Goal: Task Accomplishment & Management: Manage account settings

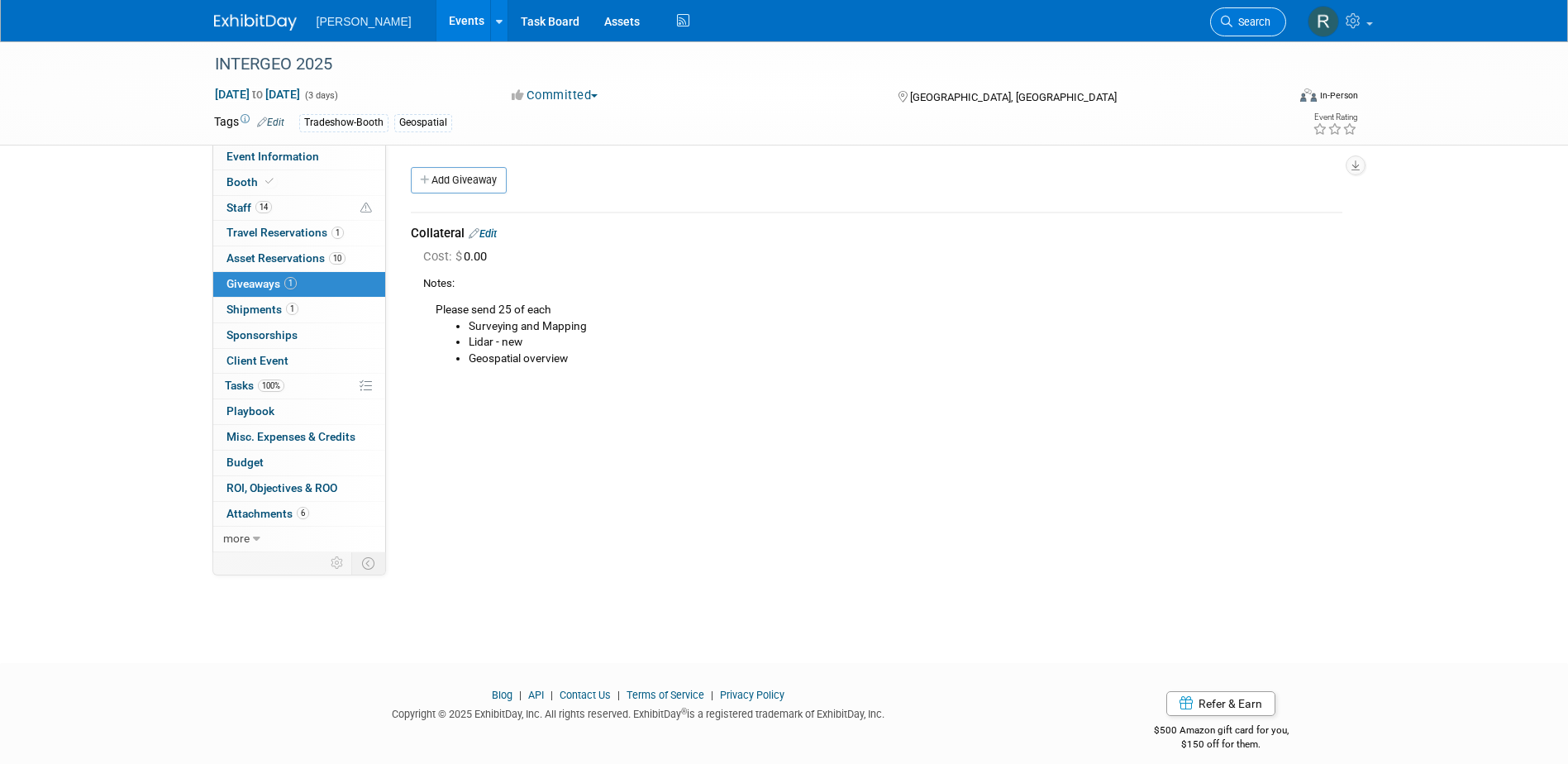
click at [1226, 29] on link "Search" at bounding box center [1248, 21] width 76 height 29
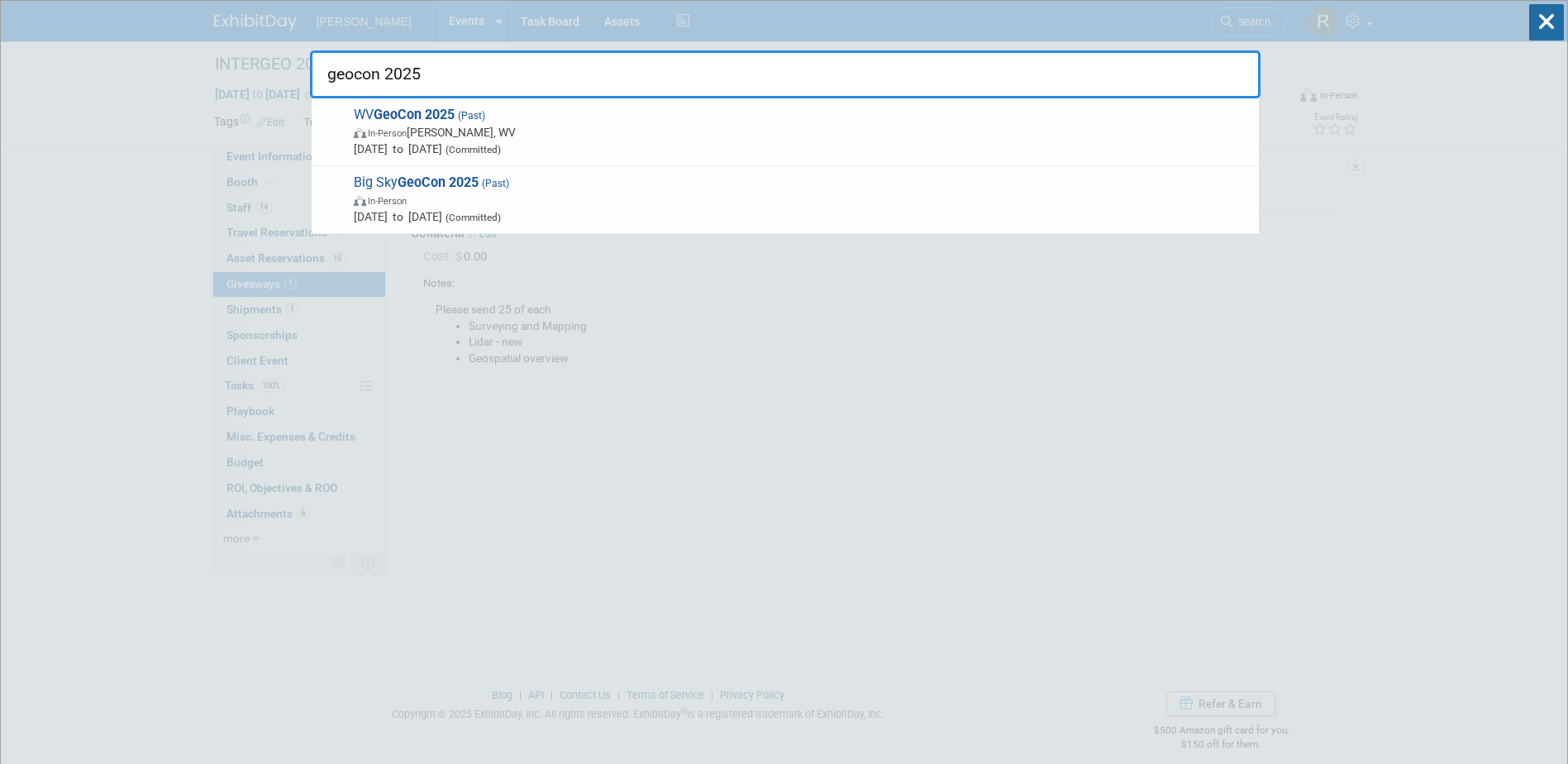
type input "geocon 2025"
drag, startPoint x: 459, startPoint y: 84, endPoint x: 311, endPoint y: 89, distance: 148.1
click at [311, 89] on input "geocon 2025" at bounding box center [785, 74] width 951 height 48
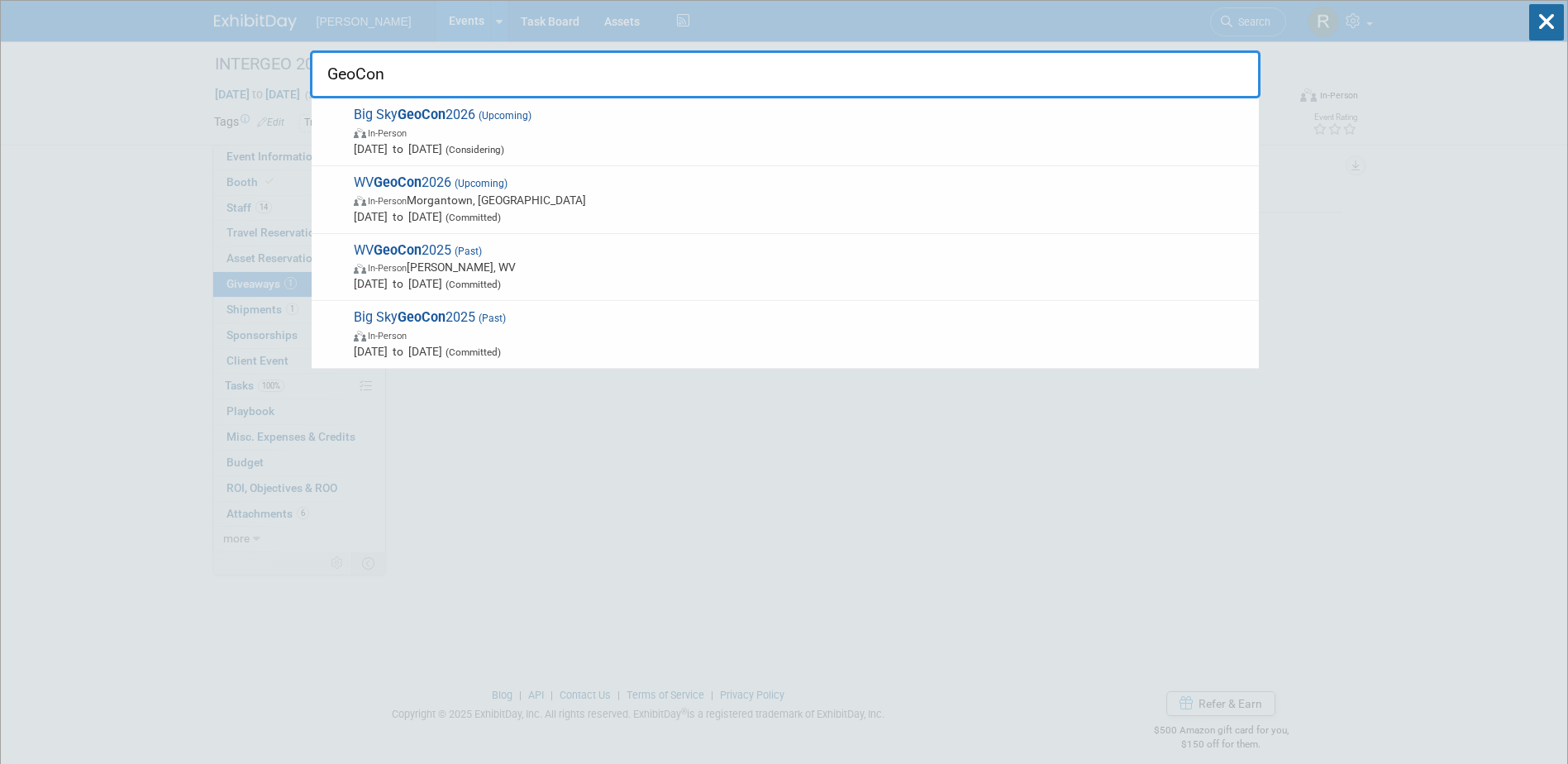
type input "GeoCon"
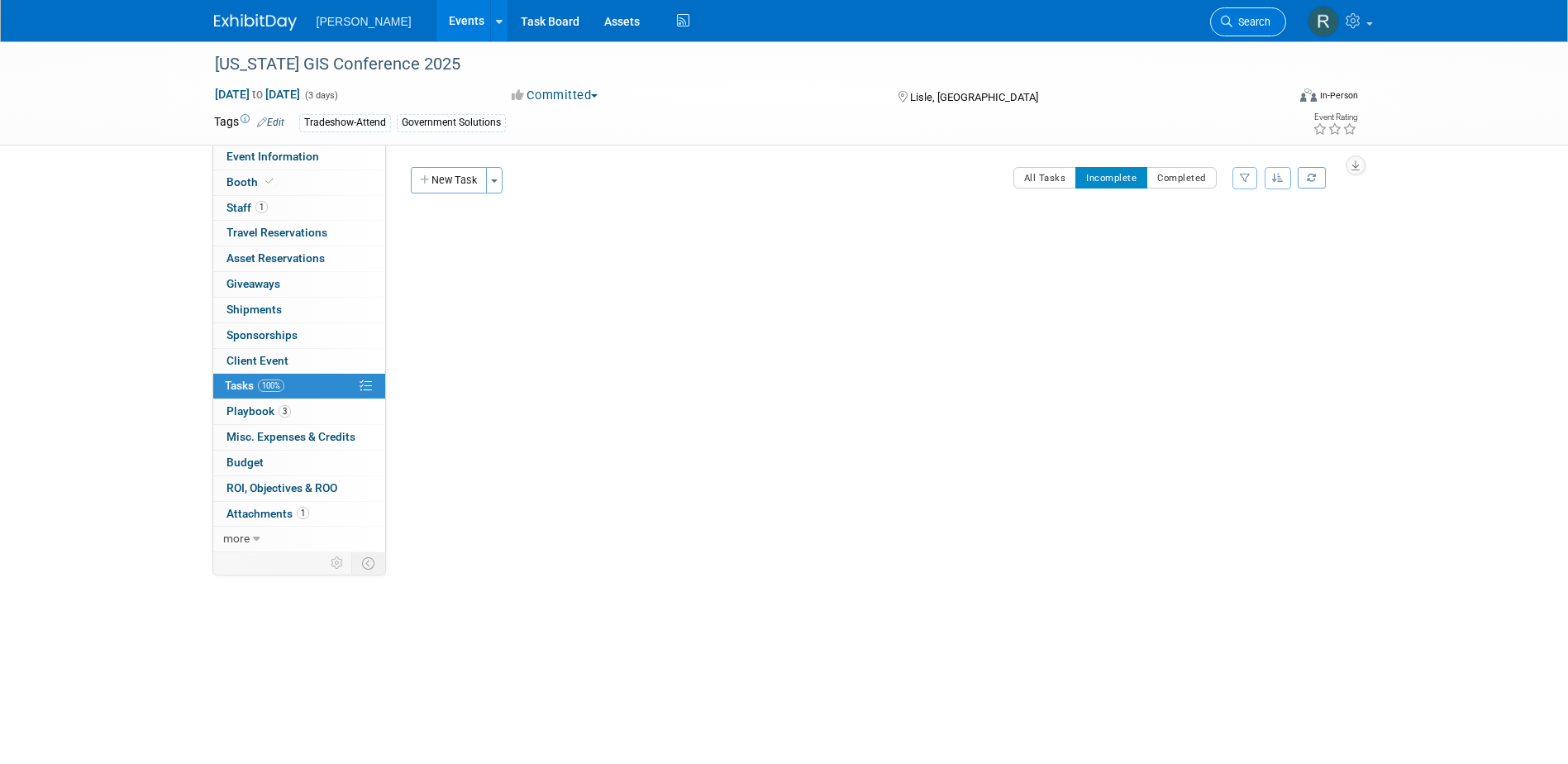
click at [1226, 25] on icon at bounding box center [1226, 21] width 11 height 11
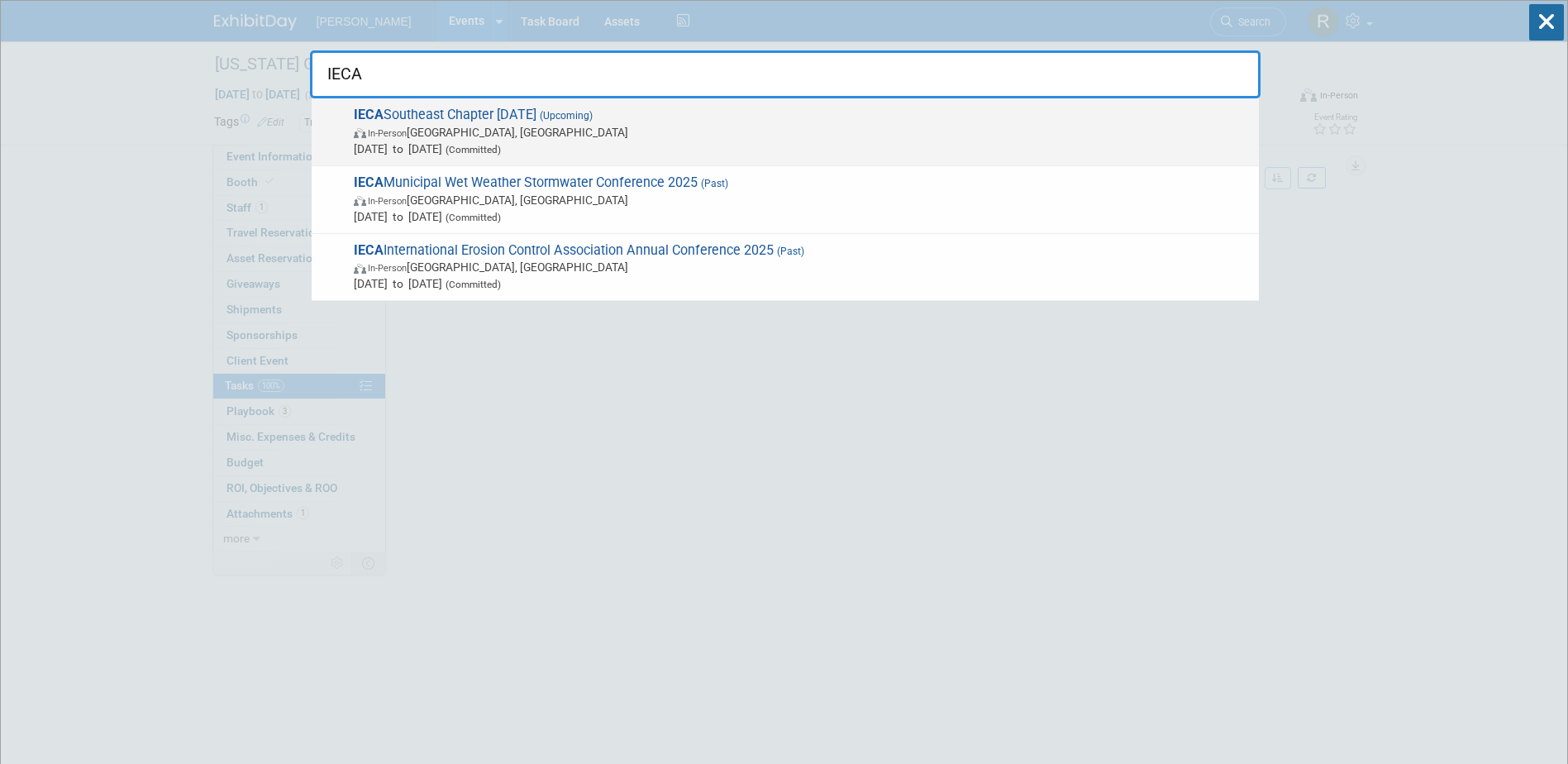
type input "IECA"
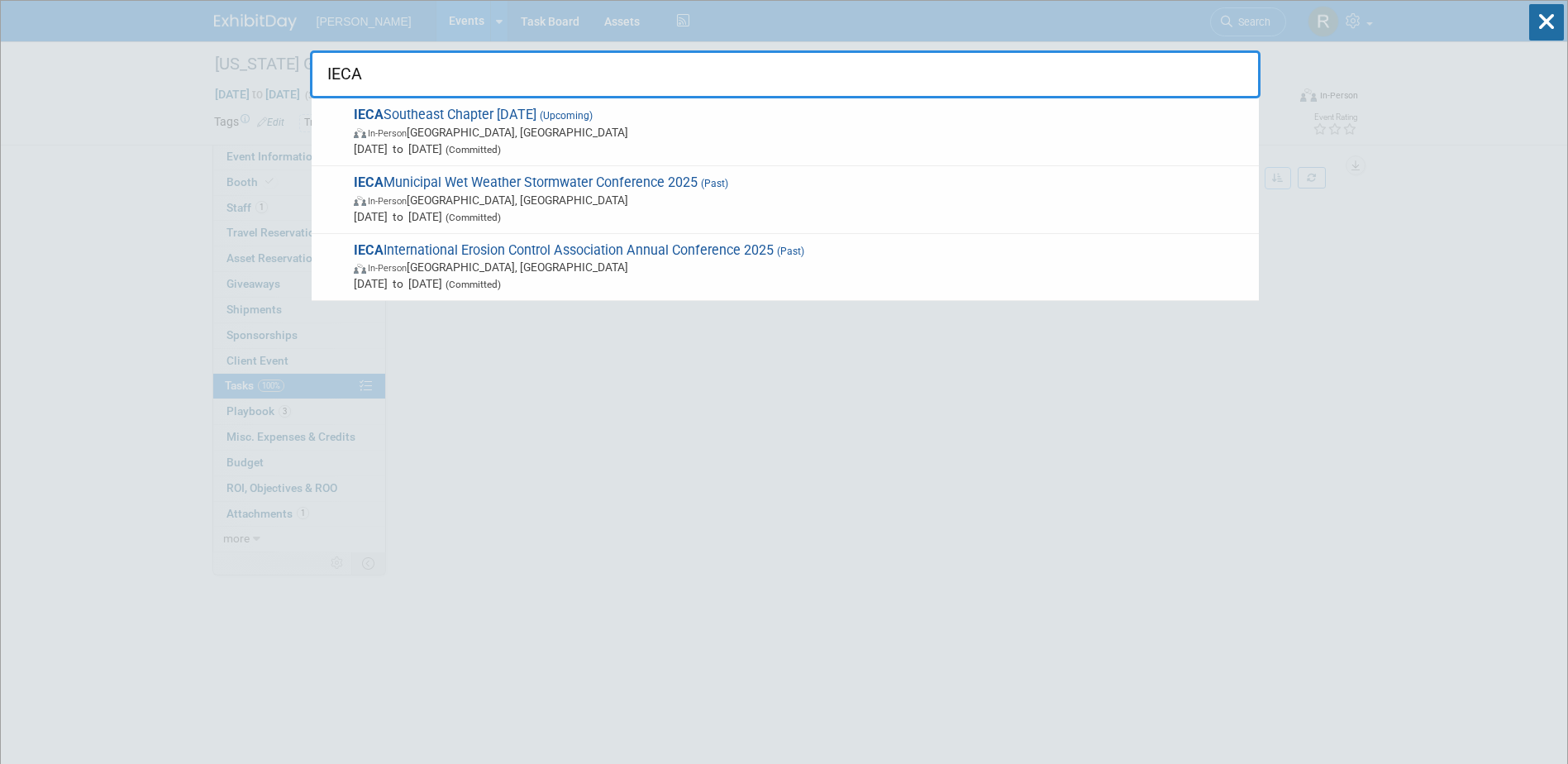
drag, startPoint x: 578, startPoint y: 132, endPoint x: 579, endPoint y: 122, distance: 10.0
click at [579, 132] on span "In-Person Greenville, SC" at bounding box center [802, 132] width 897 height 17
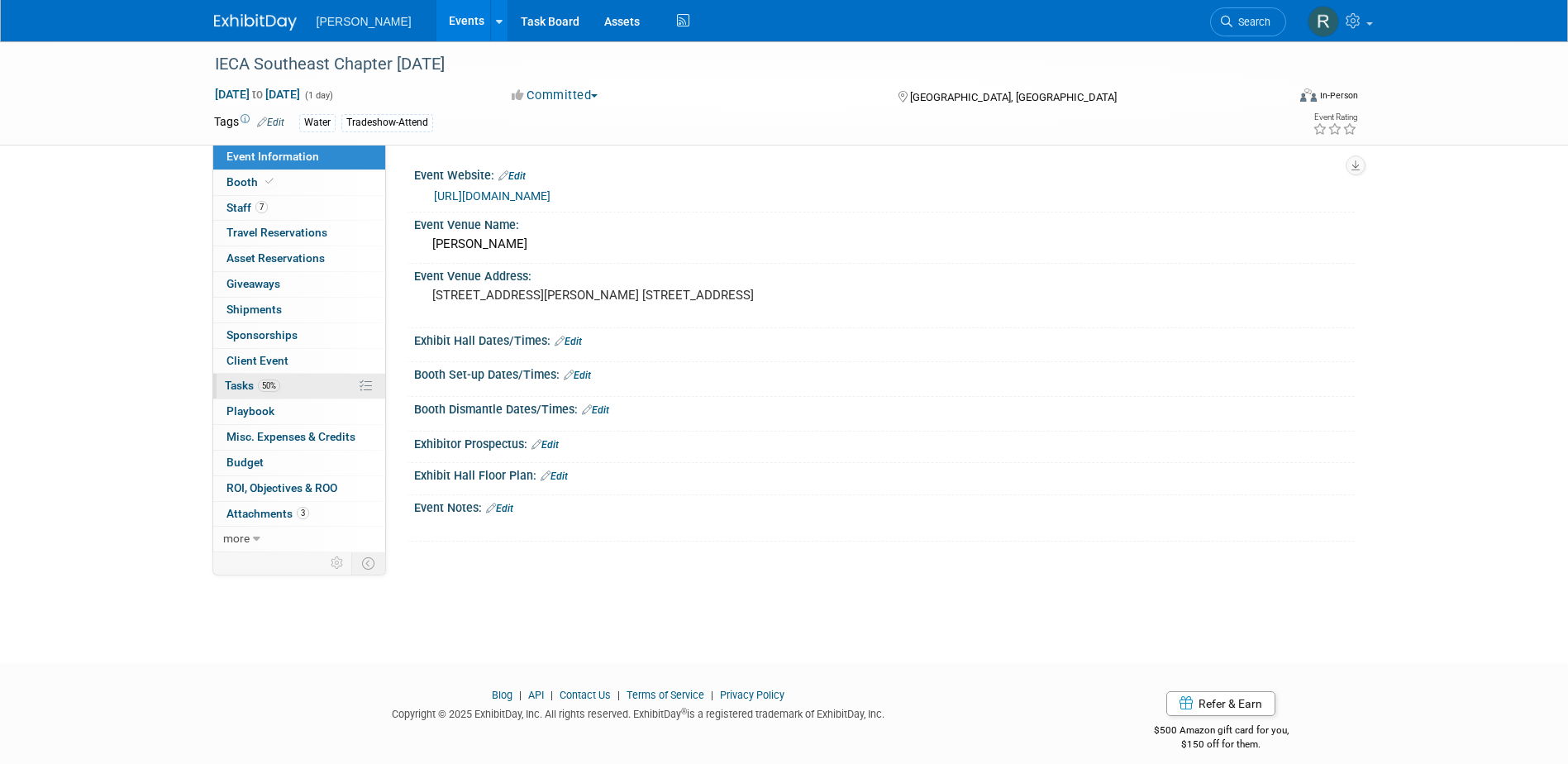
click at [251, 385] on span "Tasks 50%" at bounding box center [252, 385] width 55 height 13
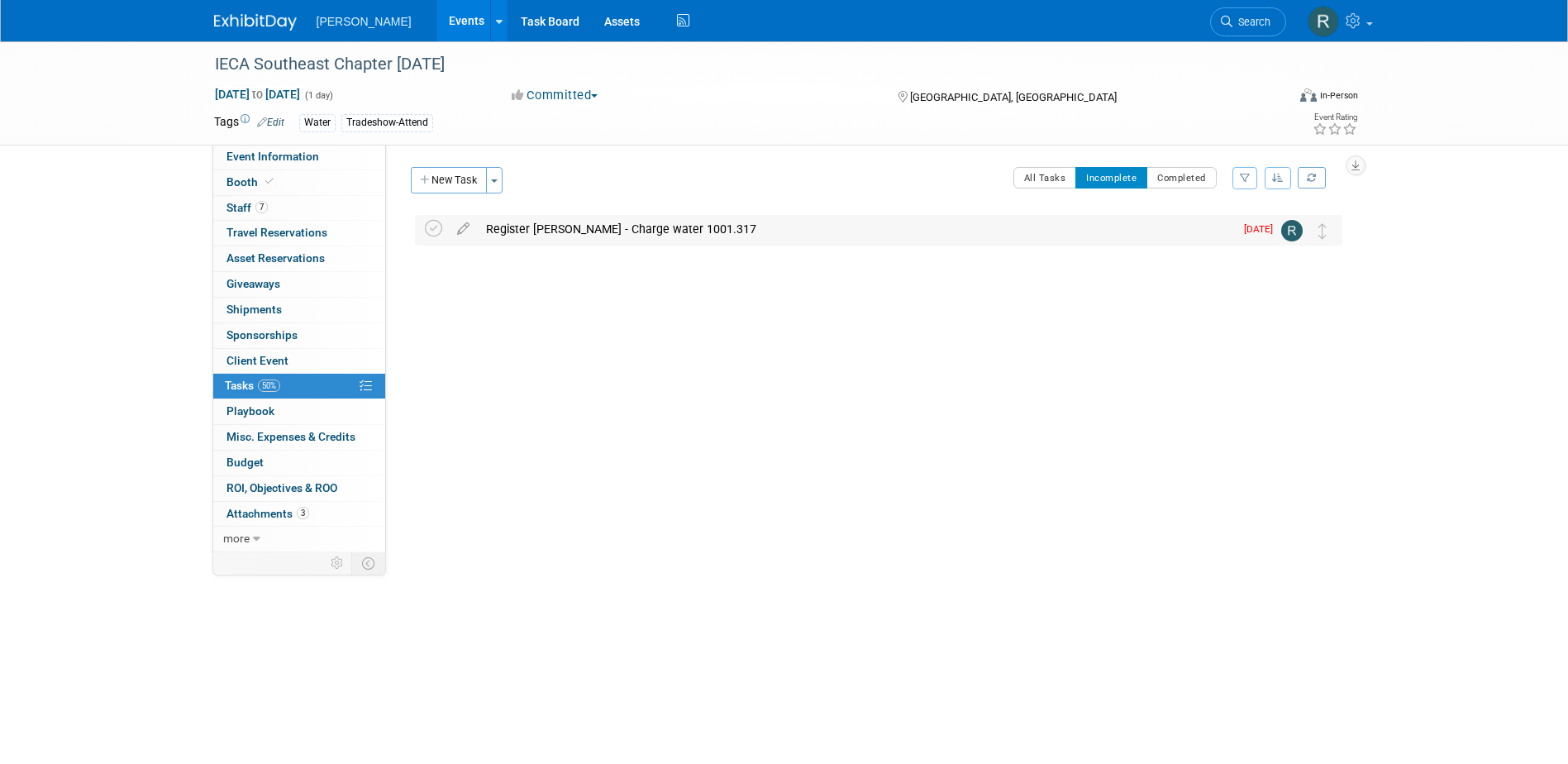
click at [578, 231] on div "Register Flint Holbrook - Charge water 1001.317" at bounding box center [856, 229] width 756 height 28
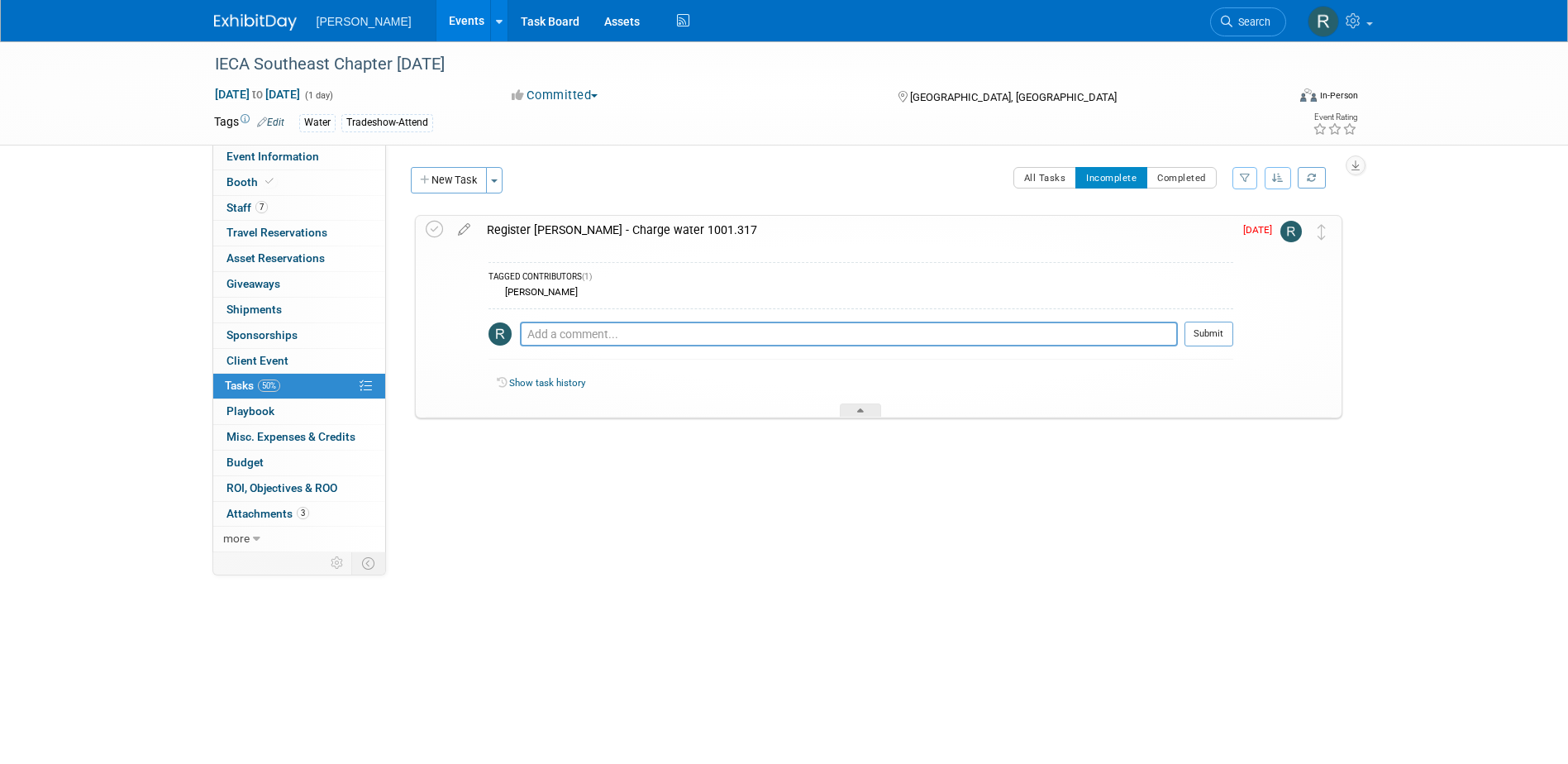
click at [556, 238] on div "Register Flint Holbrook - Charge water 1001.317" at bounding box center [856, 230] width 755 height 28
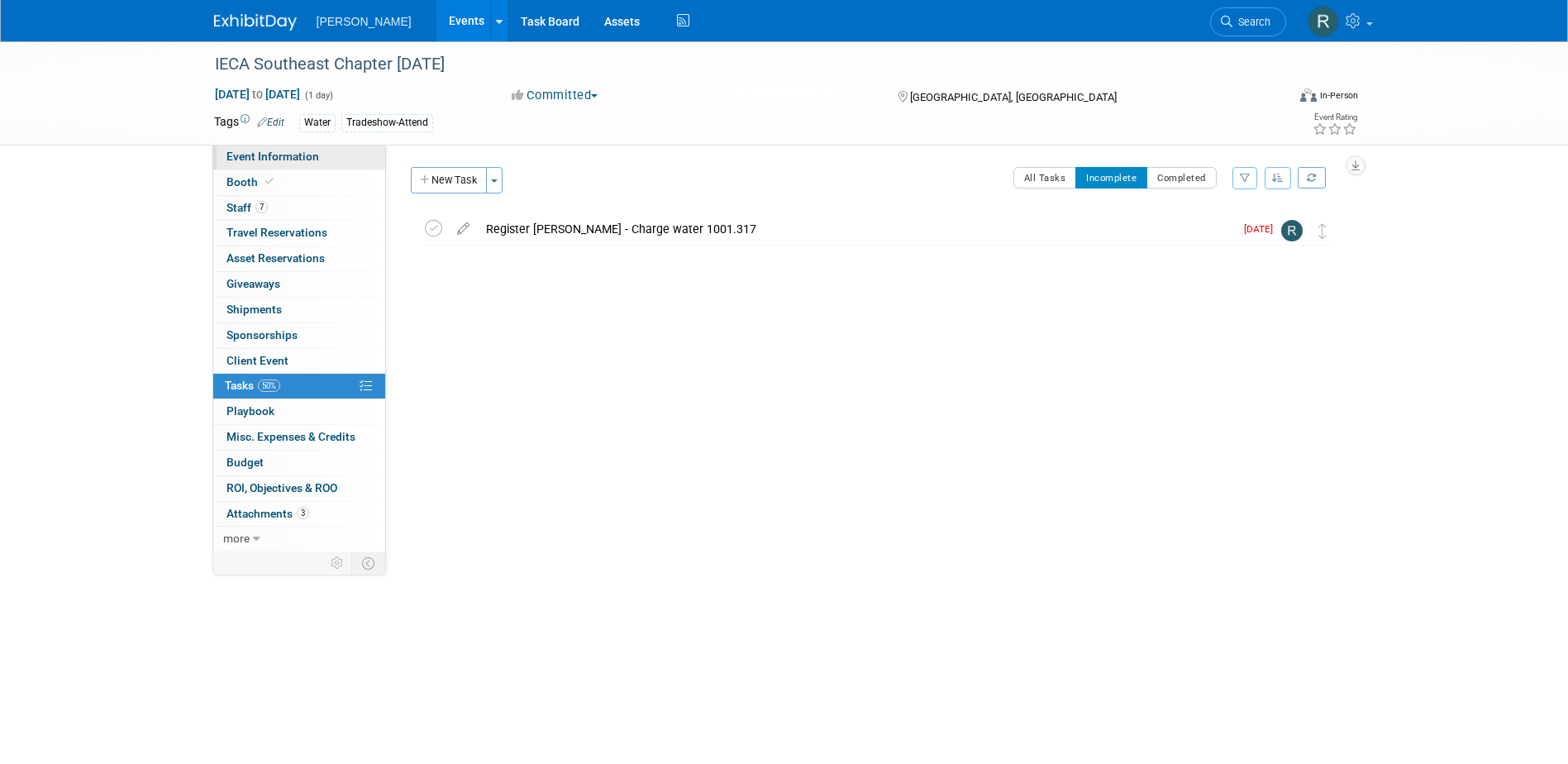
click at [286, 156] on span "Event Information" at bounding box center [272, 156] width 92 height 13
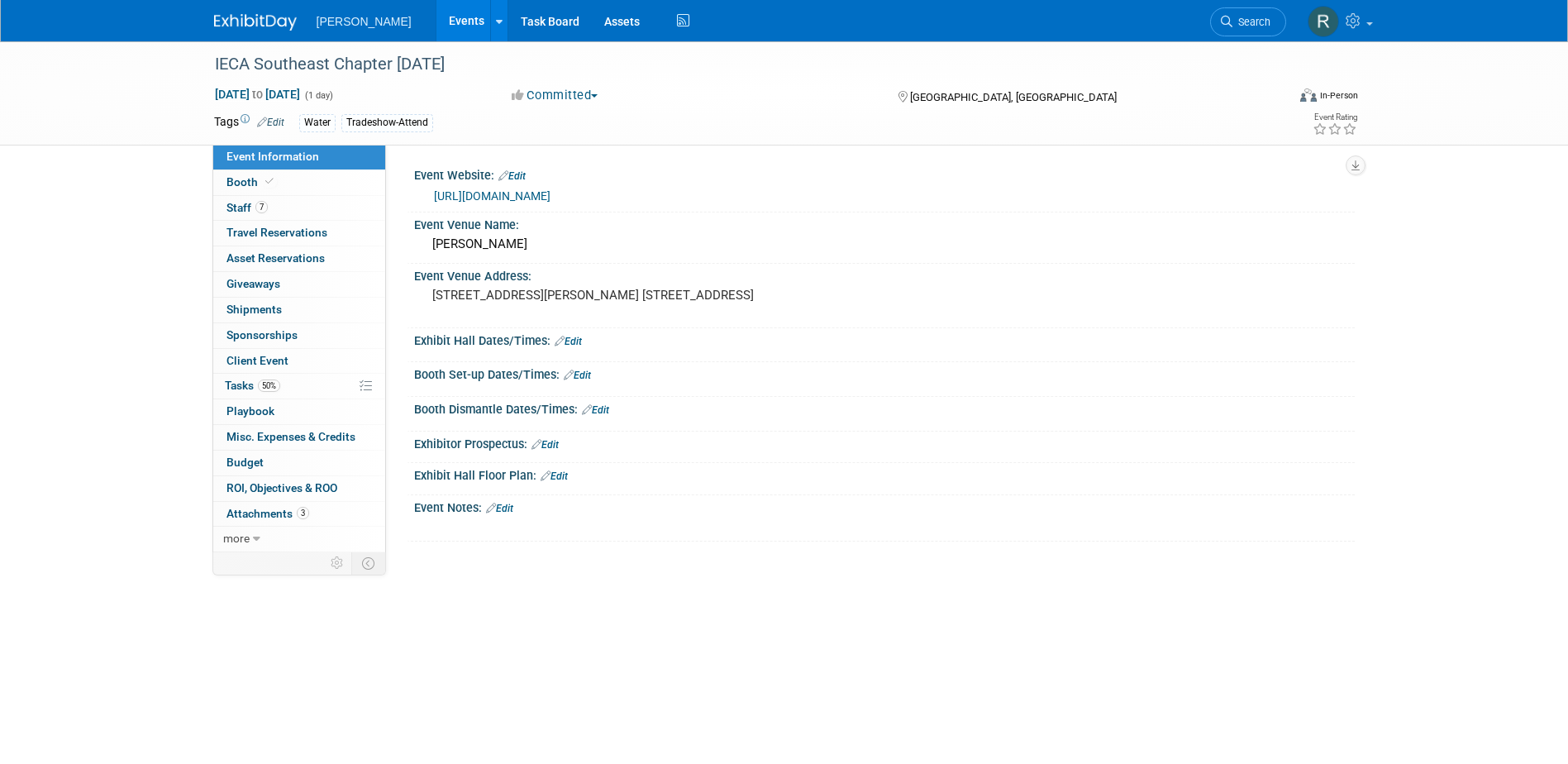
click at [550, 196] on link "https://lp.constantcontactpages.com/ev/reg/rjdwexg/lp/0d25836c-5790-4708-94c7-5…" at bounding box center [492, 195] width 116 height 13
click at [297, 207] on link "7 Staff 7" at bounding box center [298, 209] width 172 height 25
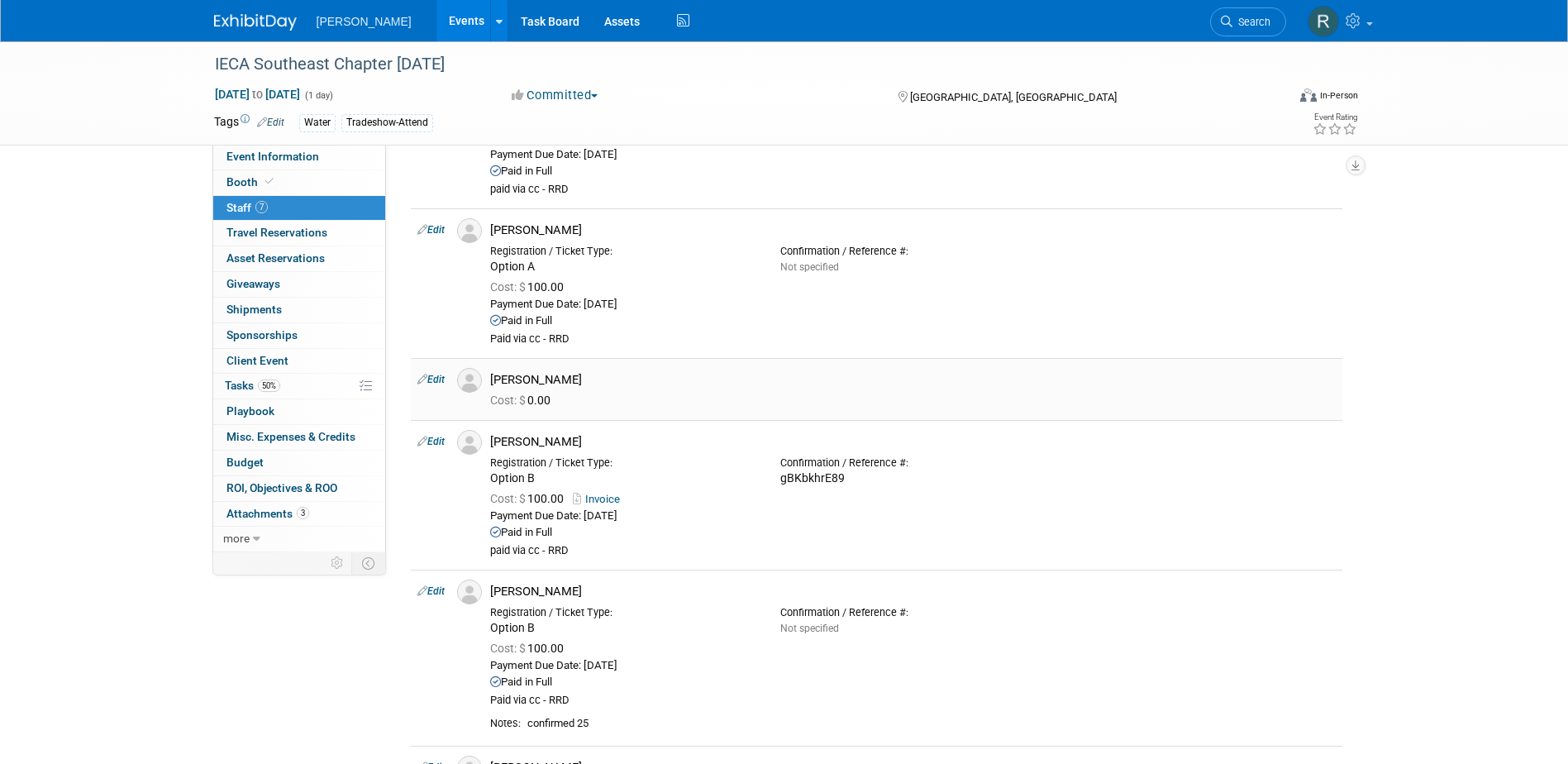
scroll to position [165, 0]
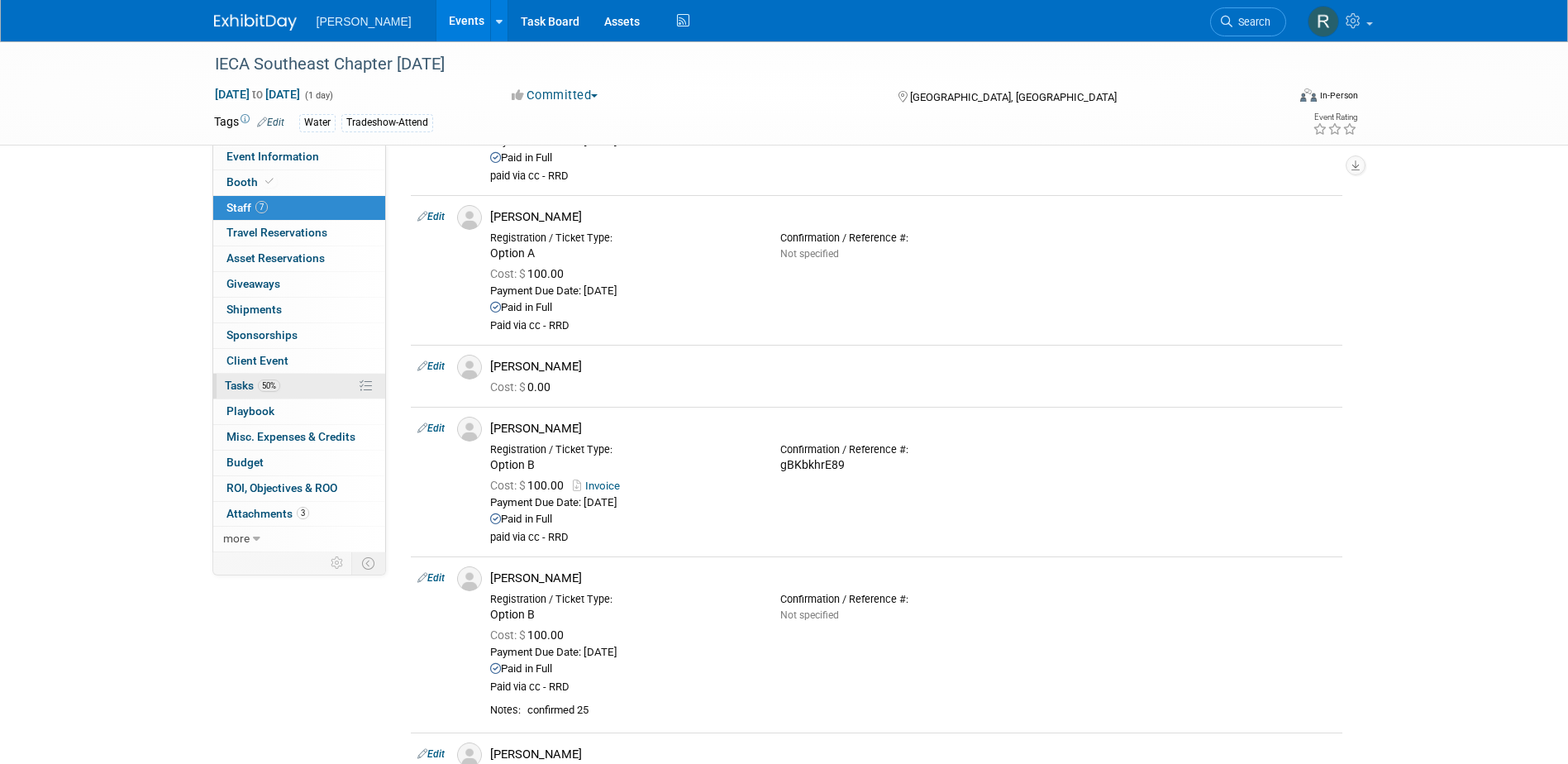
click at [232, 376] on link "50% Tasks 50%" at bounding box center [298, 386] width 172 height 25
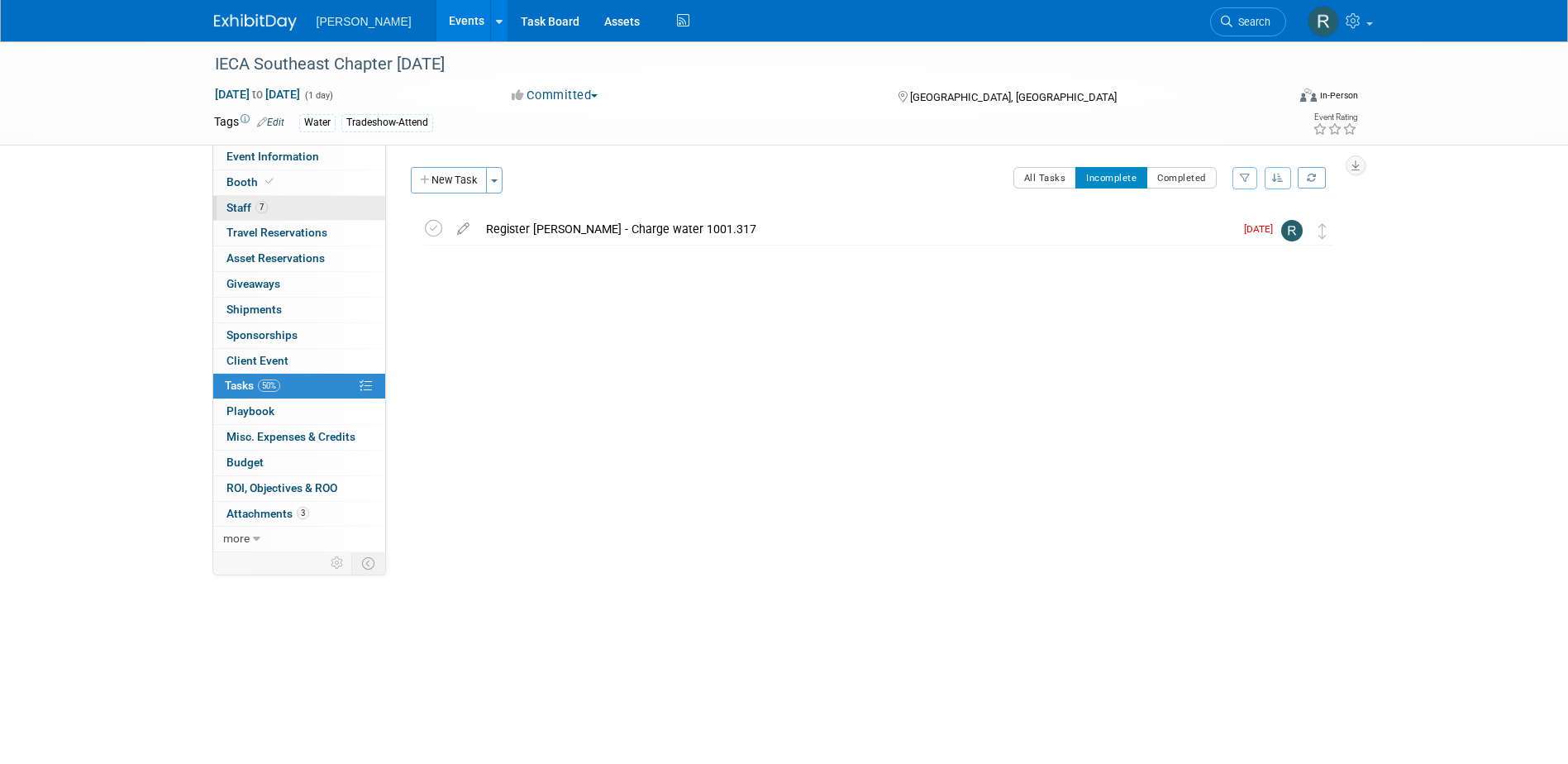
click at [254, 209] on span "Staff 7" at bounding box center [247, 207] width 41 height 13
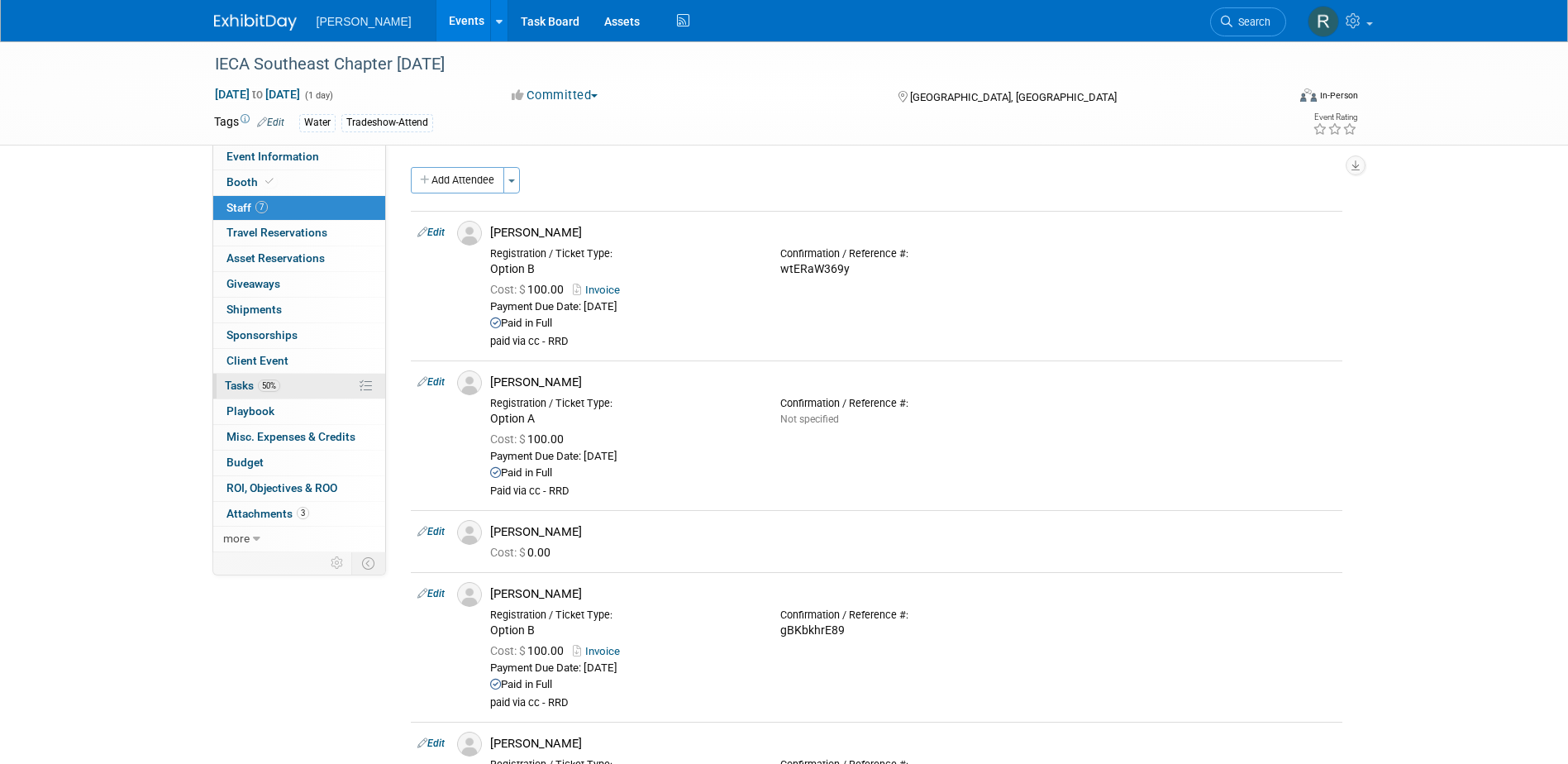
click at [254, 378] on span "Tasks 50%" at bounding box center [252, 385] width 55 height 13
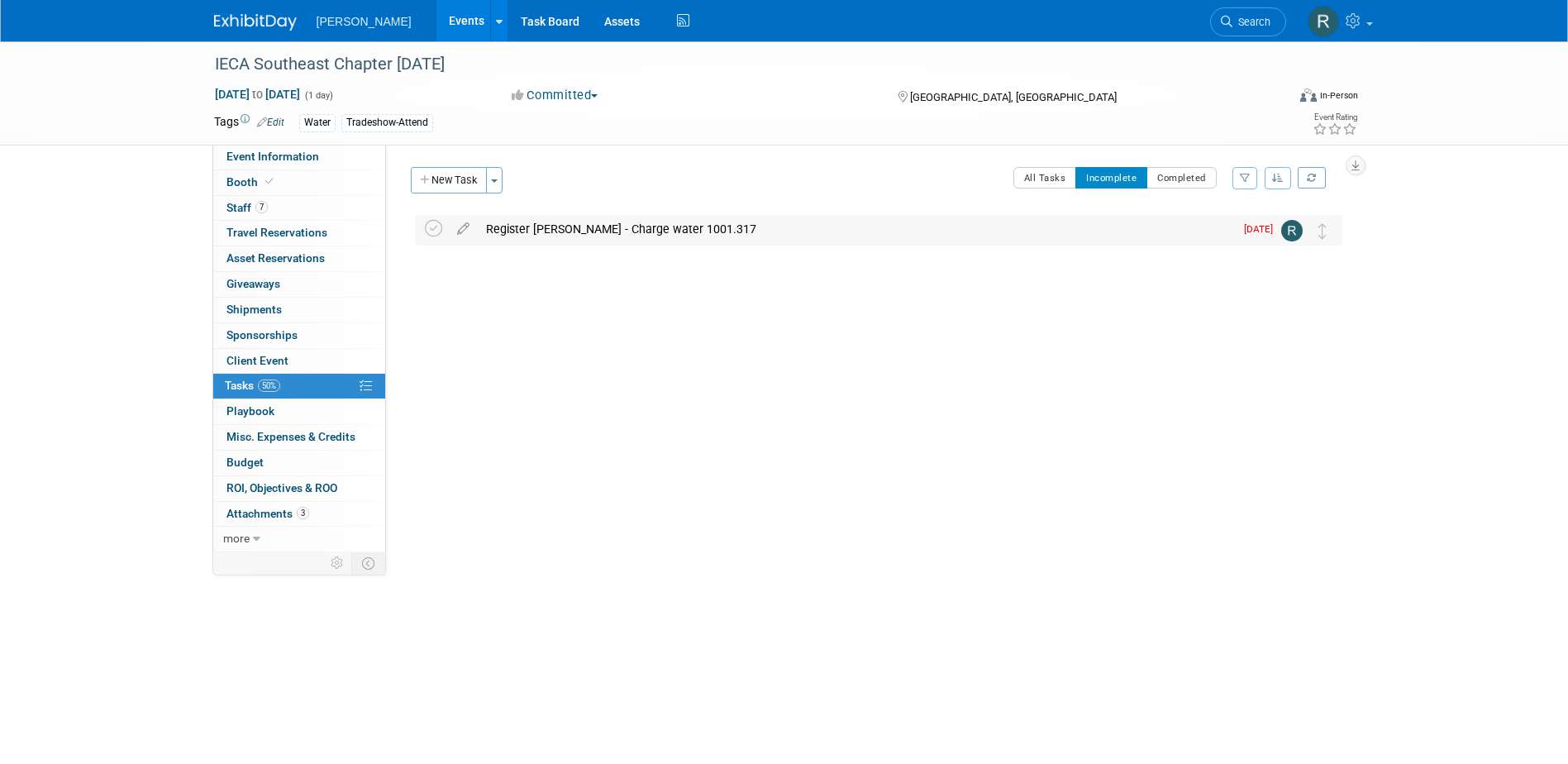
click at [604, 228] on div "Register Flint Holbrook - Charge water 1001.317" at bounding box center [856, 229] width 756 height 28
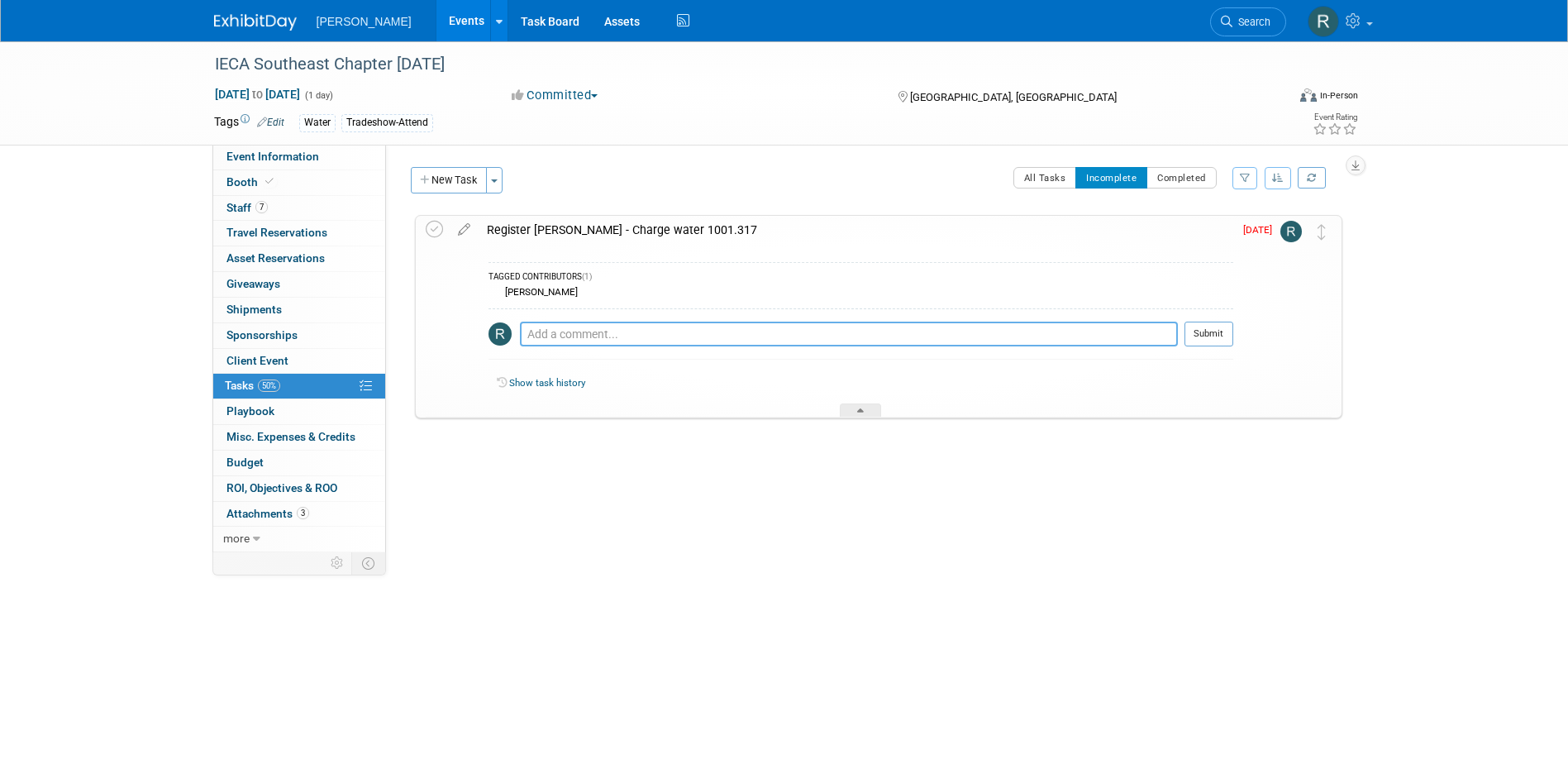
click at [809, 330] on textarea at bounding box center [849, 334] width 658 height 25
click at [619, 337] on textarea at bounding box center [849, 334] width 658 height 25
type textarea "Hey Lindsey - Do we know if he wants option A or Option B?"
drag, startPoint x: 834, startPoint y: 333, endPoint x: 520, endPoint y: 328, distance: 314.0
click at [520, 328] on textarea "Hey Lindsey - Do we know if he wants option A or Option B?" at bounding box center [849, 334] width 658 height 25
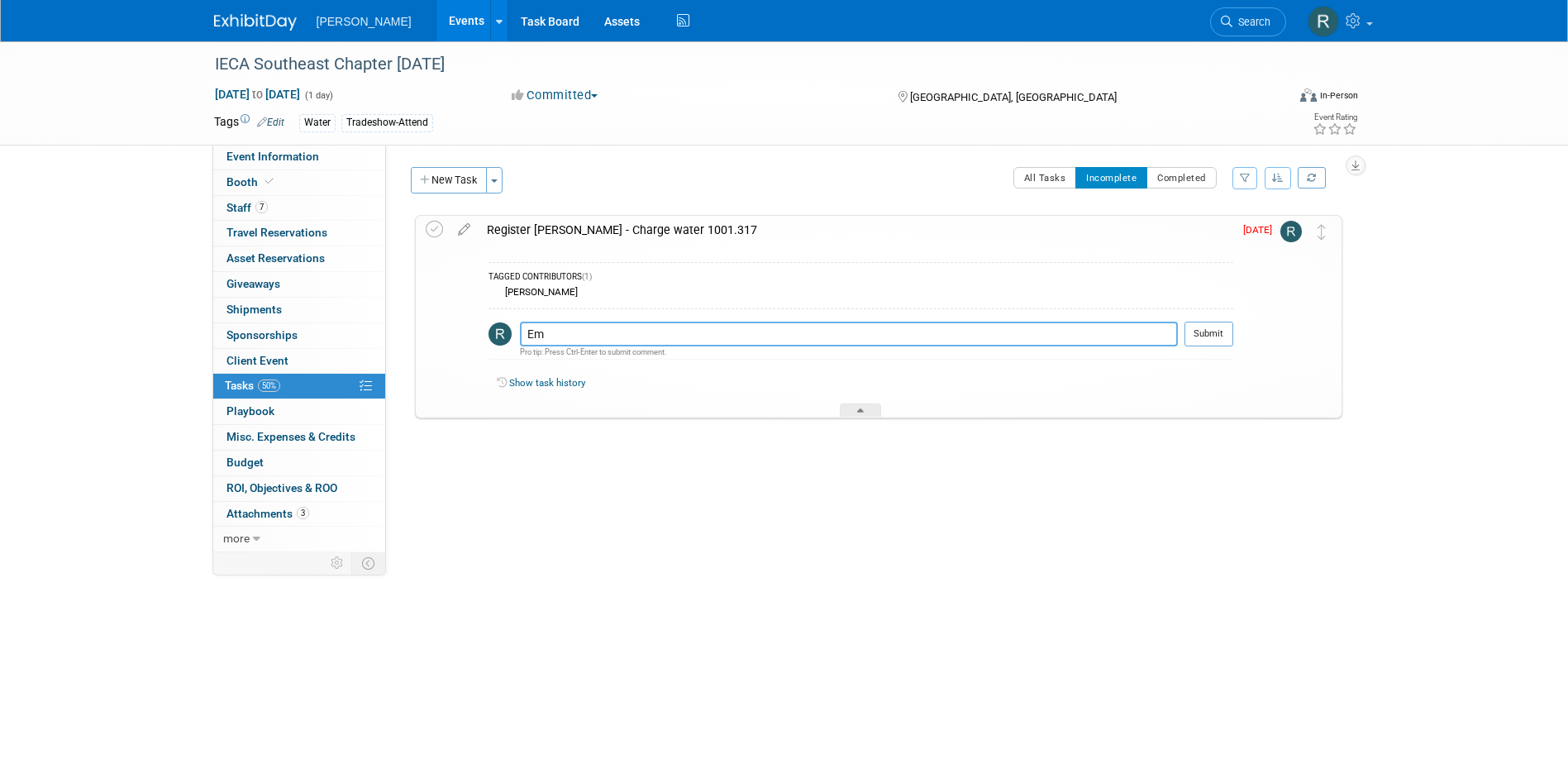
type textarea "E"
click at [463, 231] on icon at bounding box center [464, 225] width 29 height 20
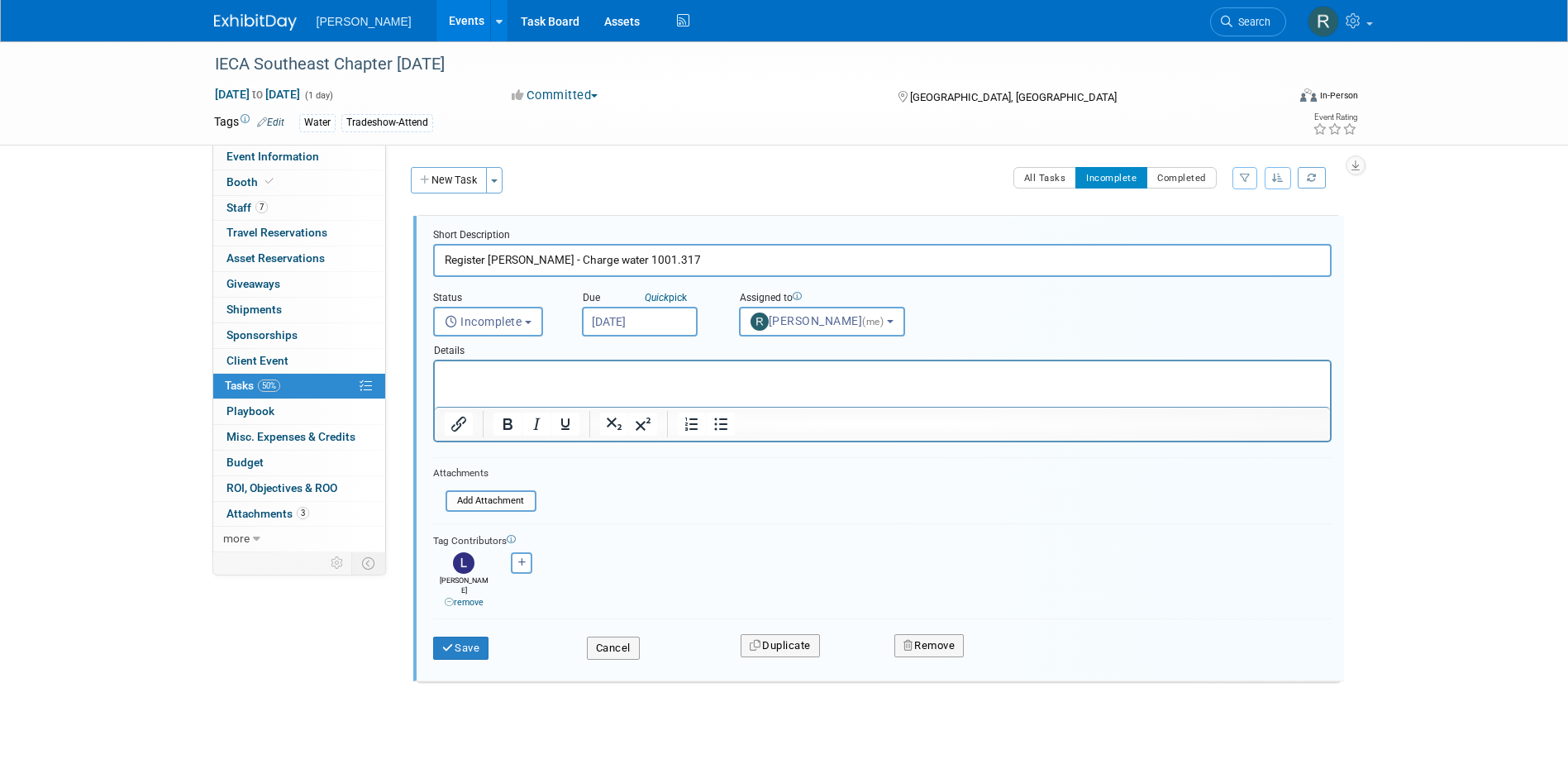
click at [681, 333] on body "Woolpert Events Add Event Bulk Upload Events Shareable Event Boards Recently Vi…" at bounding box center [784, 382] width 1568 height 764
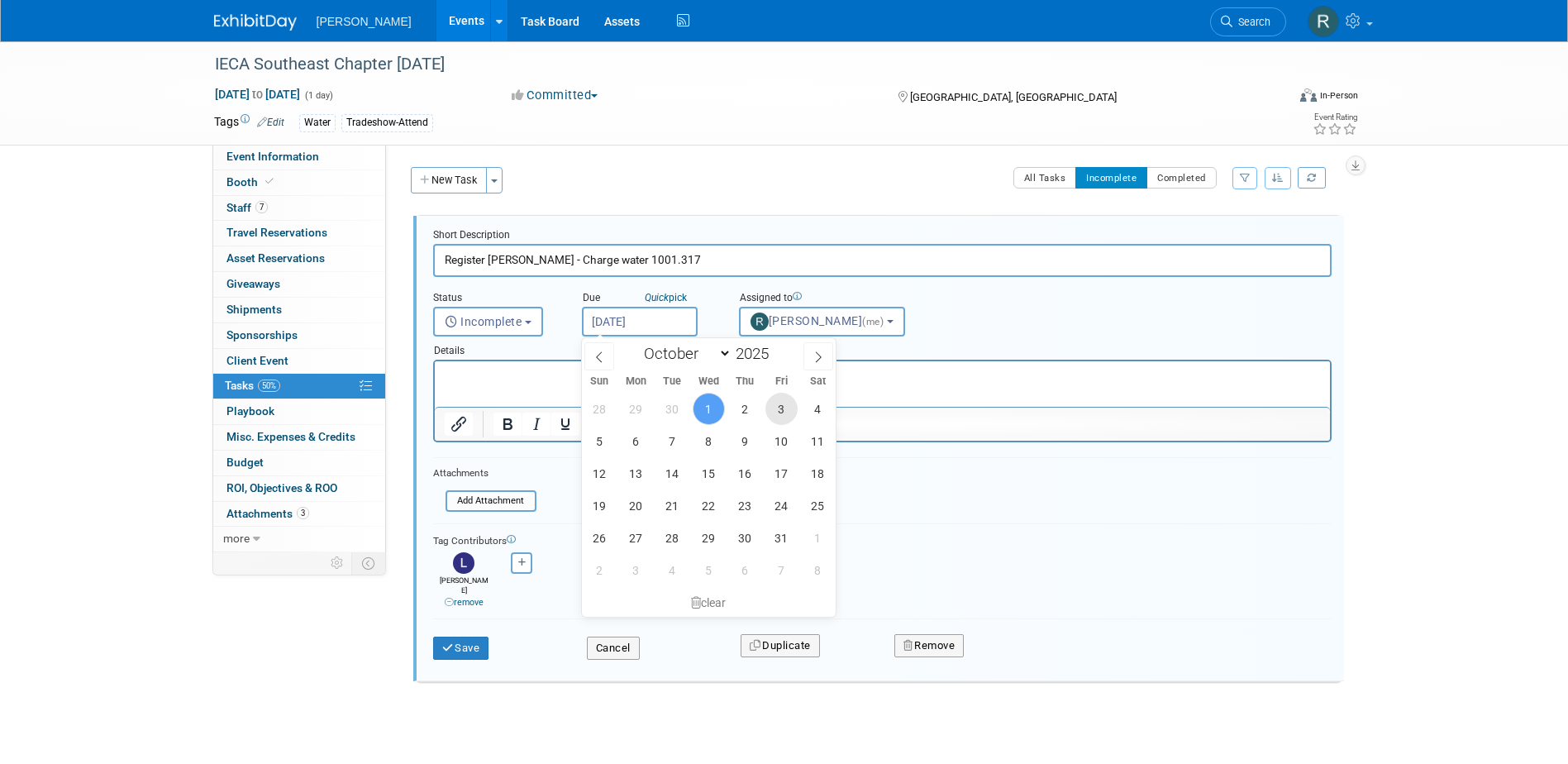
click at [789, 408] on span "3" at bounding box center [782, 408] width 33 height 33
type input "Oct 3, 2025"
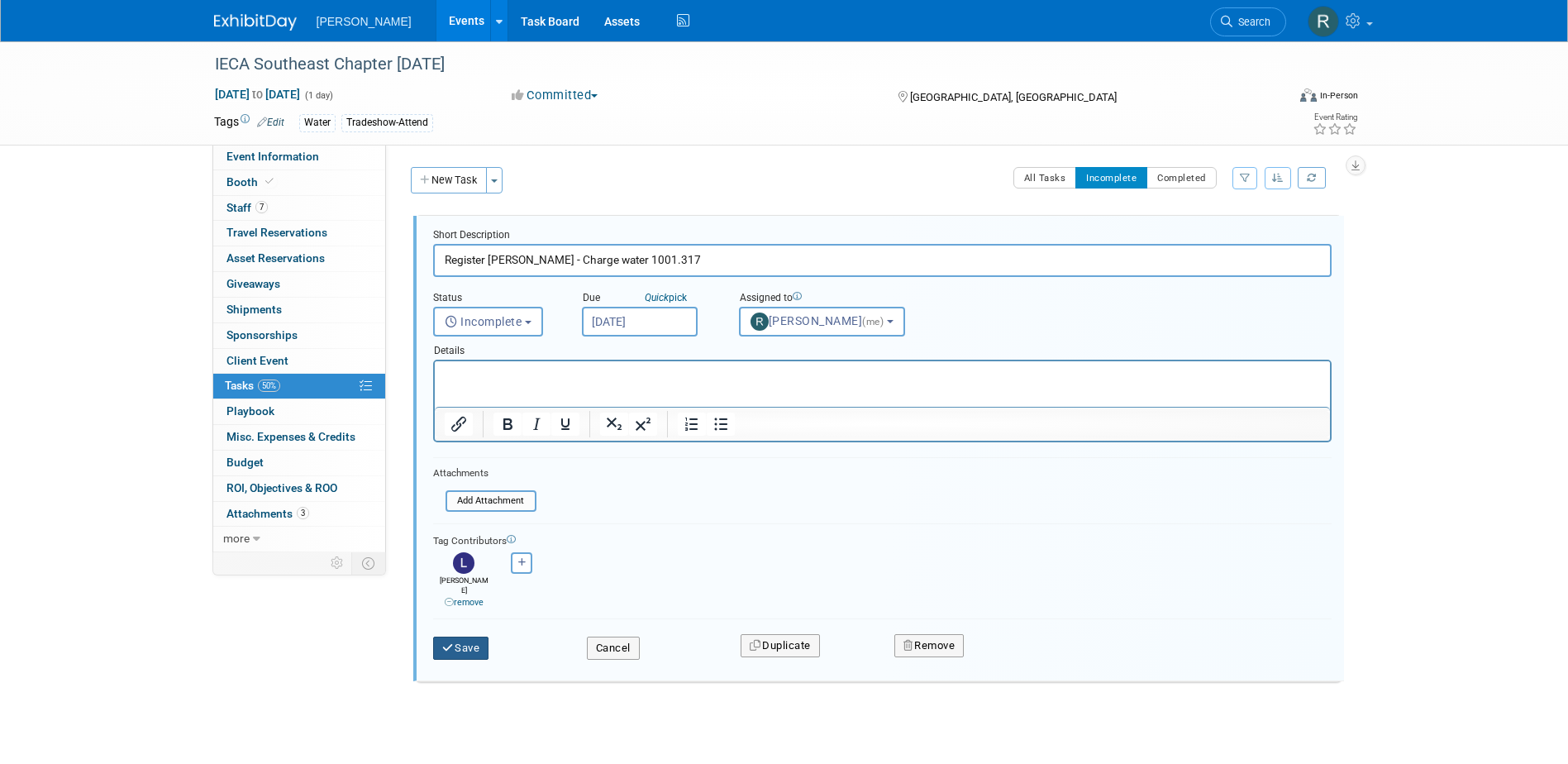
click at [468, 636] on button "Save" at bounding box center [461, 648] width 56 height 23
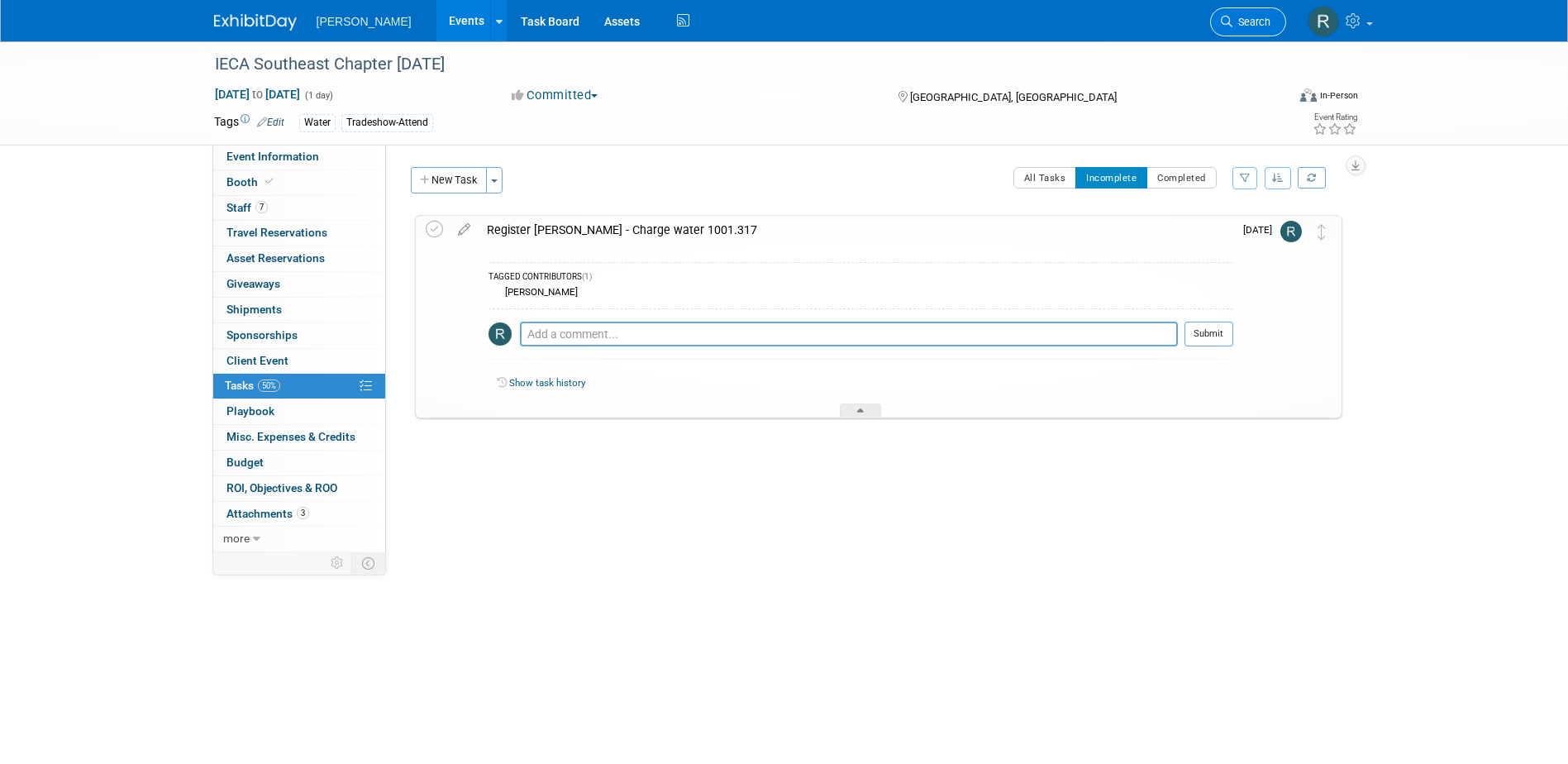
click at [1258, 19] on span "Search" at bounding box center [1251, 22] width 38 height 12
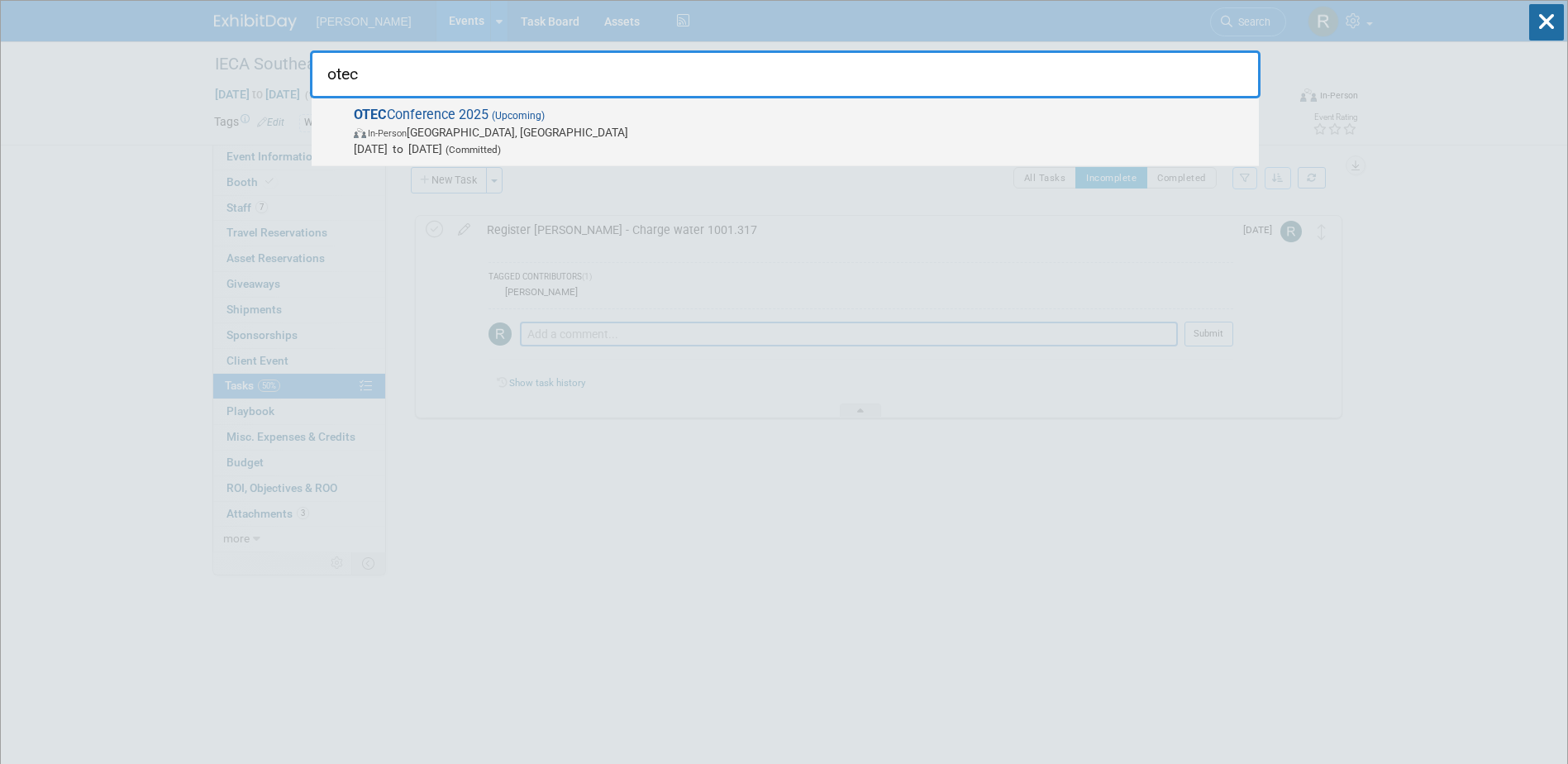
type input "otec"
click at [466, 125] on span "In-Person Columbus, OH" at bounding box center [802, 132] width 897 height 17
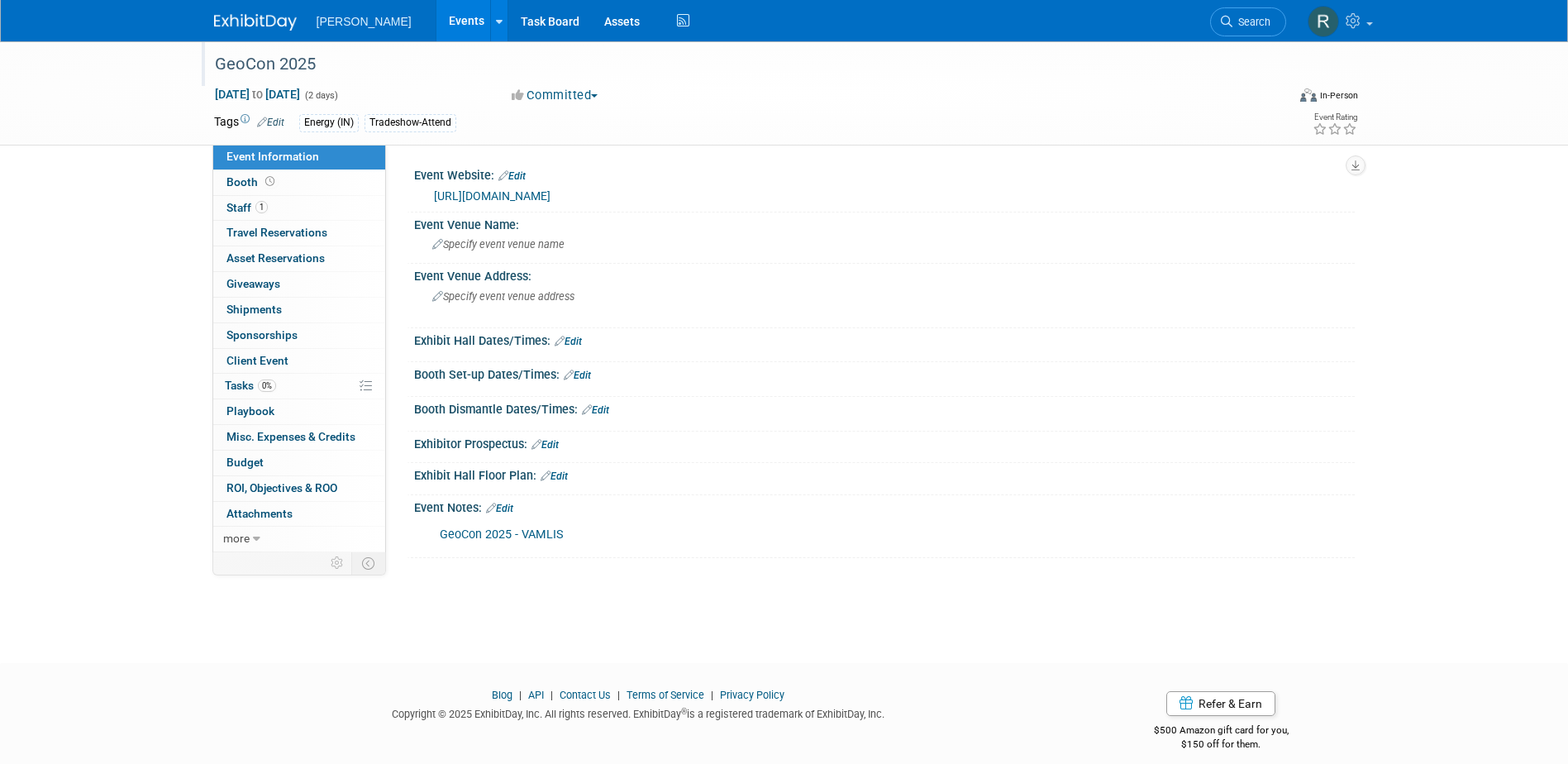
click at [419, 75] on div "GeoCon 2025" at bounding box center [735, 64] width 1052 height 30
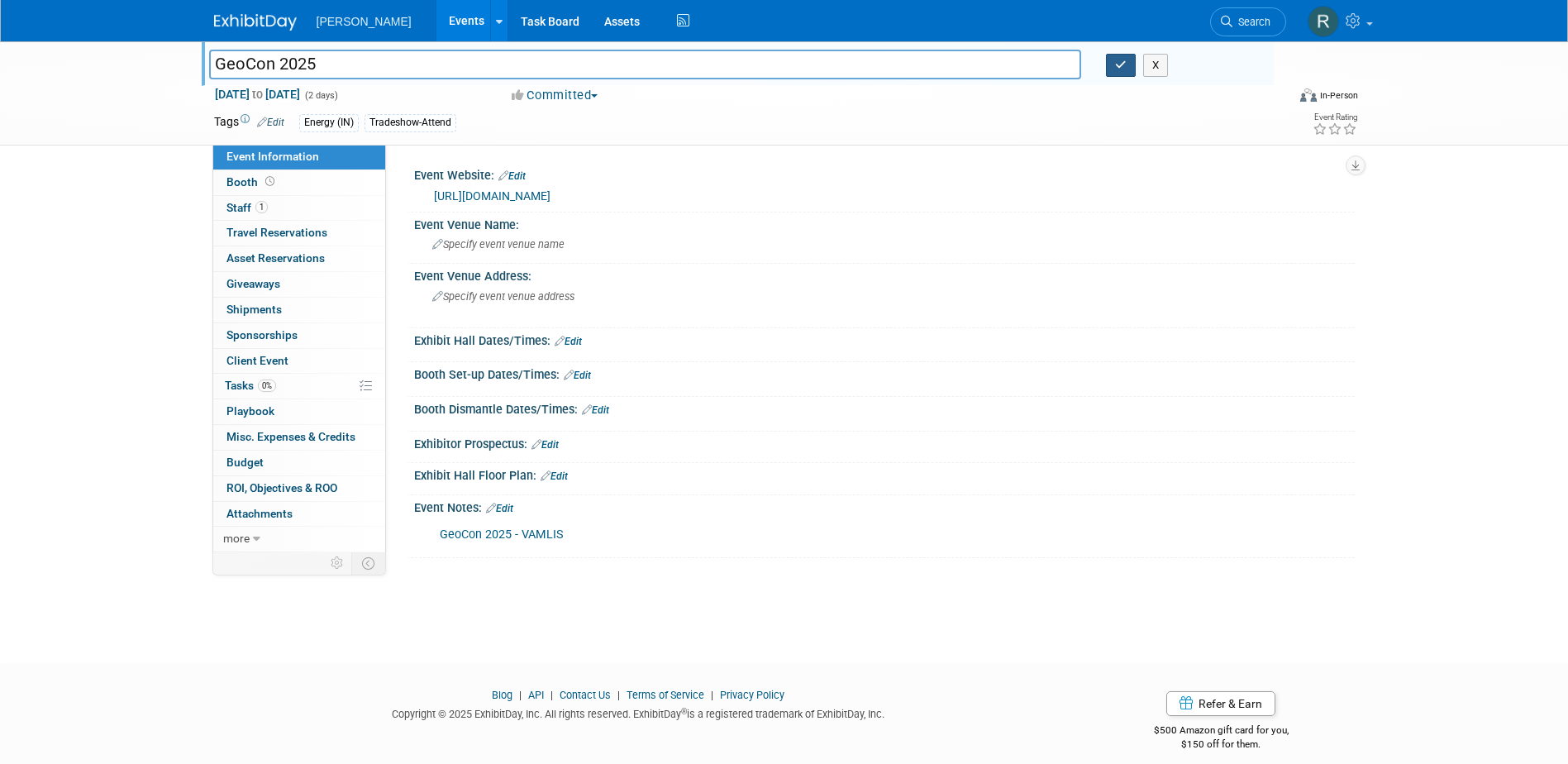
click at [1119, 70] on icon "button" at bounding box center [1121, 65] width 11 height 11
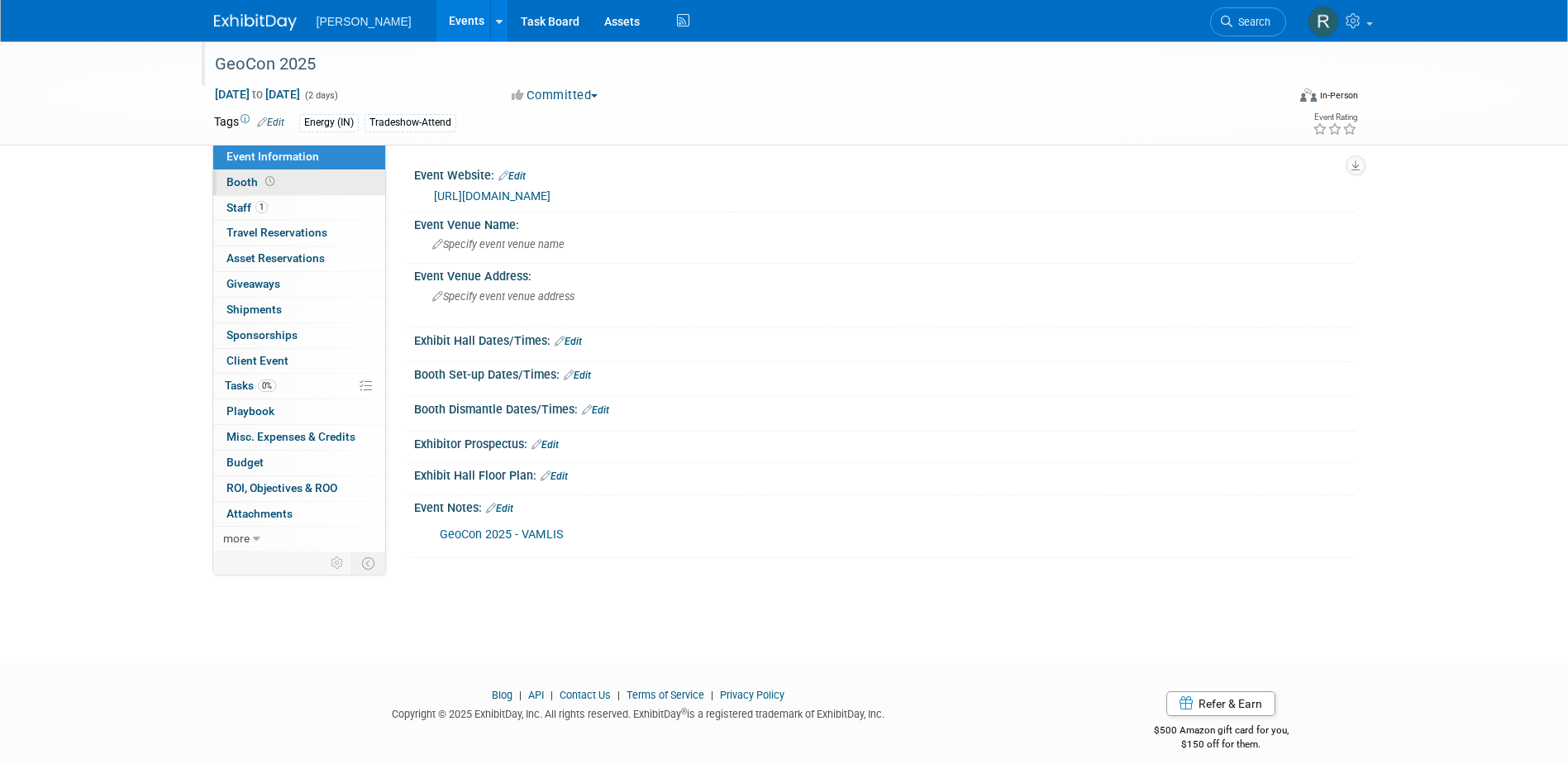
click at [320, 186] on link "Booth" at bounding box center [298, 182] width 172 height 25
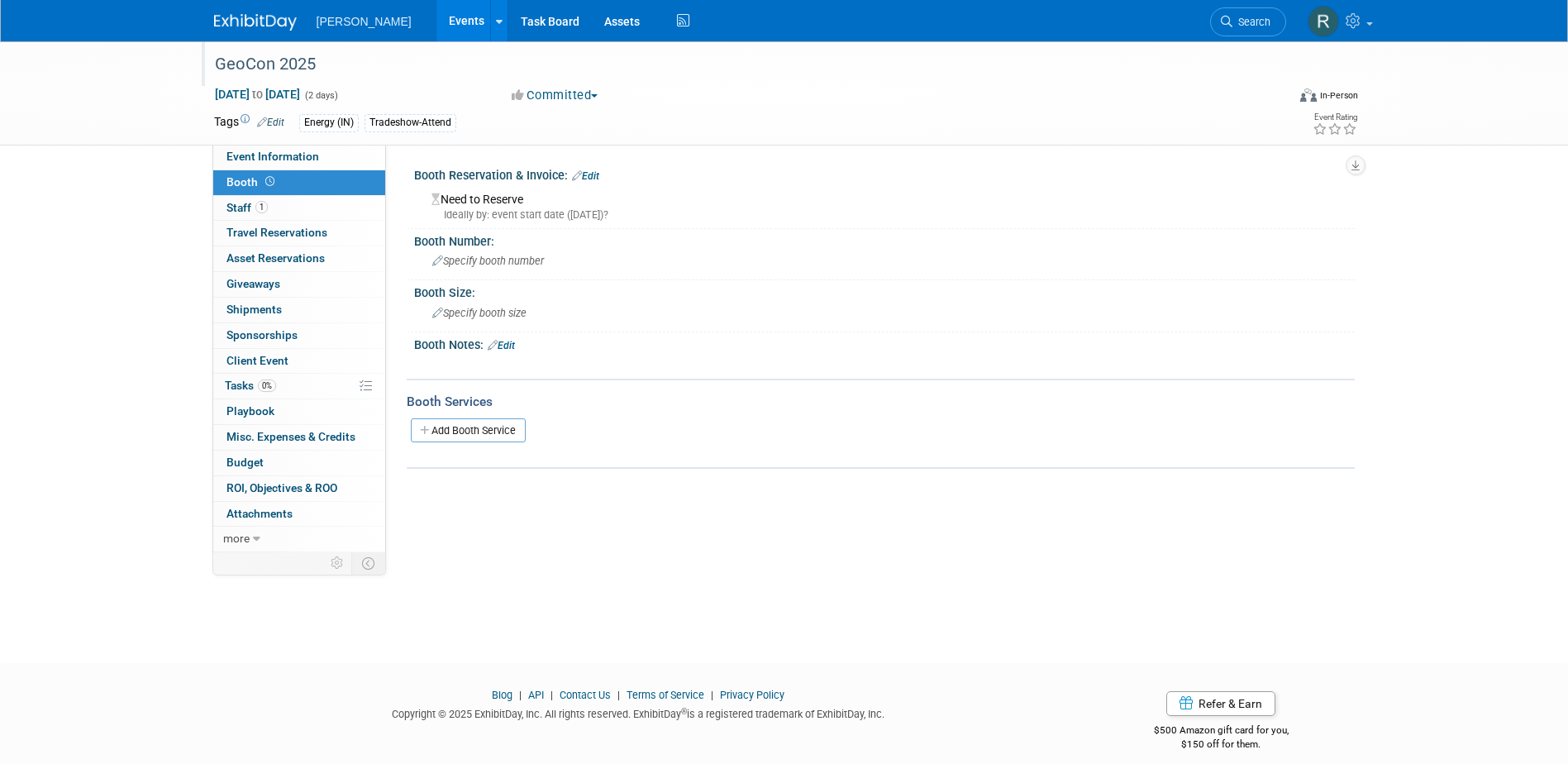
click at [595, 178] on link "Edit" at bounding box center [585, 175] width 27 height 11
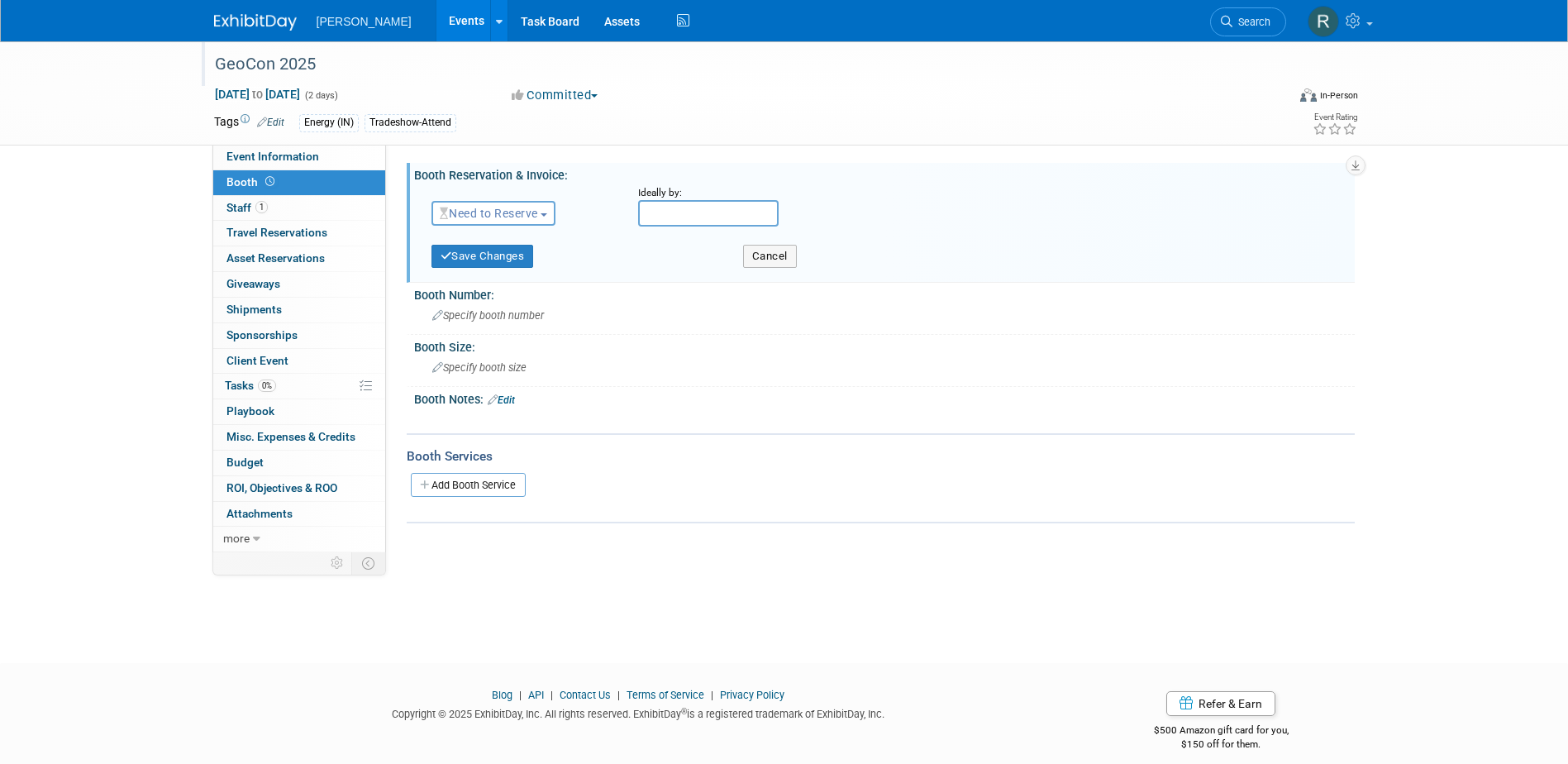
click at [530, 212] on span "Need to Reserve" at bounding box center [490, 213] width 99 height 13
click at [512, 289] on link "No Reservation Required" at bounding box center [520, 288] width 177 height 23
click at [499, 259] on button "Save Changes" at bounding box center [482, 256] width 102 height 23
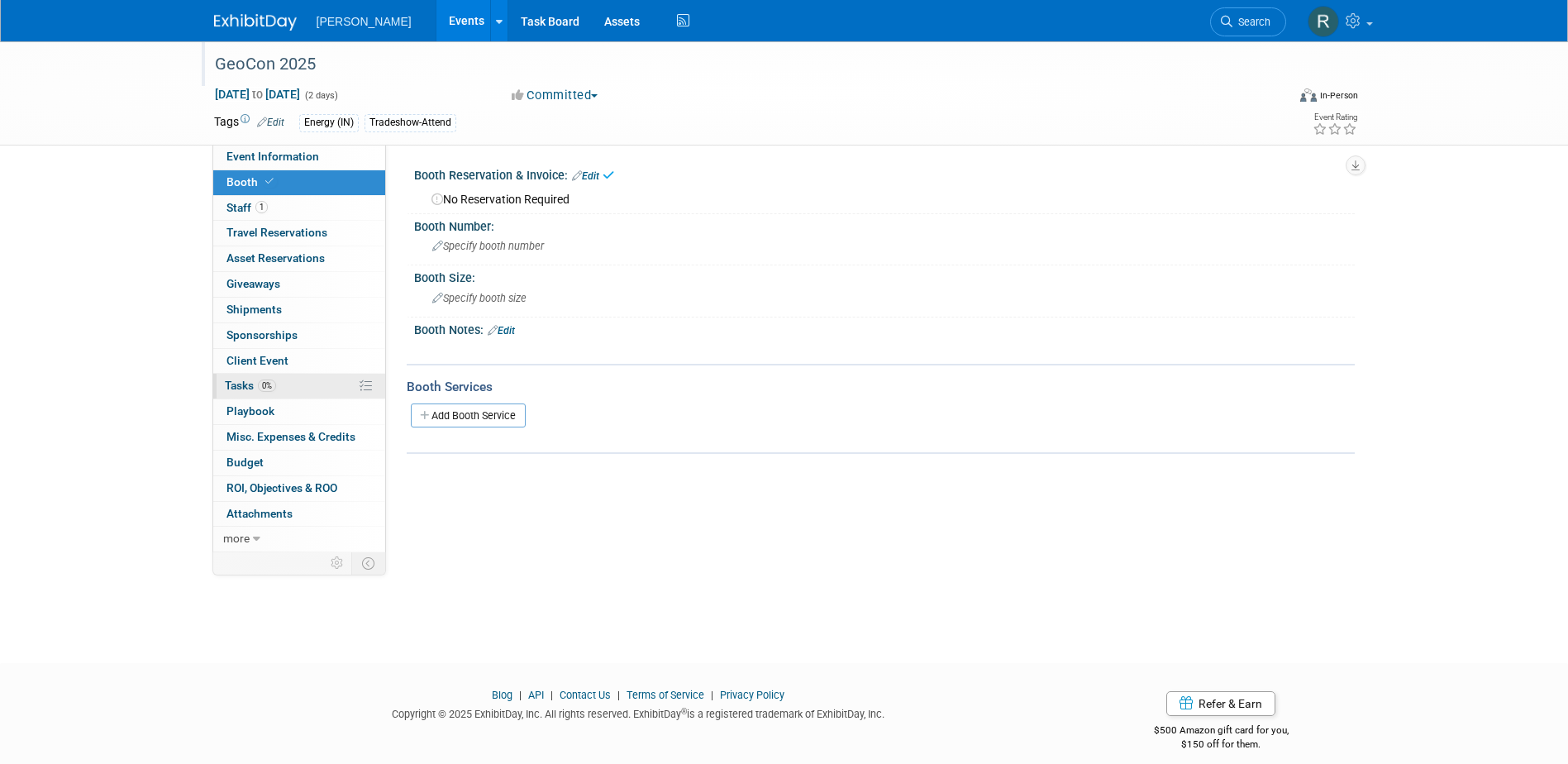
click at [267, 380] on span "0%" at bounding box center [267, 386] width 18 height 12
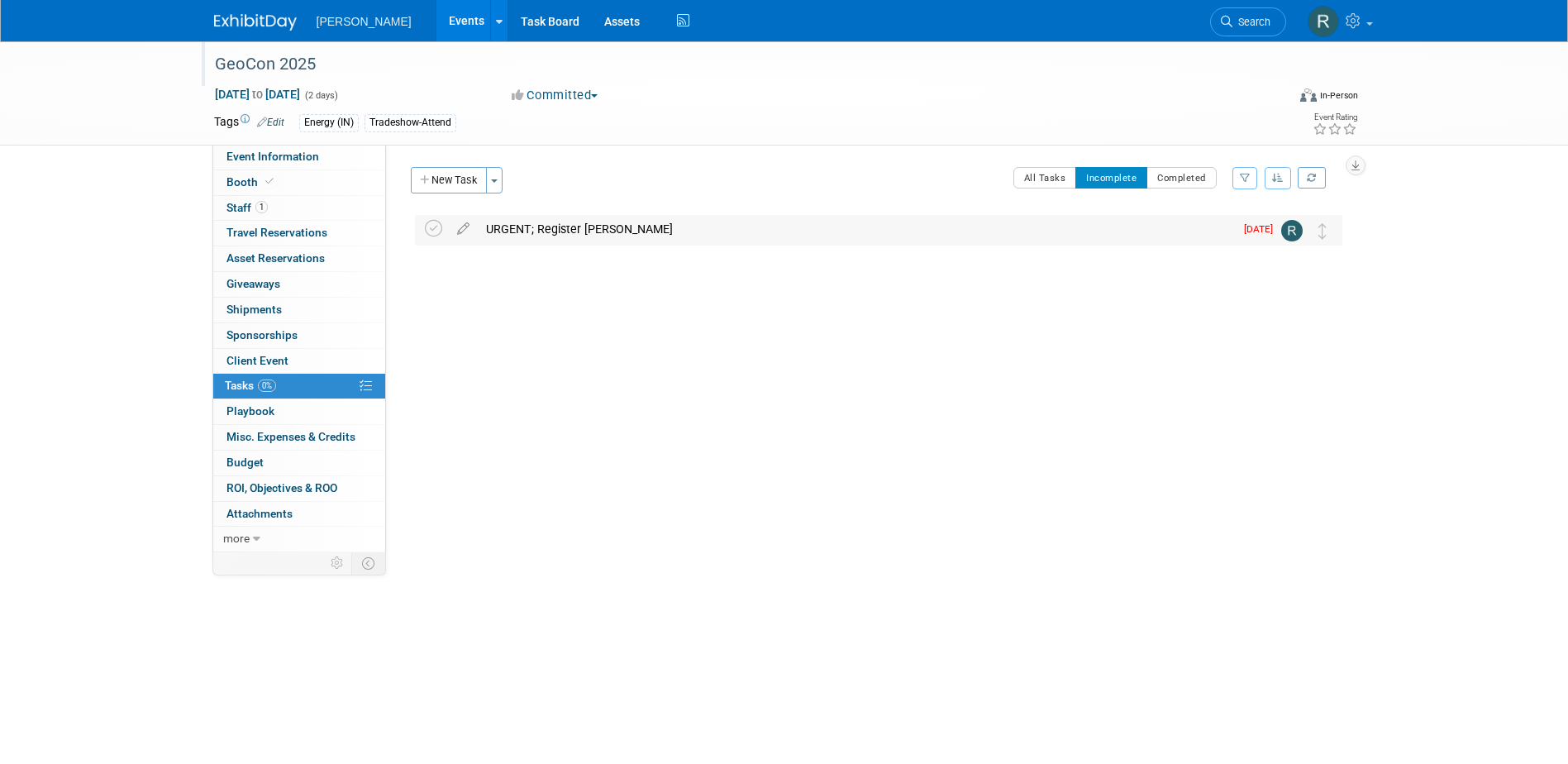
click at [578, 232] on div "URGENT; Register James Overton" at bounding box center [856, 229] width 756 height 28
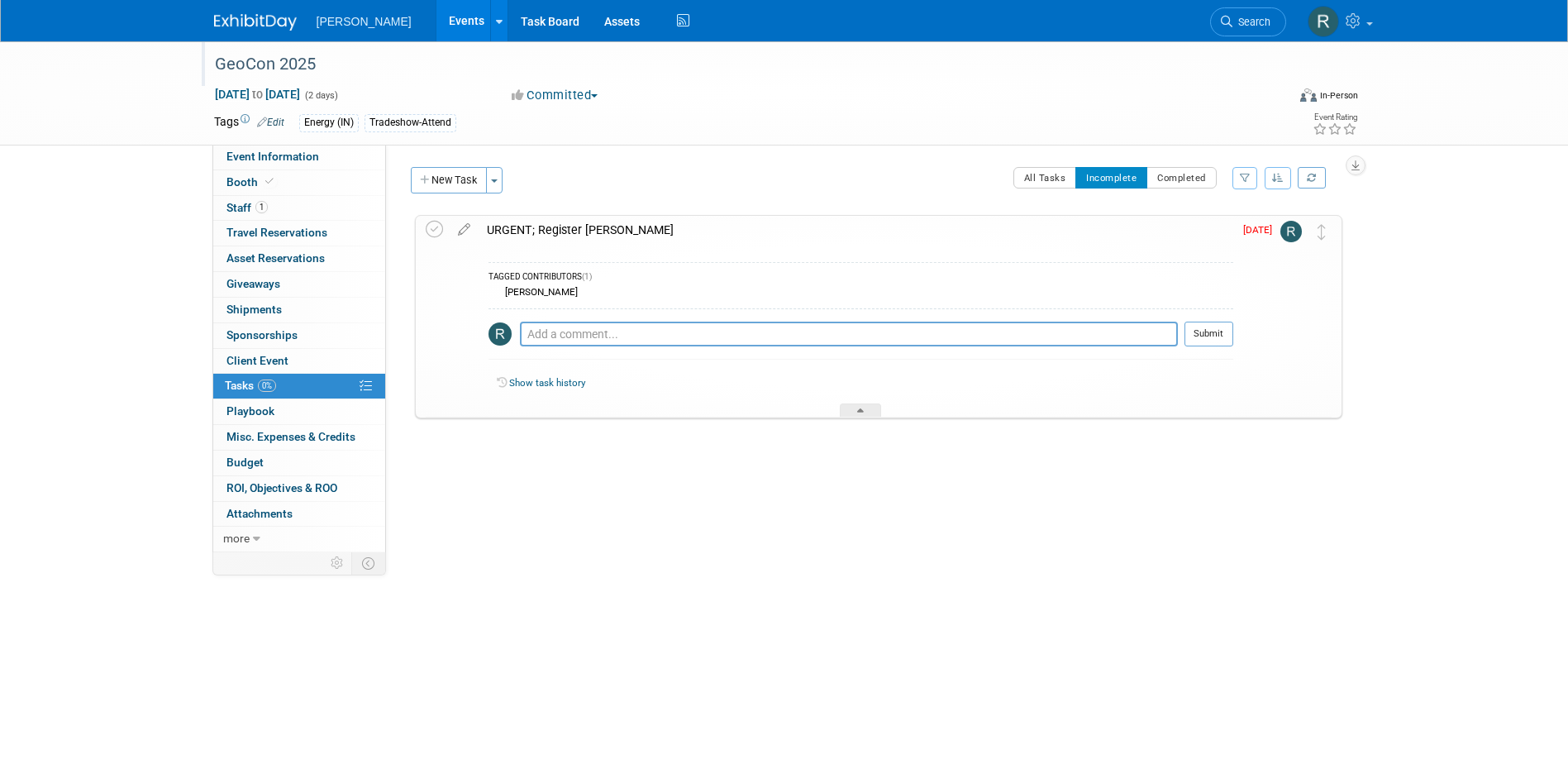
click at [578, 232] on div "URGENT; Register James Overton" at bounding box center [856, 230] width 755 height 28
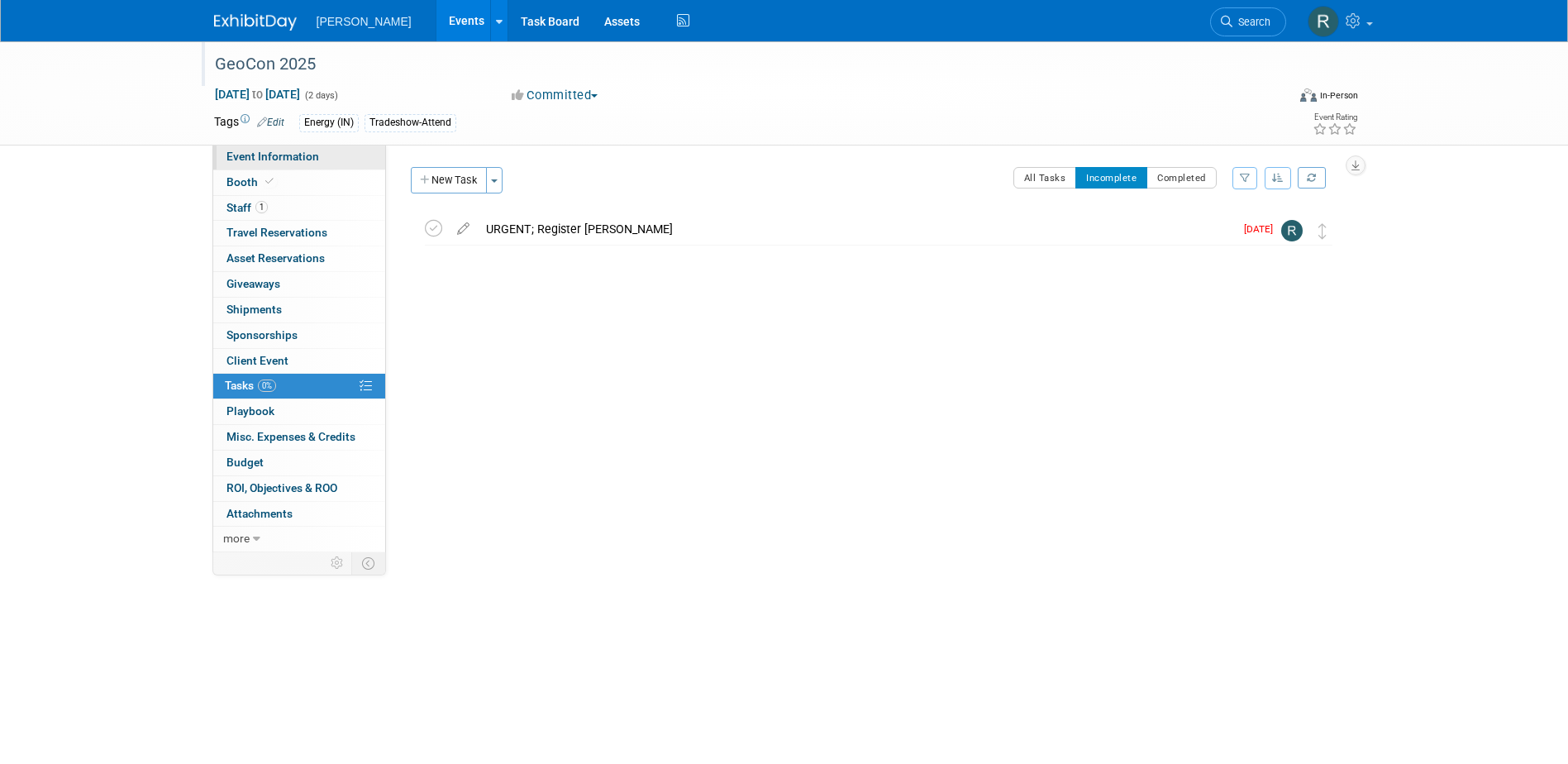
click at [306, 158] on span "Event Information" at bounding box center [272, 156] width 92 height 13
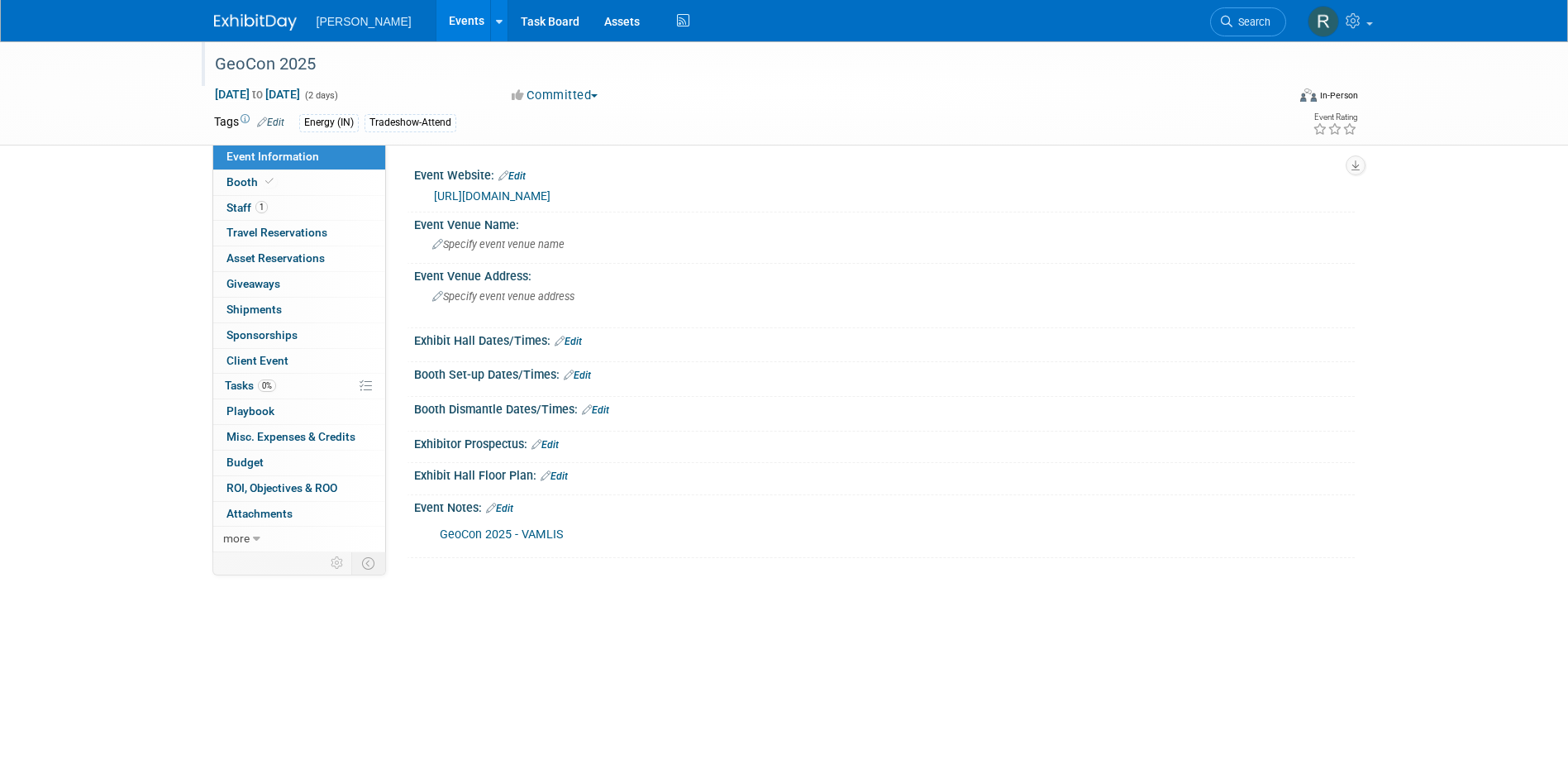
click at [522, 195] on link "https://www.vamlis.org/content.aspx?page_id=4091&club_id=608525&item_id=2597989" at bounding box center [492, 195] width 116 height 13
click at [275, 200] on link "1 Staff 1" at bounding box center [298, 209] width 172 height 25
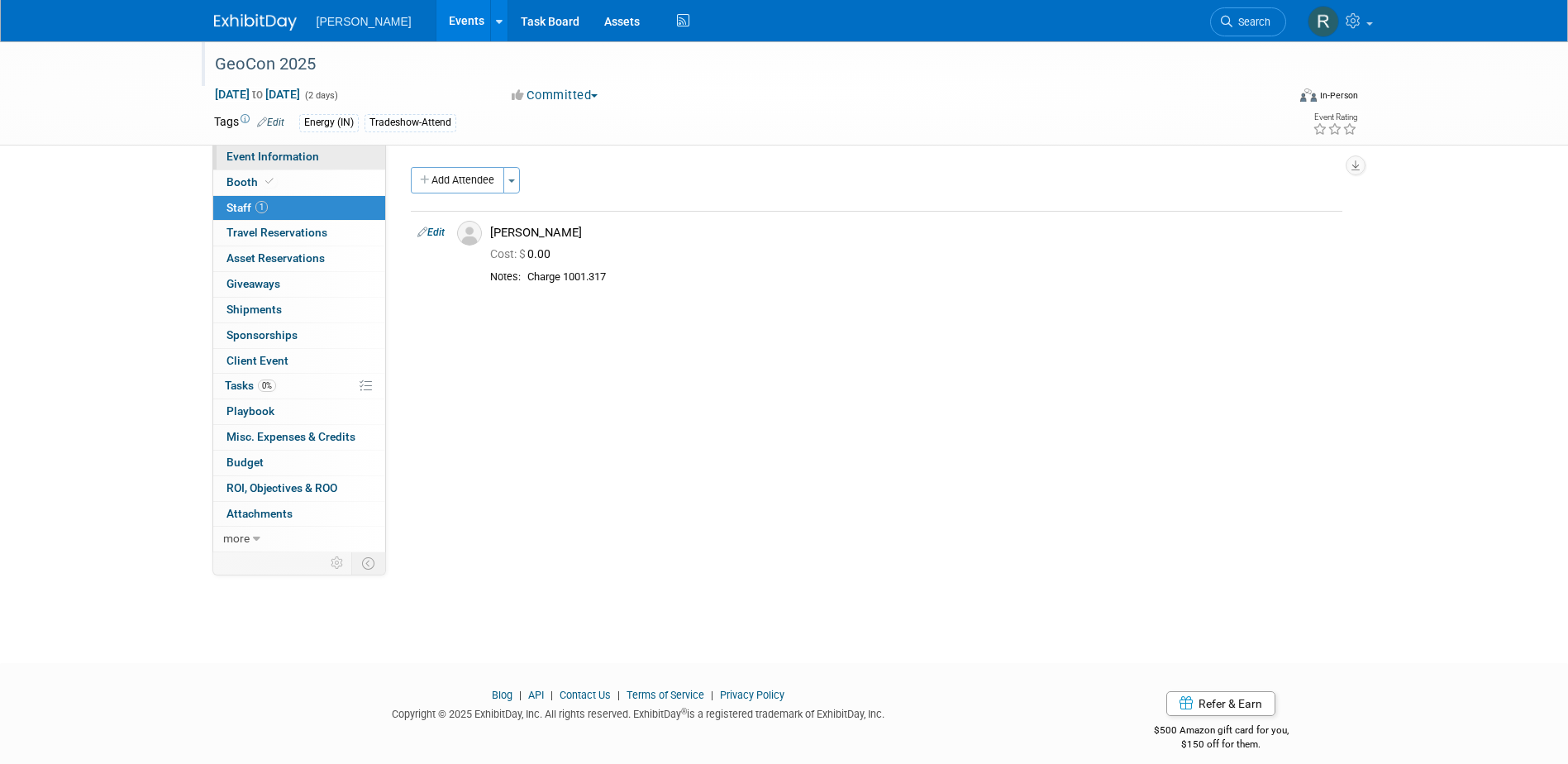
click at [281, 156] on span "Event Information" at bounding box center [272, 156] width 92 height 13
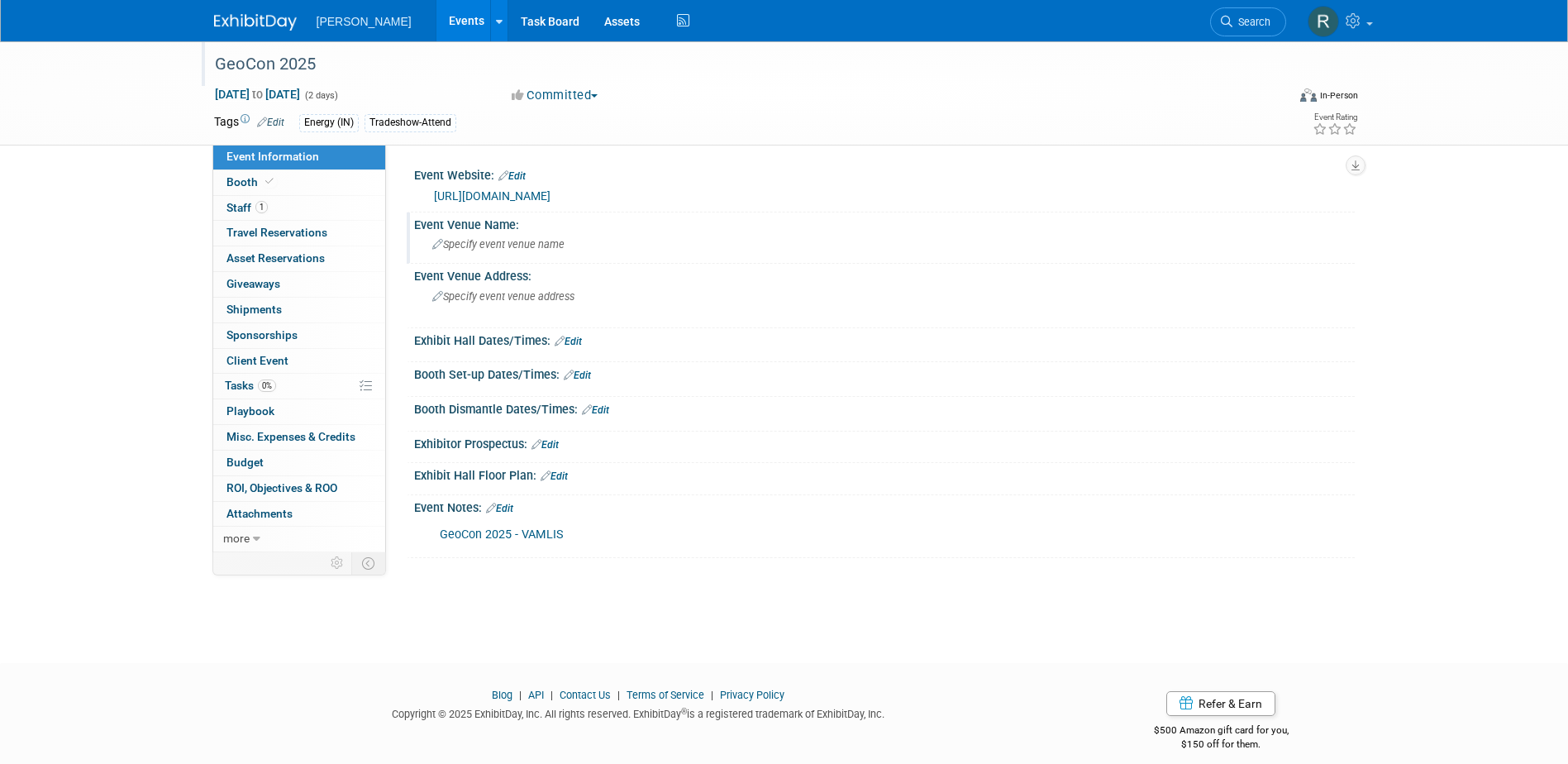
click at [526, 256] on div "Specify event venue name" at bounding box center [885, 244] width 916 height 26
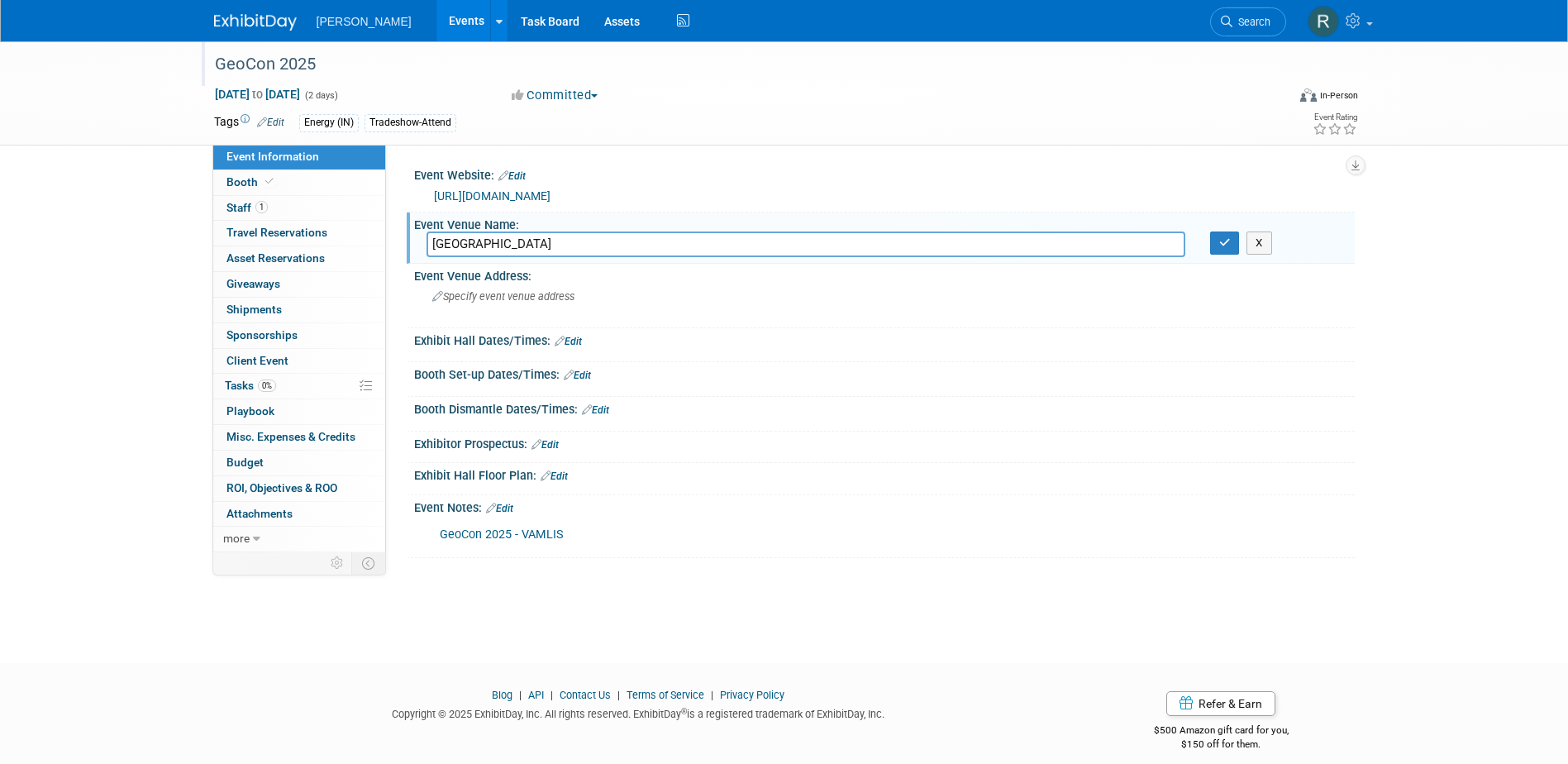
type input "Hotel Madison"
click at [1211, 231] on button "button" at bounding box center [1226, 243] width 30 height 23
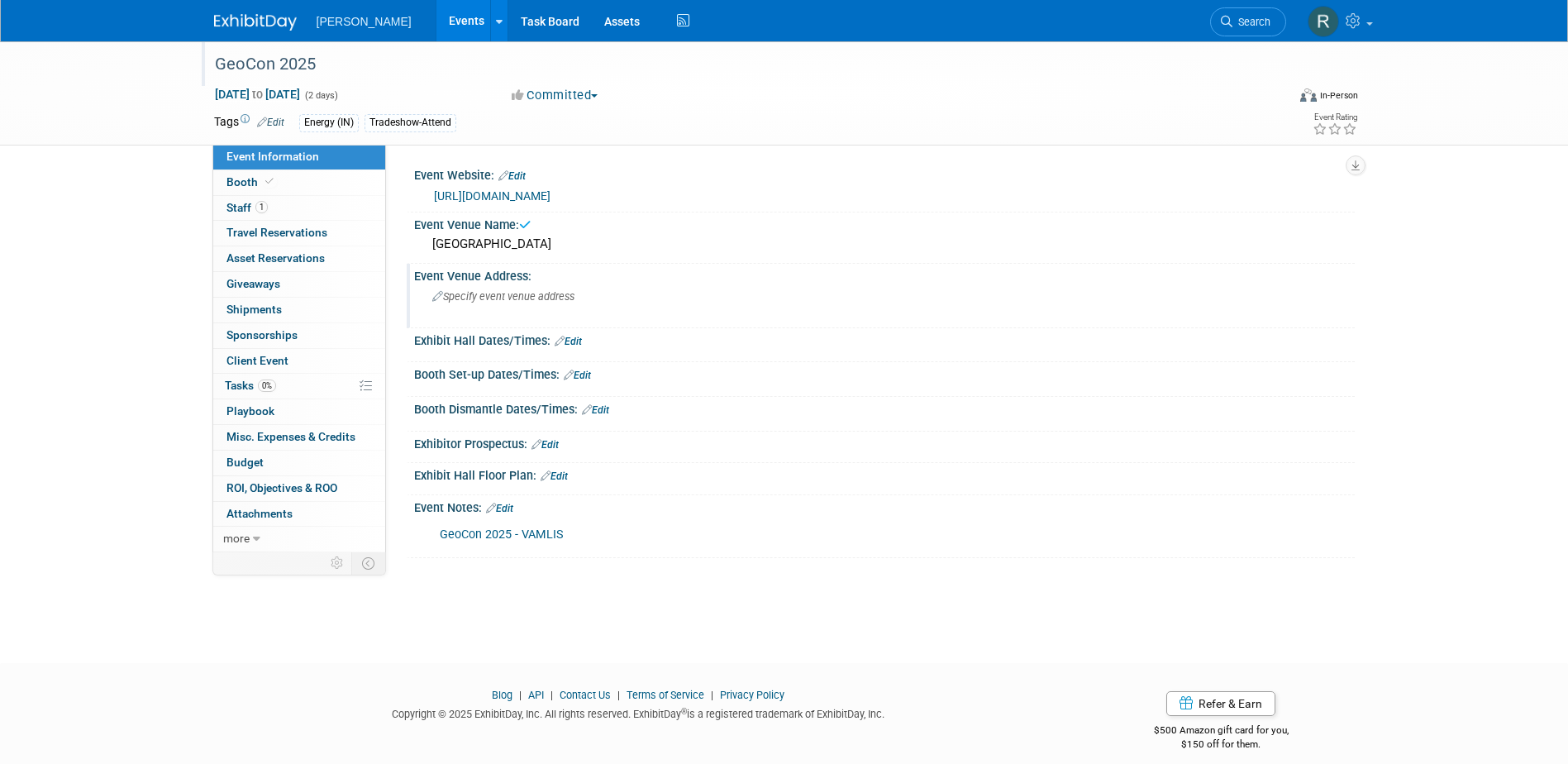
click at [511, 302] on span "Specify event venue address" at bounding box center [504, 297] width 143 height 12
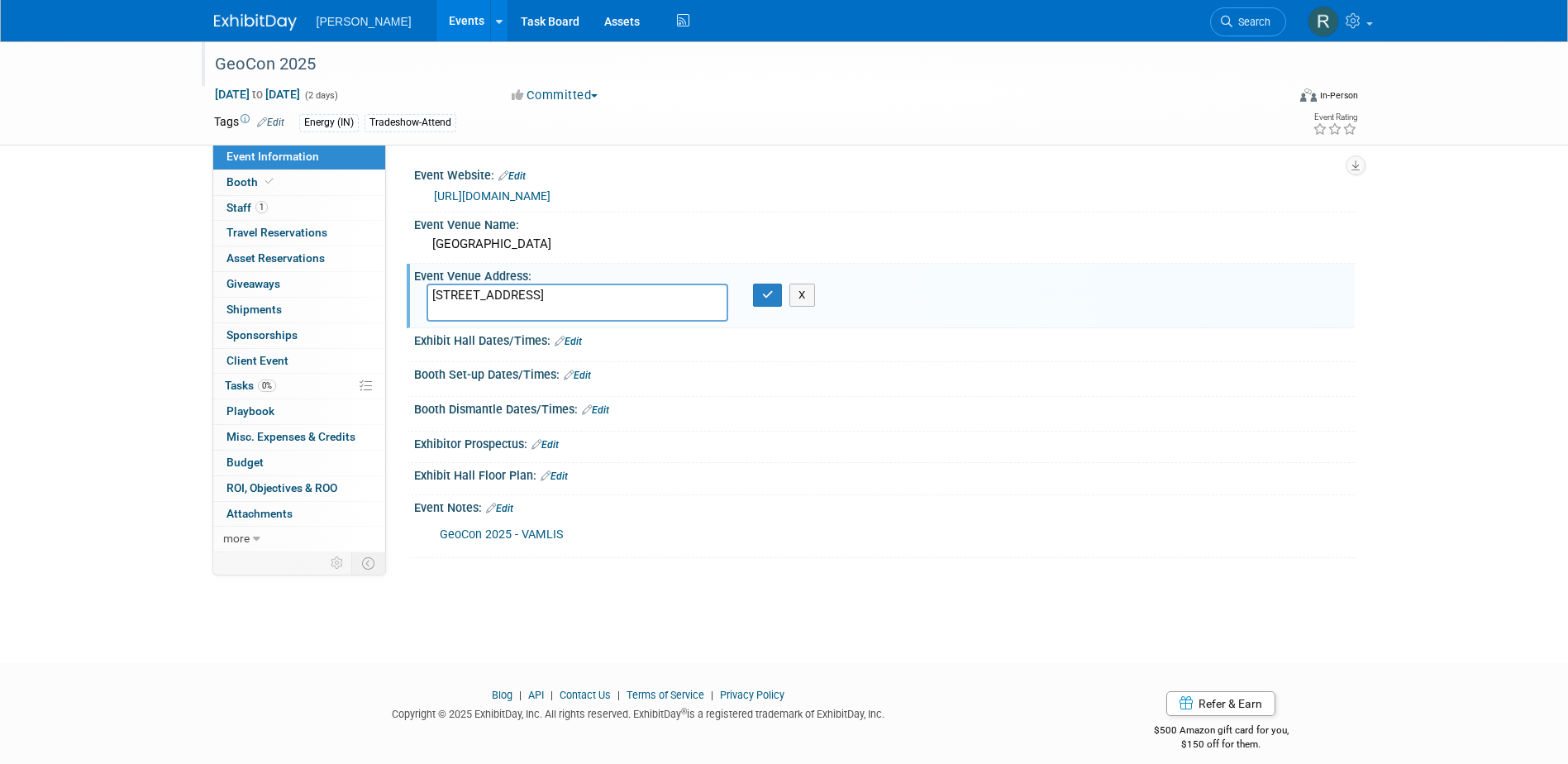
type textarea "701 S. Main St. Harrisonburg, VA 22801"
click at [753, 283] on button "button" at bounding box center [768, 295] width 30 height 23
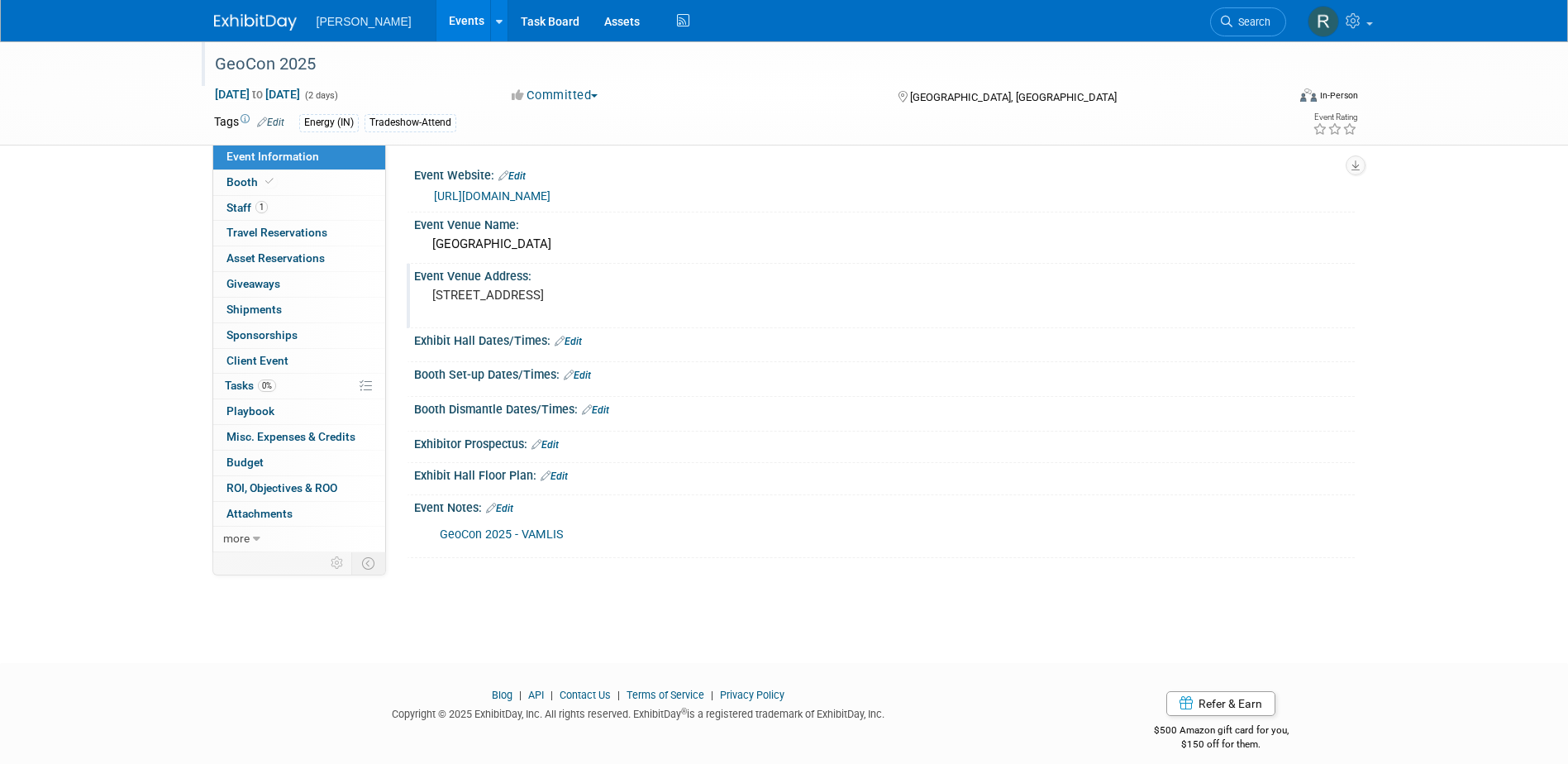
click at [372, 77] on div "GeoCon 2025" at bounding box center [735, 64] width 1052 height 30
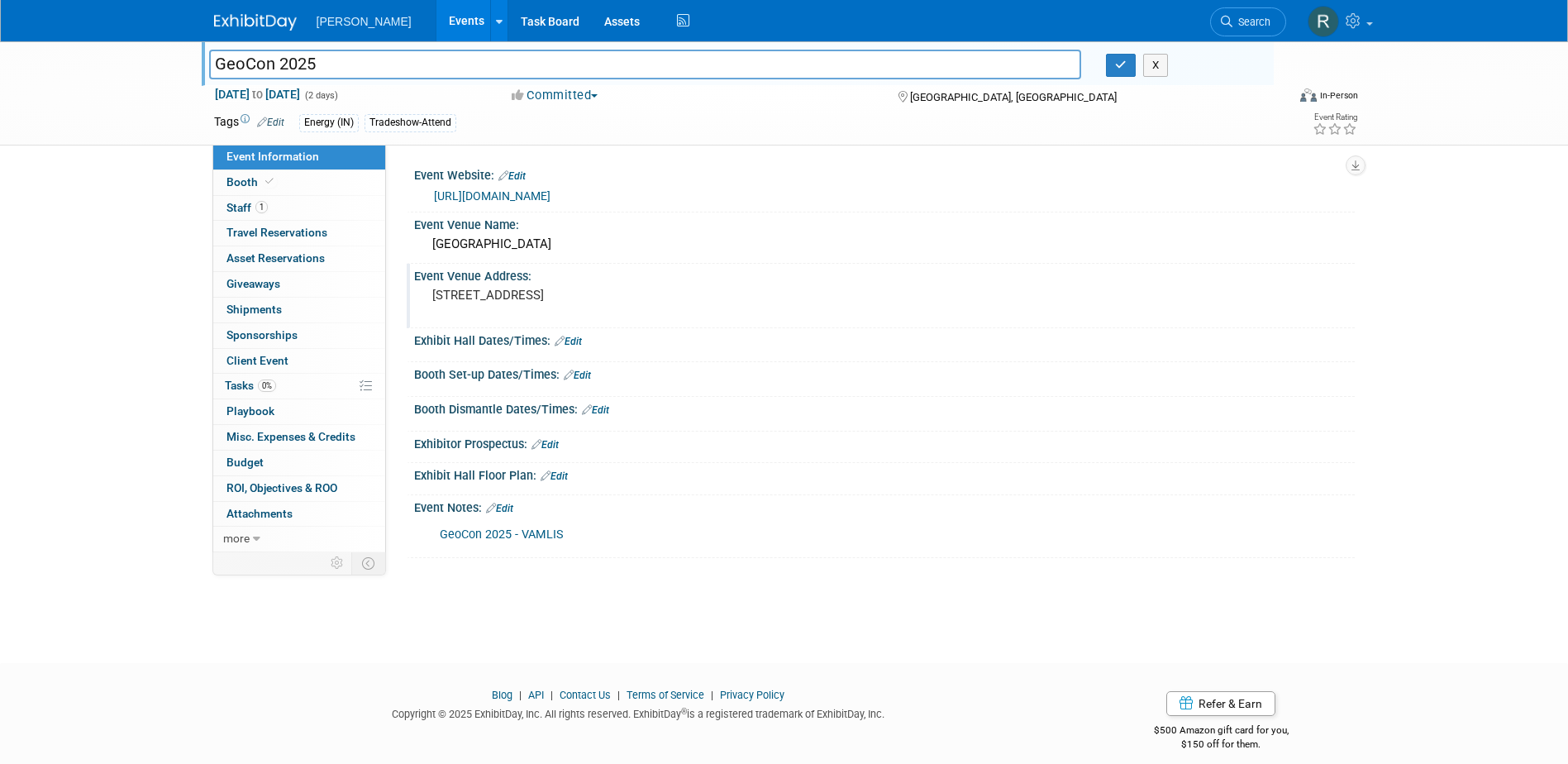
drag, startPoint x: 287, startPoint y: 62, endPoint x: 191, endPoint y: 55, distance: 96.3
click at [191, 55] on div "GeoCon 2025 GeoCon 2025 X Oct 7, 2025 to Oct 8, 2025 (2 days) Oct 7, 2025 to Oc…" at bounding box center [784, 93] width 1568 height 104
click at [1115, 65] on icon "button" at bounding box center [1121, 65] width 11 height 11
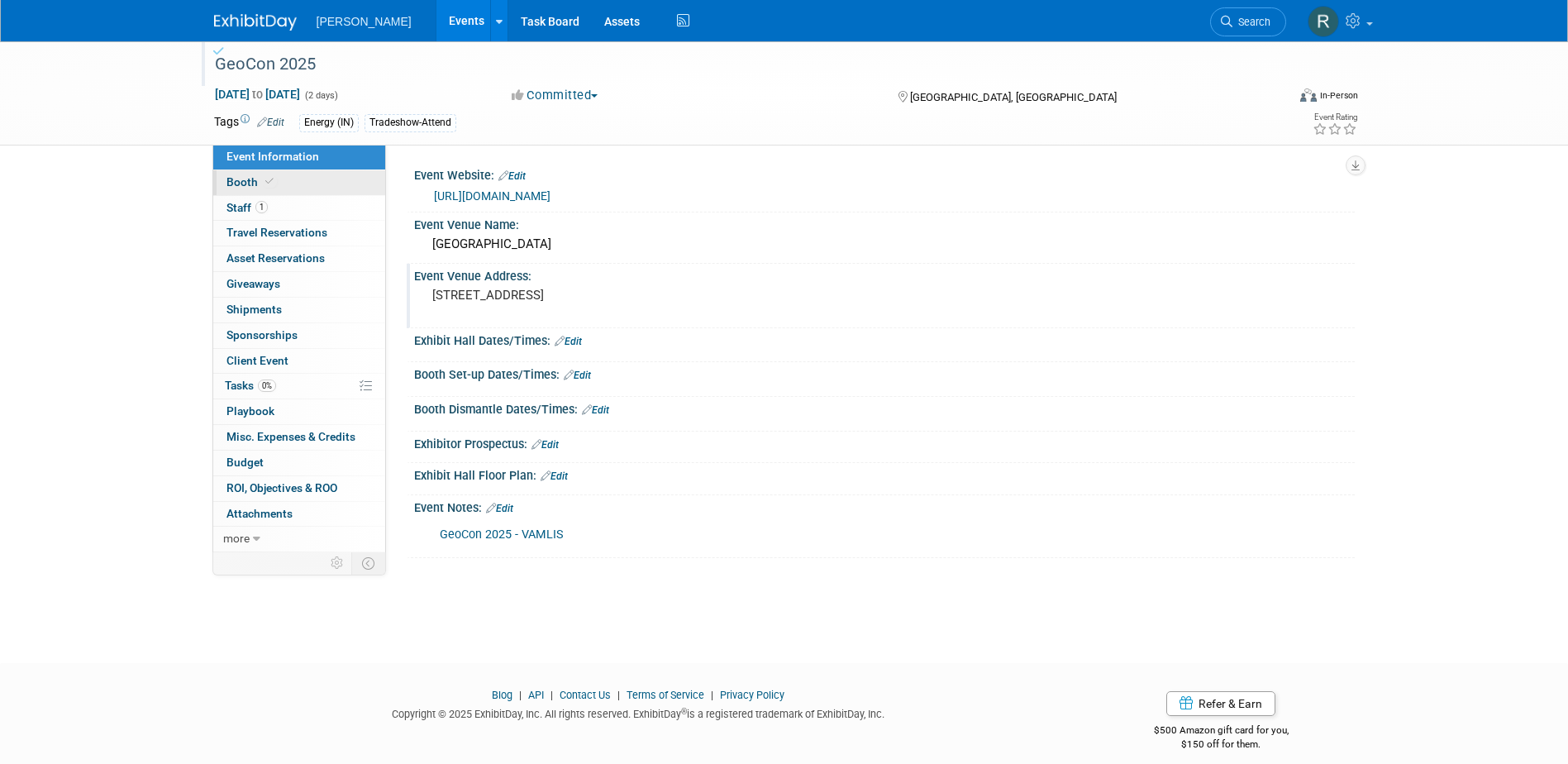
click at [346, 187] on link "Booth" at bounding box center [298, 182] width 172 height 25
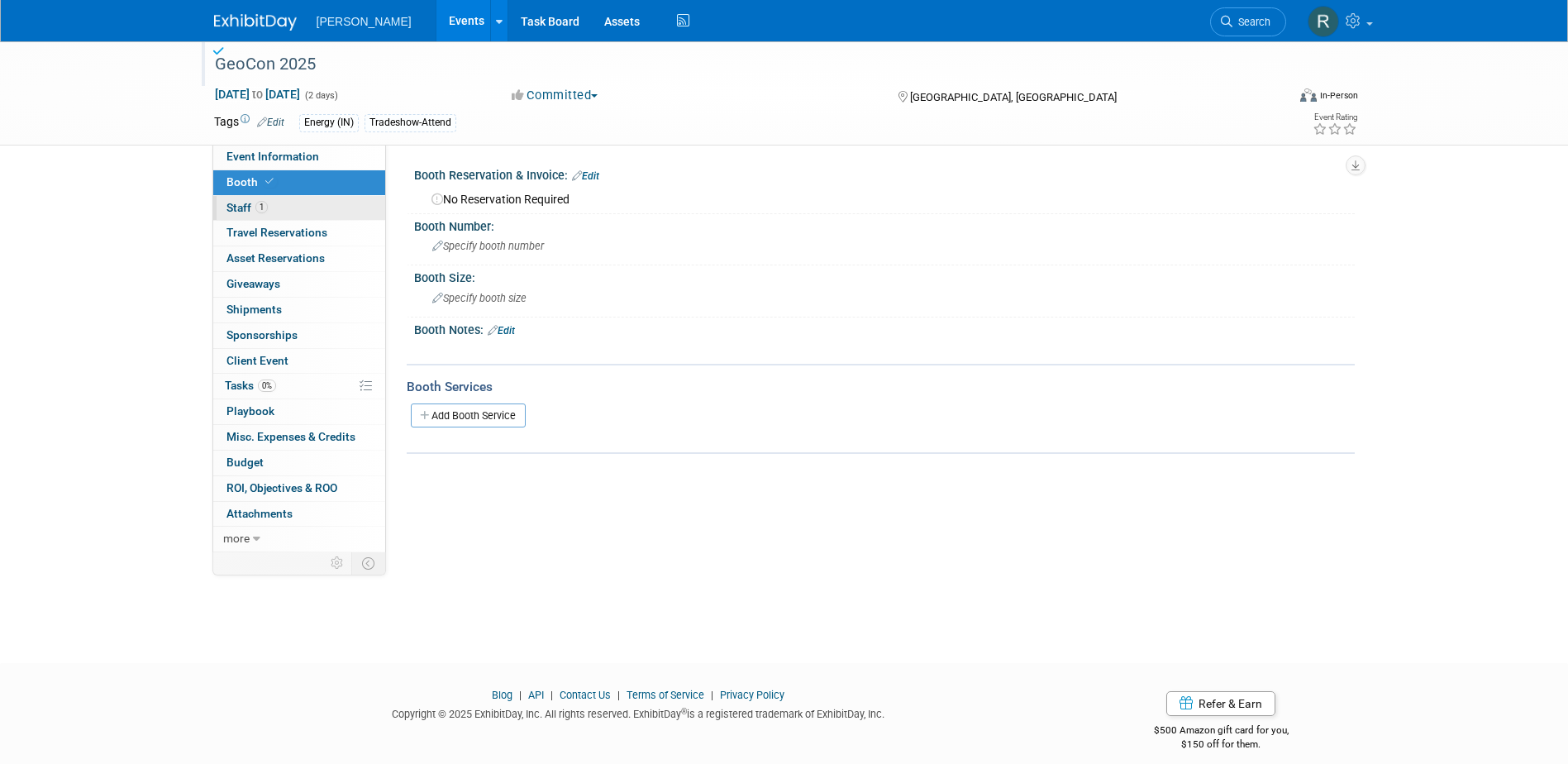
click at [335, 206] on link "1 Staff 1" at bounding box center [298, 209] width 172 height 25
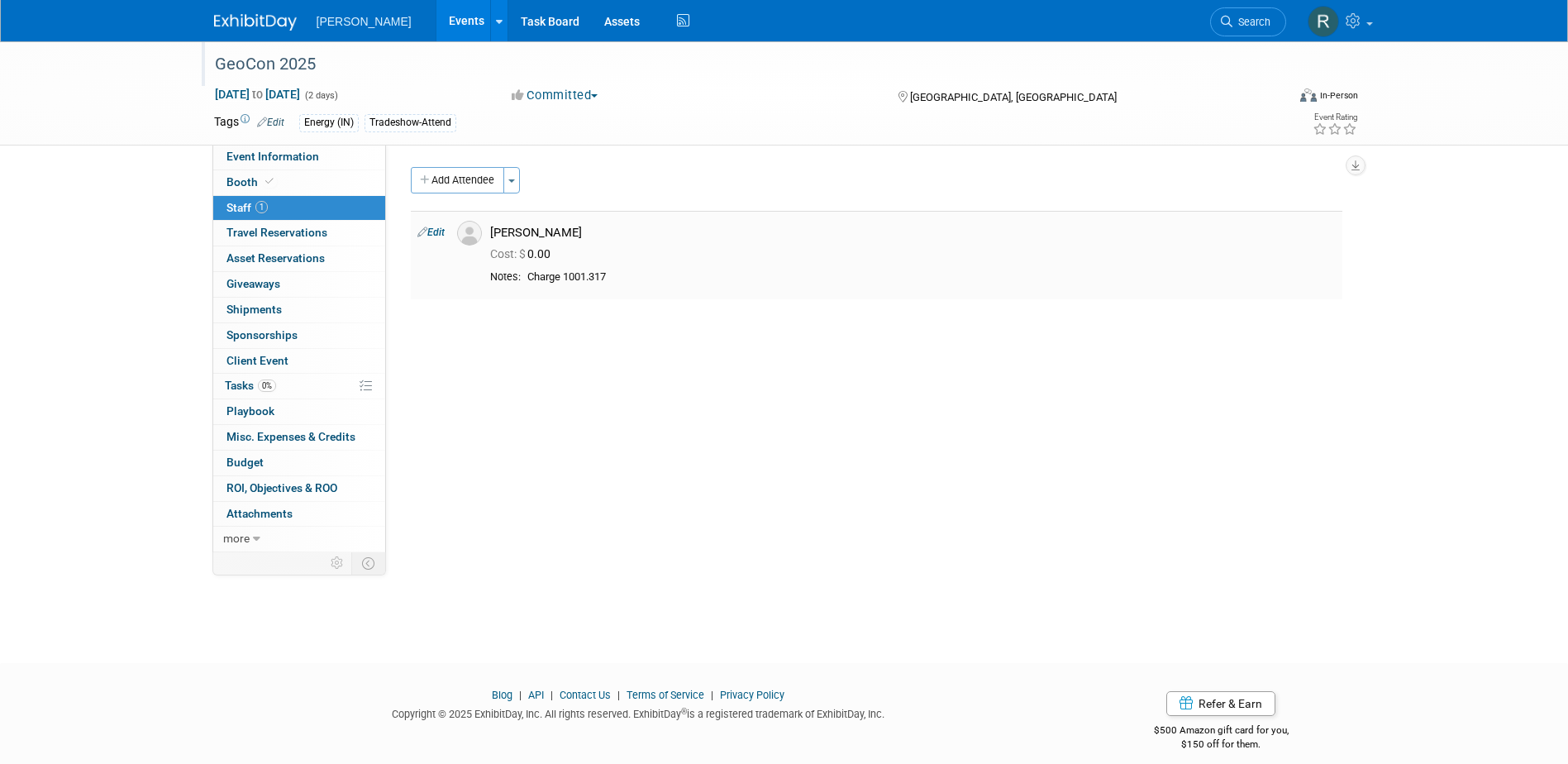
click at [442, 231] on link "Edit" at bounding box center [431, 231] width 27 height 11
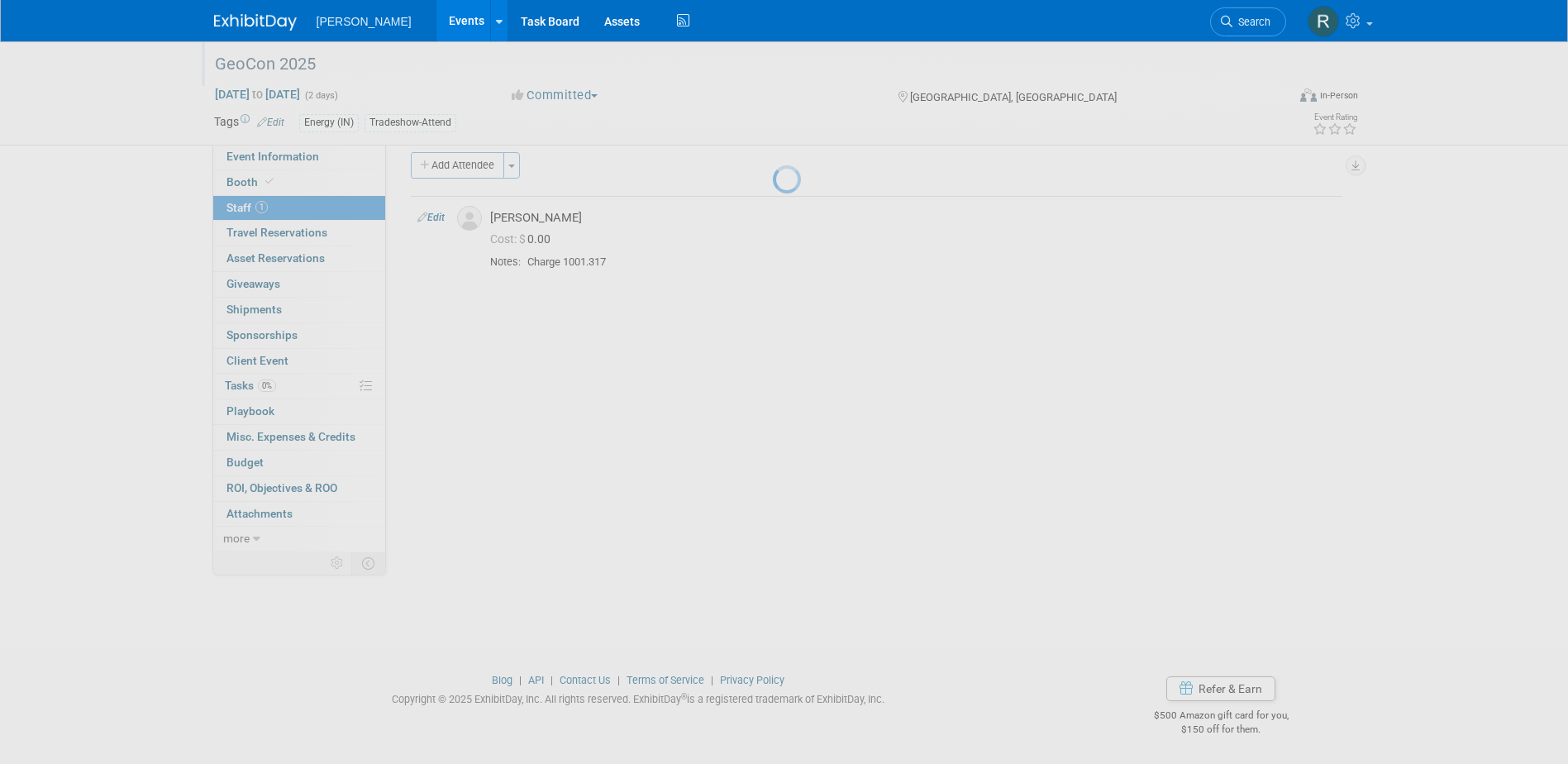
select select "21e7a715-4cd8-454e-b57d-b99005a9828f"
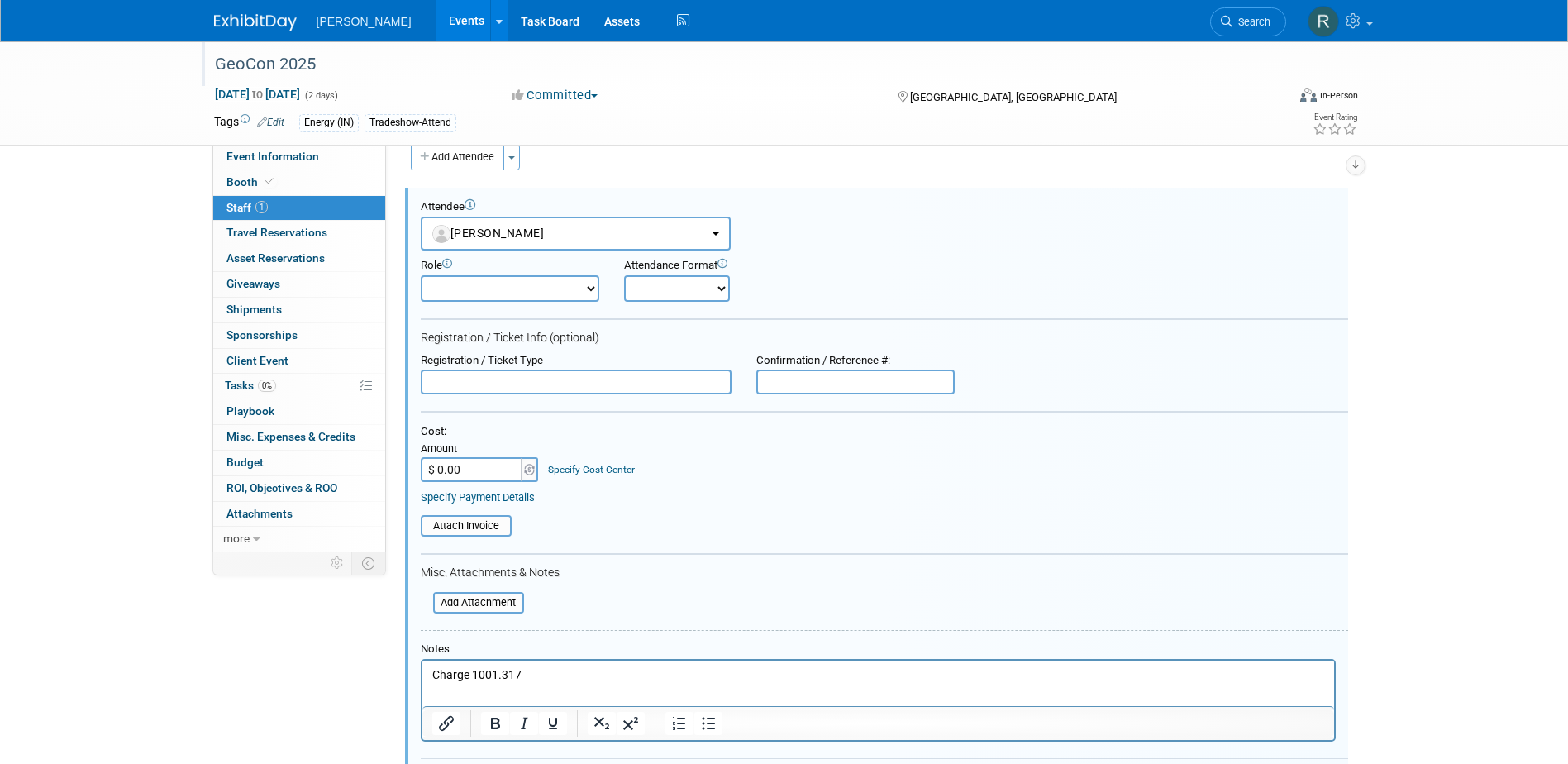
click at [549, 387] on input "text" at bounding box center [576, 382] width 311 height 25
type input "Full Conference"
type input "$ 504.00"
click at [604, 466] on link "Specify Cost Center" at bounding box center [592, 469] width 87 height 11
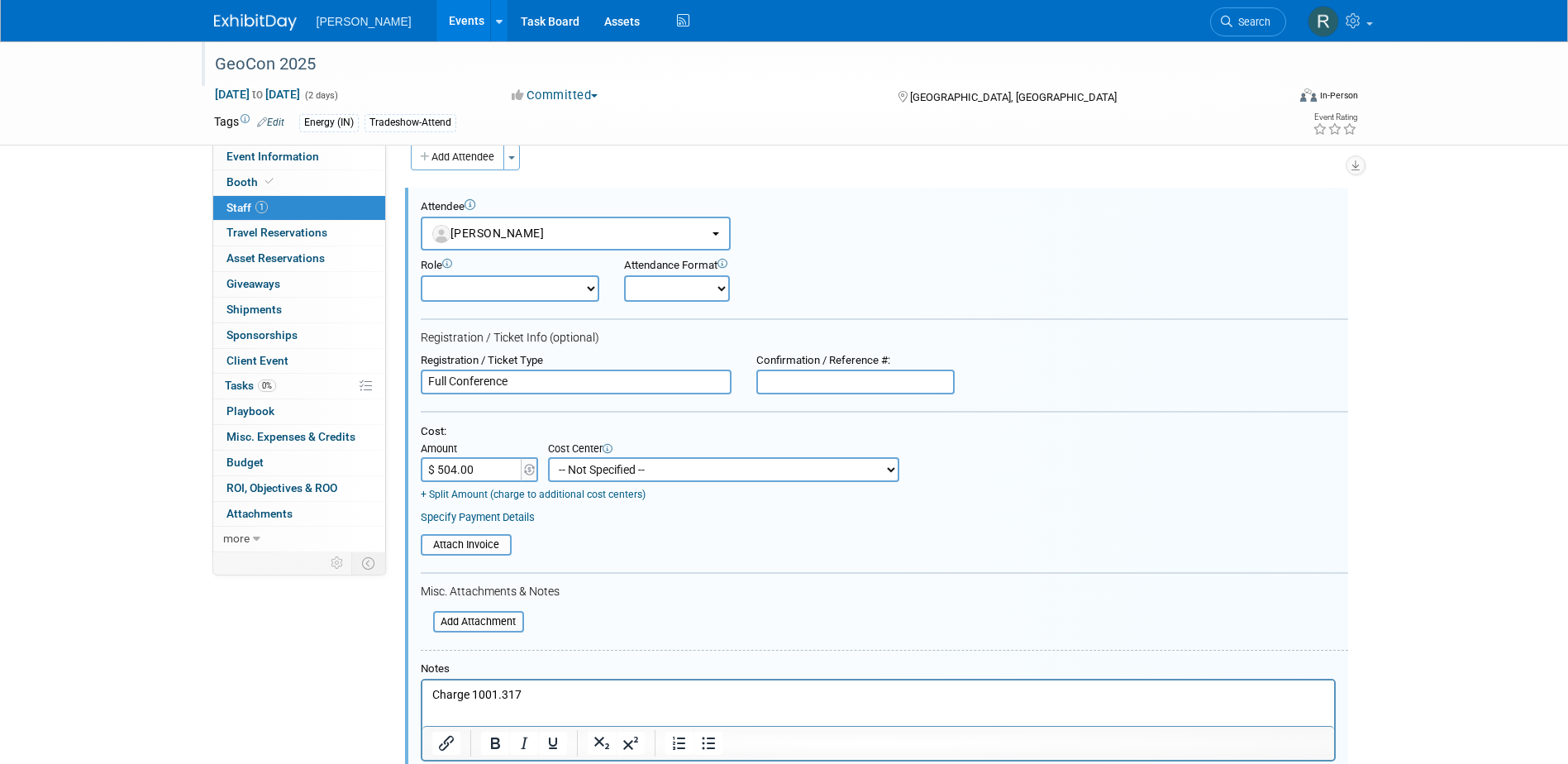
click at [604, 474] on select "-- Not Specified -- Advisory Services - Expenses_1001.502 Aerial Acquisition - …" at bounding box center [724, 469] width 351 height 25
select select "18966237"
click at [548, 458] on select "-- Not Specified -- Advisory Services - Expenses_1001.502 Aerial Acquisition - …" at bounding box center [724, 469] width 351 height 25
click at [530, 518] on link "Specify Payment Details" at bounding box center [478, 517] width 114 height 12
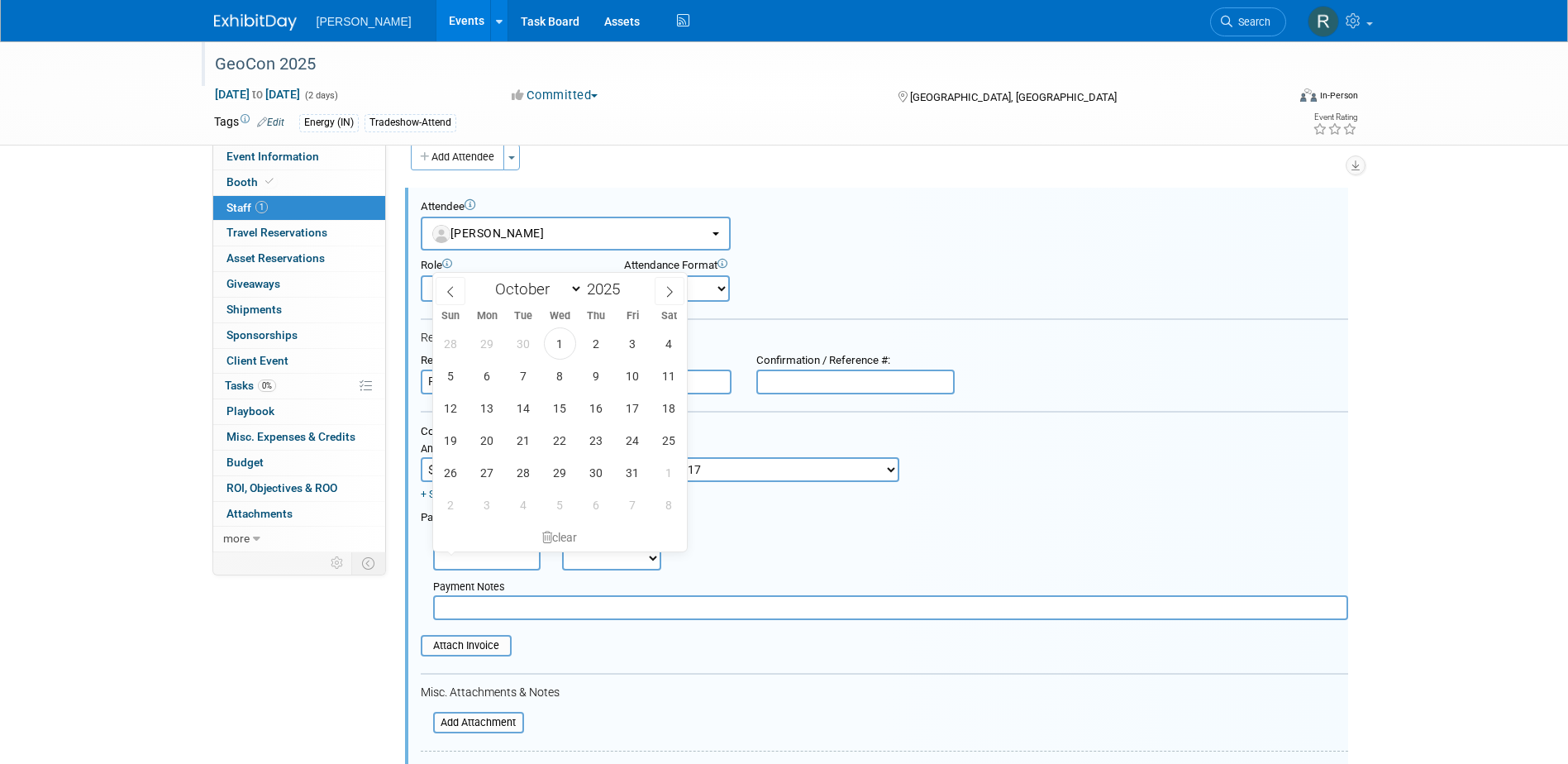
click at [513, 562] on input "text" at bounding box center [487, 558] width 107 height 25
click at [563, 346] on span "1" at bounding box center [560, 343] width 33 height 33
type input "[DATE]"
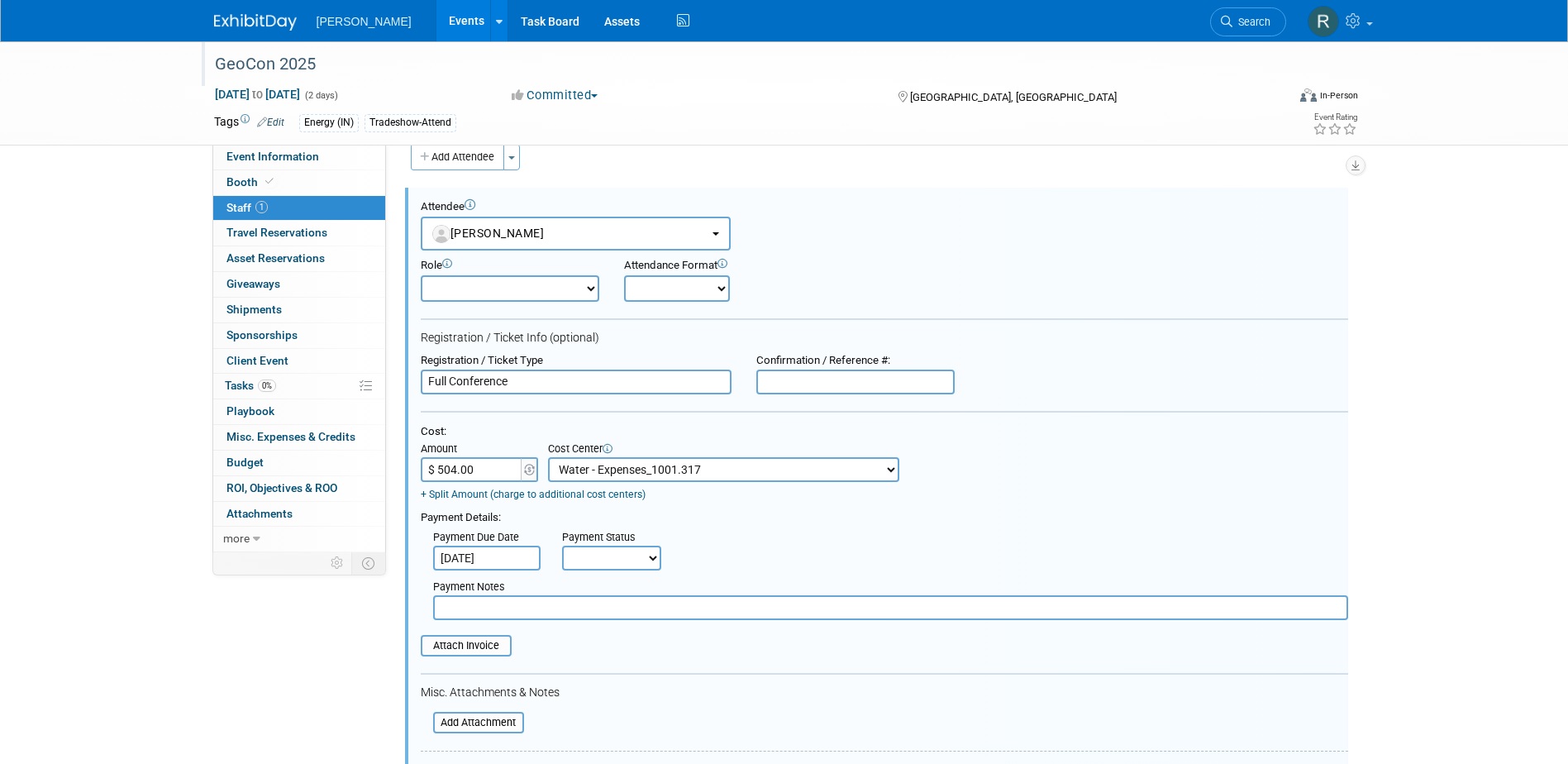
drag, startPoint x: 581, startPoint y: 557, endPoint x: 581, endPoint y: 575, distance: 18.0
click at [581, 557] on select "Not Paid Yet Partially Paid Paid in Full" at bounding box center [612, 558] width 99 height 25
select select "1"
click at [563, 547] on select "Not Paid Yet Partially Paid Paid in Full" at bounding box center [612, 558] width 99 height 25
click at [589, 613] on input "text" at bounding box center [891, 607] width 916 height 25
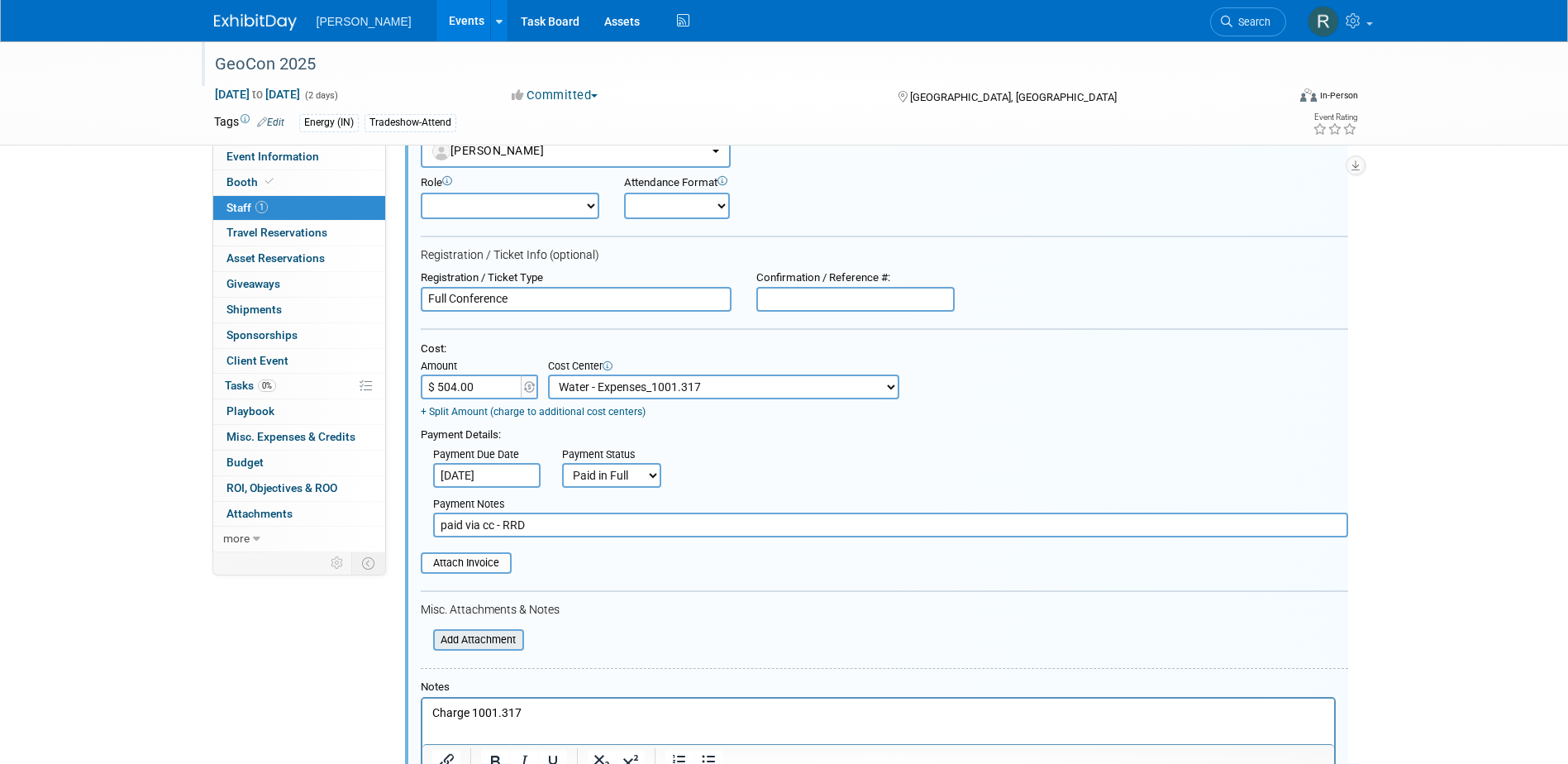
scroll to position [271, 0]
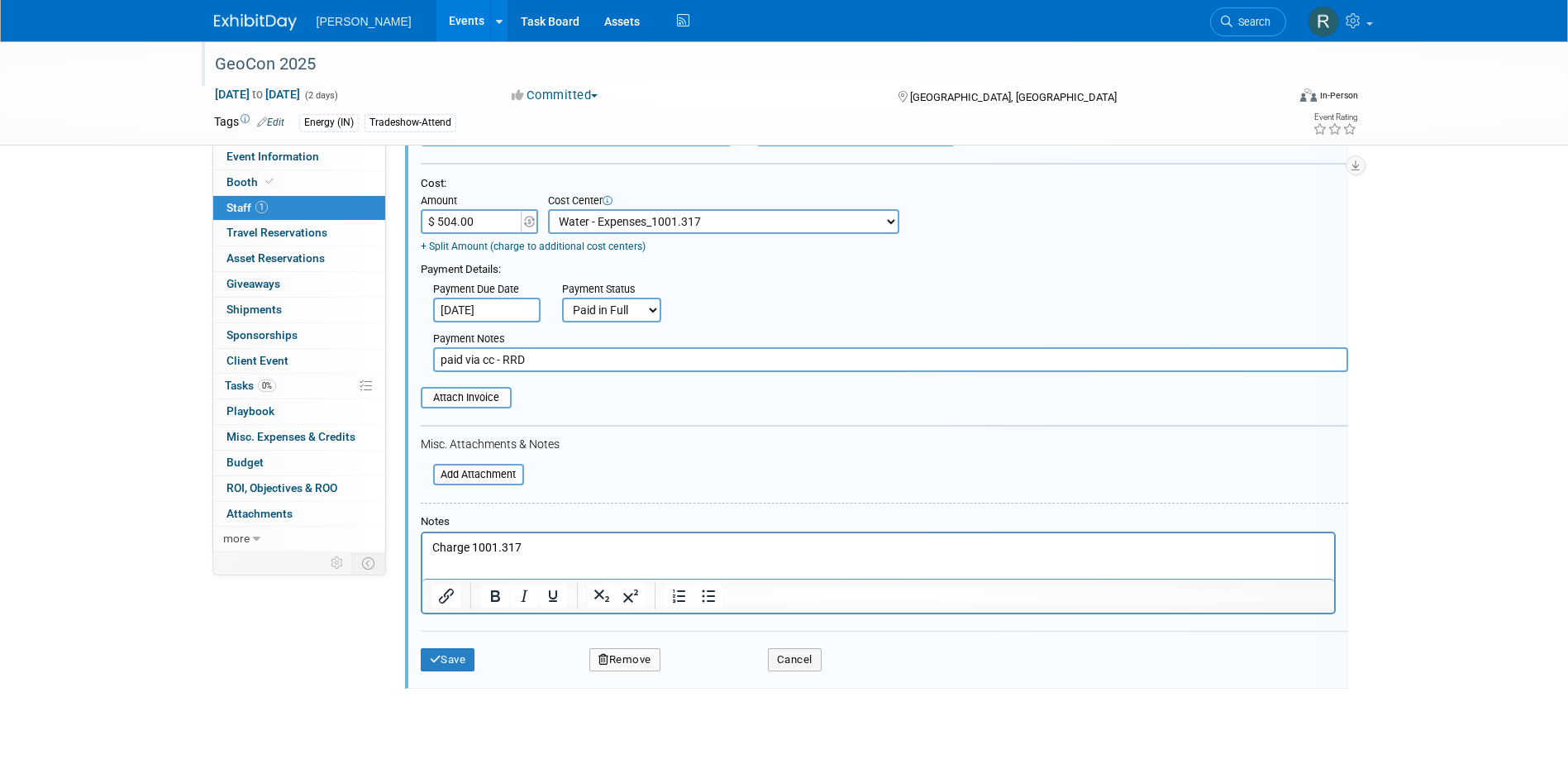
type input "paid via cc - RRD"
click at [430, 547] on html "Charge 1001.317" at bounding box center [878, 544] width 912 height 23
click at [484, 402] on input "file" at bounding box center [411, 397] width 196 height 18
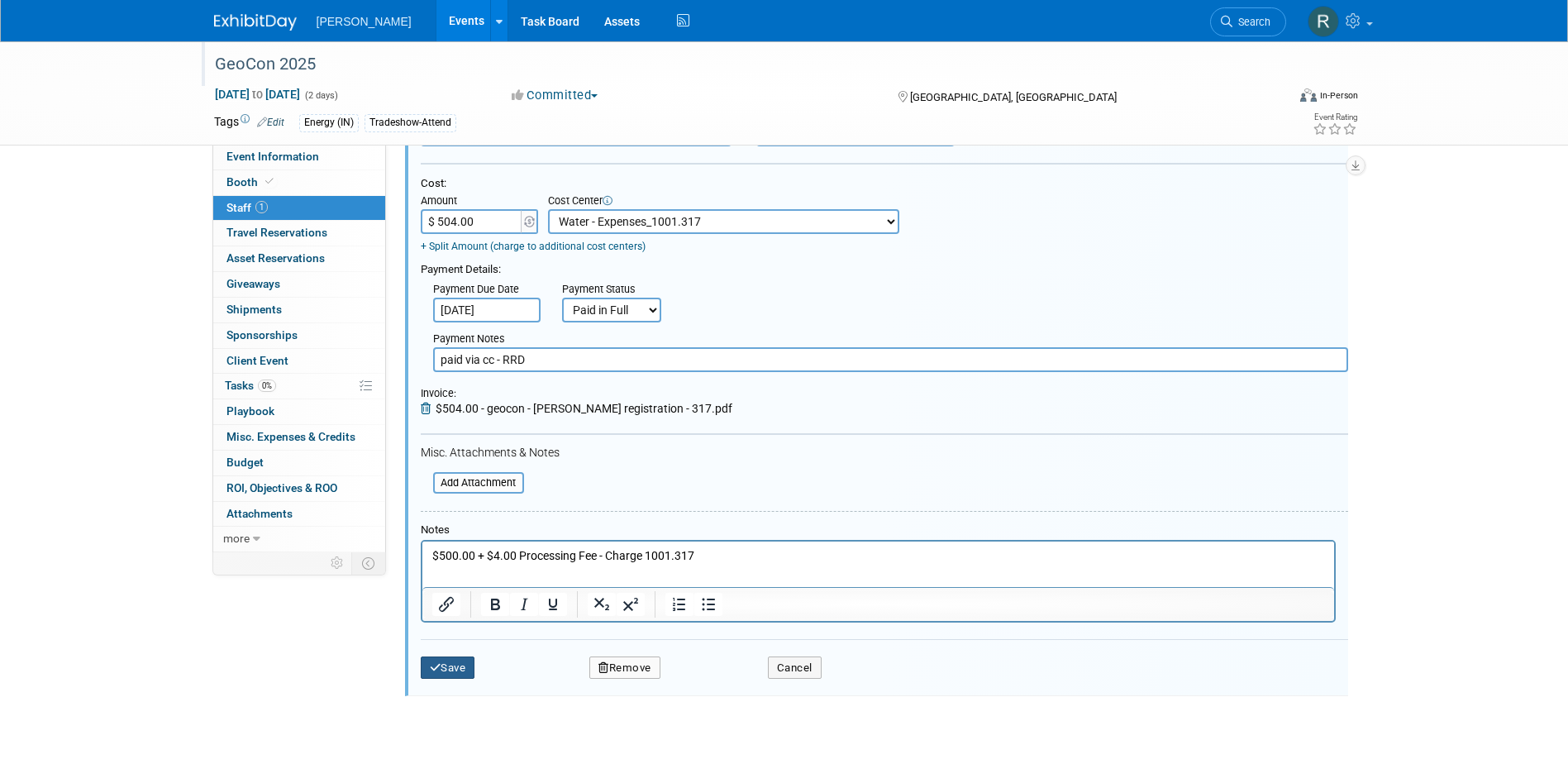
click at [449, 672] on button "Save" at bounding box center [448, 668] width 55 height 23
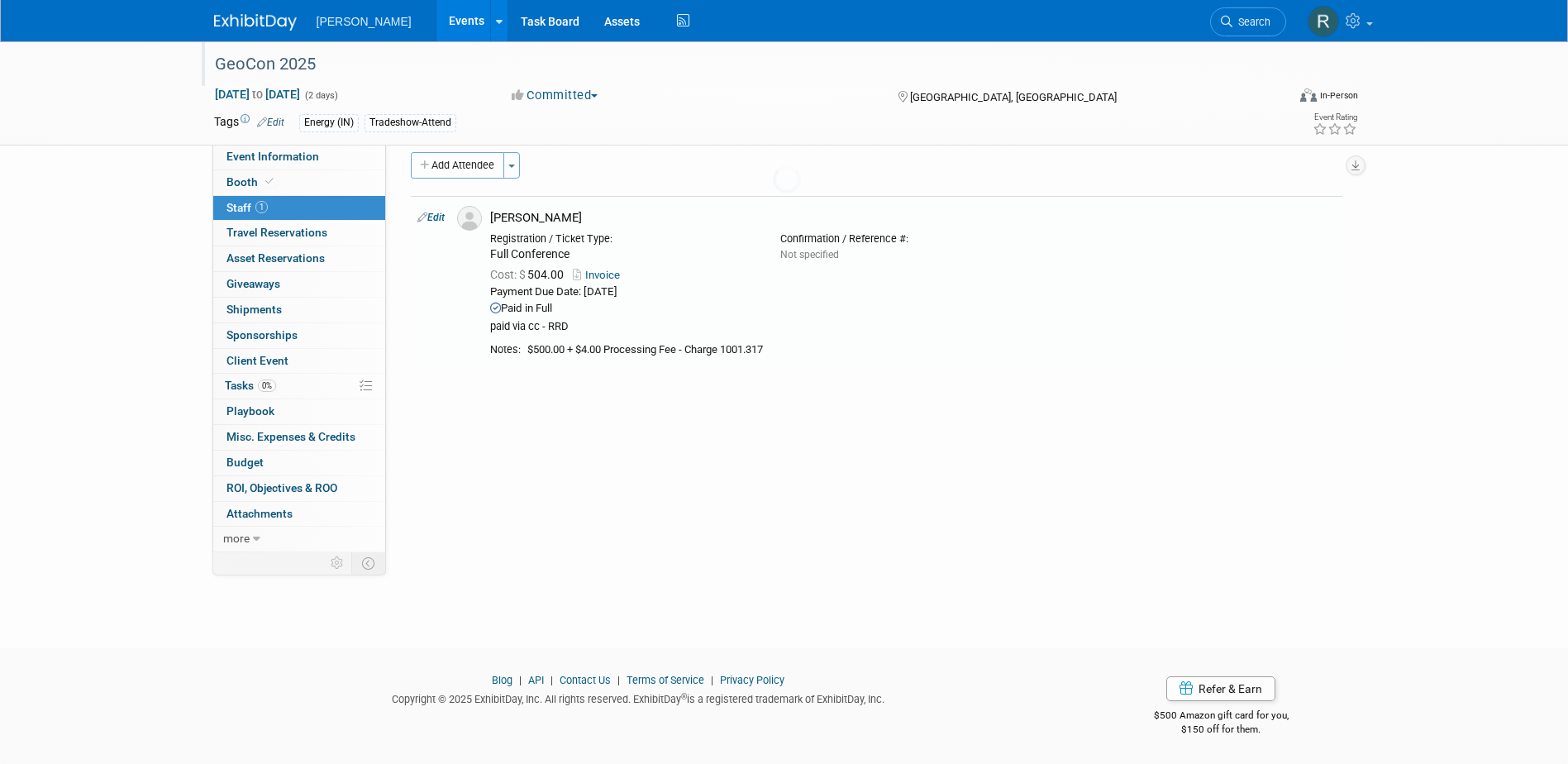
scroll to position [15, 0]
click at [296, 159] on span "Event Information" at bounding box center [272, 156] width 92 height 13
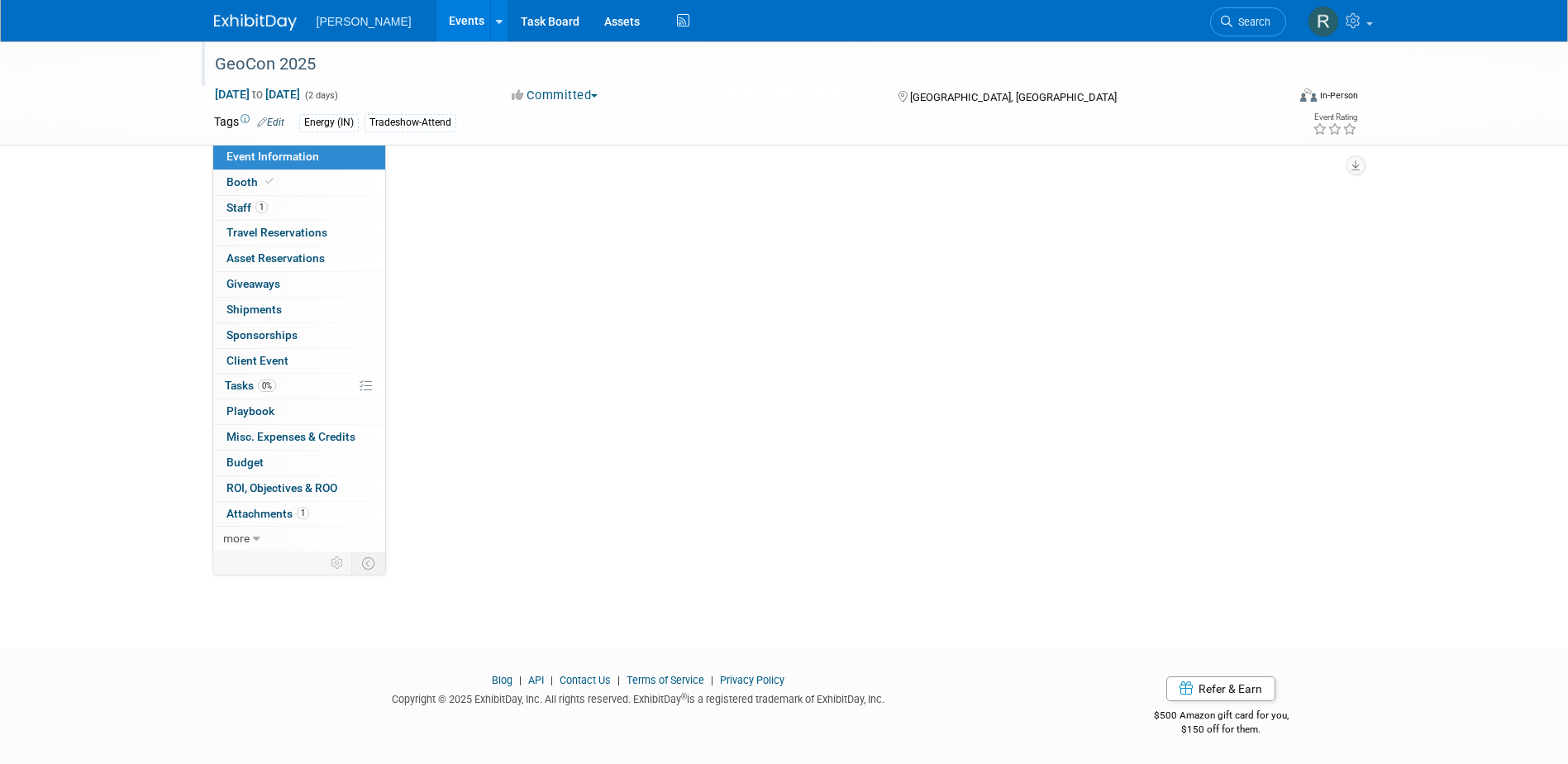
scroll to position [0, 0]
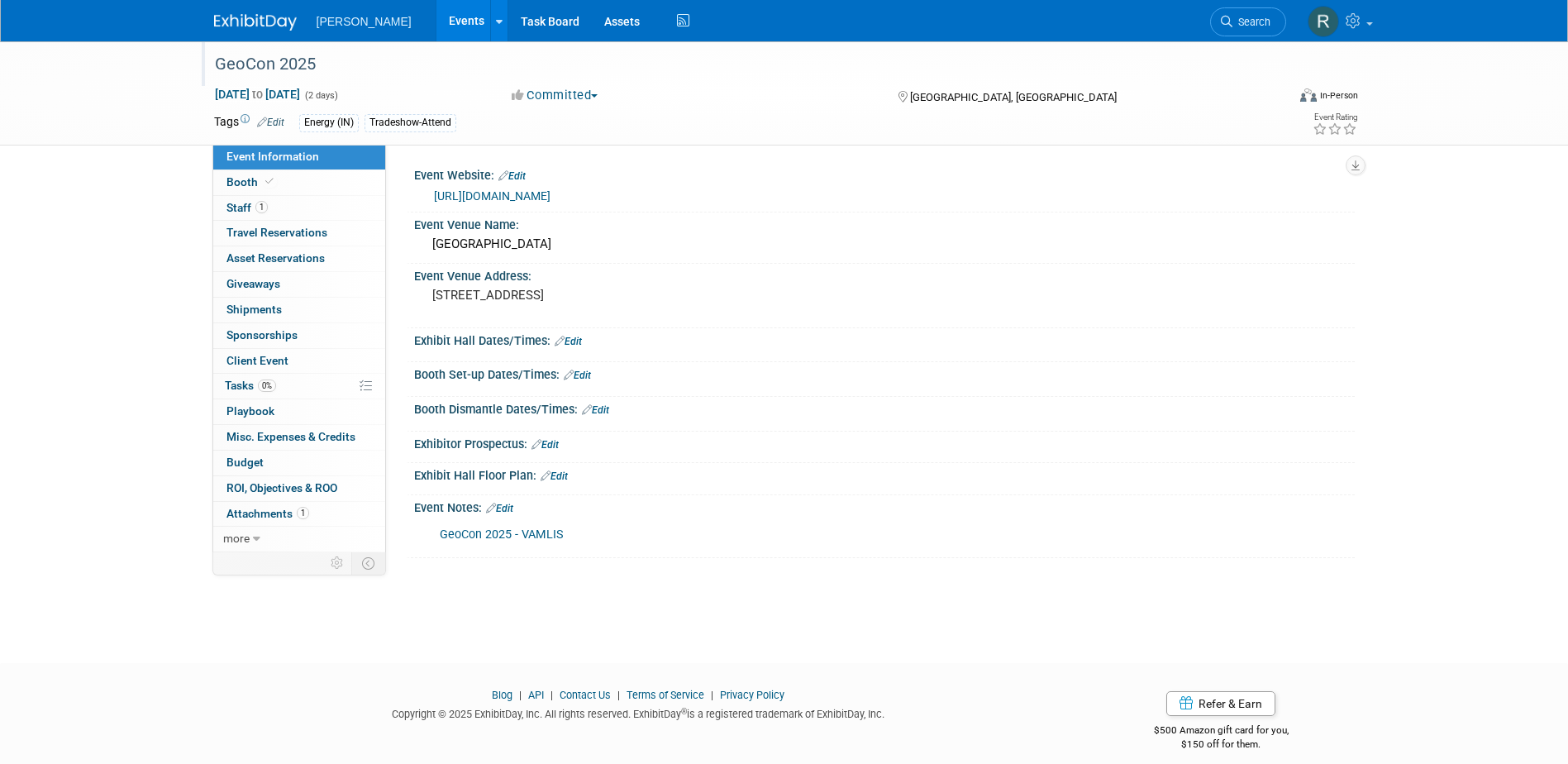
click at [509, 535] on link "GeoCon 2025 - VAMLIS" at bounding box center [502, 534] width 124 height 14
click at [469, 126] on div "Energy (IN) Tradeshow-Attend" at bounding box center [732, 123] width 865 height 18
click at [276, 124] on link "Edit" at bounding box center [270, 121] width 27 height 11
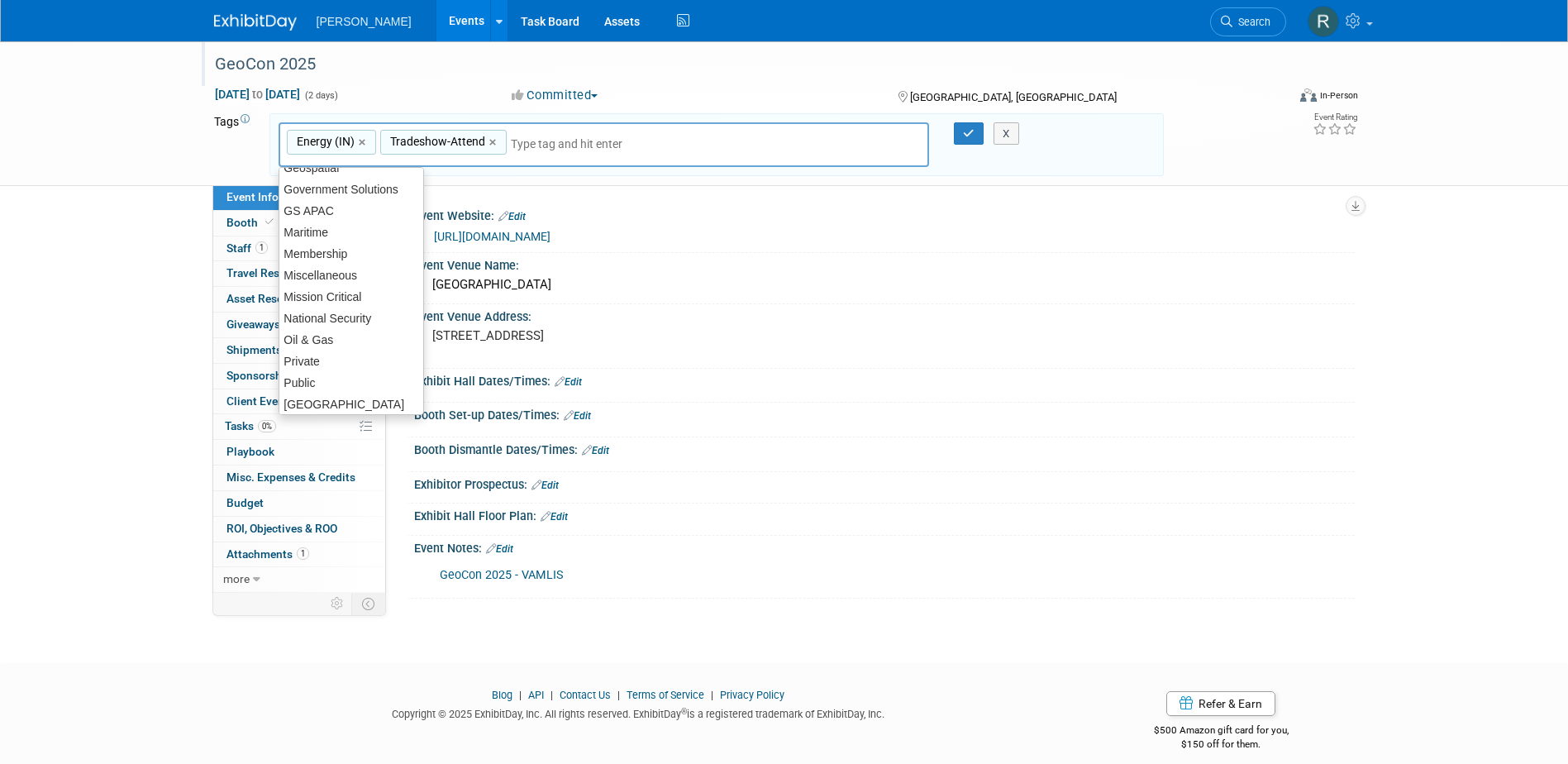
scroll to position [364, 0]
click at [328, 393] on div "Water" at bounding box center [350, 399] width 145 height 23
type input "Energy (IN), Tradeshow-Attend, Water"
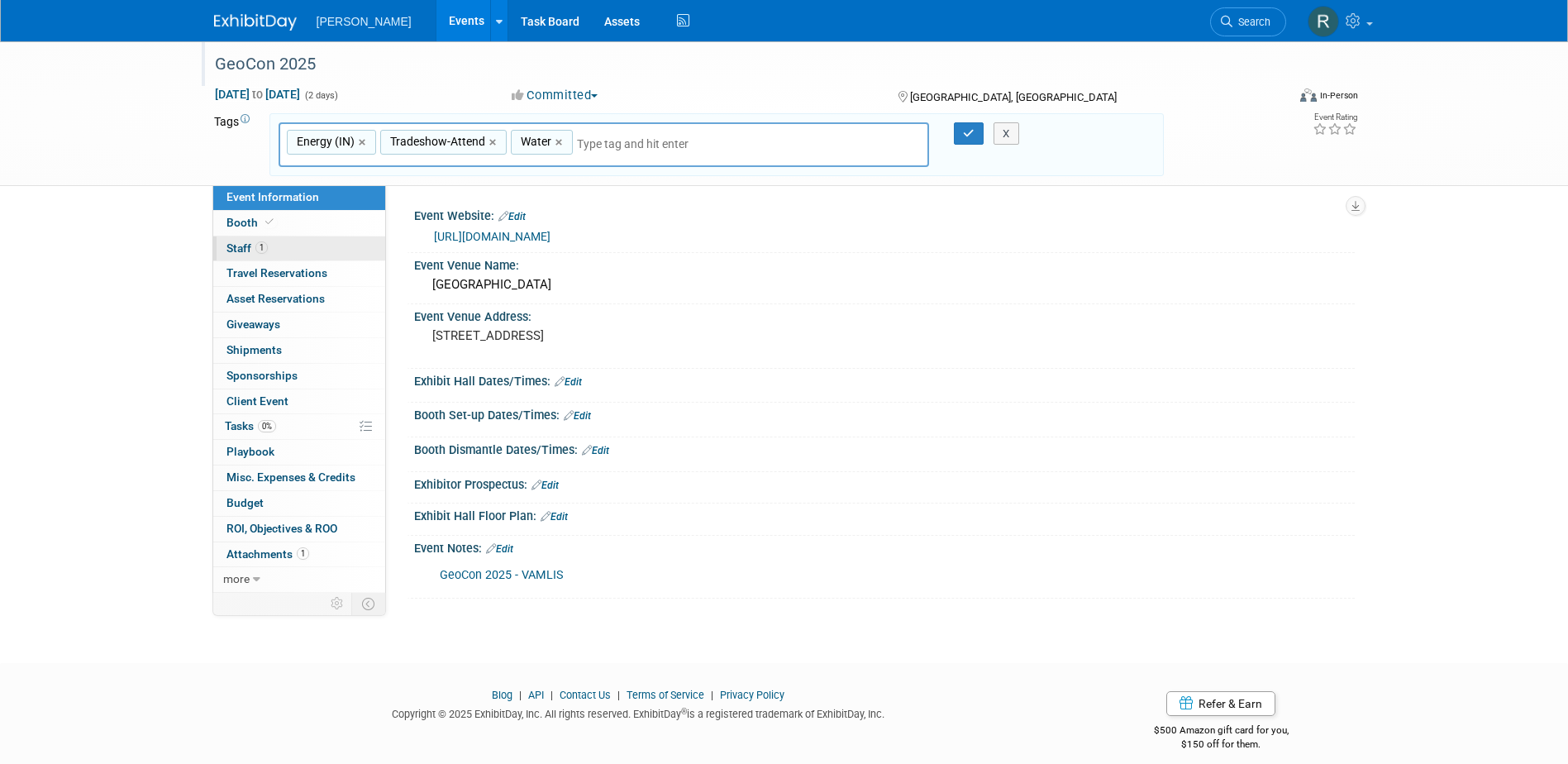
click at [246, 248] on span "Staff 1" at bounding box center [247, 247] width 41 height 13
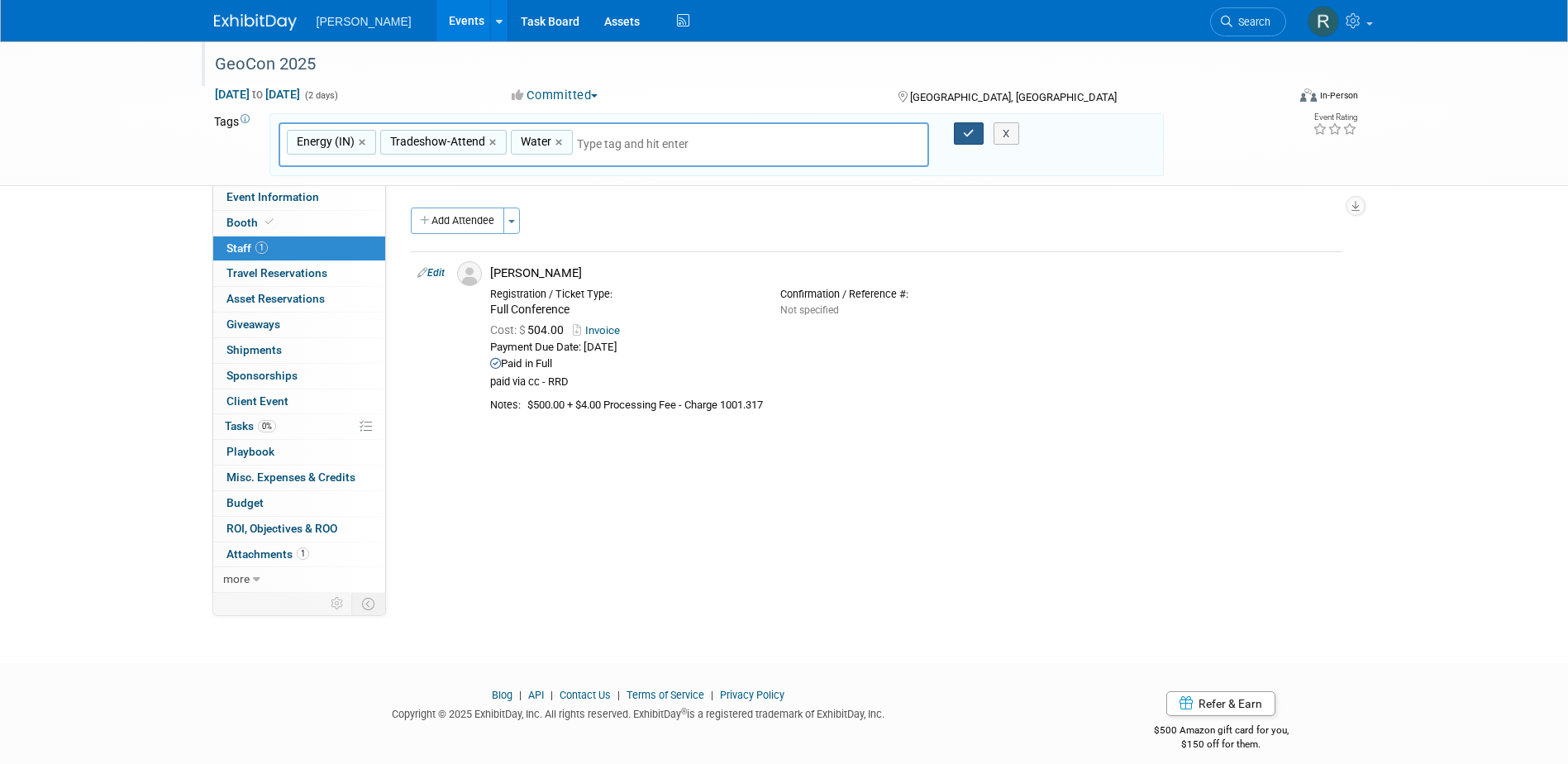
click at [970, 131] on icon "button" at bounding box center [968, 134] width 11 height 11
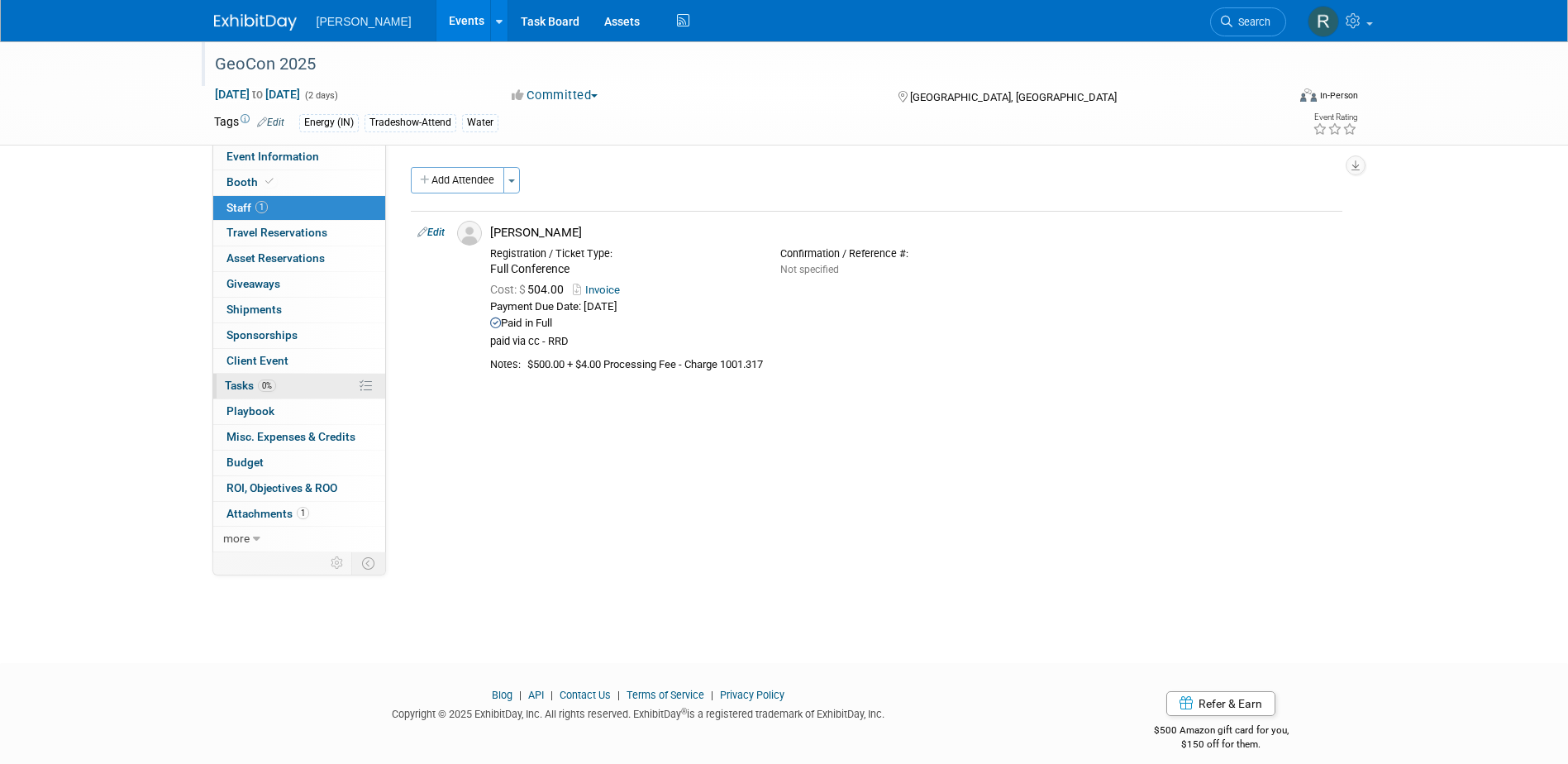
click at [249, 388] on span "Tasks 0%" at bounding box center [250, 385] width 51 height 13
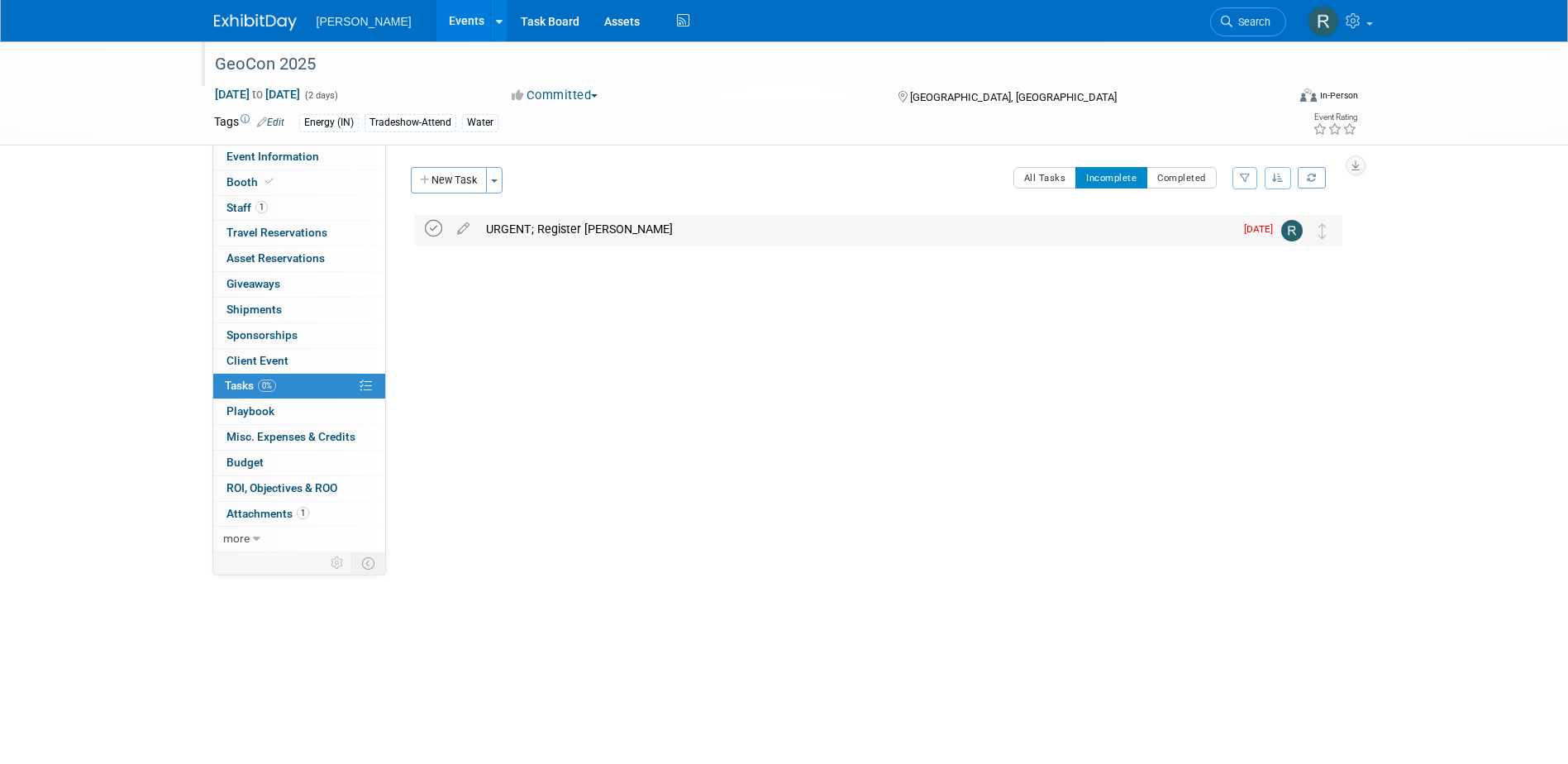
click at [432, 224] on icon at bounding box center [434, 229] width 18 height 18
click at [1228, 22] on icon at bounding box center [1226, 21] width 11 height 11
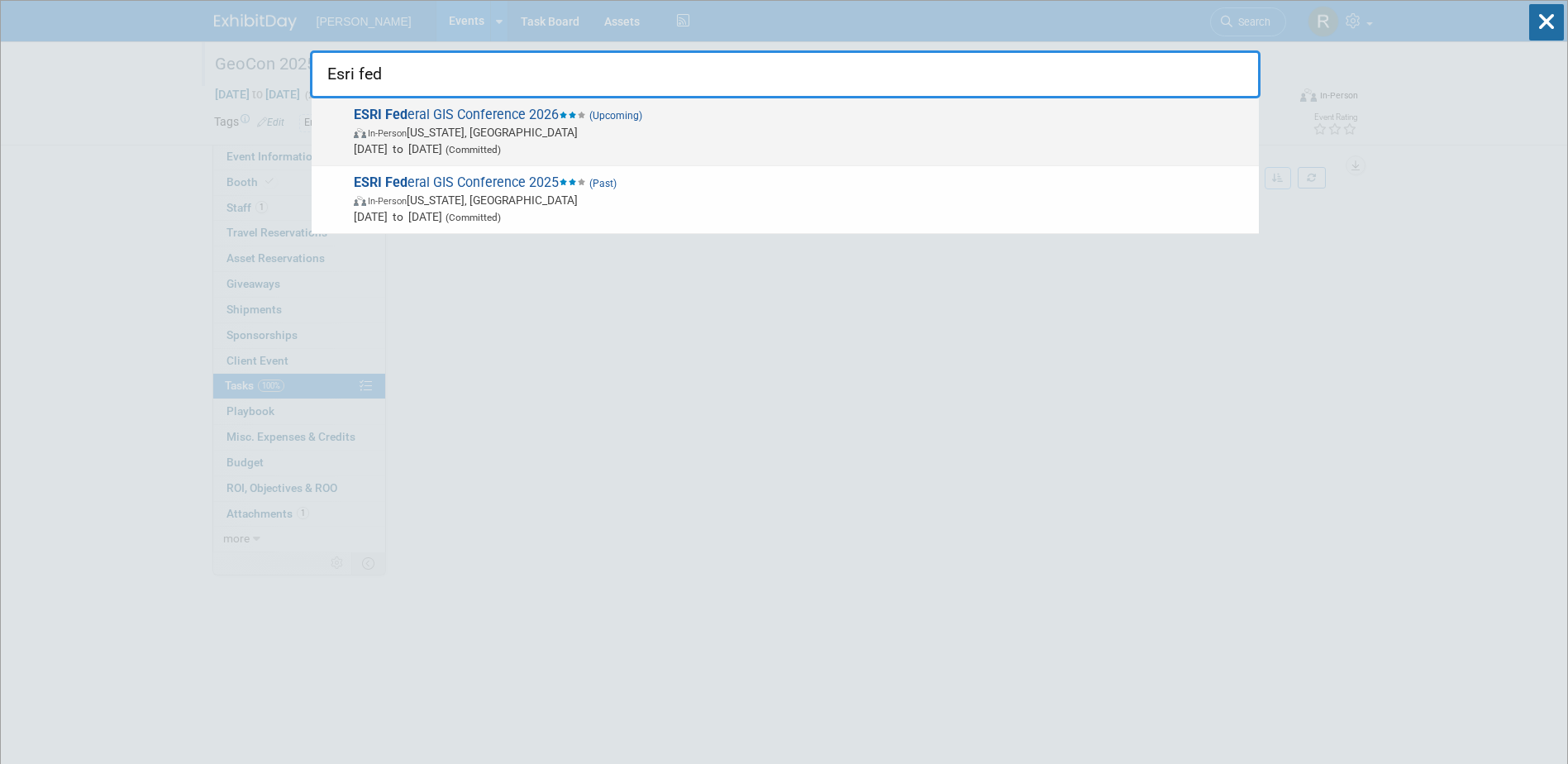
type input "Esri fed"
click at [428, 136] on span "In-Person Washington, DC" at bounding box center [802, 132] width 897 height 17
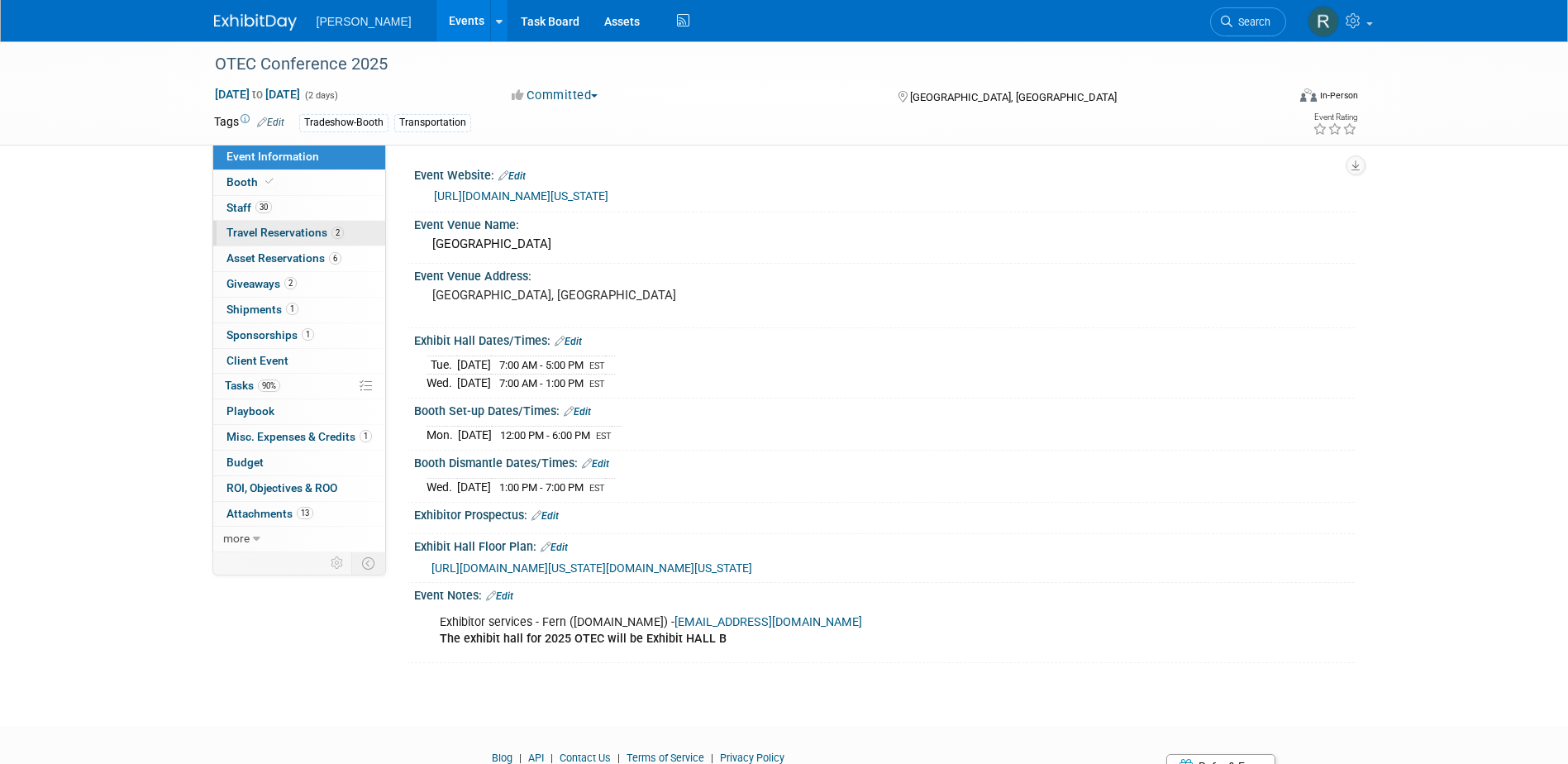
click at [264, 226] on span "Travel Reservations 2" at bounding box center [284, 231] width 117 height 13
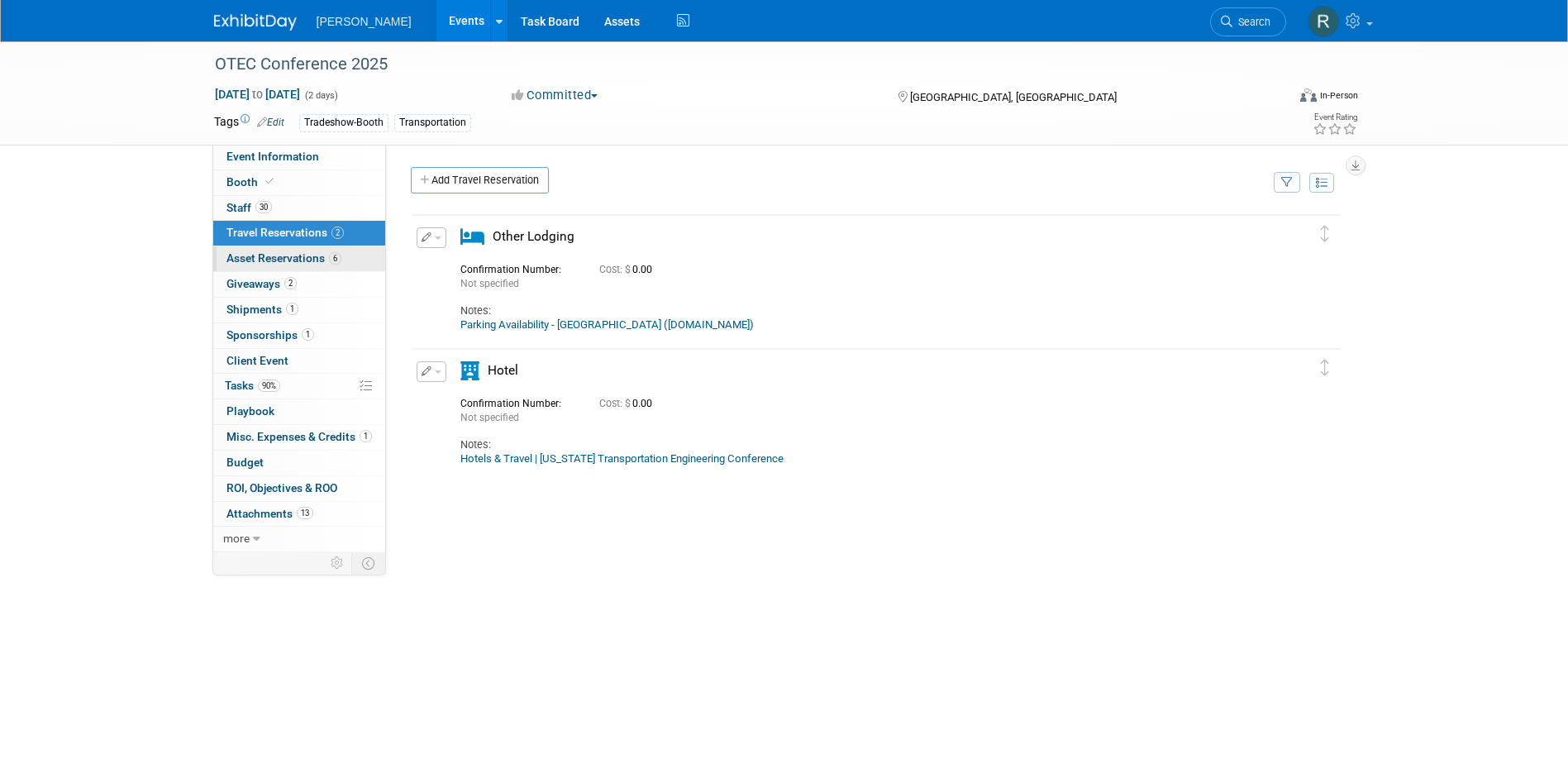
click at [306, 256] on span "Asset Reservations 6" at bounding box center [283, 257] width 115 height 13
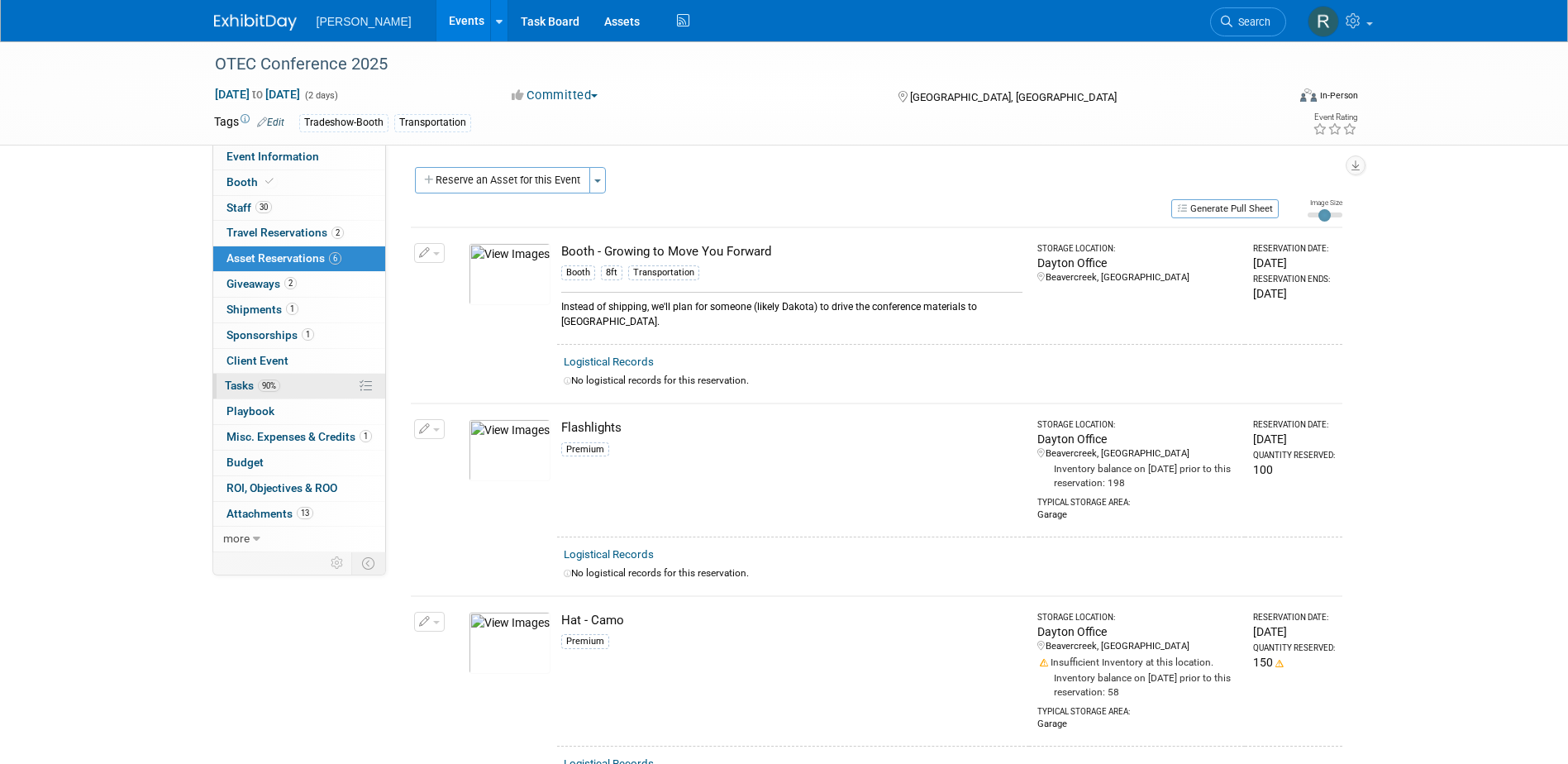
click at [251, 381] on span "Tasks 90%" at bounding box center [252, 385] width 55 height 13
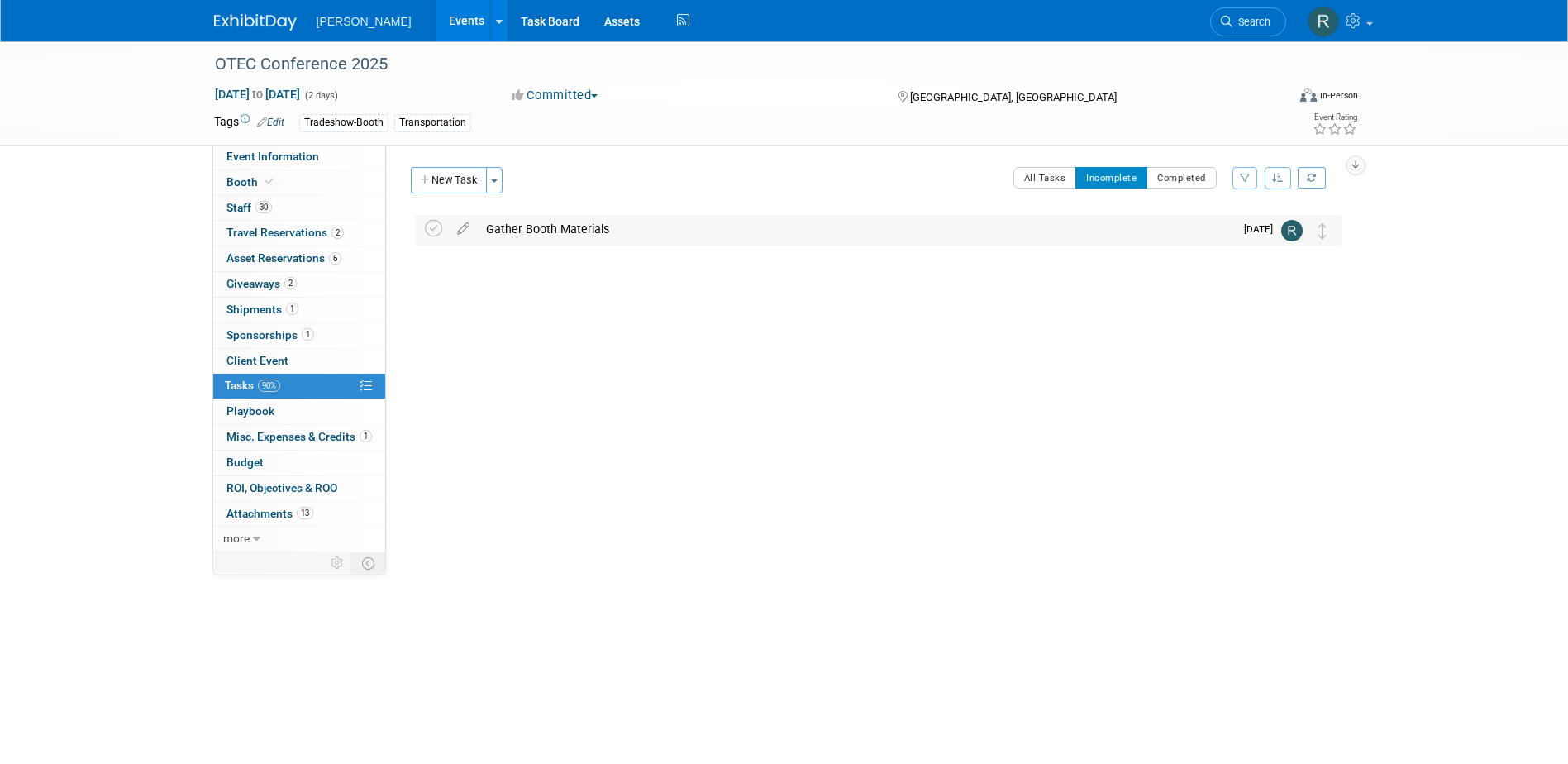
click at [556, 230] on div "Gather Booth Materials" at bounding box center [856, 229] width 756 height 28
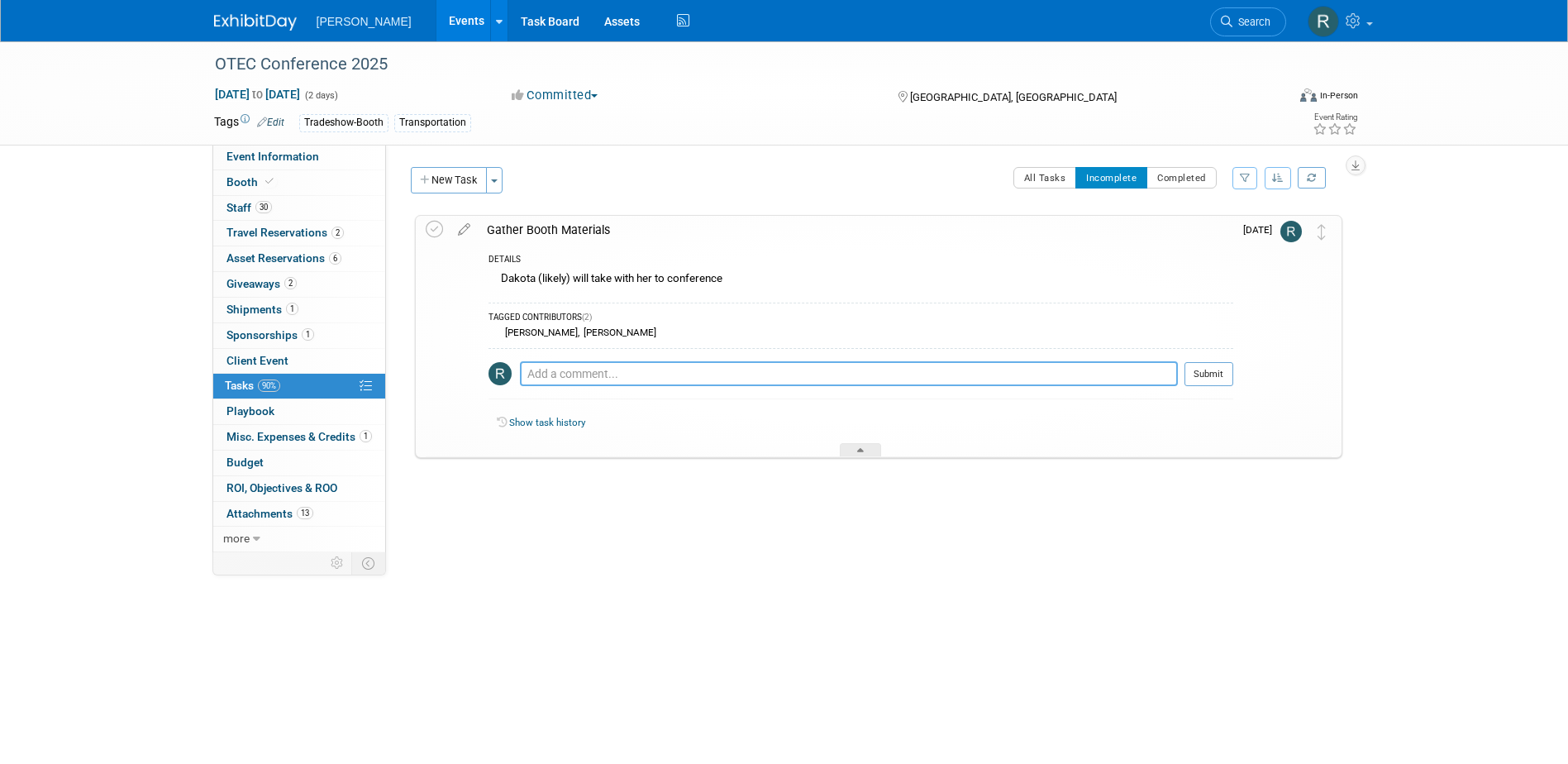
click at [560, 370] on textarea at bounding box center [849, 373] width 658 height 25
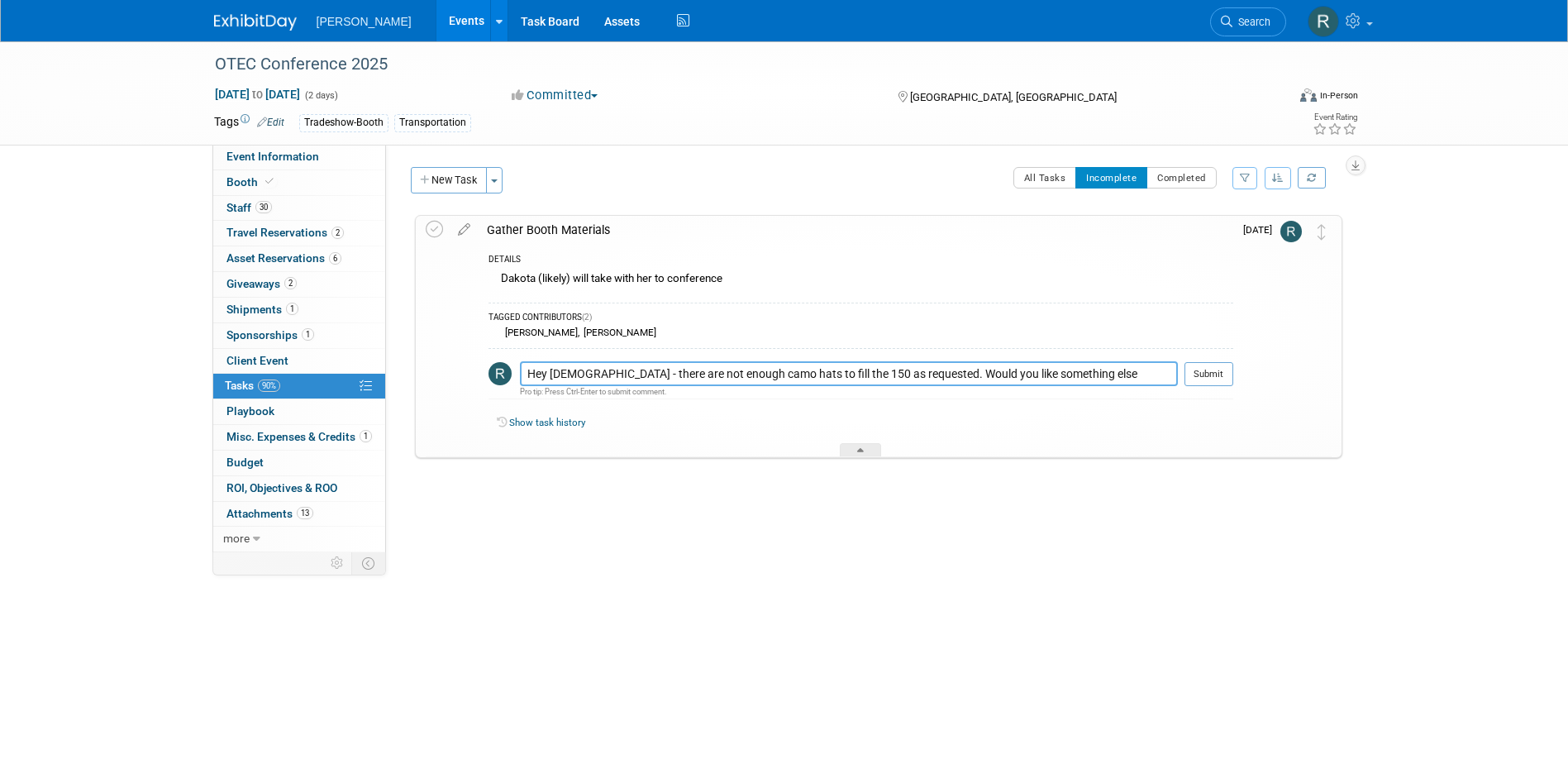
click at [1078, 373] on textarea "Hey [DEMOGRAPHIC_DATA] - there are not enough camo hats to fill the 150 as requ…" at bounding box center [849, 373] width 658 height 25
type textarea "Hey [DEMOGRAPHIC_DATA] - there are not enough camo hats to fill the 150 as requ…"
click at [1215, 373] on button "Submit" at bounding box center [1209, 374] width 48 height 25
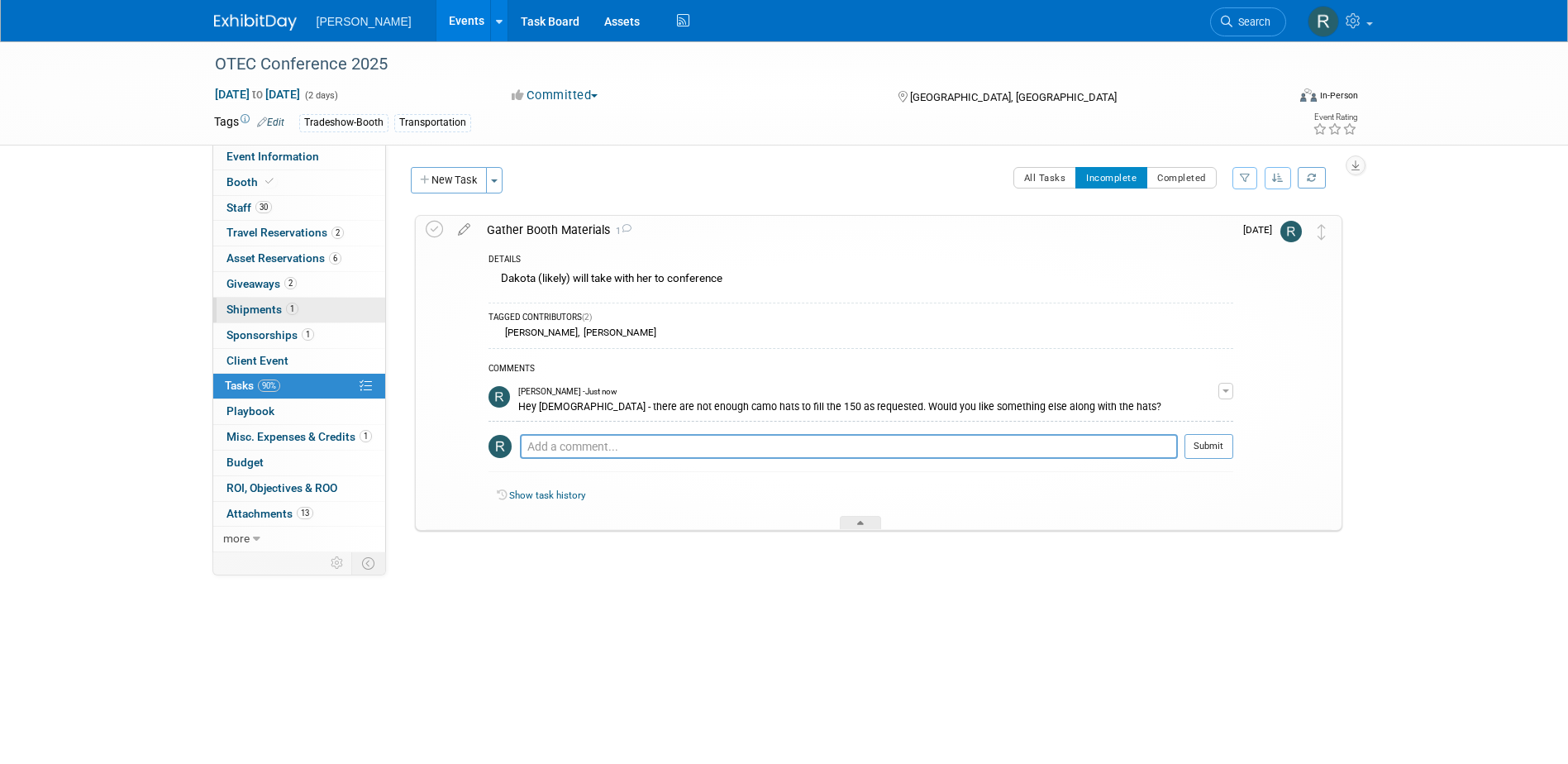
click at [283, 309] on span "Shipments 1" at bounding box center [262, 309] width 72 height 13
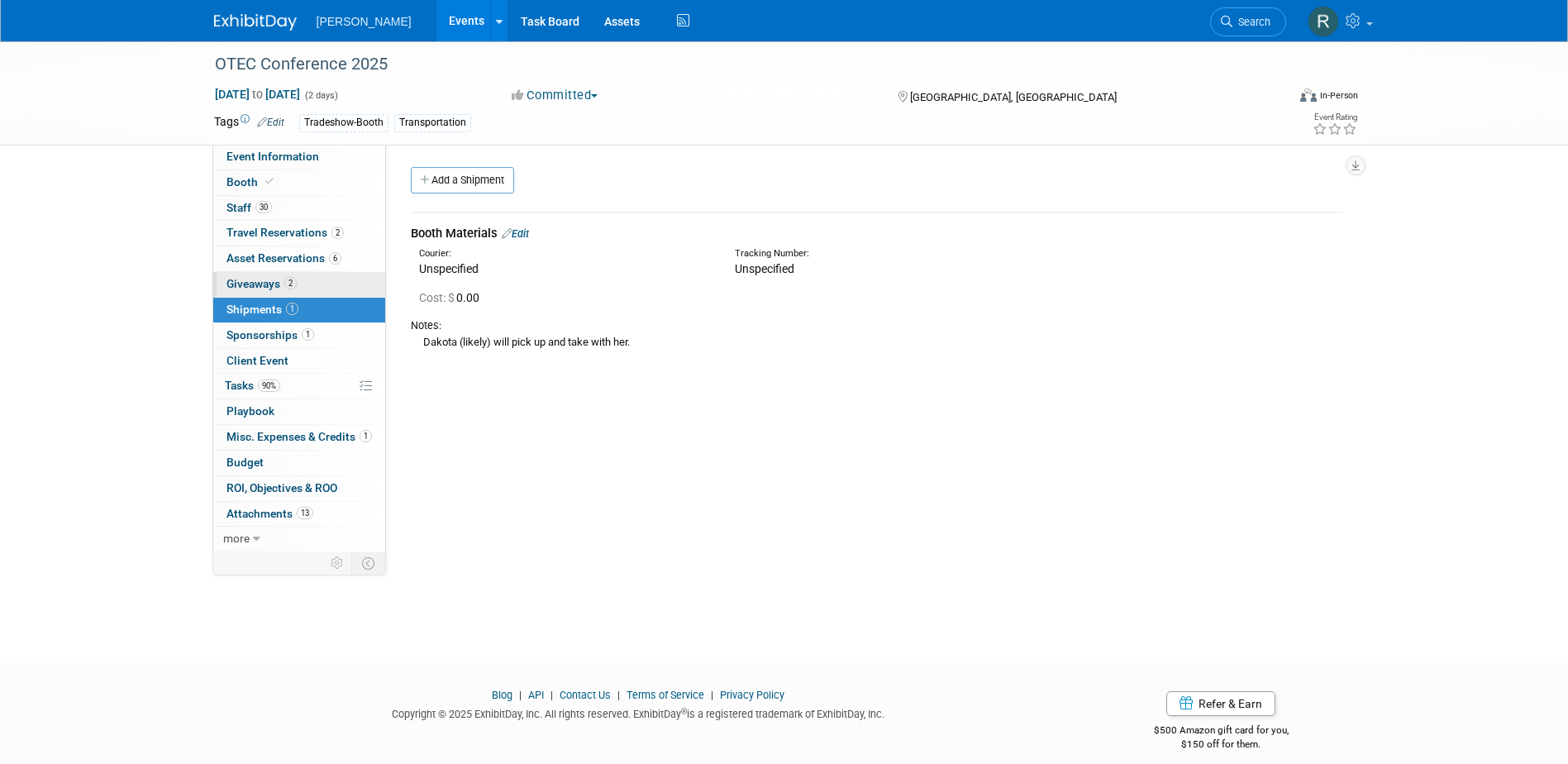
click at [276, 285] on span "Giveaways 2" at bounding box center [261, 283] width 70 height 13
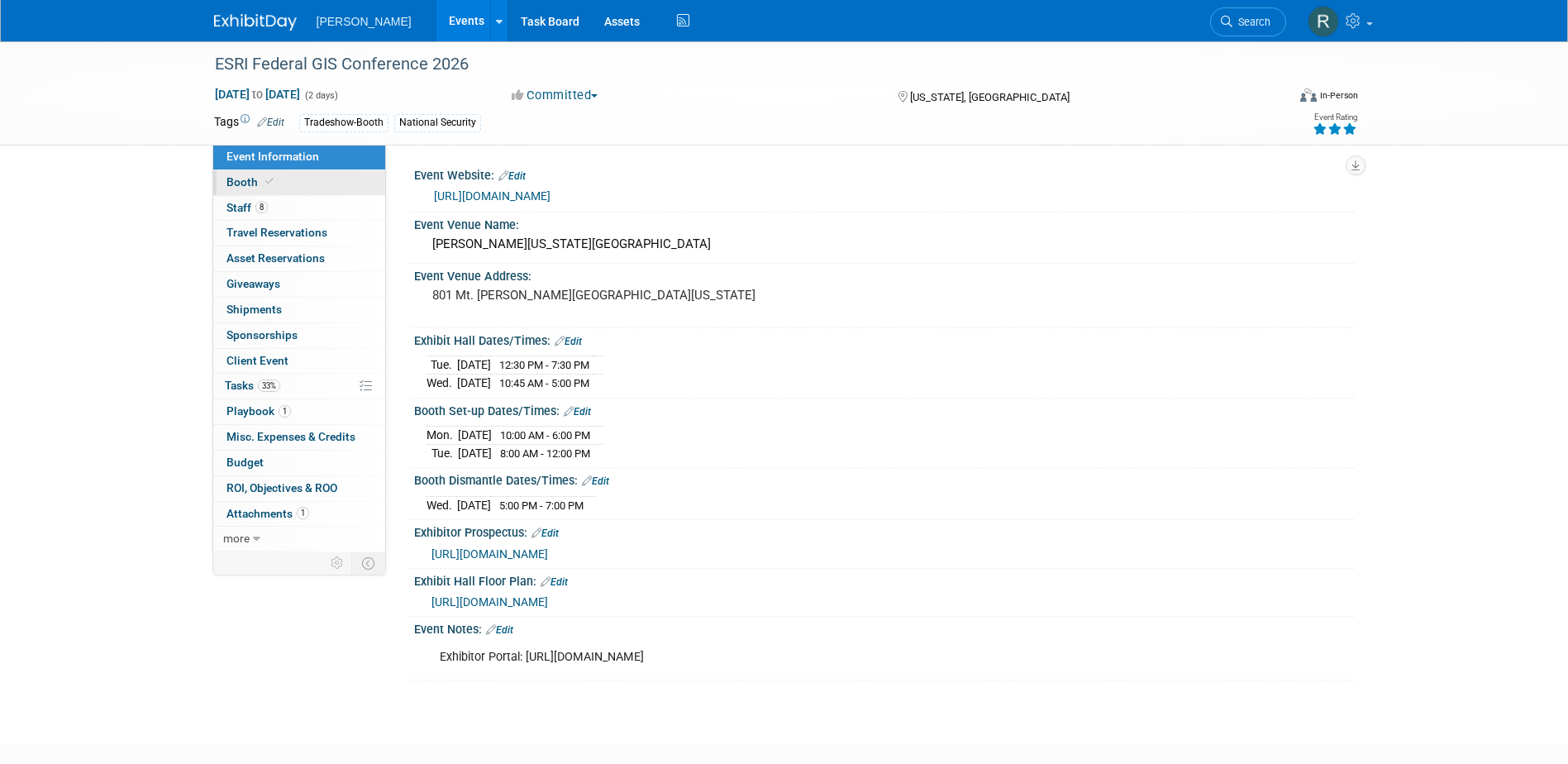
click at [279, 184] on link "Booth" at bounding box center [298, 182] width 172 height 25
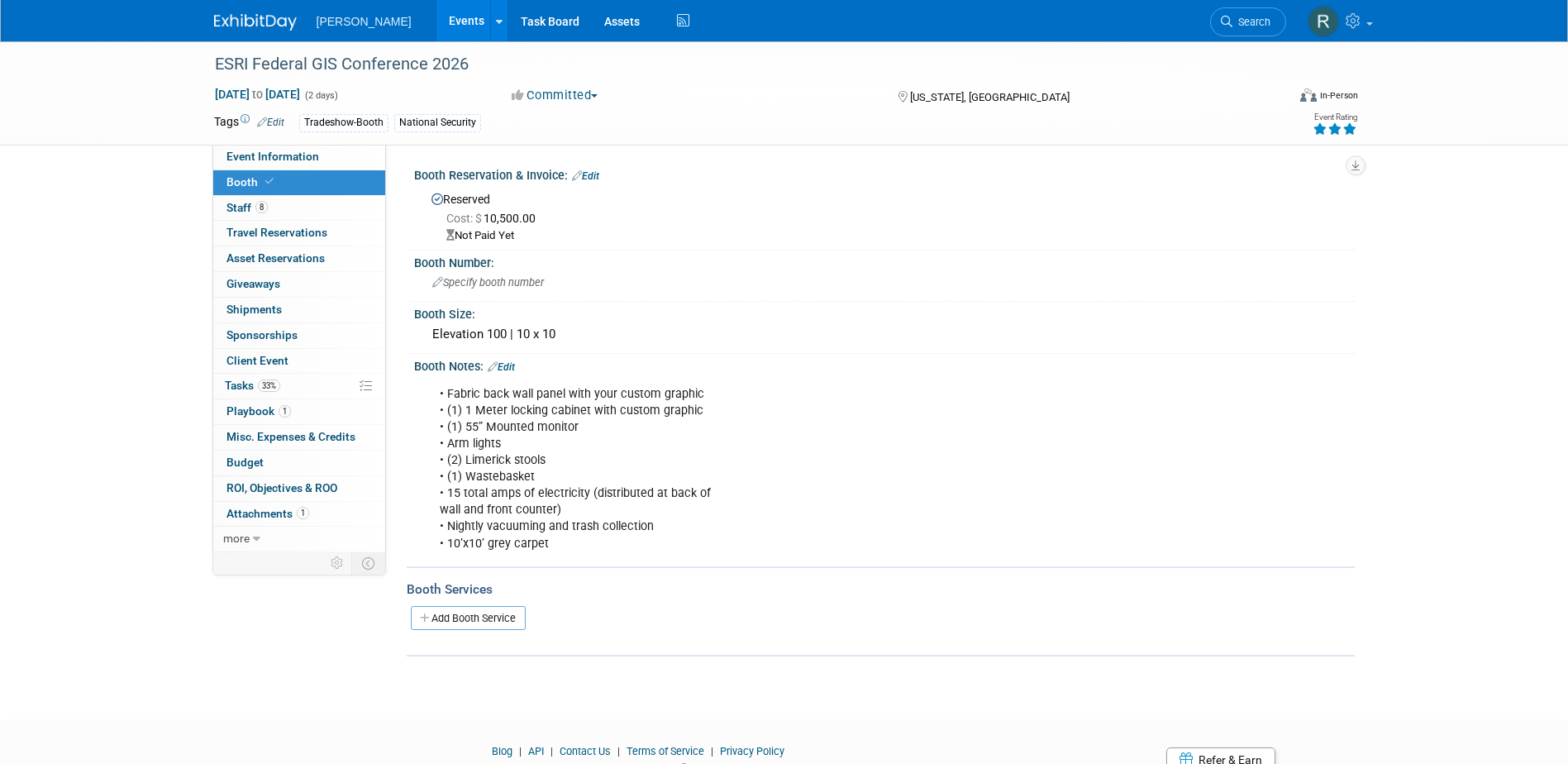
click at [593, 179] on link "Edit" at bounding box center [585, 175] width 27 height 11
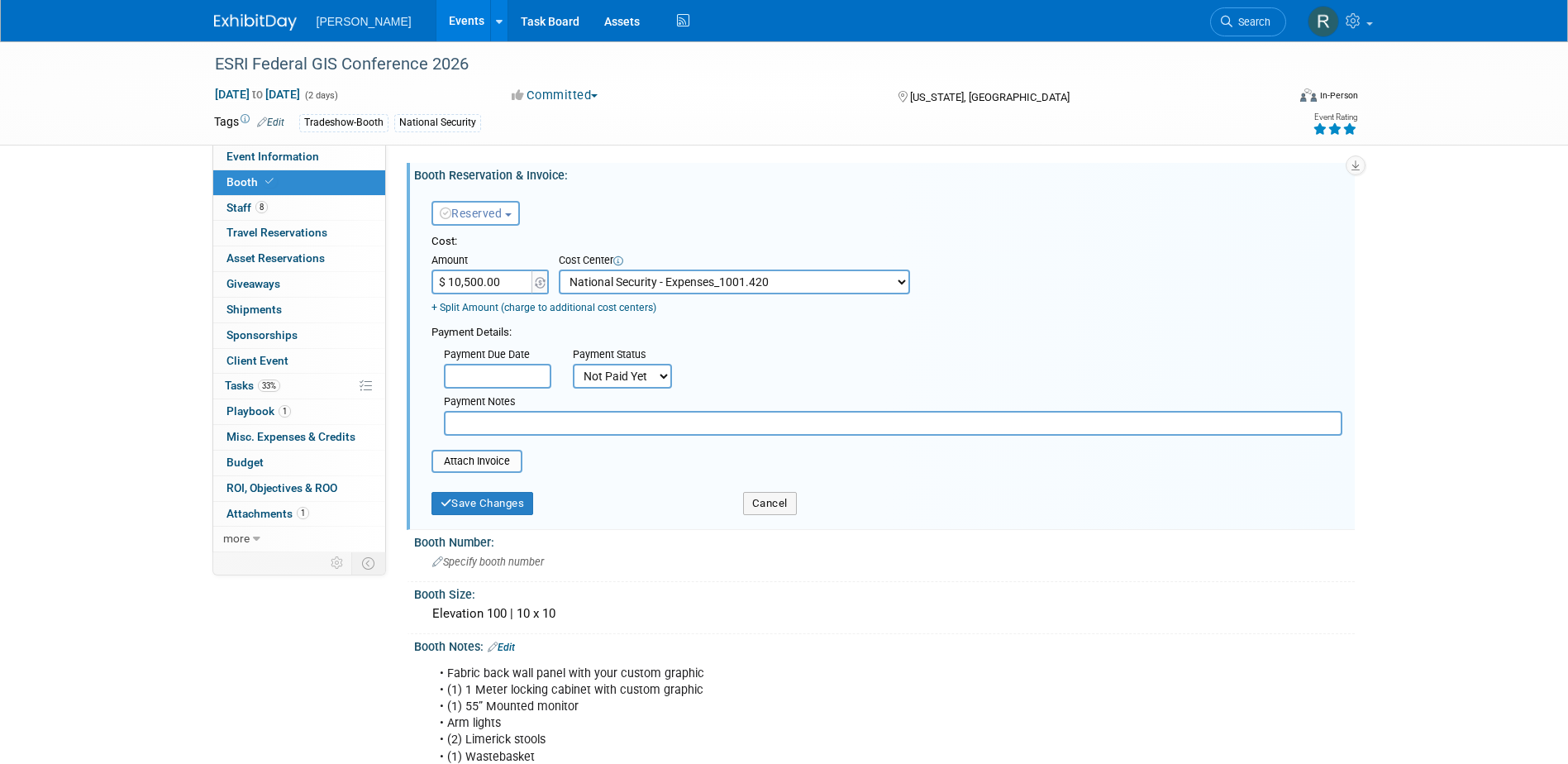
click at [517, 284] on input "$ 10,500.00" at bounding box center [482, 282] width 103 height 25
click at [497, 414] on input "text" at bounding box center [893, 423] width 899 height 25
type input "$5,250.00 - Check Requested 10.1.25 RRD"
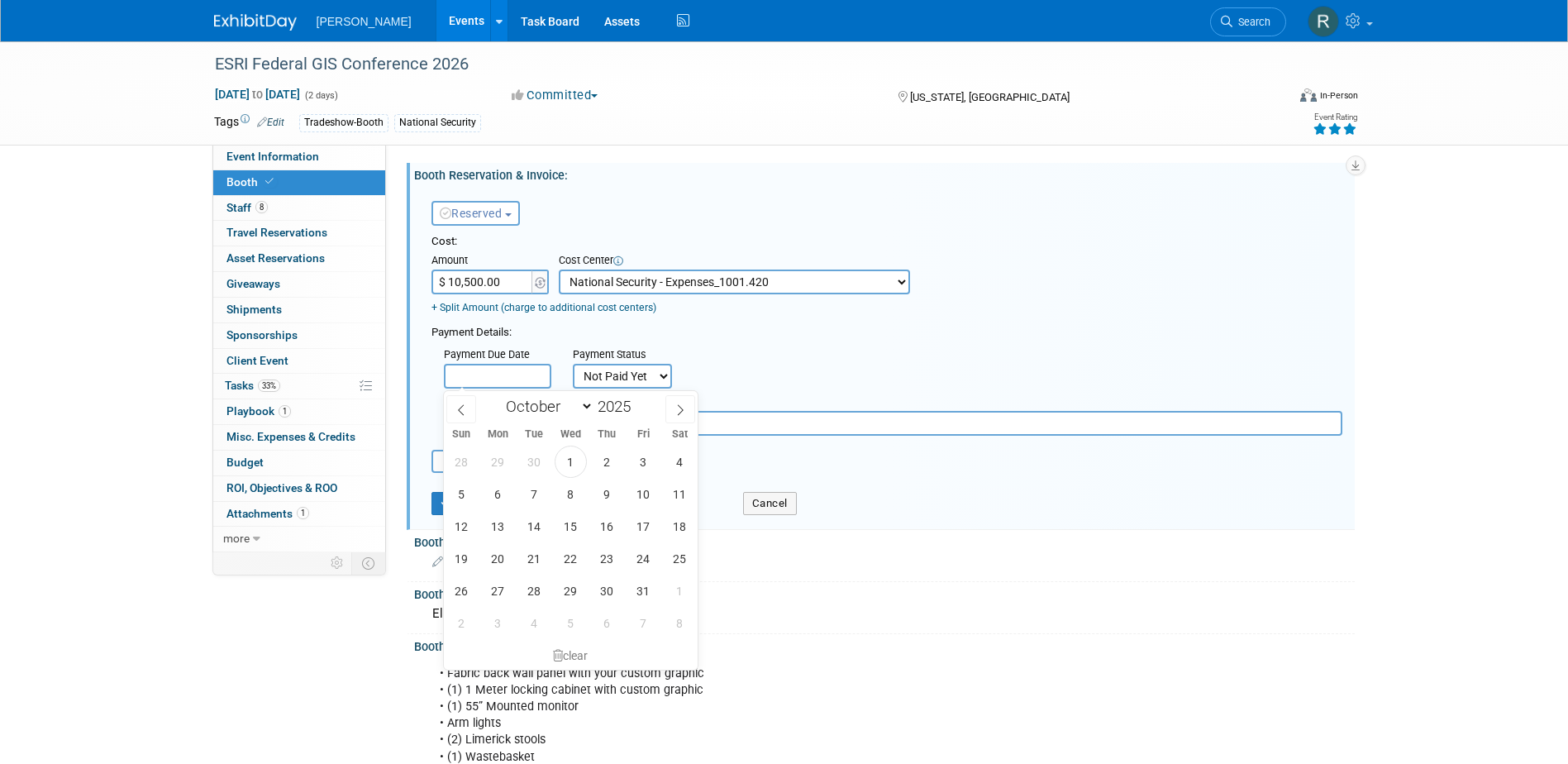
click at [500, 367] on input "text" at bounding box center [497, 376] width 107 height 25
click at [551, 321] on div "Payment Details:" at bounding box center [887, 330] width 911 height 20
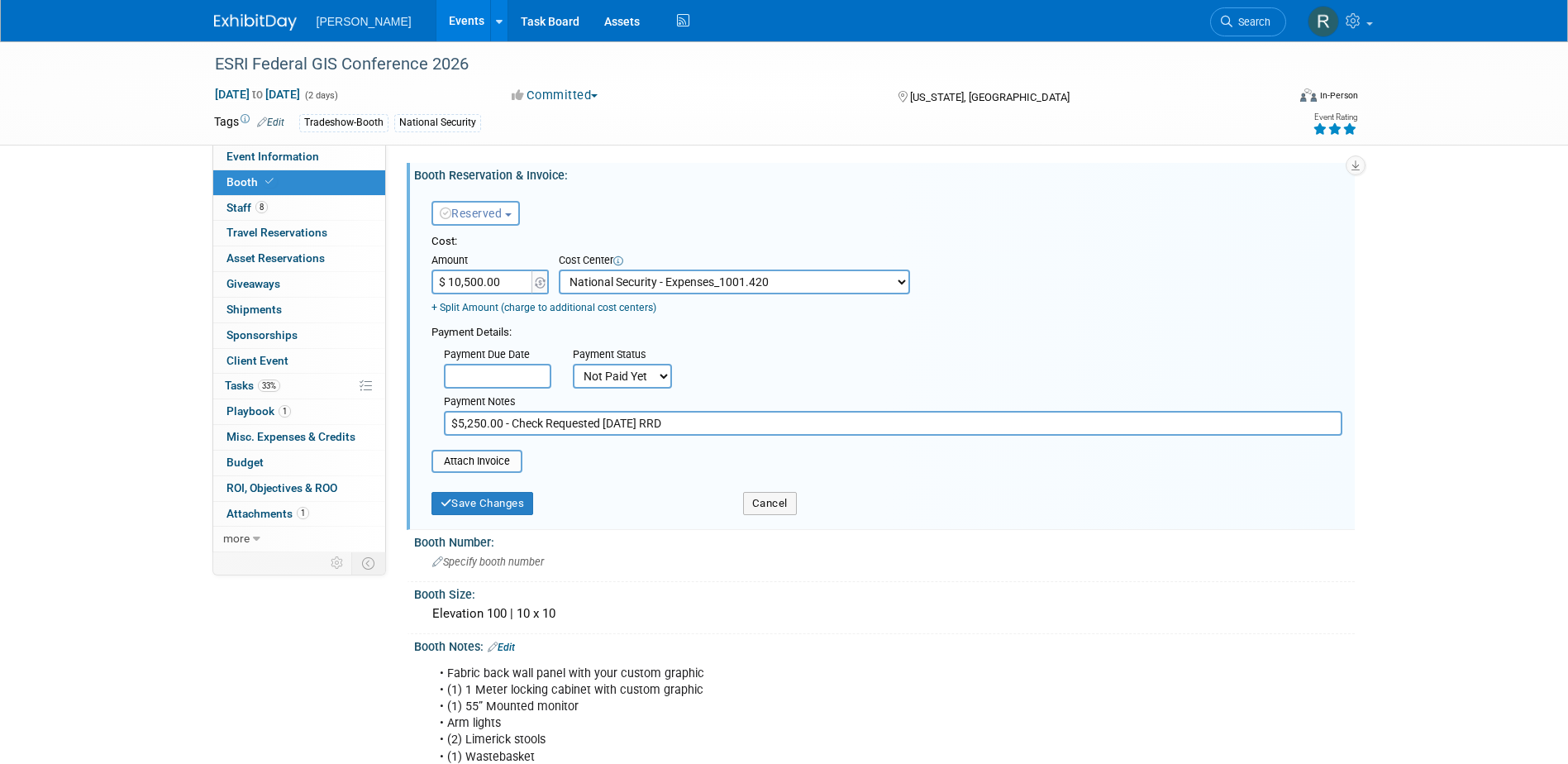
drag, startPoint x: 586, startPoint y: 371, endPoint x: 596, endPoint y: 393, distance: 24.2
click at [586, 371] on select "Not Paid Yet Partially Paid Paid in Full" at bounding box center [622, 376] width 99 height 25
select select "2"
click at [573, 364] on select "Not Paid Yet Partially Paid Paid in Full" at bounding box center [622, 376] width 99 height 25
click at [762, 378] on input "text" at bounding box center [750, 376] width 107 height 25
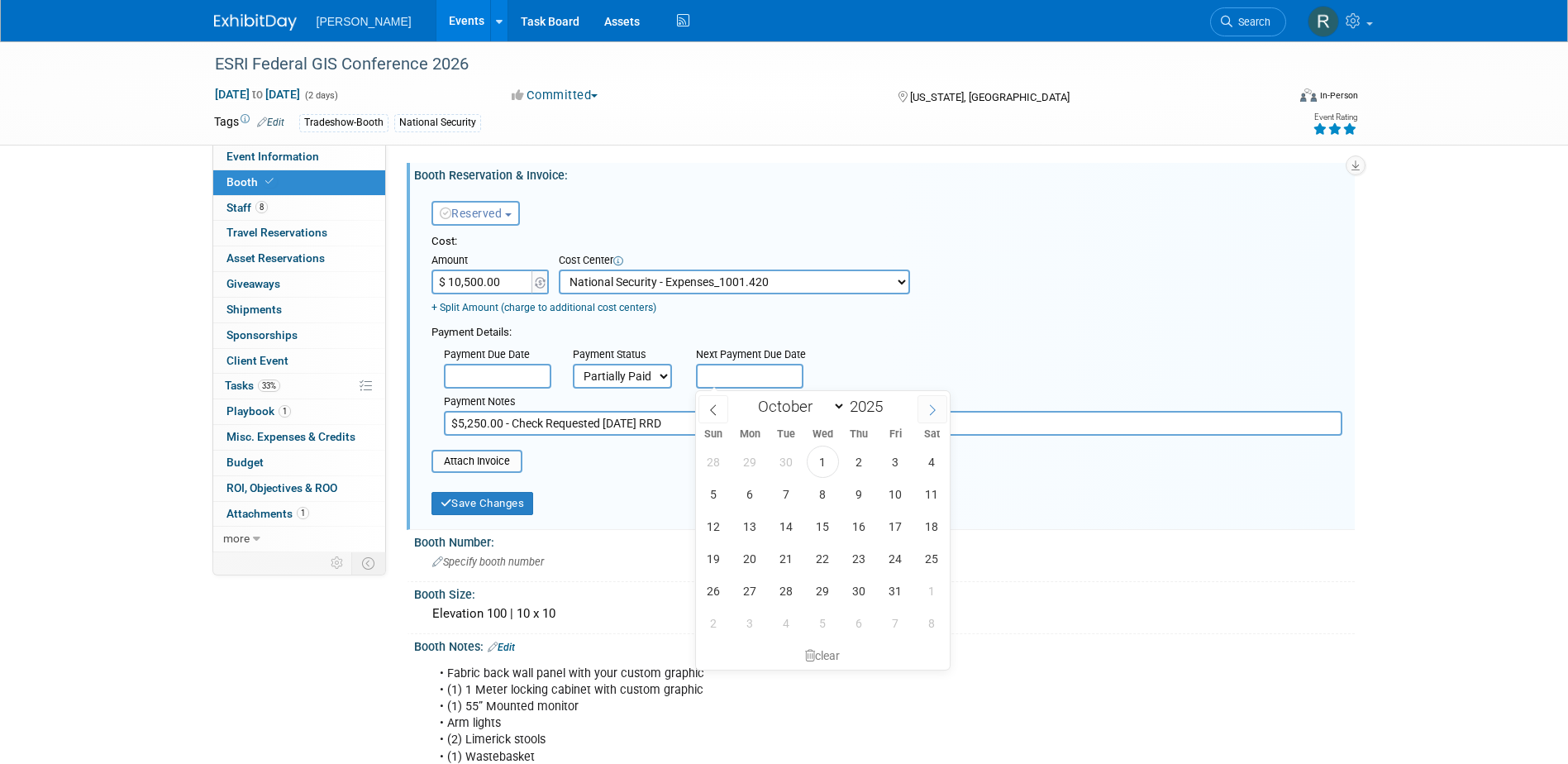
click at [931, 412] on icon at bounding box center [932, 409] width 11 height 11
select select "10"
click at [718, 623] on span "30" at bounding box center [714, 622] width 33 height 33
type input "Nov 30, 2025"
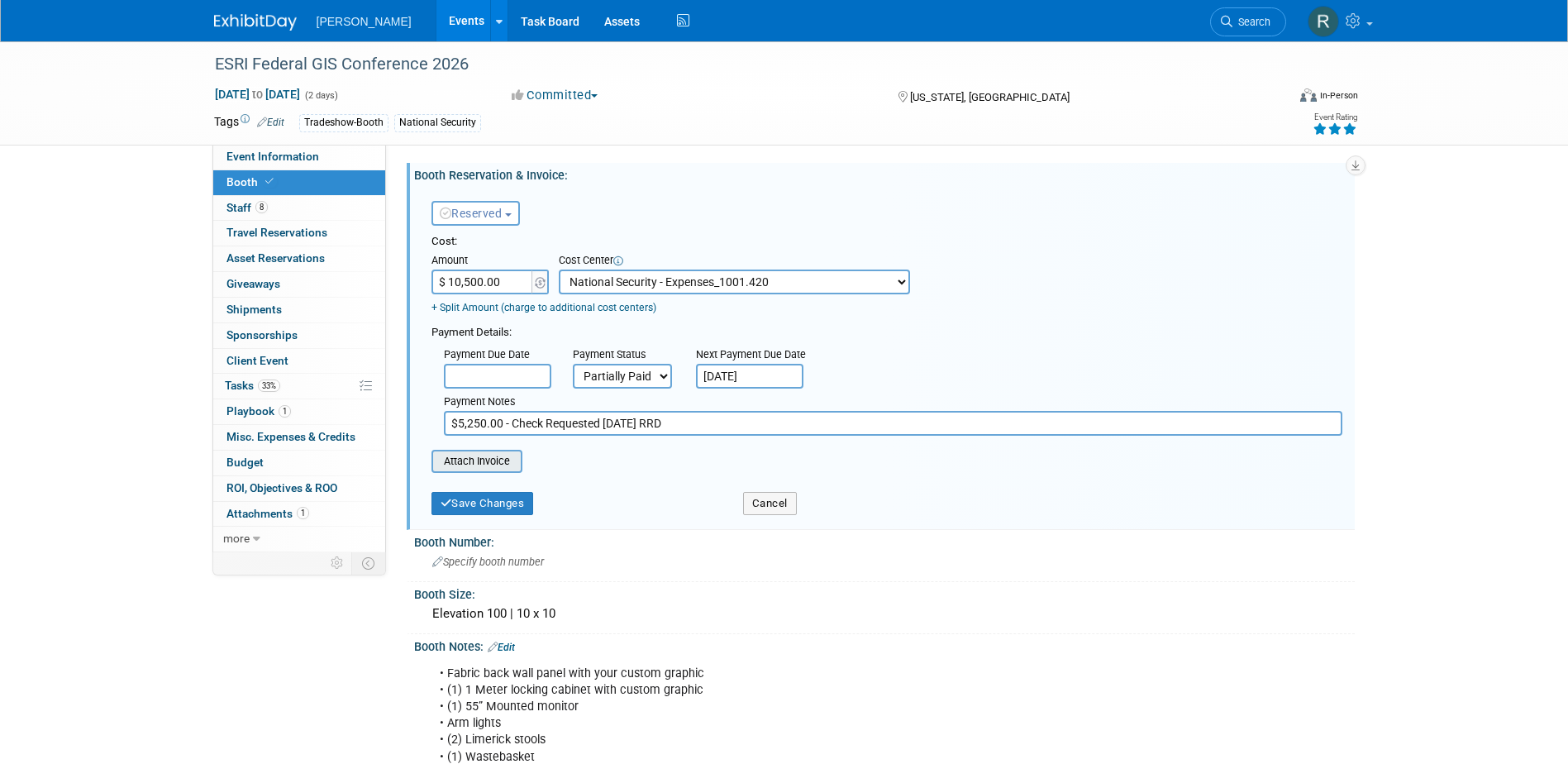
click at [509, 464] on input "file" at bounding box center [422, 461] width 196 height 20
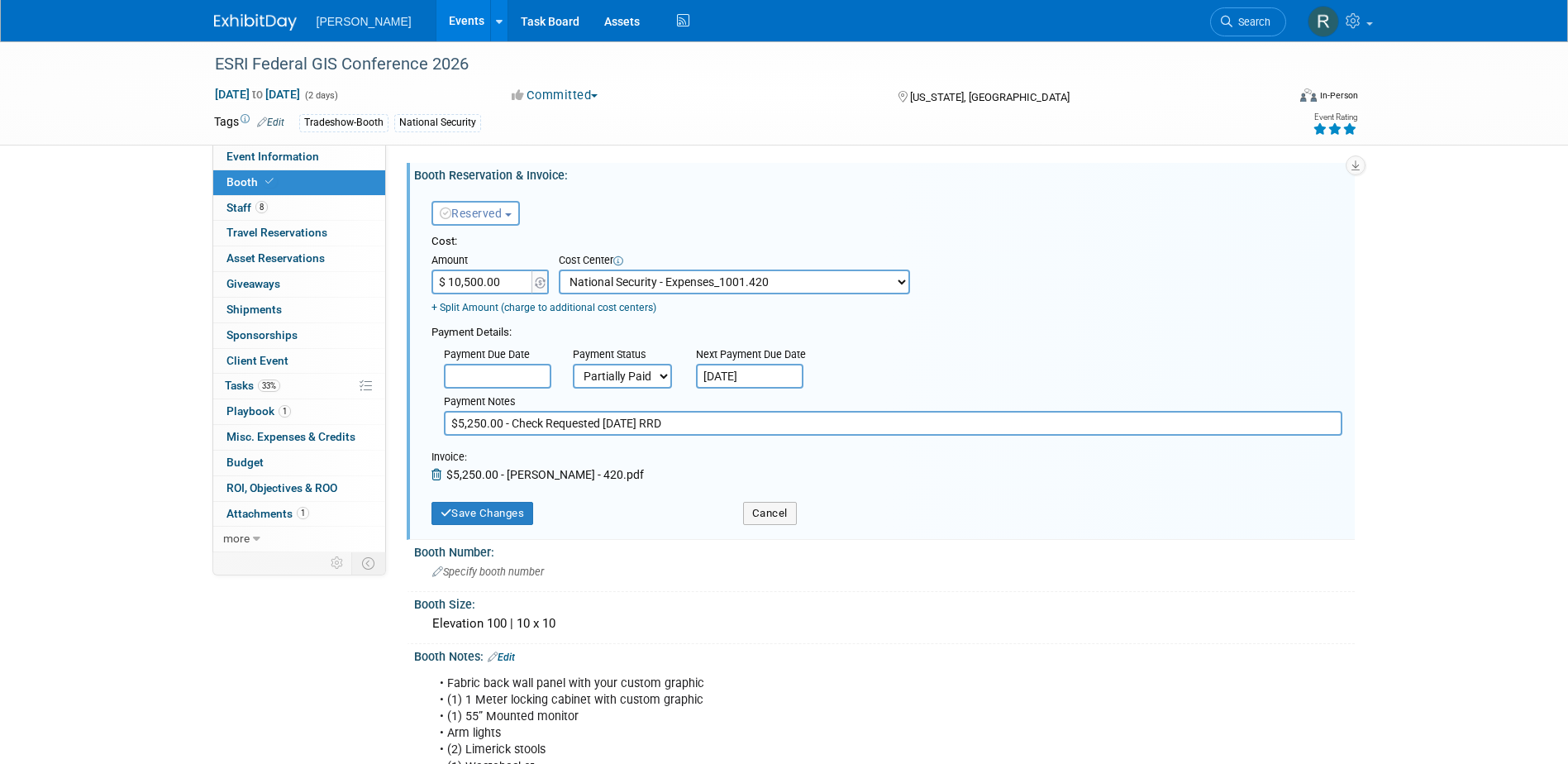
click at [452, 425] on input "$5,250.00 - Check Requested 10.1.25 RRD" at bounding box center [893, 423] width 899 height 25
type input "Invoice 900105610 - $5,250.00 - Check Requested 10.1.25 RRD"
click at [504, 515] on button "Save Changes" at bounding box center [482, 513] width 102 height 23
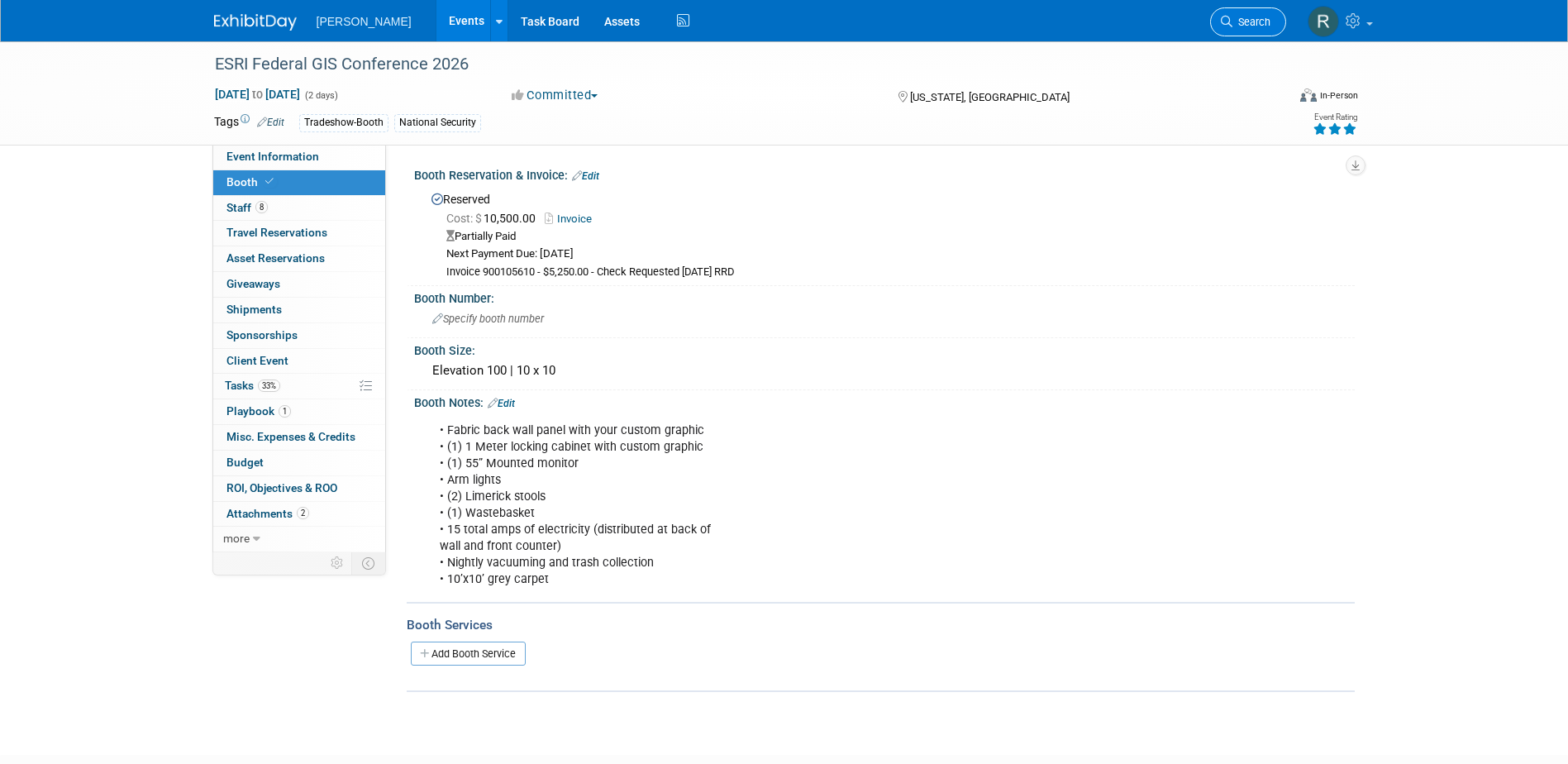
click at [1231, 19] on icon at bounding box center [1226, 21] width 11 height 11
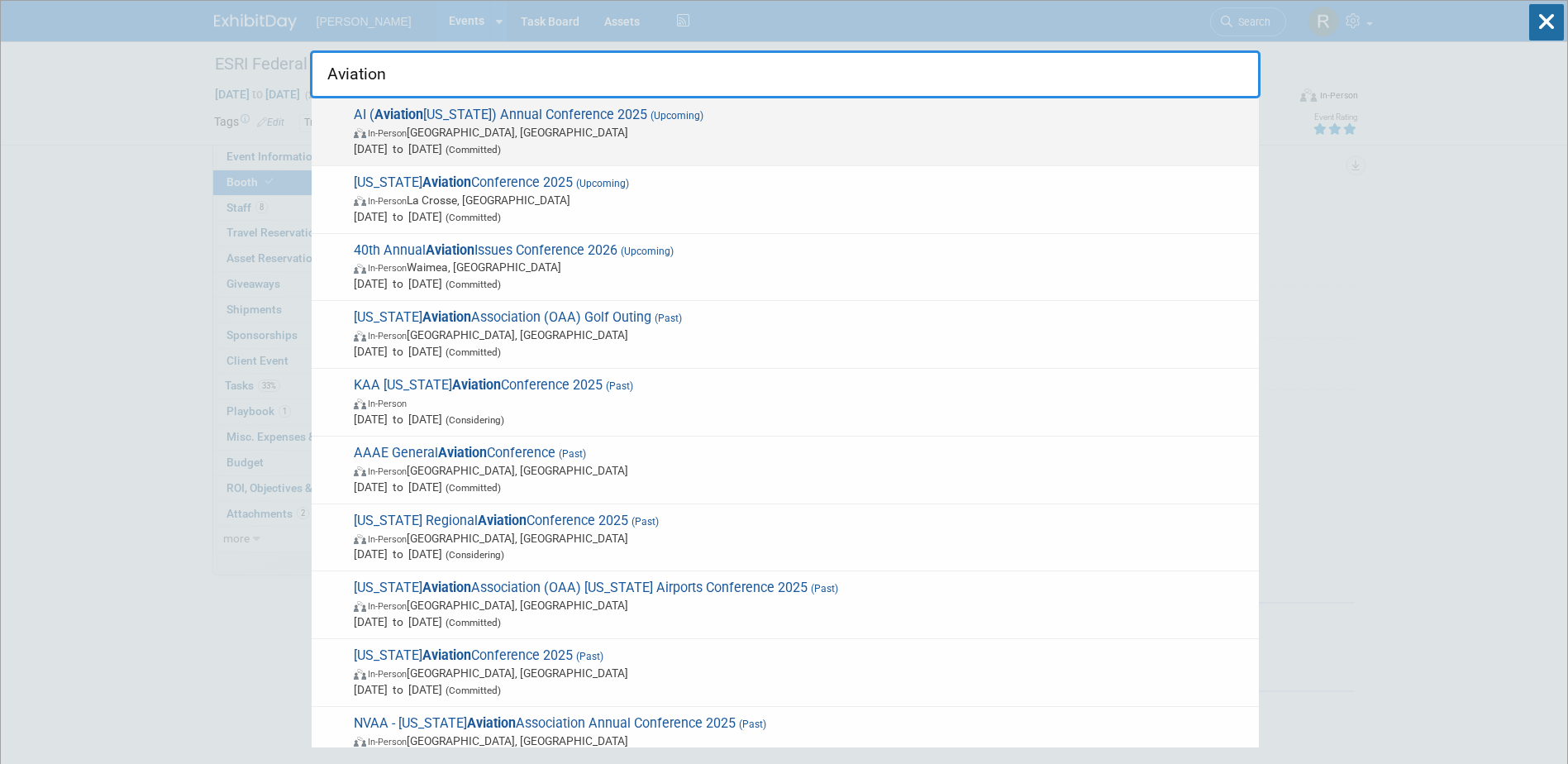
type input "Aviation"
click at [500, 123] on span "AI ( Aviation Indiana) Annual Conference 2025 (Upcoming) In-Person South Bend, …" at bounding box center [799, 131] width 902 height 50
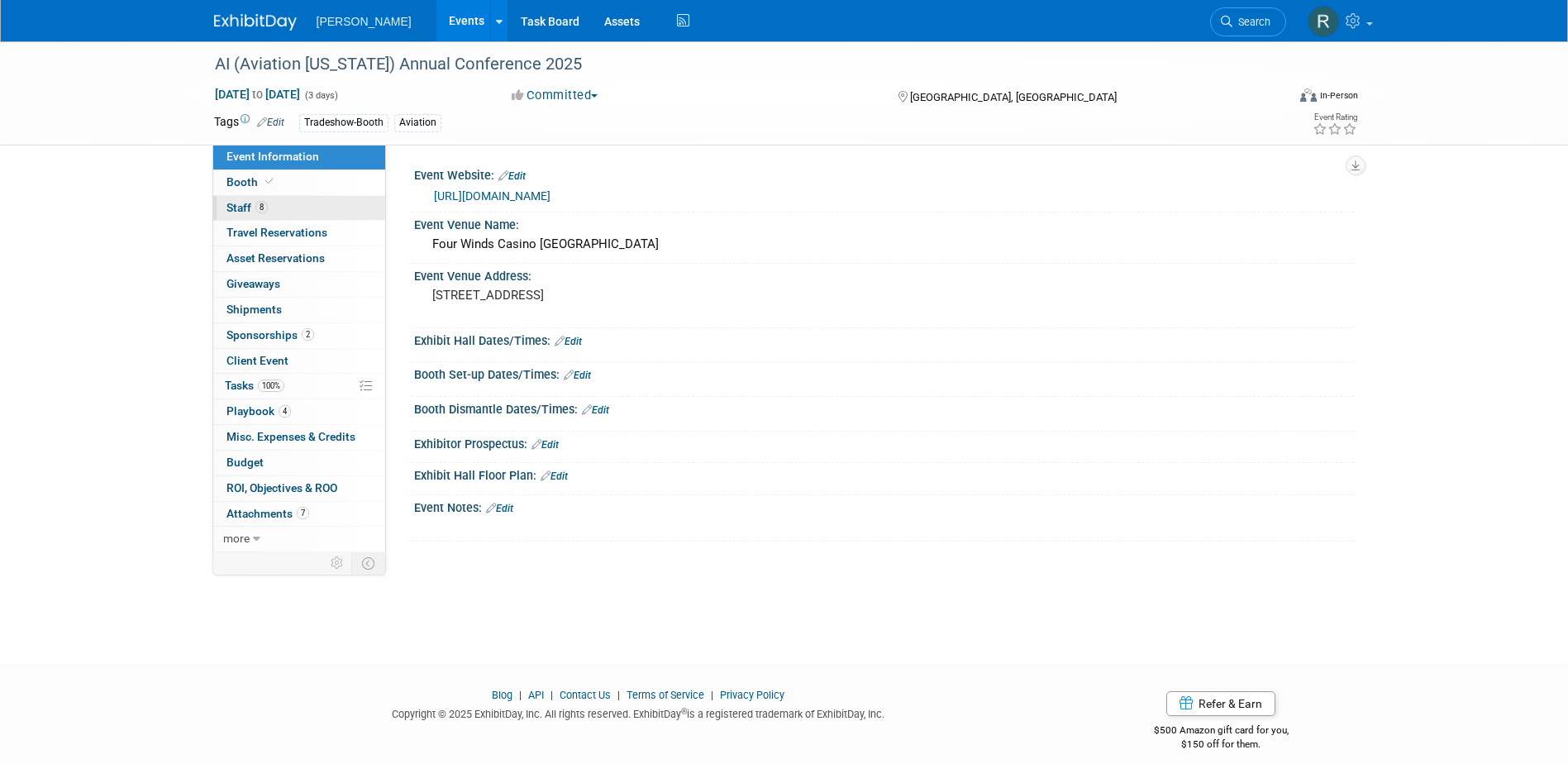
click at [258, 207] on span "8" at bounding box center [261, 207] width 12 height 12
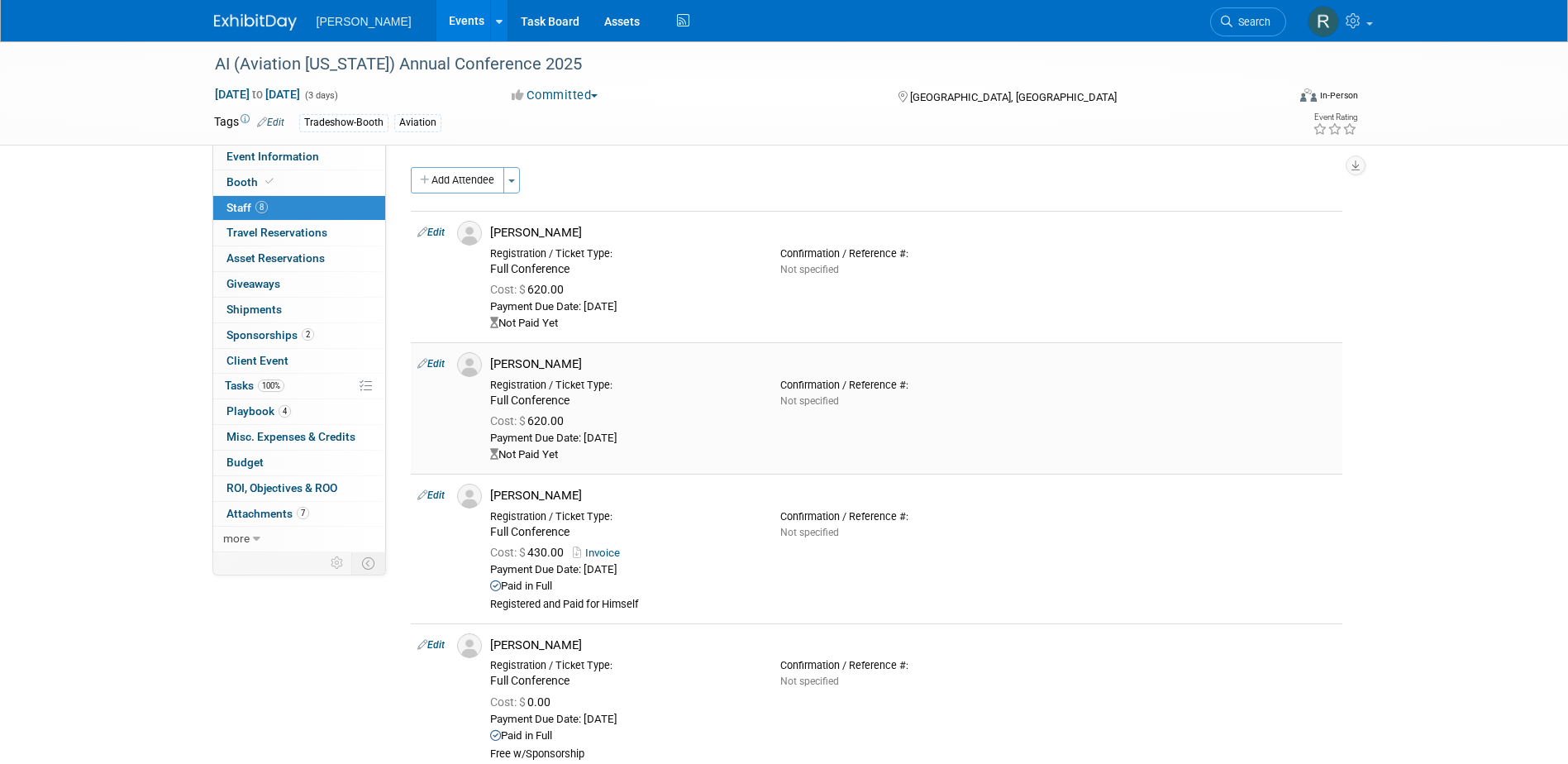
click at [437, 358] on link "Edit" at bounding box center [431, 364] width 27 height 11
select select "15e7850e-6c2f-41d6-8007-fa1d5e91a1da"
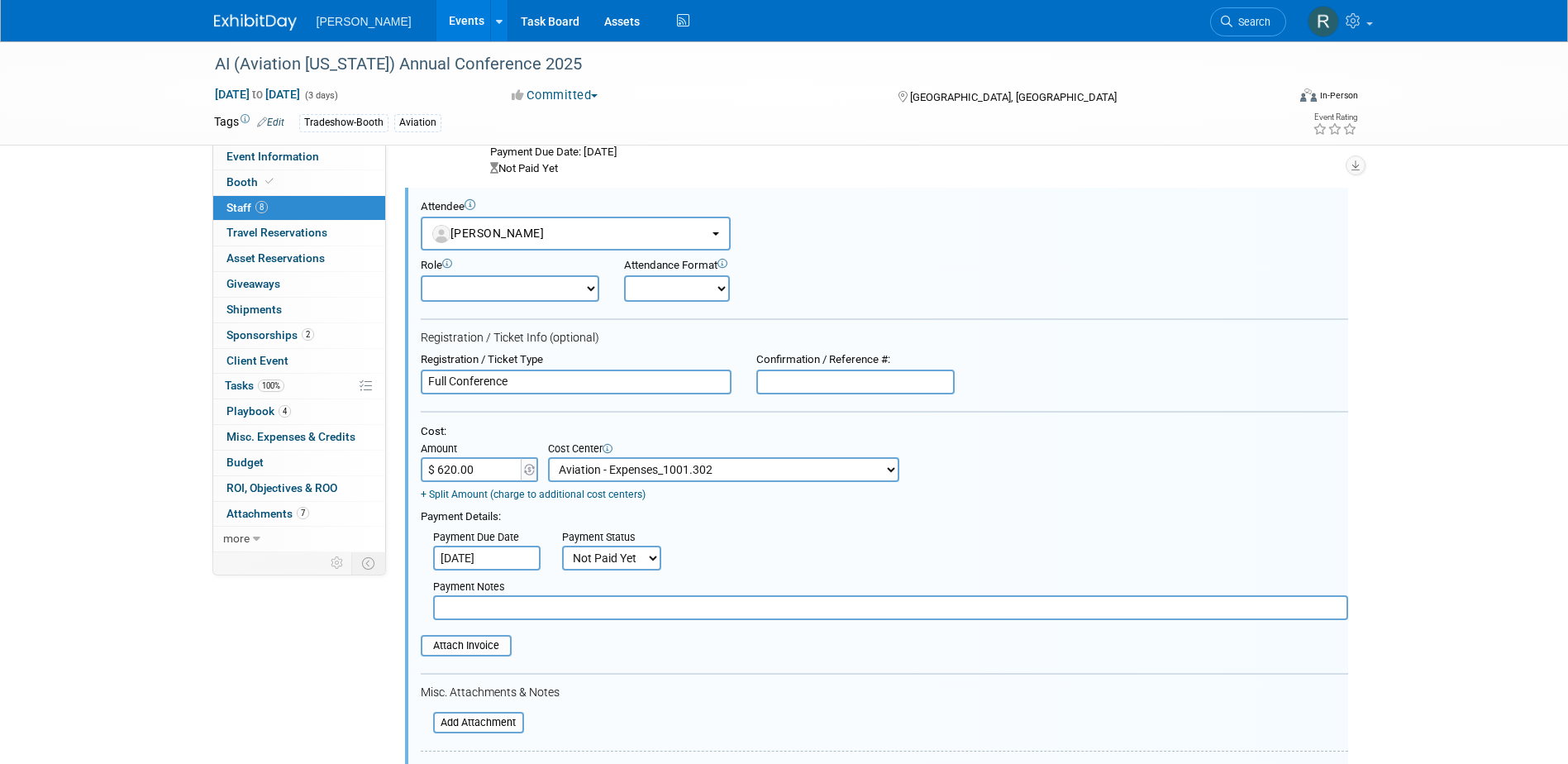
click at [481, 469] on input "$ 620.00" at bounding box center [472, 469] width 103 height 25
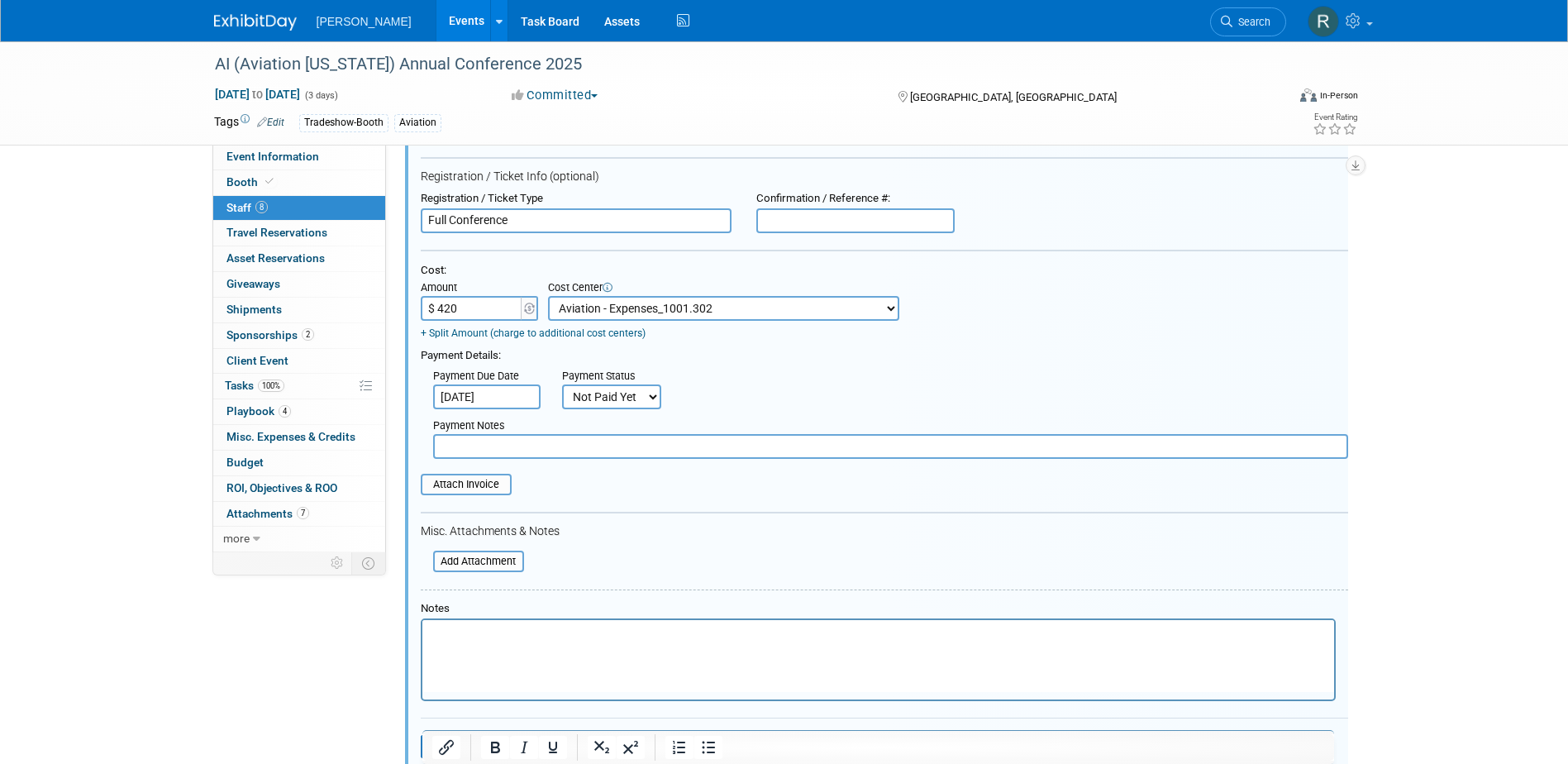
scroll to position [320, 0]
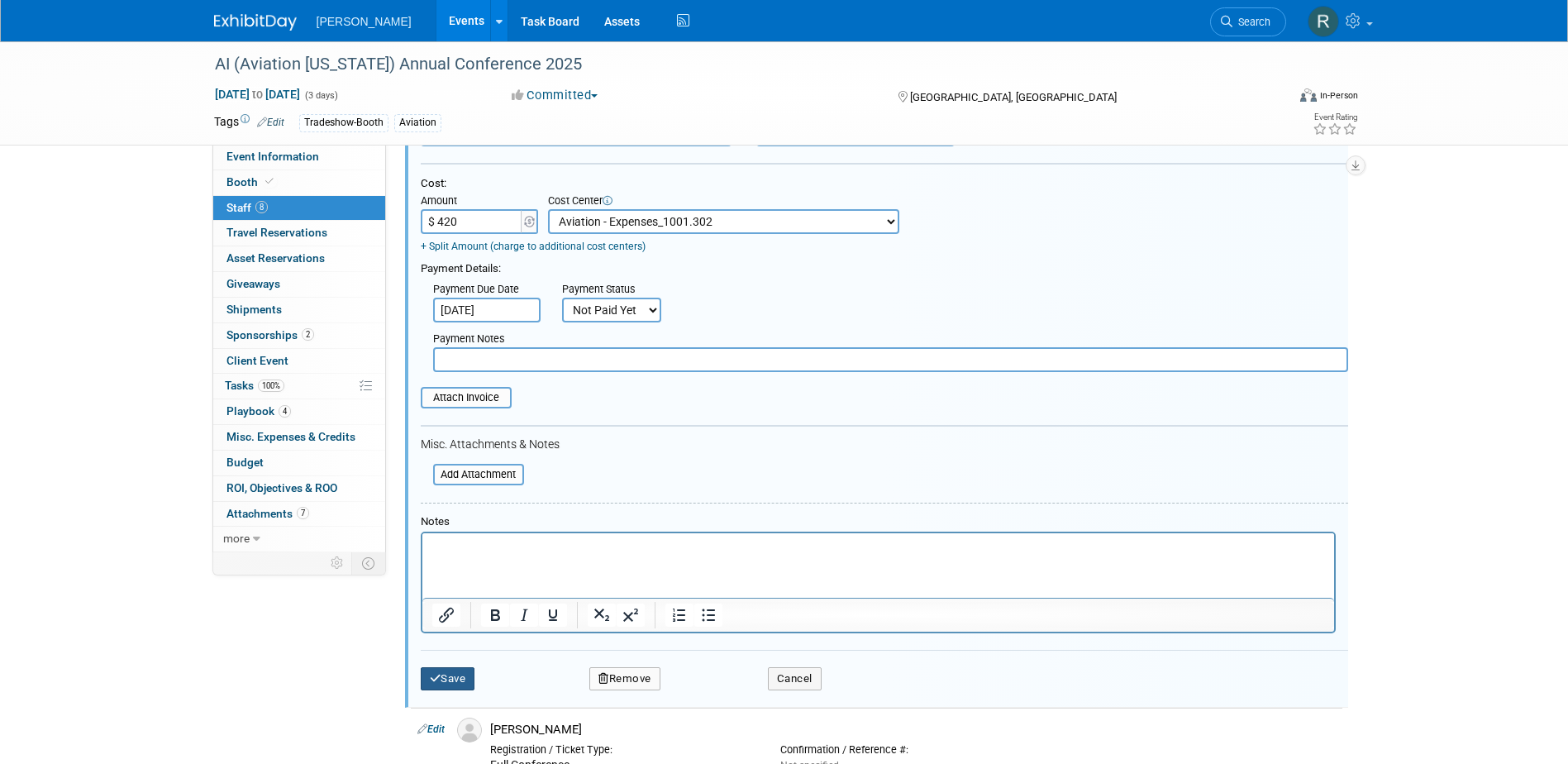
type input "$ 420.00"
click at [458, 680] on button "Save" at bounding box center [448, 679] width 55 height 23
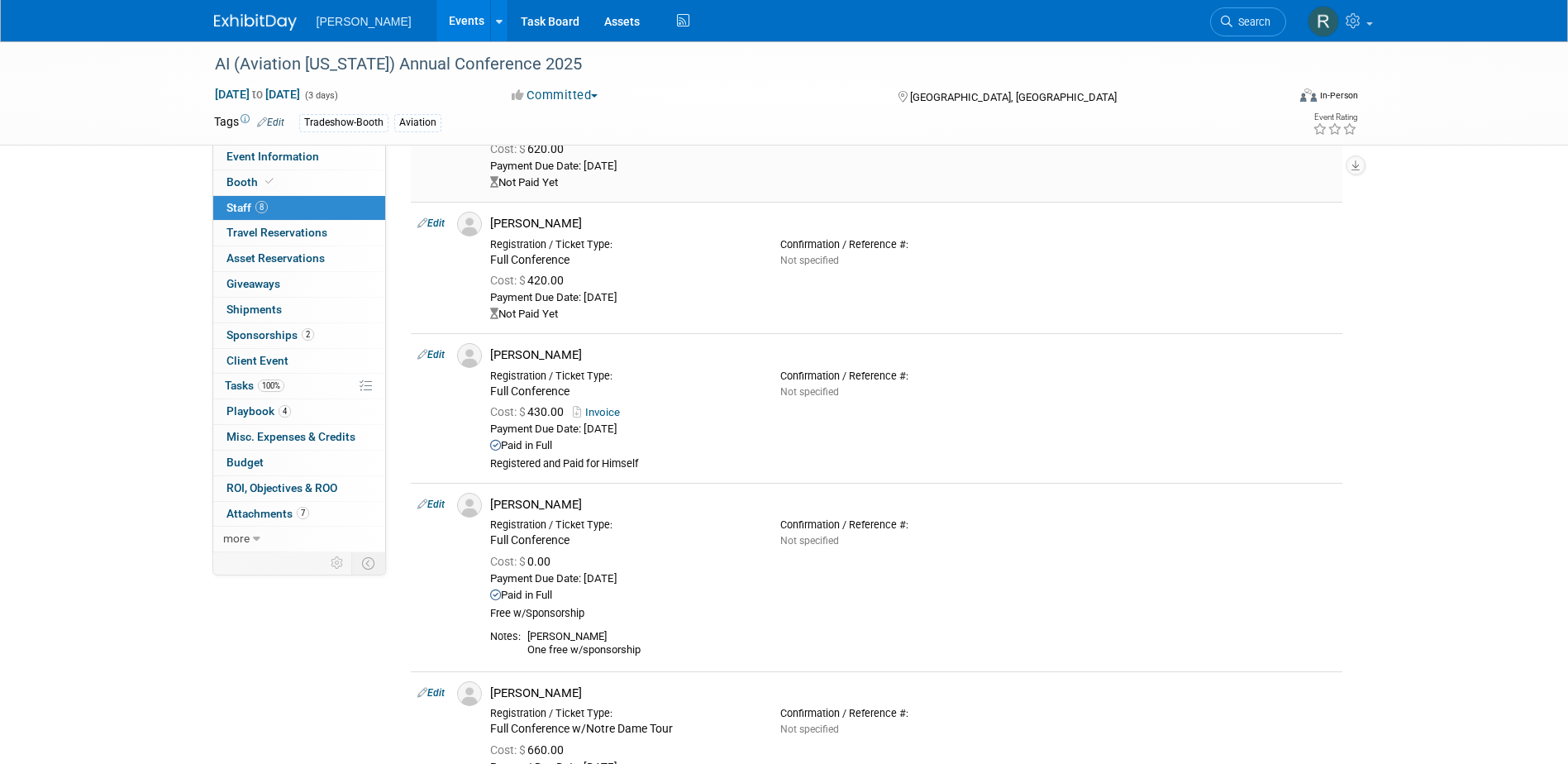
scroll to position [0, 0]
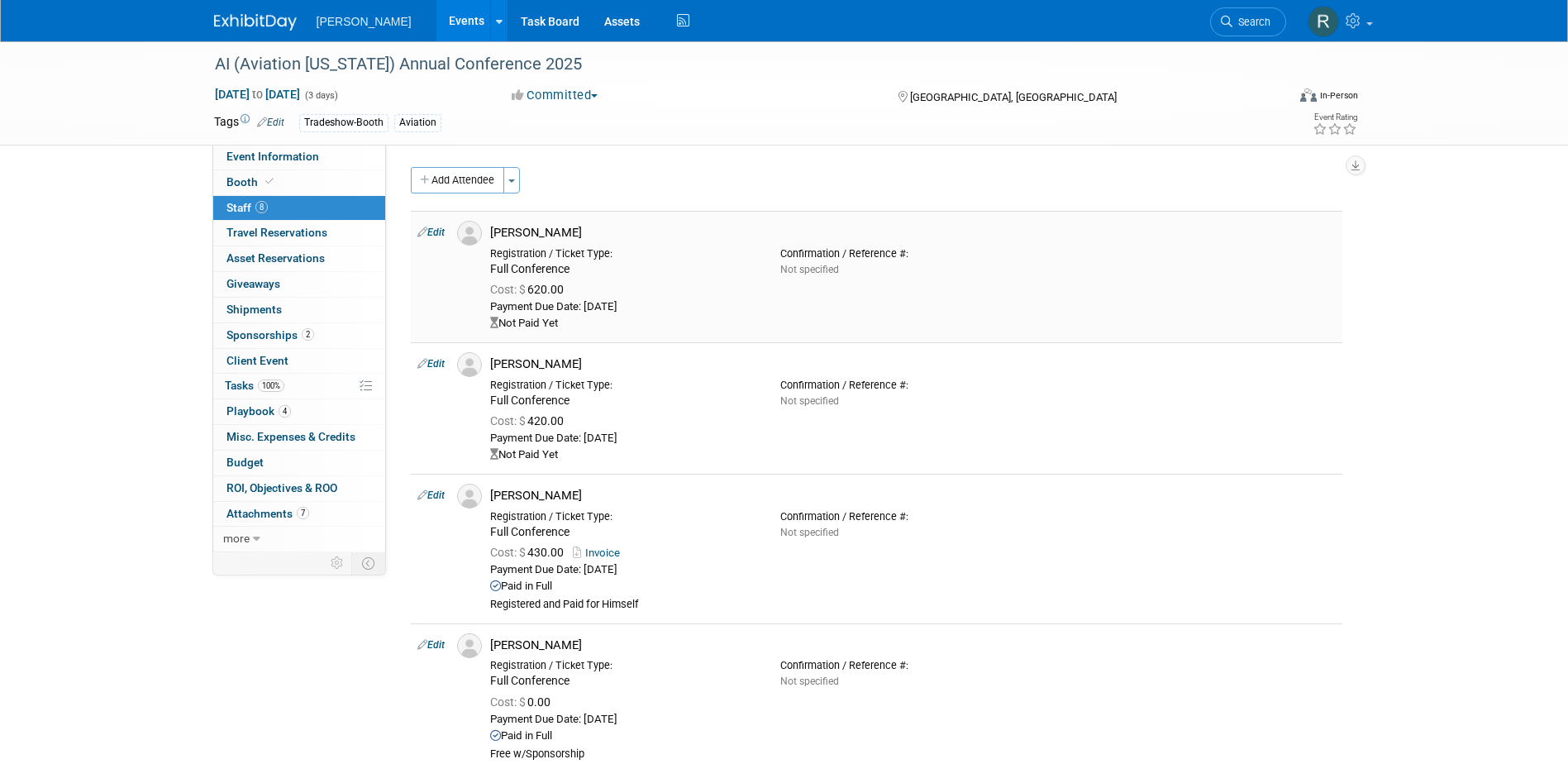
click at [440, 234] on link "Edit" at bounding box center [431, 231] width 27 height 11
select select "b98b1628-2575-48e6-b16b-aacdd15990e4"
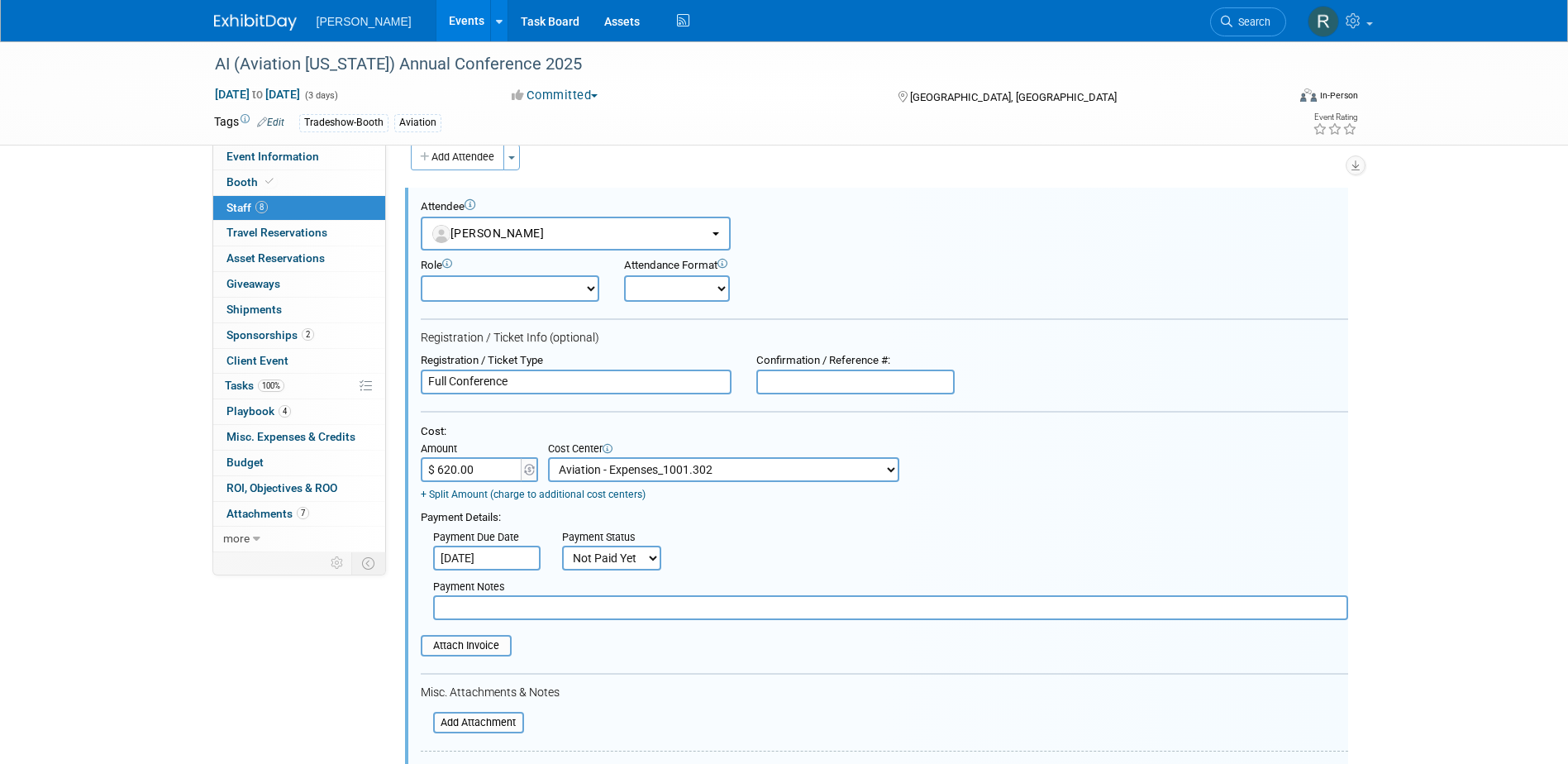
click at [481, 463] on input "$ 620.00" at bounding box center [472, 469] width 103 height 25
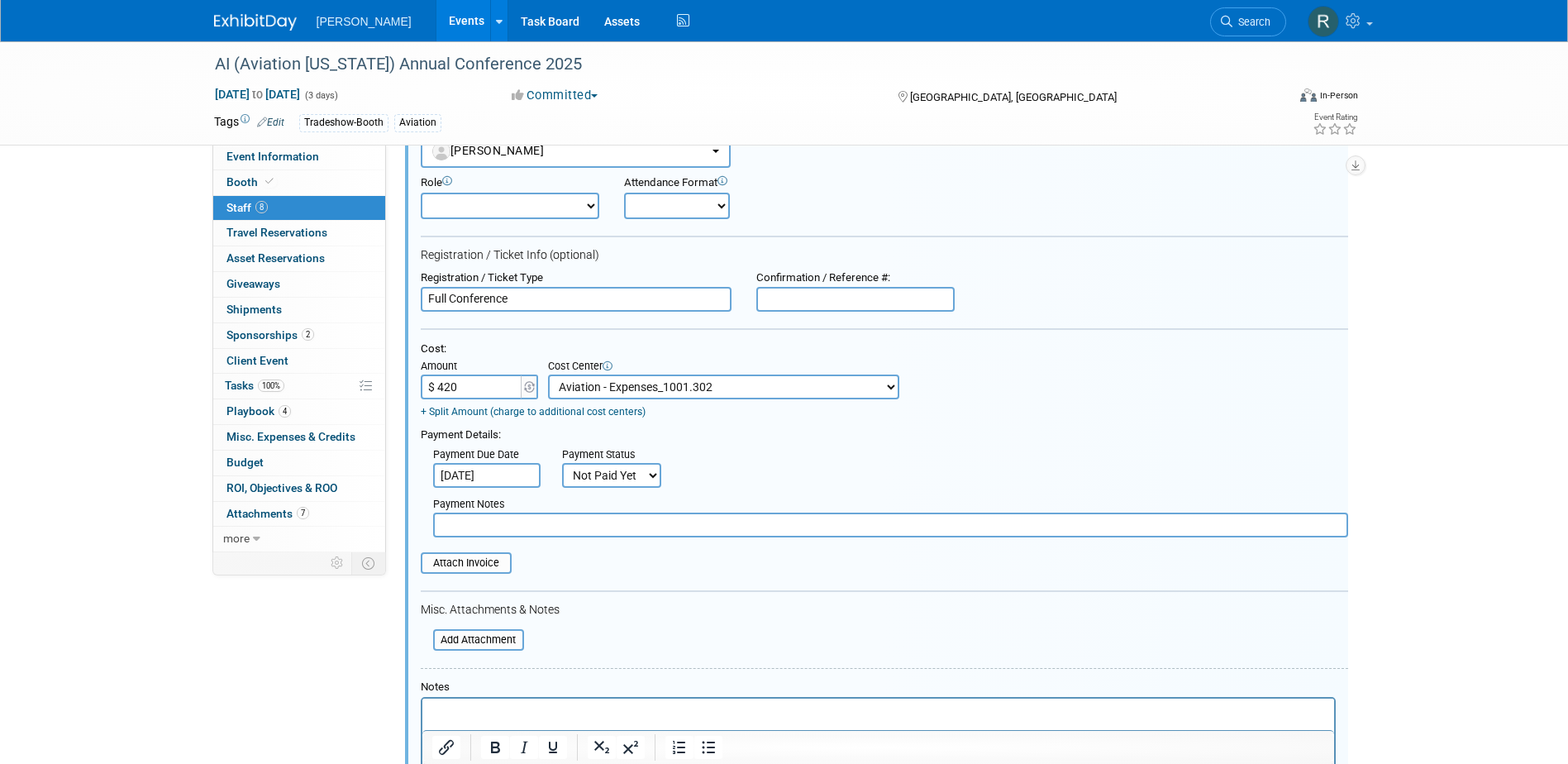
type input "$ 420.00"
click at [579, 481] on select "Not Paid Yet Partially Paid Paid in Full" at bounding box center [612, 475] width 99 height 25
select select "1"
click at [563, 465] on select "Not Paid Yet Partially Paid Paid in Full" at bounding box center [612, 475] width 99 height 25
click at [569, 537] on input "text" at bounding box center [891, 525] width 916 height 25
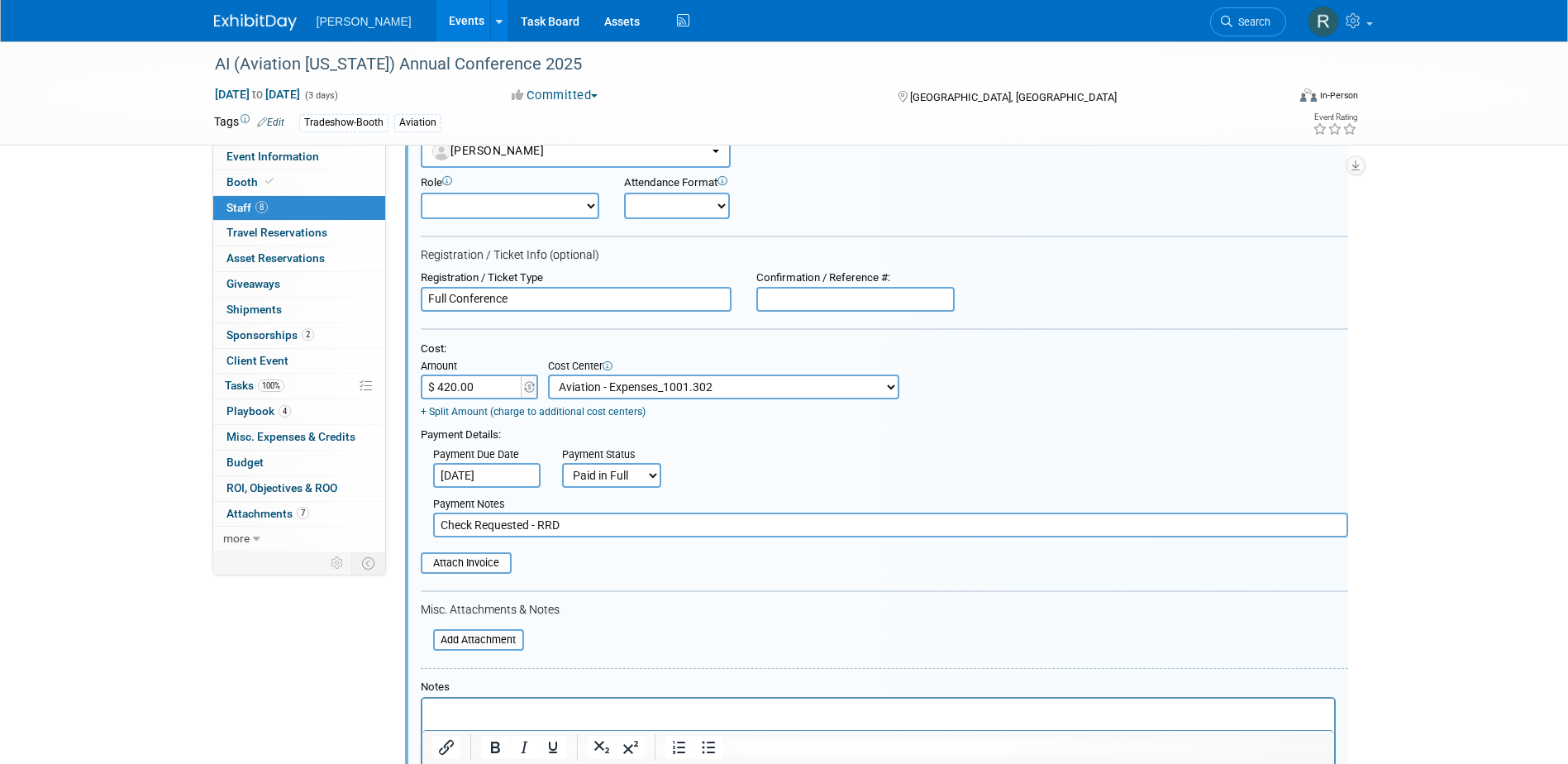
type input "Check Requested - RRD"
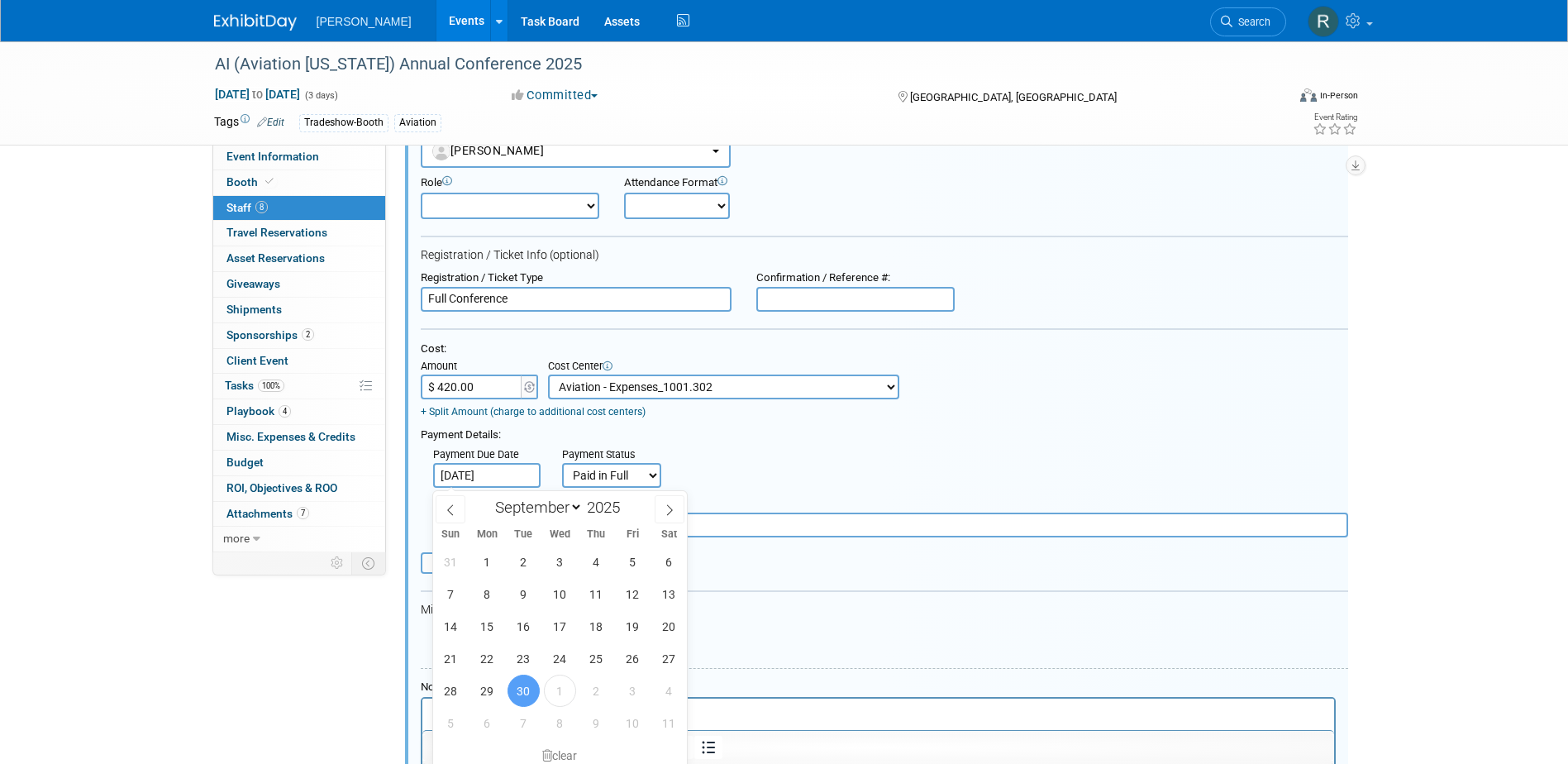
click at [506, 476] on input "[DATE]" at bounding box center [487, 475] width 107 height 25
click at [553, 689] on span "1" at bounding box center [560, 690] width 33 height 33
type input "[DATE]"
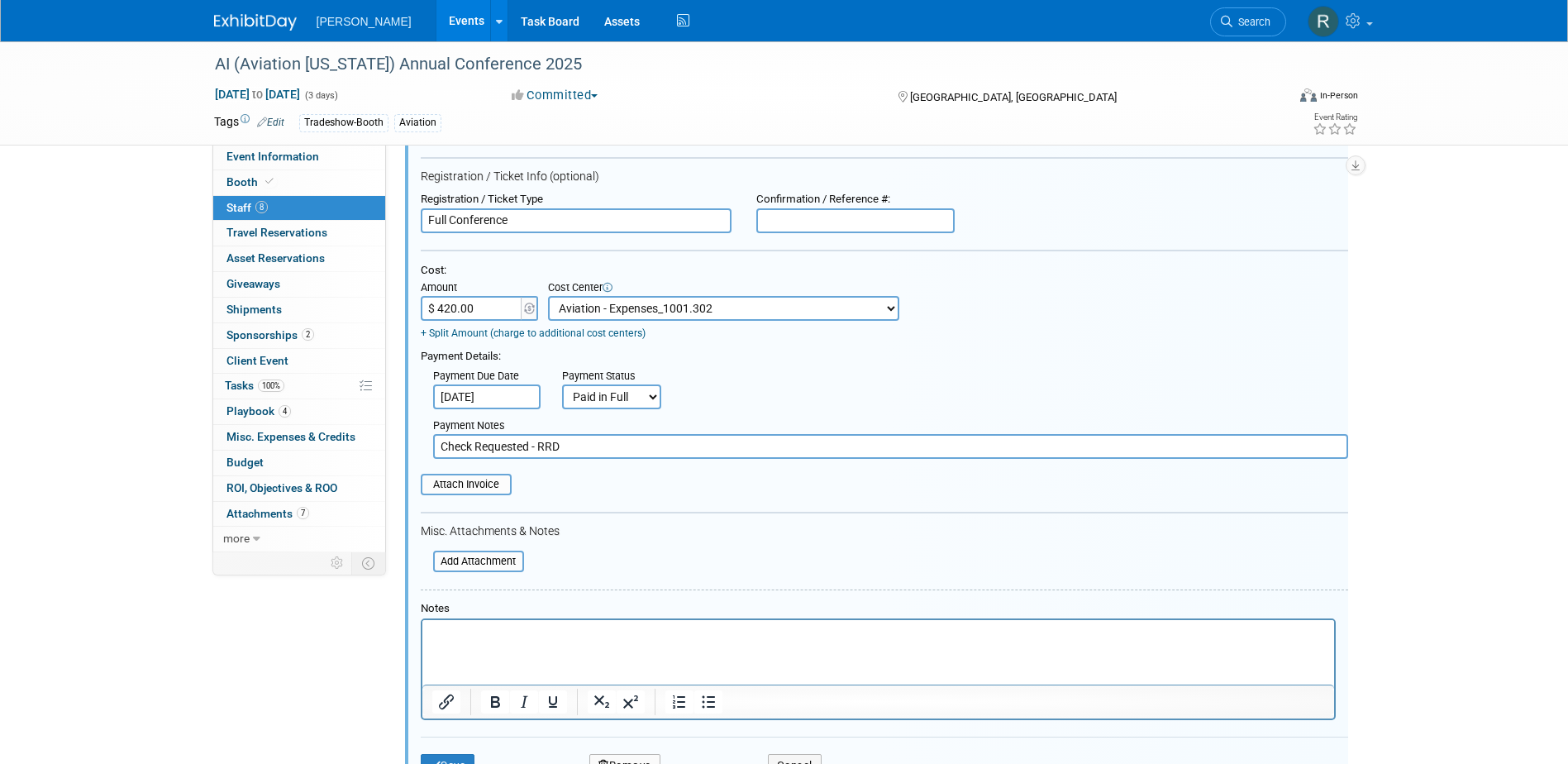
scroll to position [271, 0]
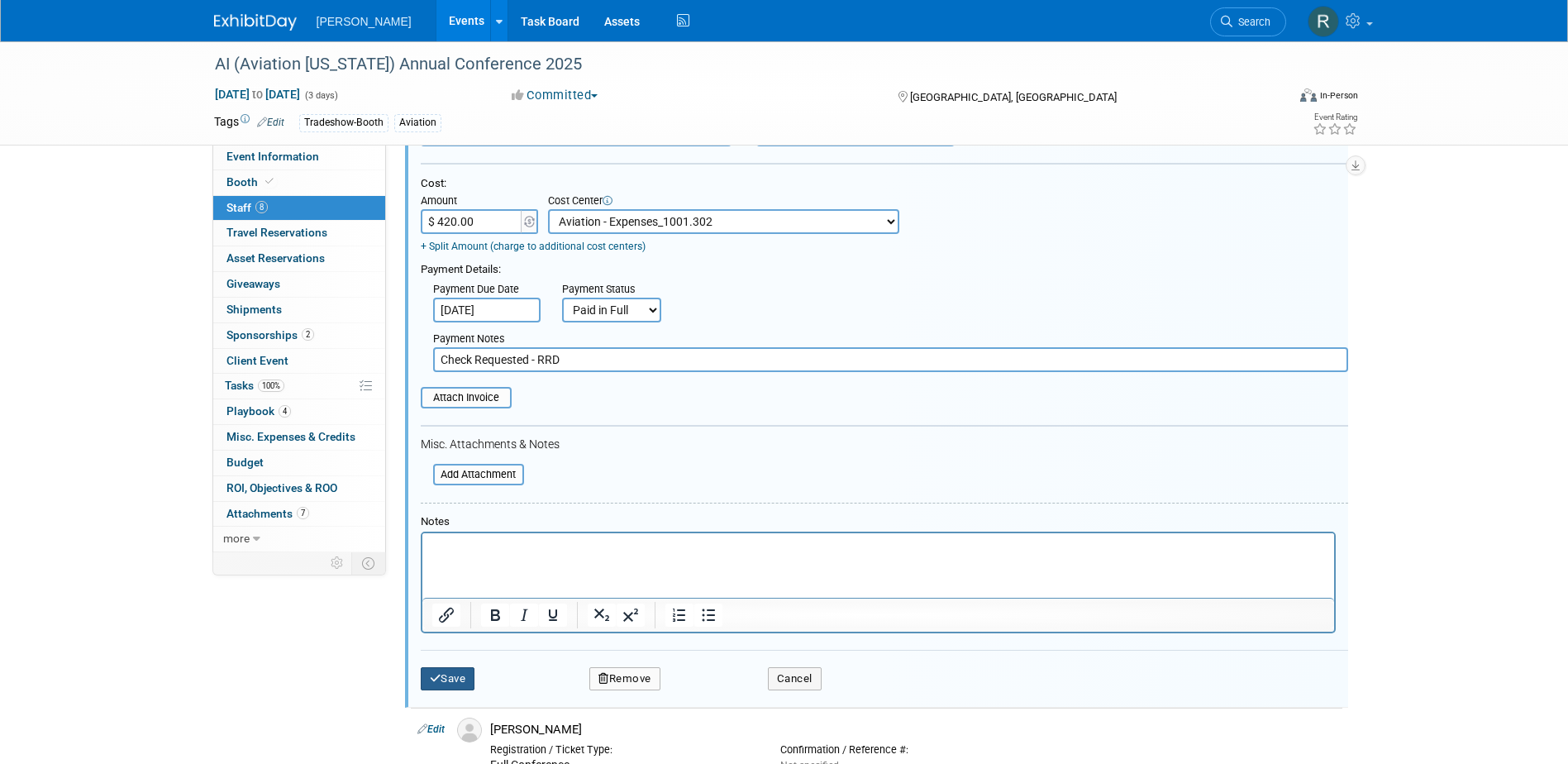
click at [461, 675] on button "Save" at bounding box center [448, 679] width 55 height 23
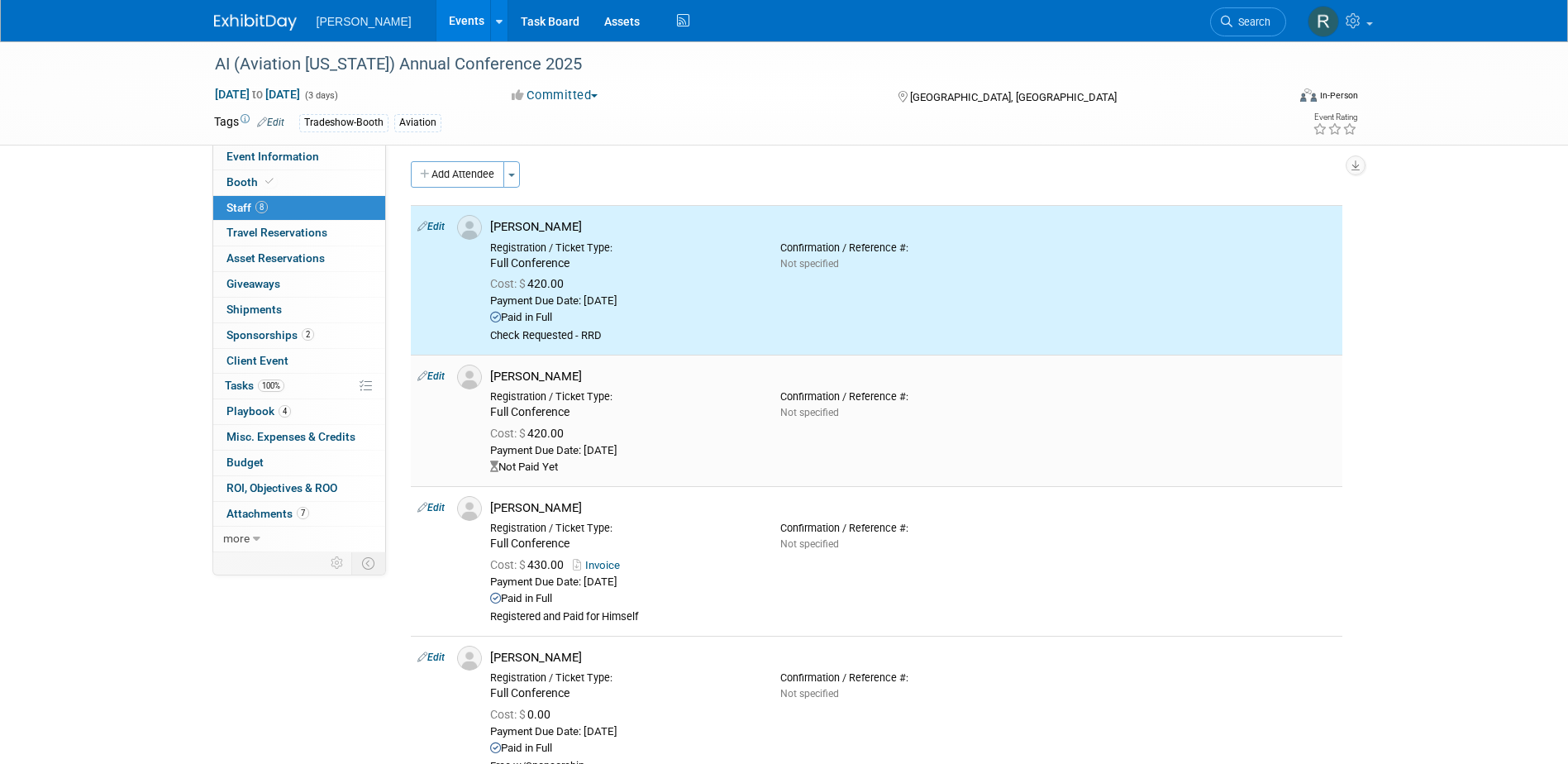
scroll to position [0, 0]
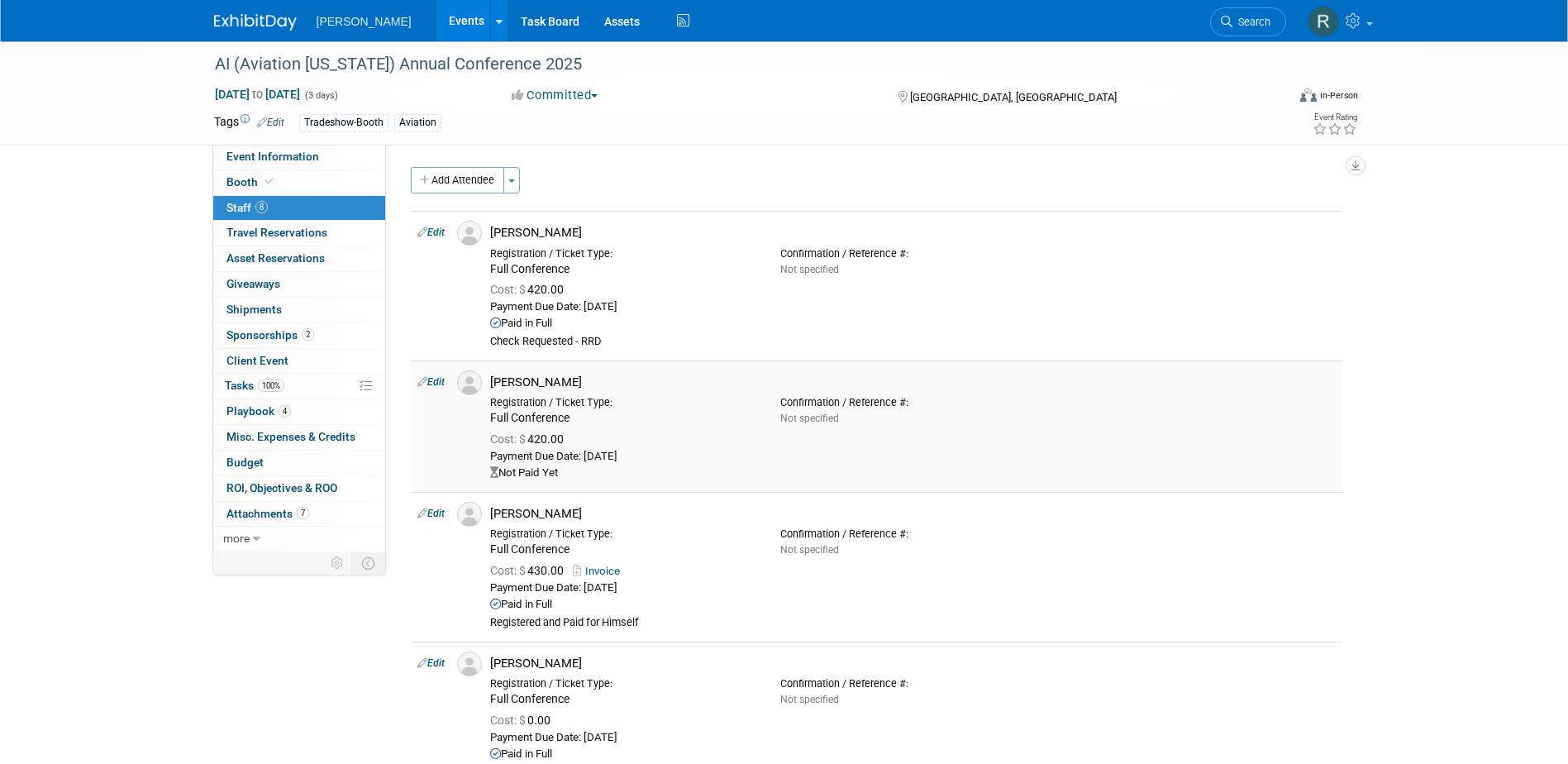
click at [436, 384] on link "Edit" at bounding box center [431, 381] width 27 height 11
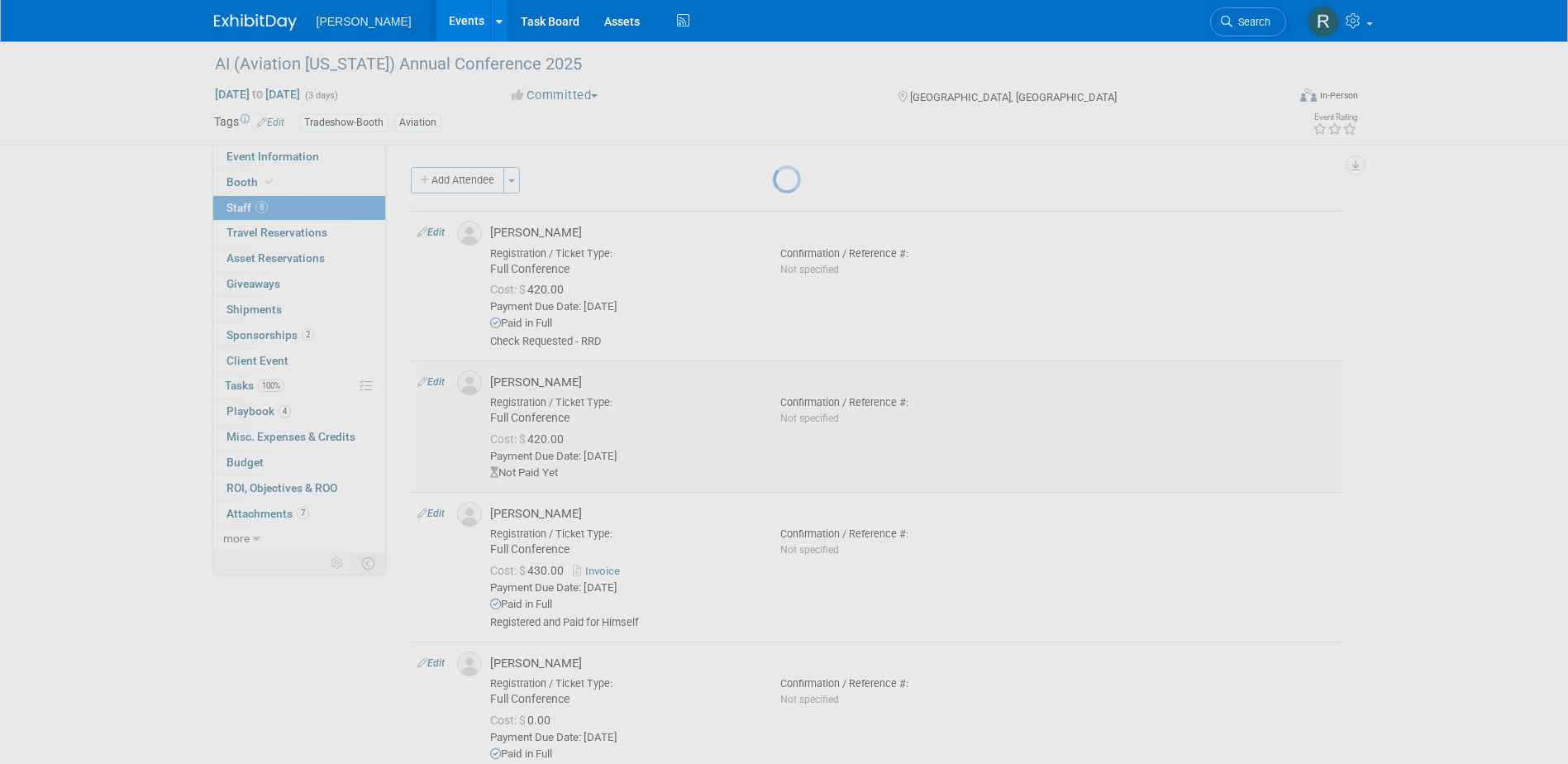
select select "15e7850e-6c2f-41d6-8007-fa1d5e91a1da"
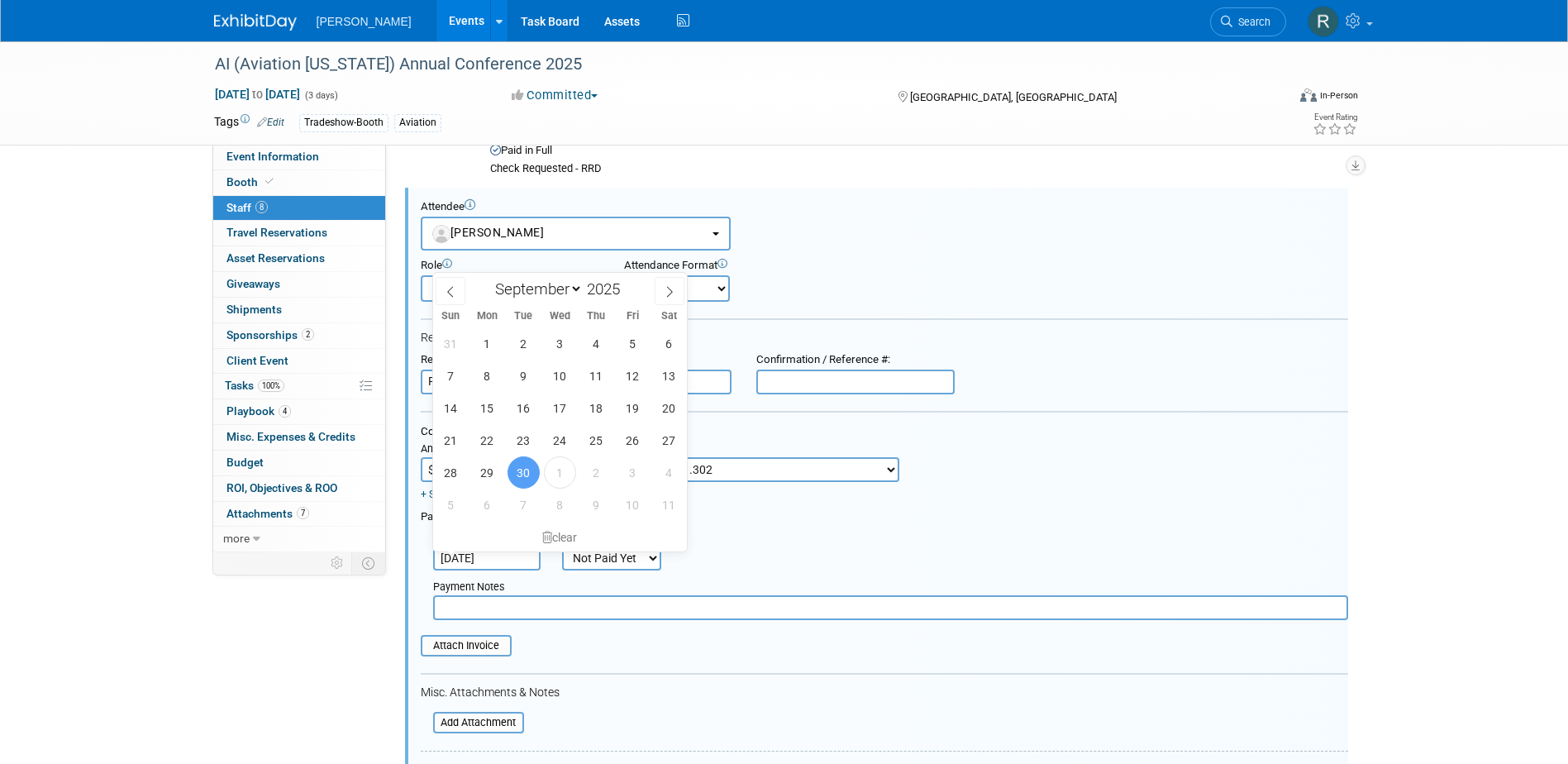
click at [512, 560] on input "[DATE]" at bounding box center [487, 558] width 107 height 25
click at [557, 477] on span "1" at bounding box center [560, 472] width 33 height 33
type input "[DATE]"
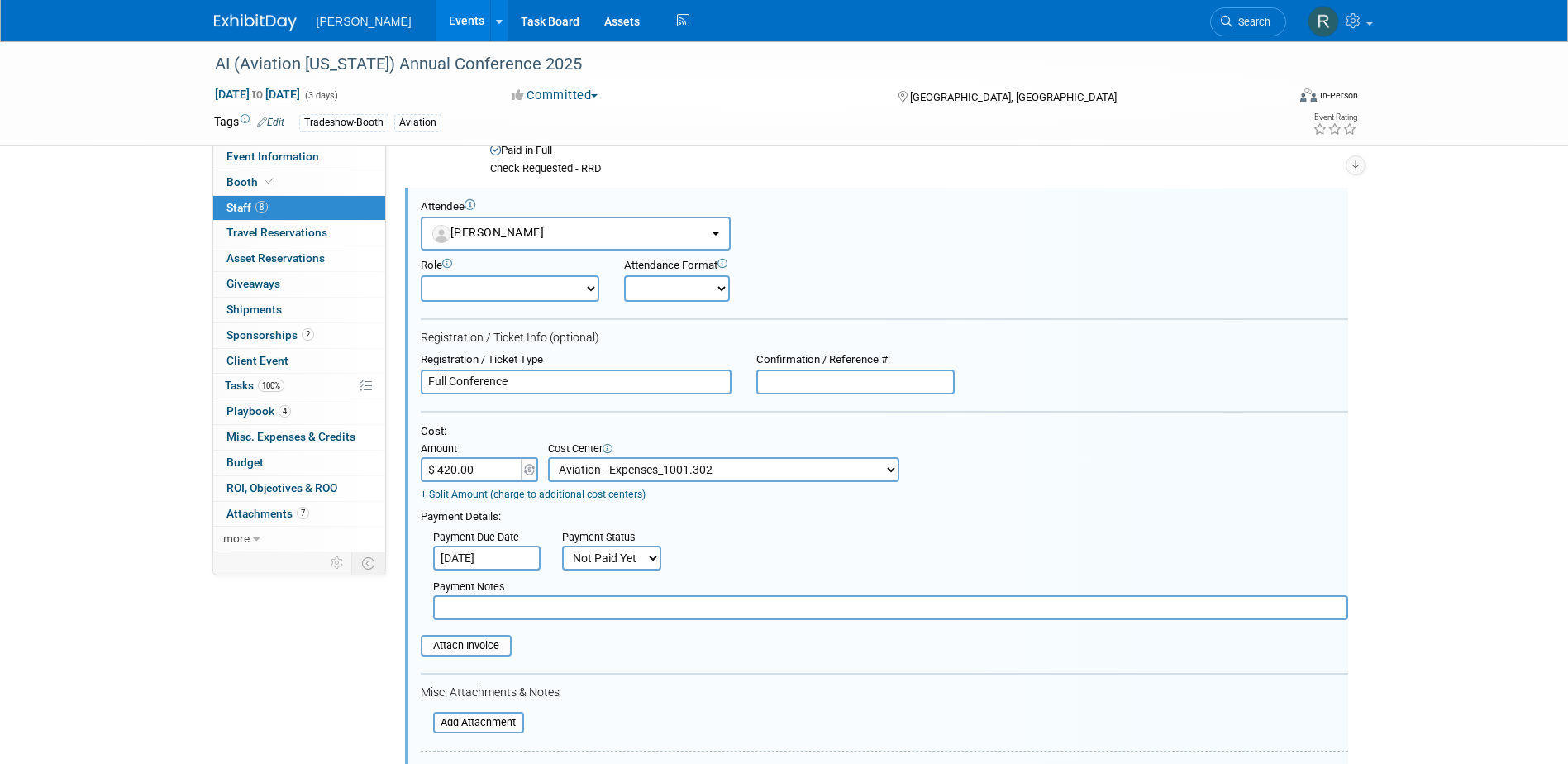
drag, startPoint x: 602, startPoint y: 555, endPoint x: 602, endPoint y: 571, distance: 16.0
click at [602, 555] on select "Not Paid Yet Partially Paid Paid in Full" at bounding box center [612, 558] width 99 height 25
select select "1"
click at [563, 547] on select "Not Paid Yet Partially Paid Paid in Full" at bounding box center [612, 558] width 99 height 25
click at [600, 608] on input "text" at bounding box center [891, 607] width 916 height 25
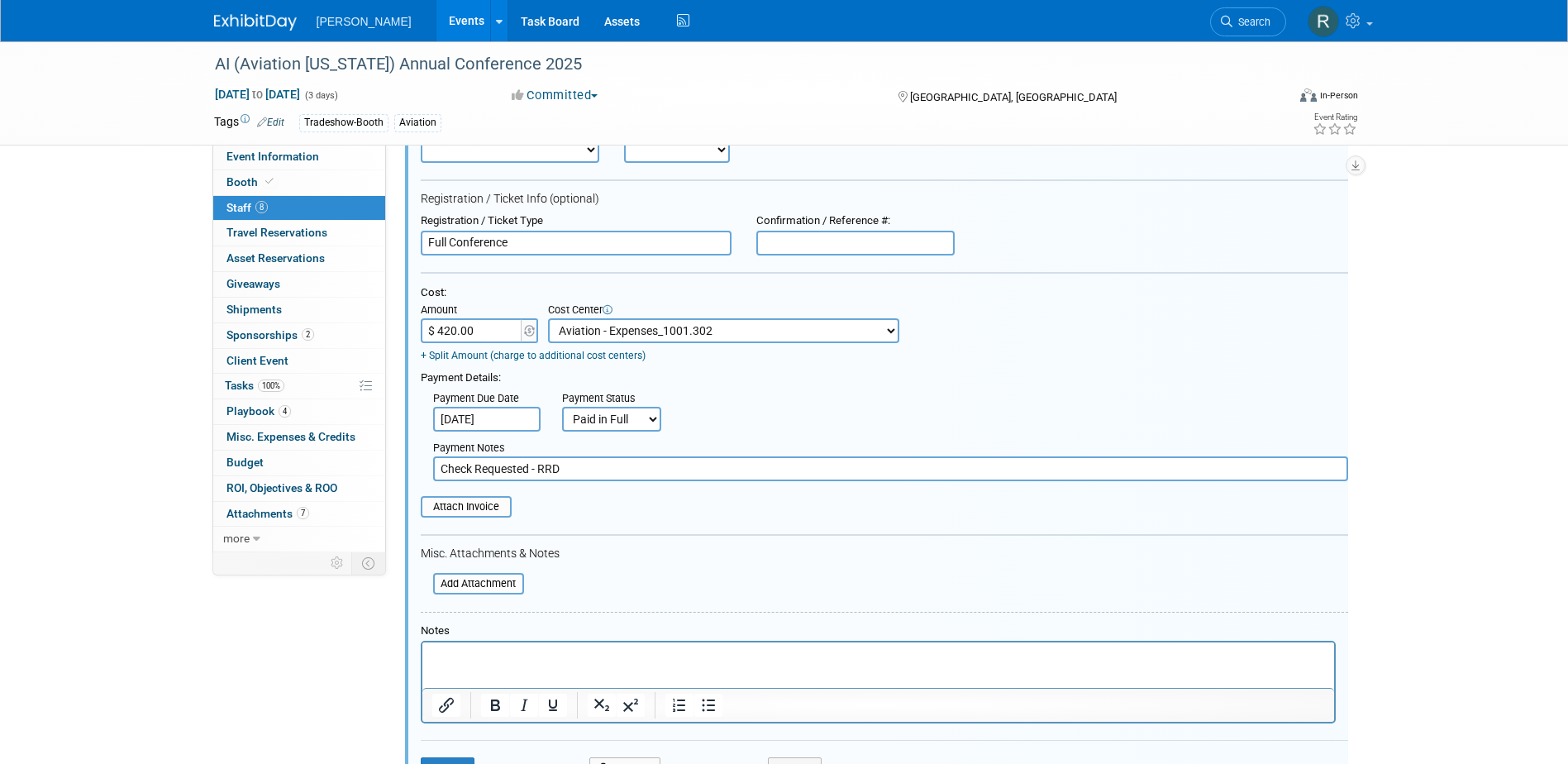
scroll to position [338, 0]
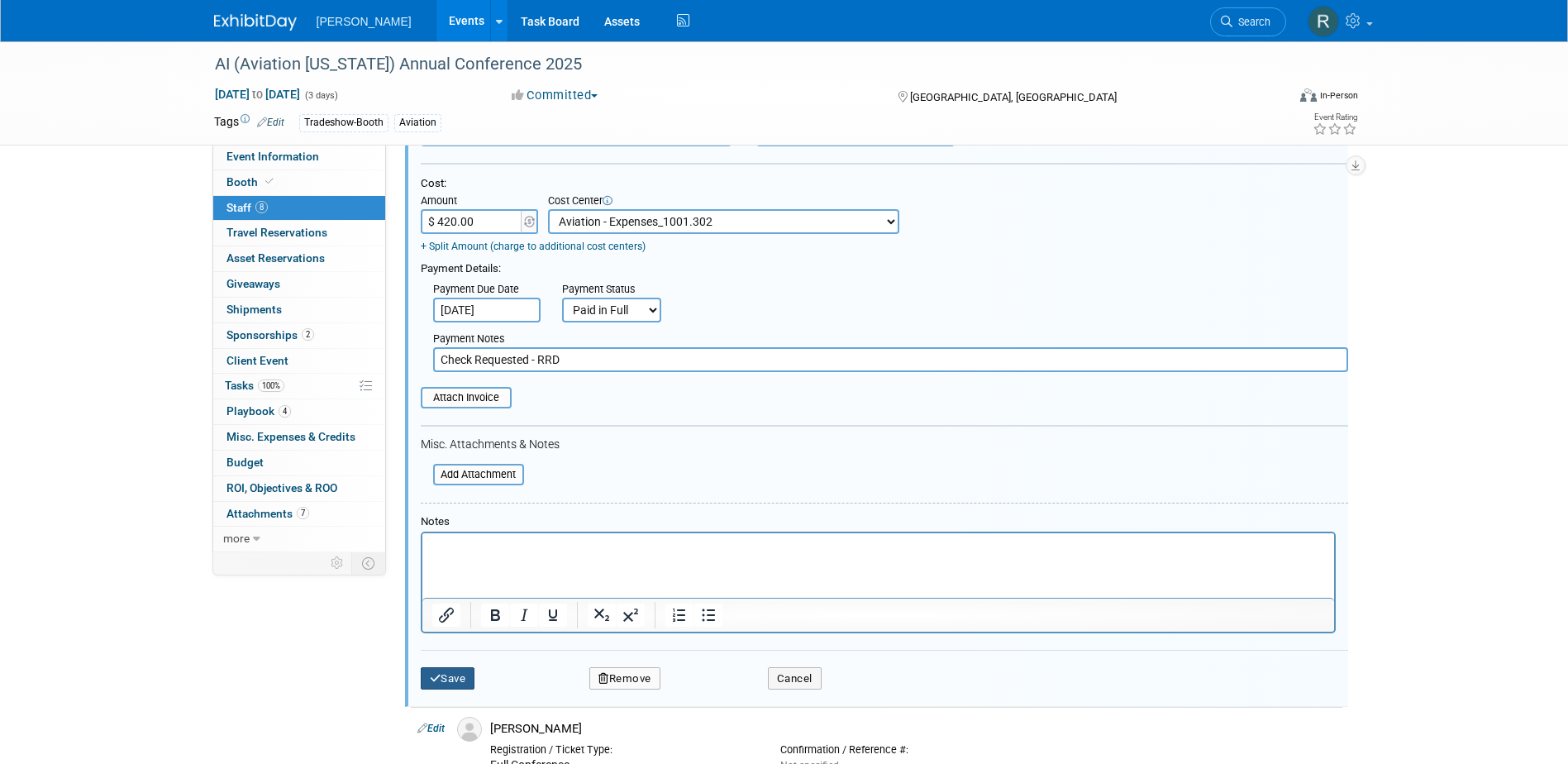
type input "Check Requested - RRD"
click at [452, 680] on button "Save" at bounding box center [448, 679] width 55 height 23
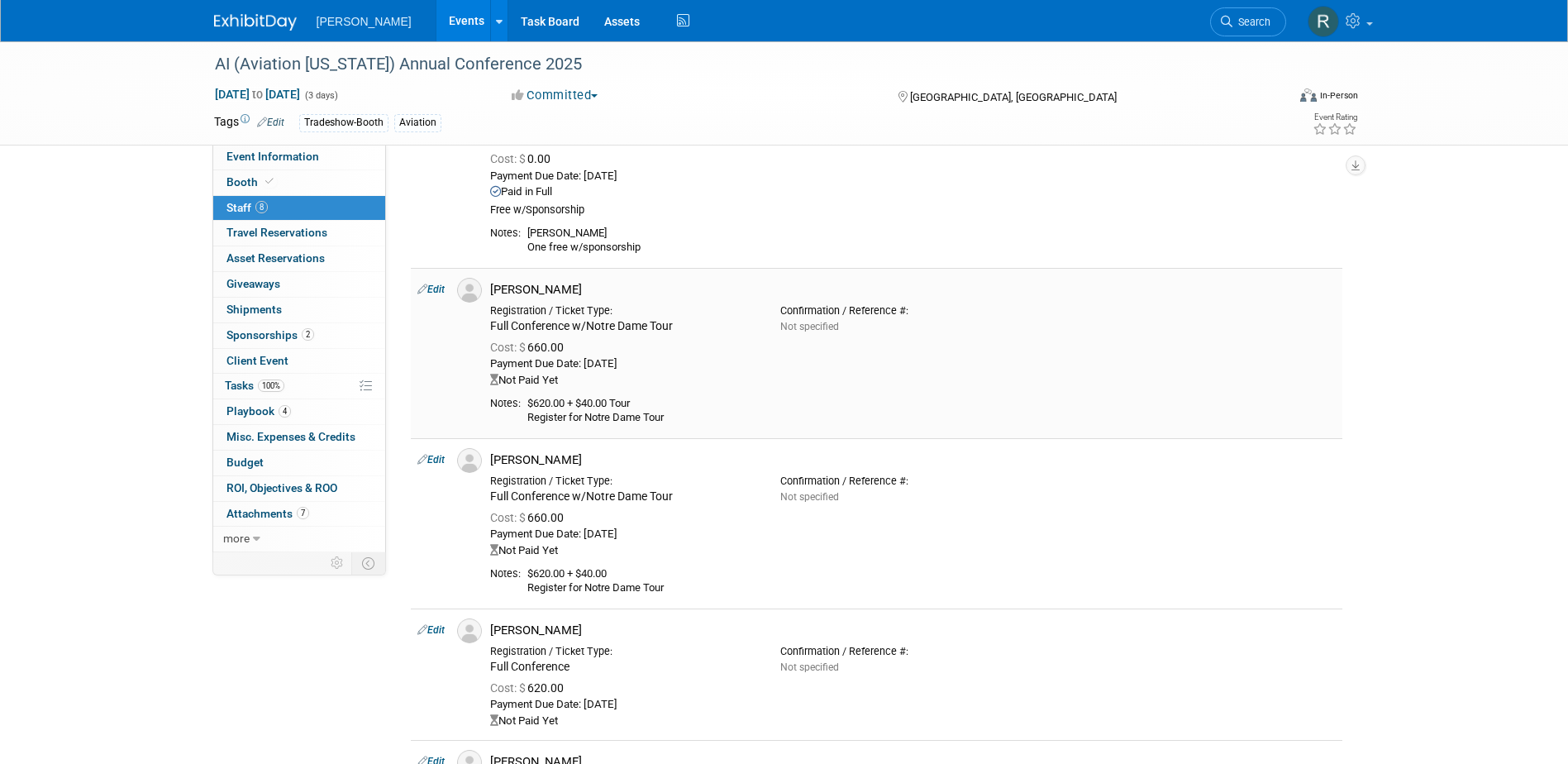
scroll to position [586, 0]
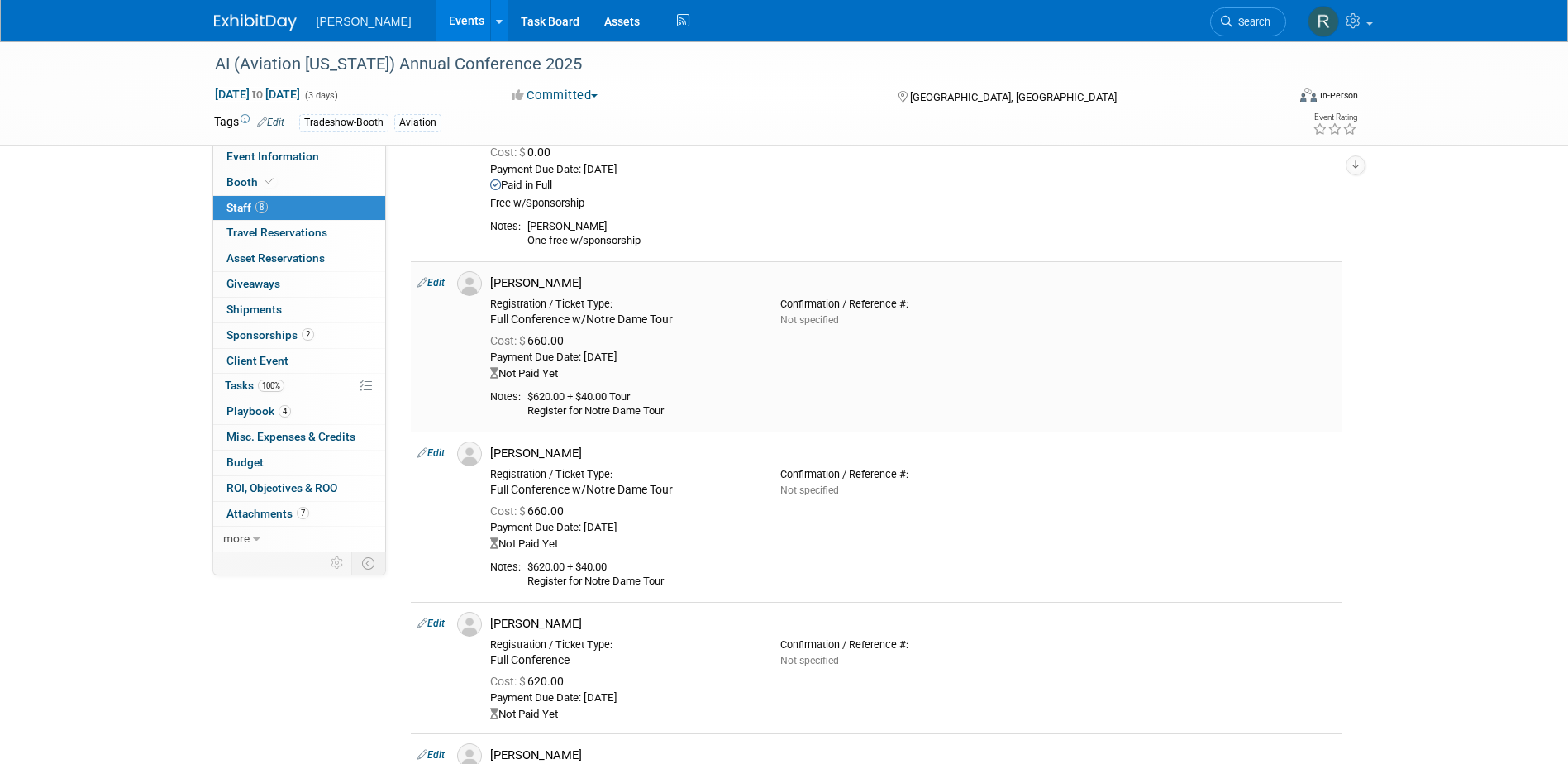
click at [435, 283] on link "Edit" at bounding box center [431, 283] width 27 height 11
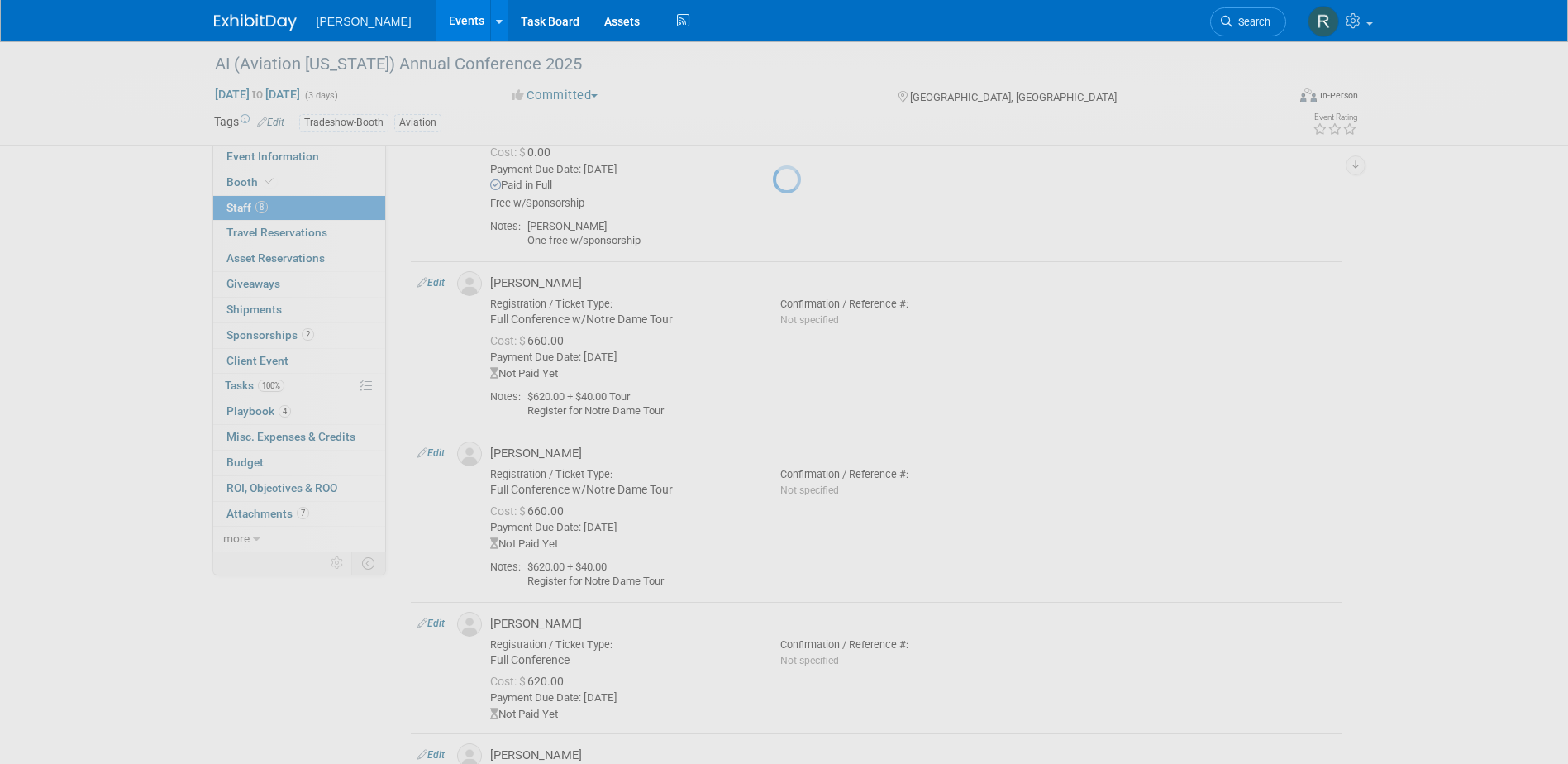
select select "5c93c29a-2d0b-4de9-8bb1-66311979f125"
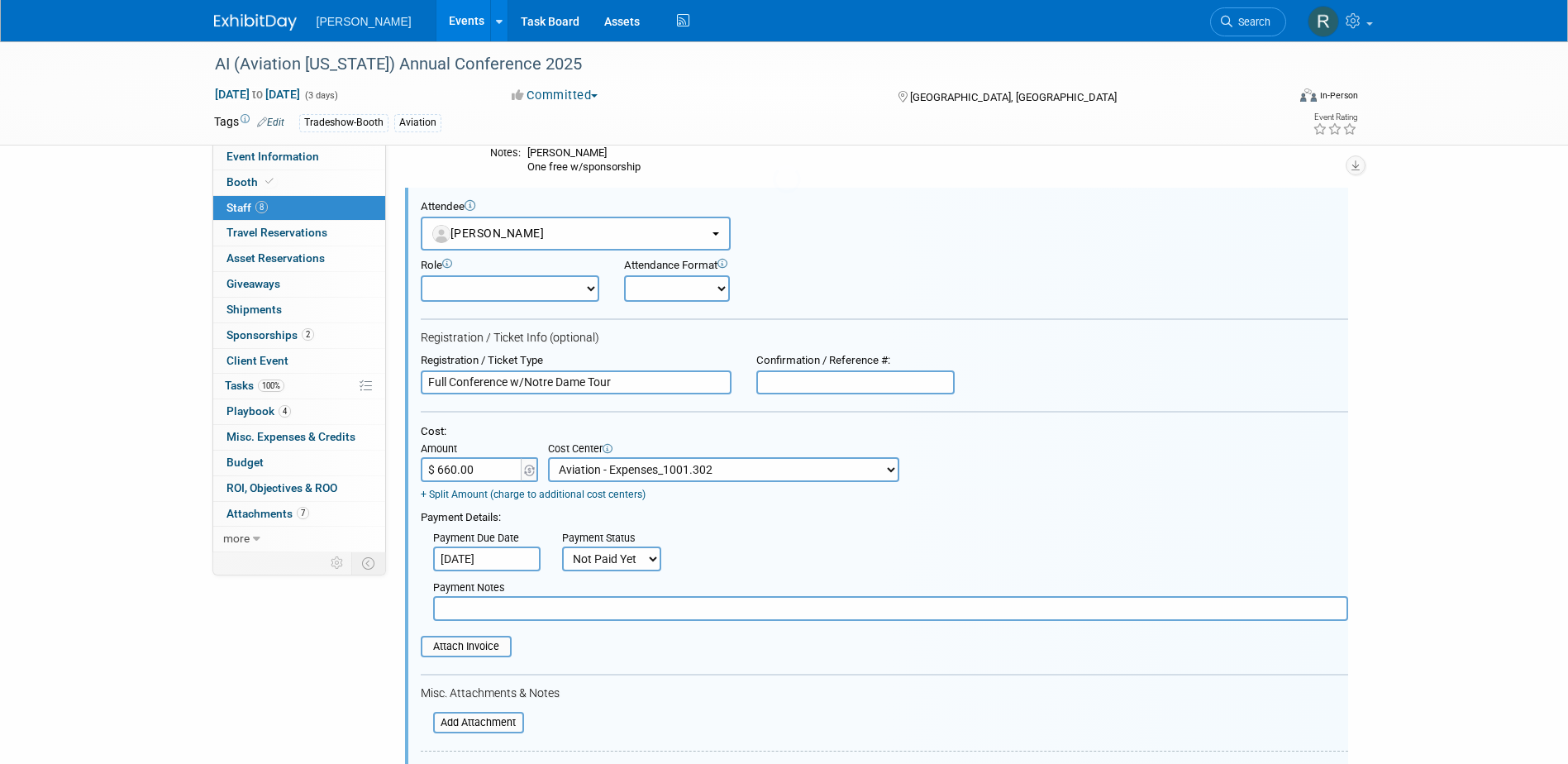
scroll to position [0, 0]
click at [442, 467] on input "$ 660.00" at bounding box center [472, 469] width 103 height 25
type input "$ 460.00"
click at [489, 550] on input "[DATE]" at bounding box center [487, 559] width 107 height 25
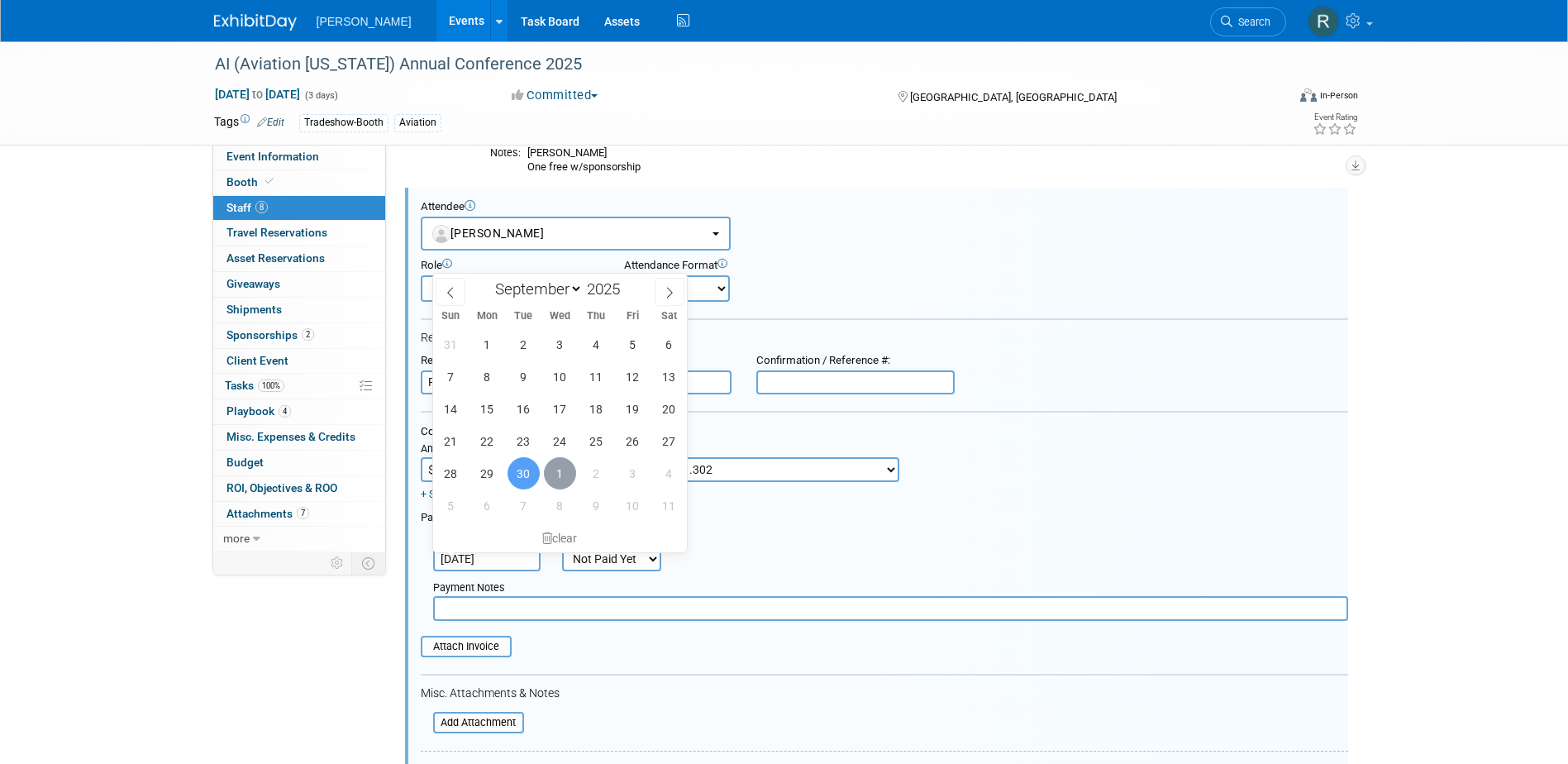
click at [564, 470] on span "1" at bounding box center [560, 473] width 33 height 33
type input "[DATE]"
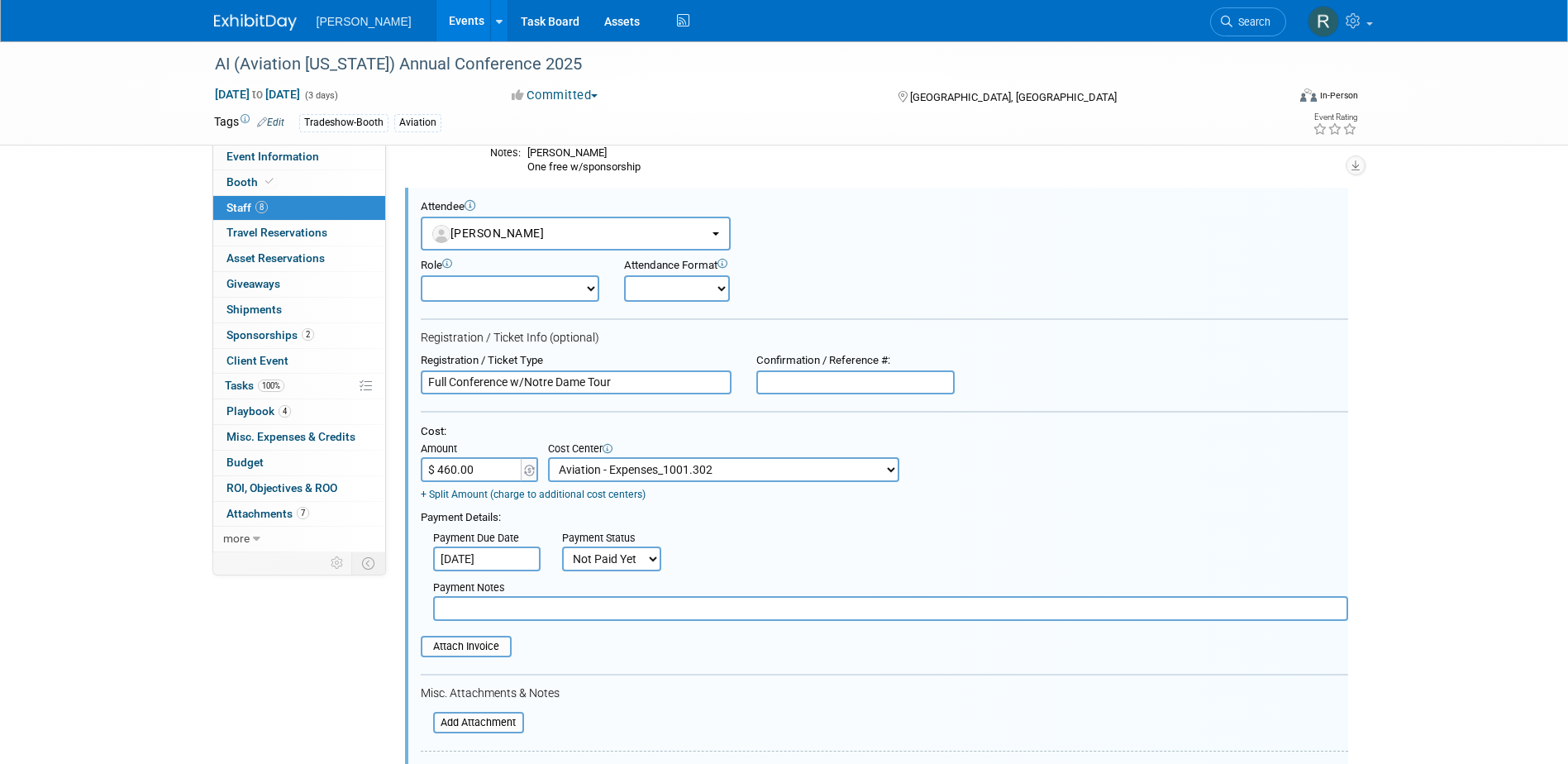
drag, startPoint x: 611, startPoint y: 562, endPoint x: 618, endPoint y: 576, distance: 15.7
click at [611, 562] on select "Not Paid Yet Partially Paid Paid in Full" at bounding box center [612, 559] width 99 height 25
click at [563, 547] on select "Not Paid Yet Partially Paid Paid in Full" at bounding box center [612, 559] width 99 height 25
click at [617, 613] on input "text" at bounding box center [891, 608] width 916 height 25
drag, startPoint x: 623, startPoint y: 563, endPoint x: 627, endPoint y: 577, distance: 14.6
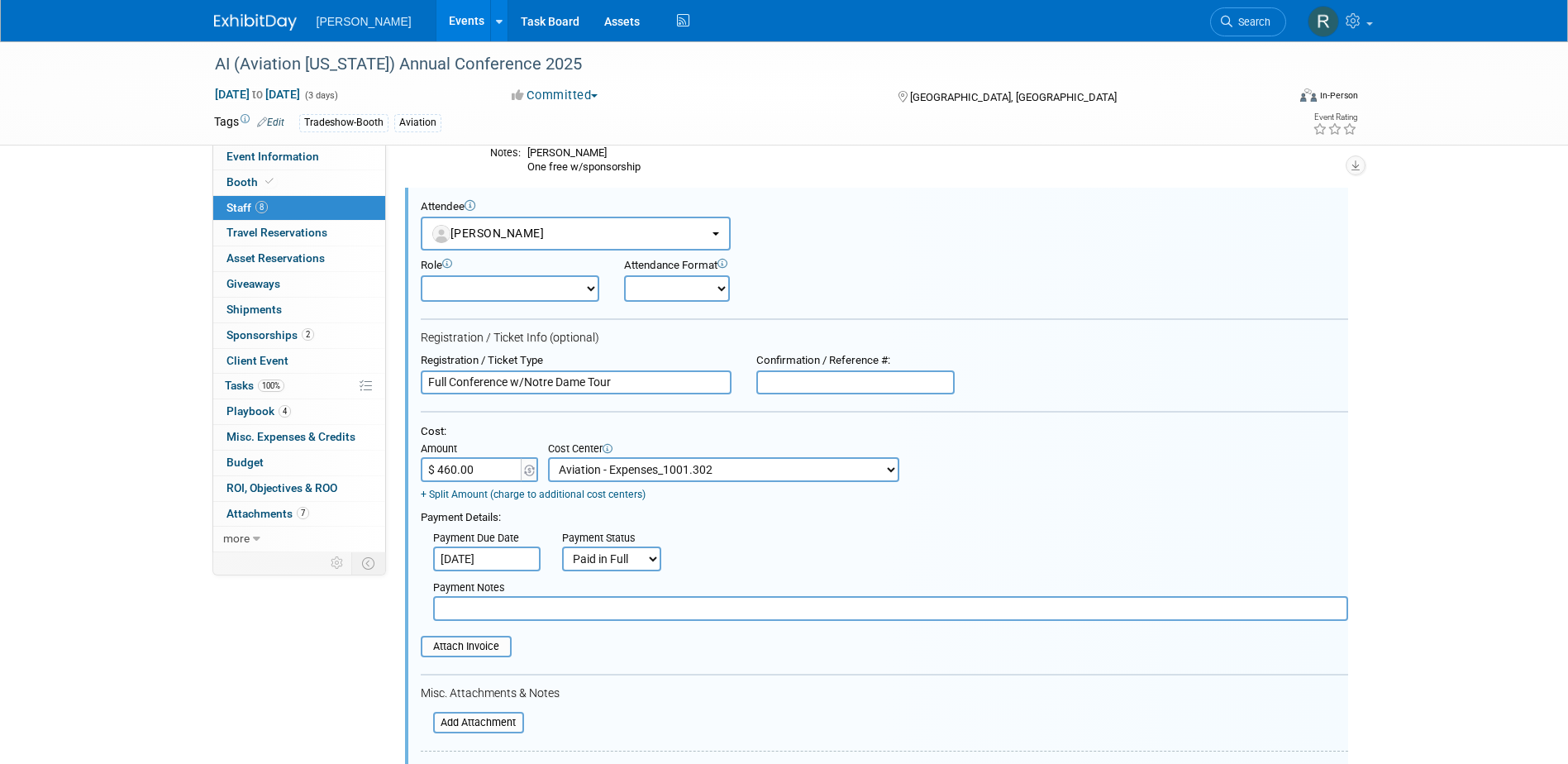
click at [623, 563] on select "Not Paid Yet Partially Paid Paid in Full" at bounding box center [612, 559] width 99 height 25
select select "2"
click at [563, 547] on select "Not Paid Yet Partially Paid Paid in Full" at bounding box center [612, 559] width 99 height 25
click at [631, 614] on input "text" at bounding box center [891, 608] width 916 height 25
click at [705, 559] on input "text" at bounding box center [739, 559] width 107 height 25
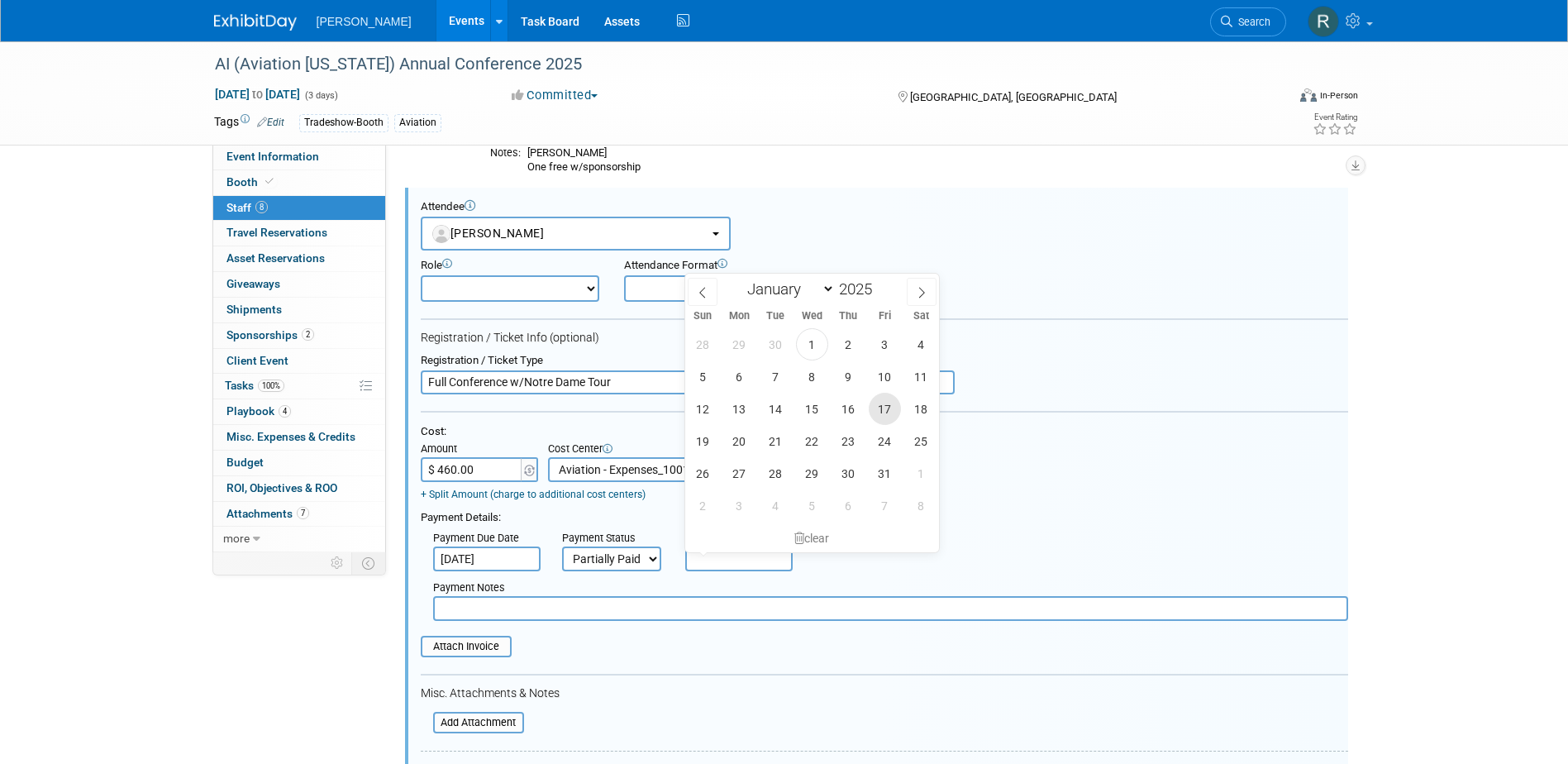
click at [886, 409] on span "17" at bounding box center [885, 408] width 33 height 33
type input "[DATE]"
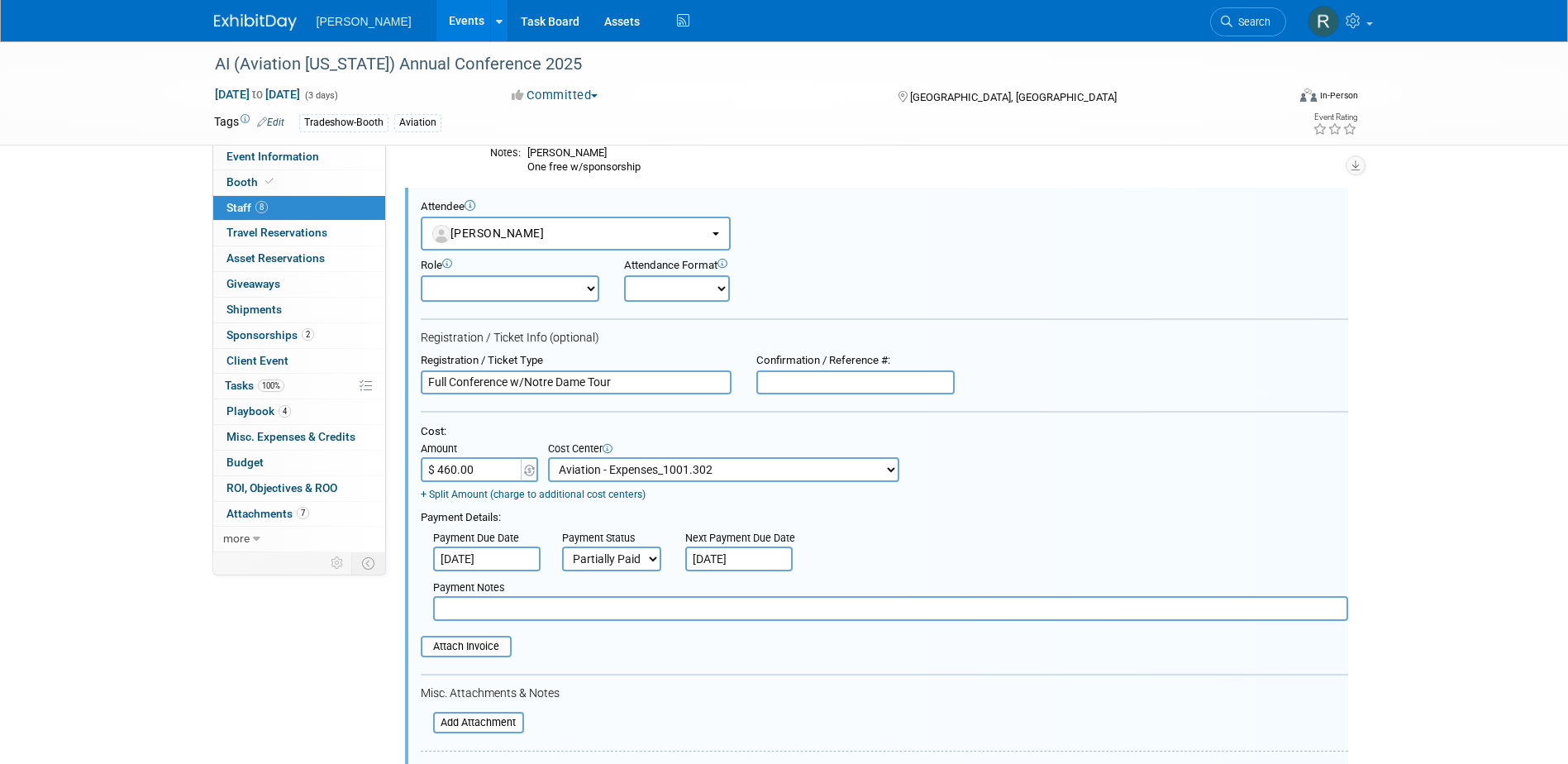
click at [605, 610] on input "text" at bounding box center [891, 608] width 916 height 25
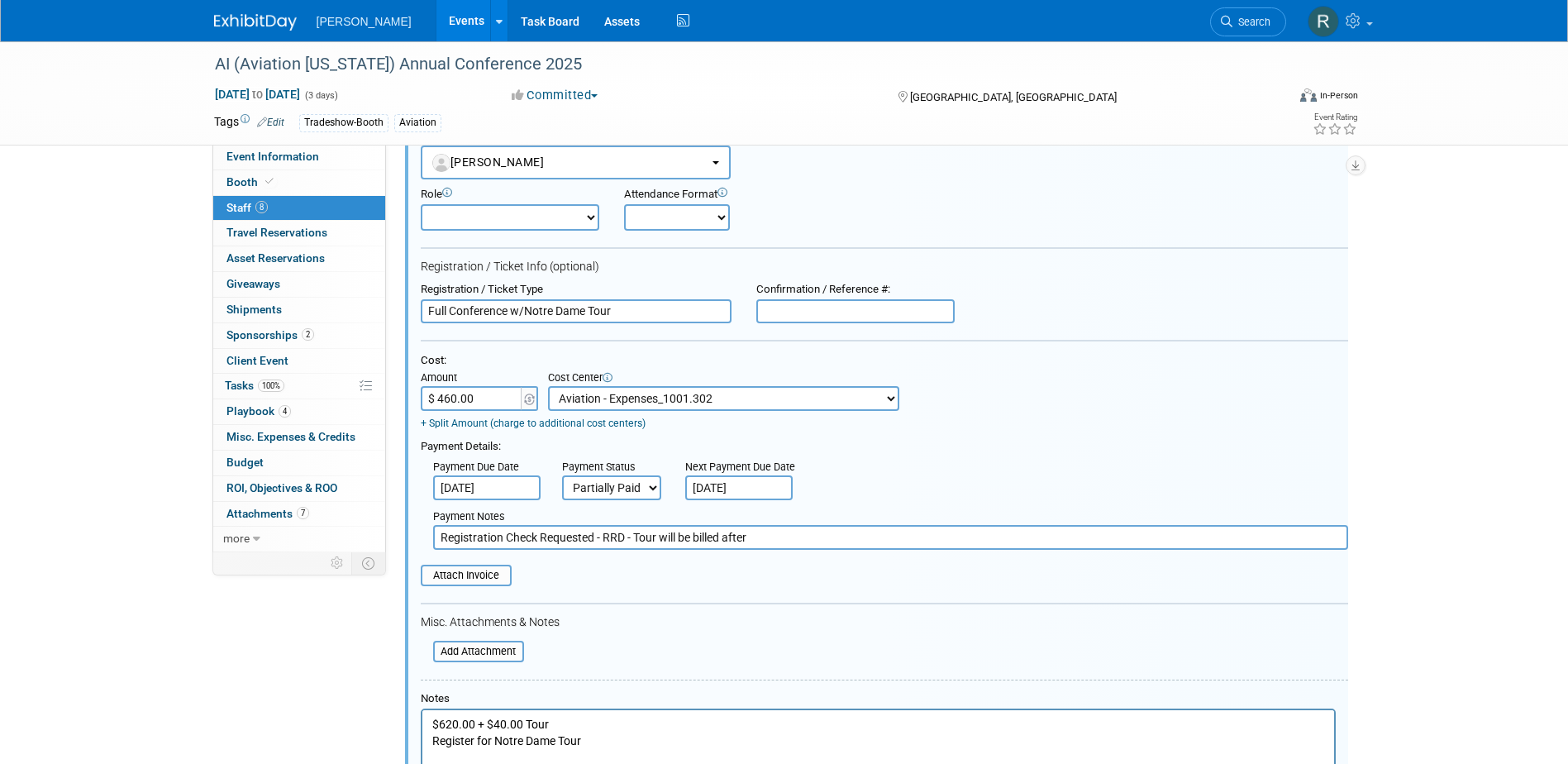
scroll to position [907, 0]
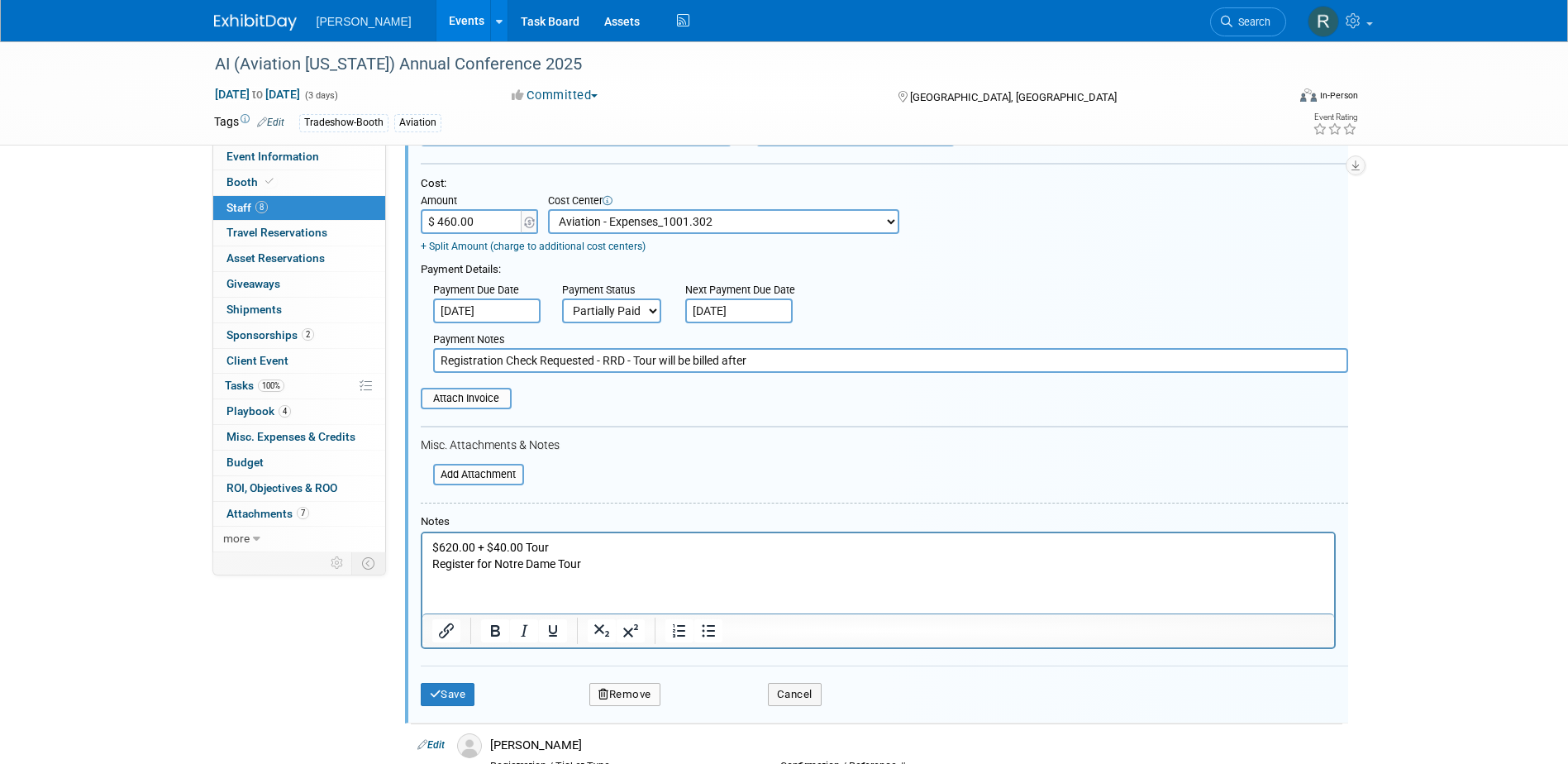
type input "Registration Check Requested - RRD - Tour will be billed after"
drag, startPoint x: 445, startPoint y: 542, endPoint x: 459, endPoint y: 551, distance: 16.6
click at [446, 544] on p "$620.00 + $40.00 Tour Register for Notre Dame Tour" at bounding box center [878, 555] width 893 height 33
click at [456, 688] on button "Save" at bounding box center [448, 694] width 55 height 23
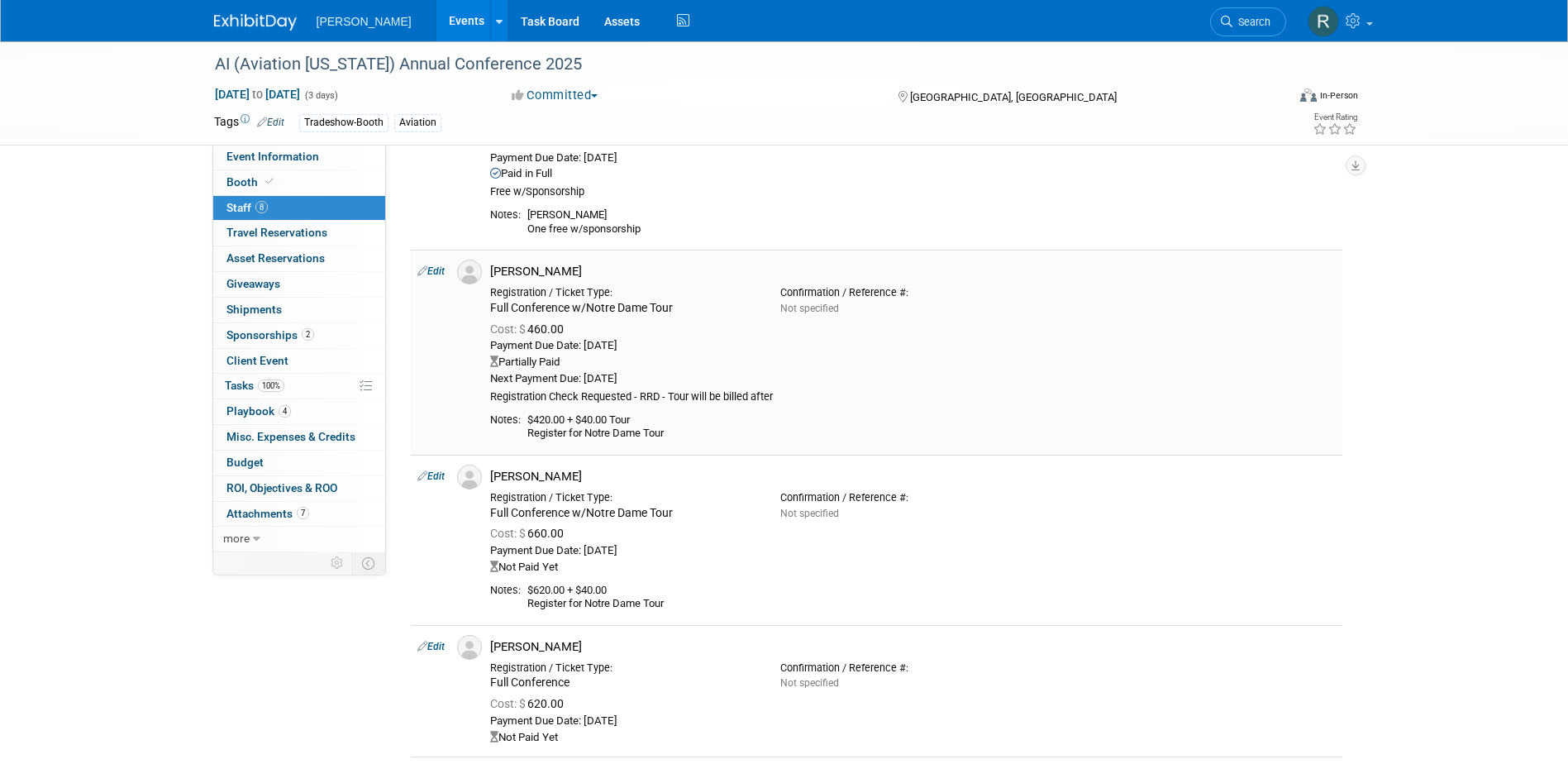
scroll to position [659, 0]
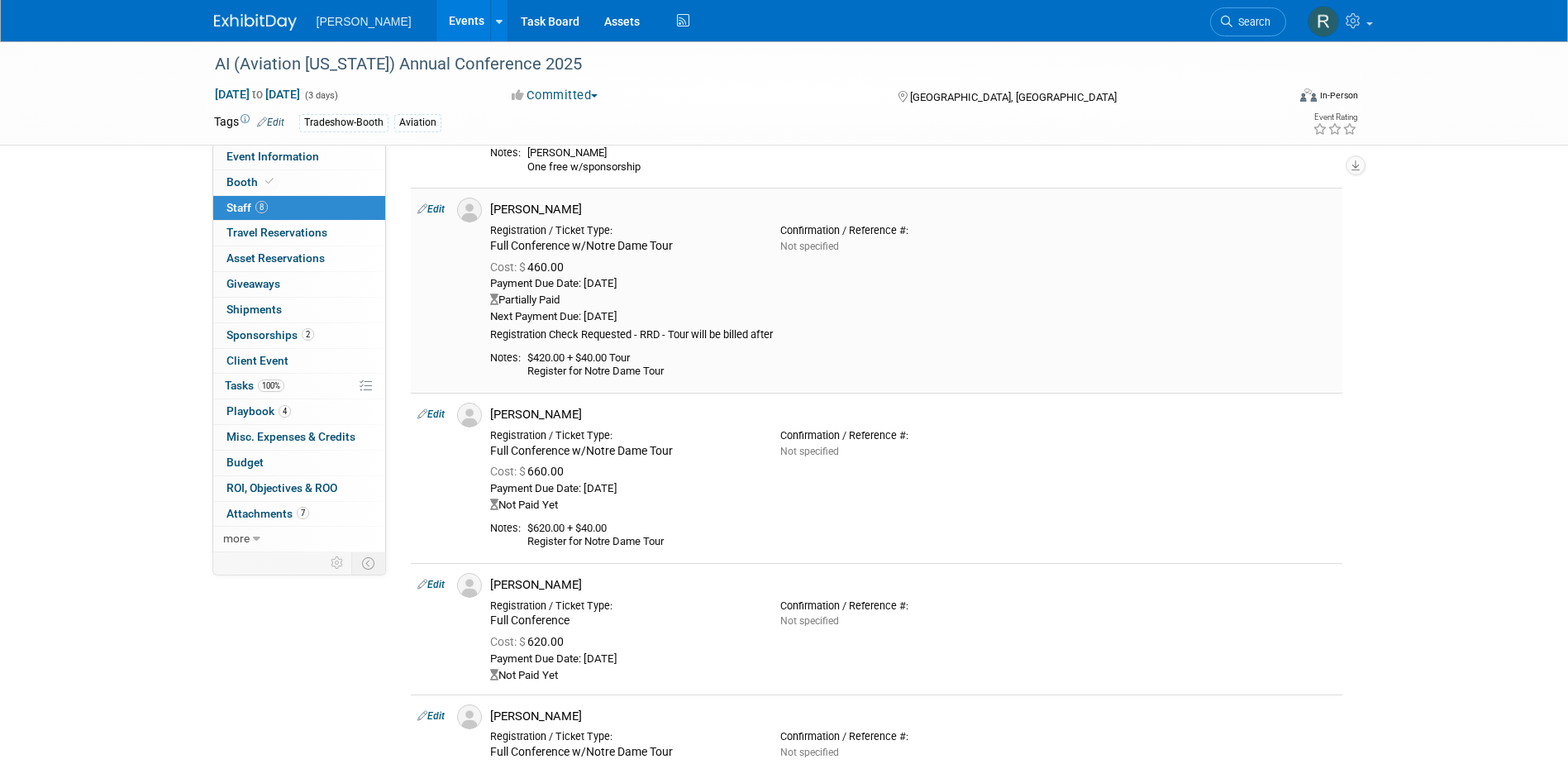
drag, startPoint x: 490, startPoint y: 332, endPoint x: 780, endPoint y: 338, distance: 290.1
click at [780, 338] on div "Cost: $ 460.00 Payment Due Date: [DATE] Partially Paid" at bounding box center [913, 298] width 871 height 91
copy div "Registration Check Requested - RRD - Tour will be billed after"
click at [439, 414] on link "Edit" at bounding box center [431, 414] width 27 height 11
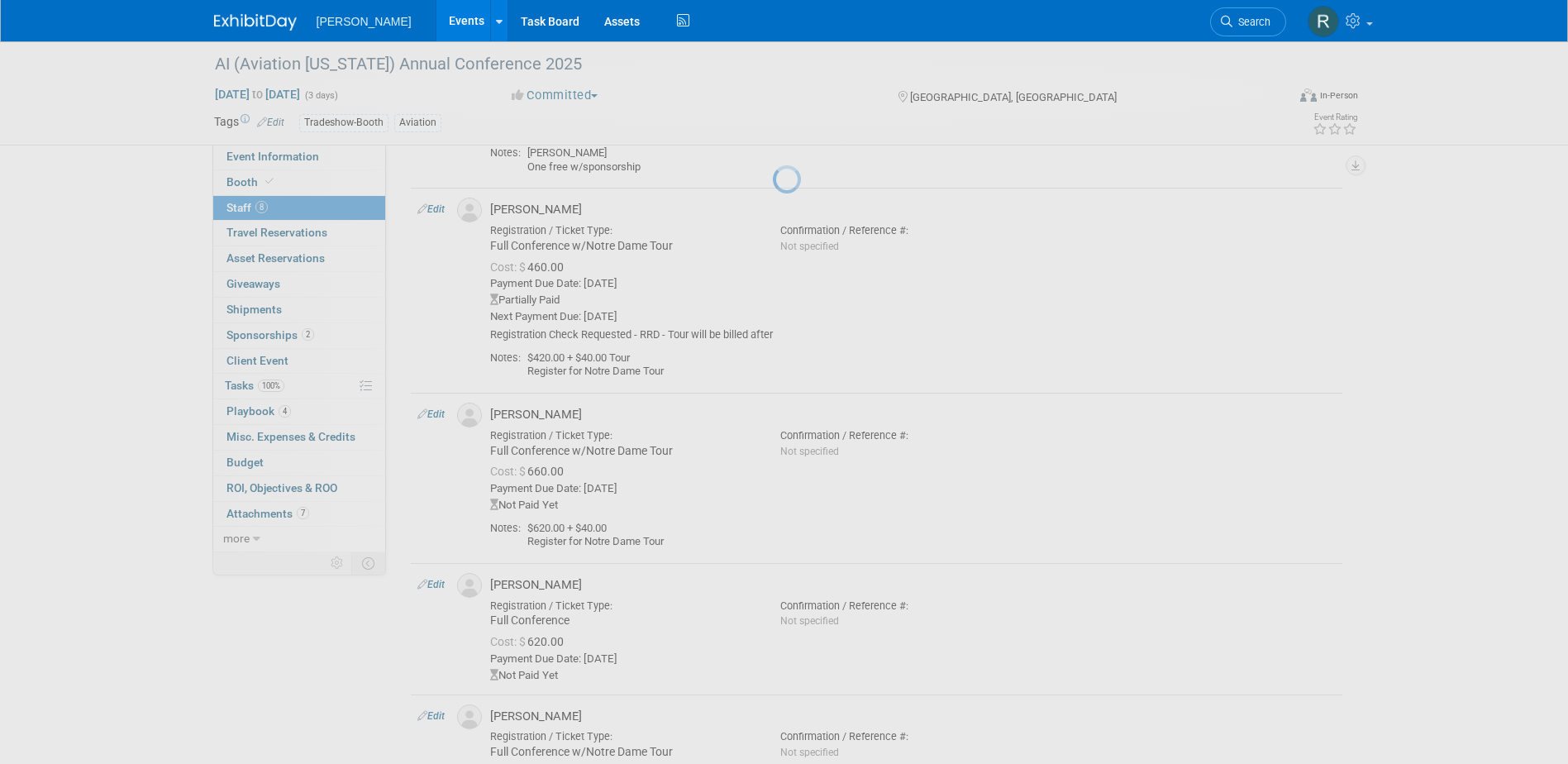
select select "719c0240-189c-4b79-b852-c1a99af4336b"
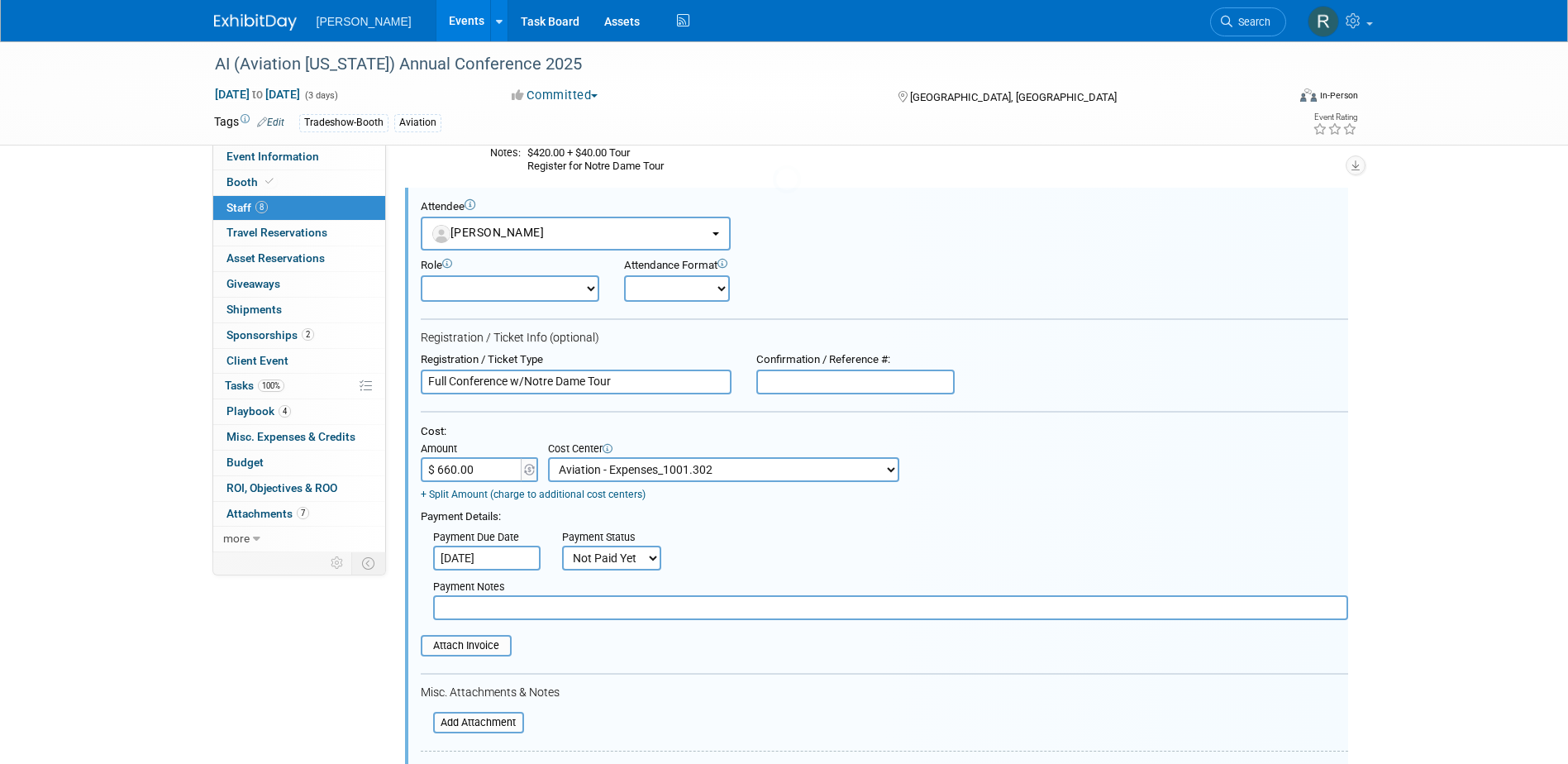
scroll to position [0, 0]
click at [461, 470] on input "$ 660.00" at bounding box center [472, 469] width 103 height 25
type input "$ 460.00"
click at [476, 555] on input "[DATE]" at bounding box center [487, 558] width 107 height 25
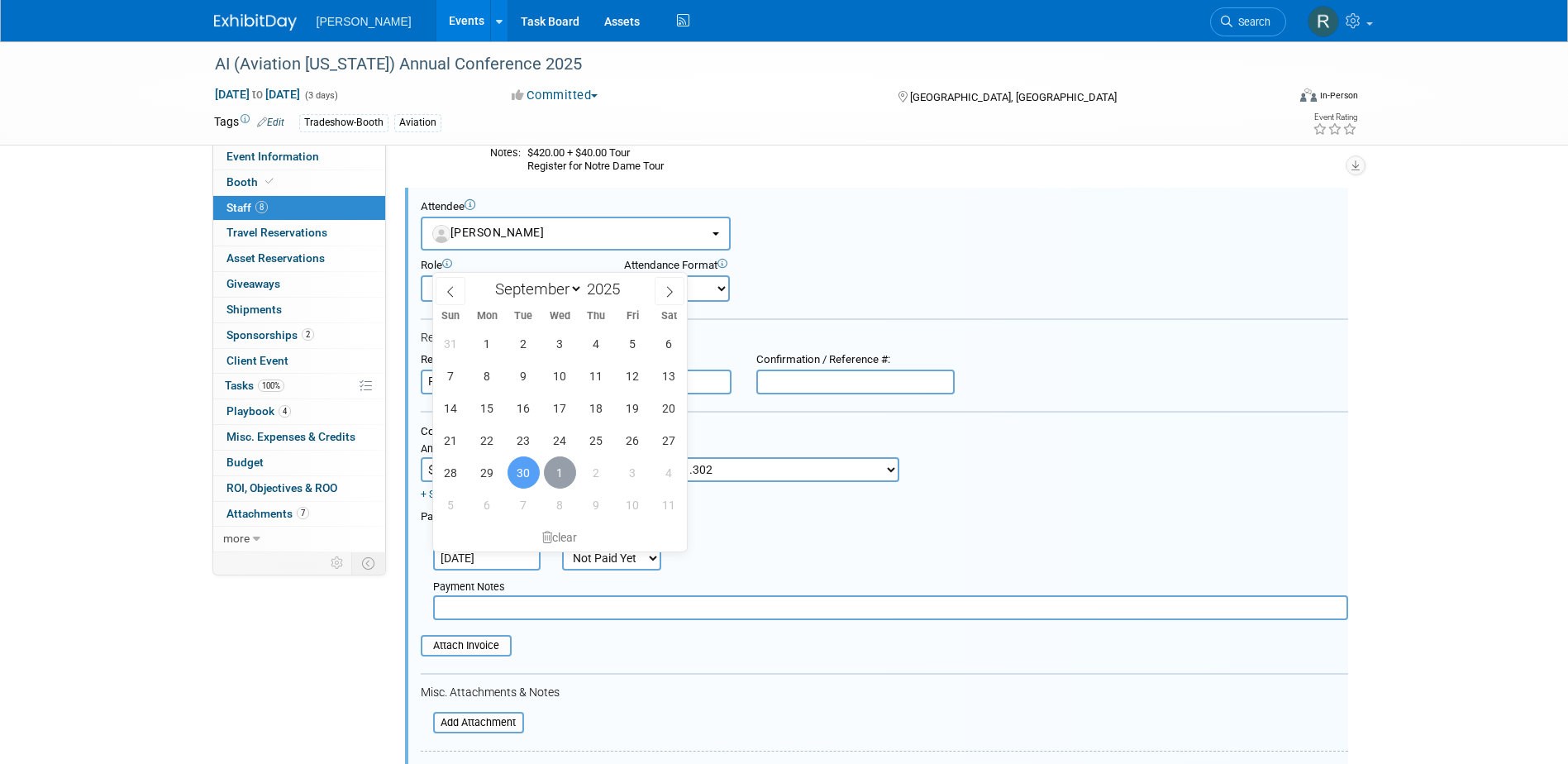
click at [563, 483] on span "1" at bounding box center [560, 472] width 33 height 33
type input "[DATE]"
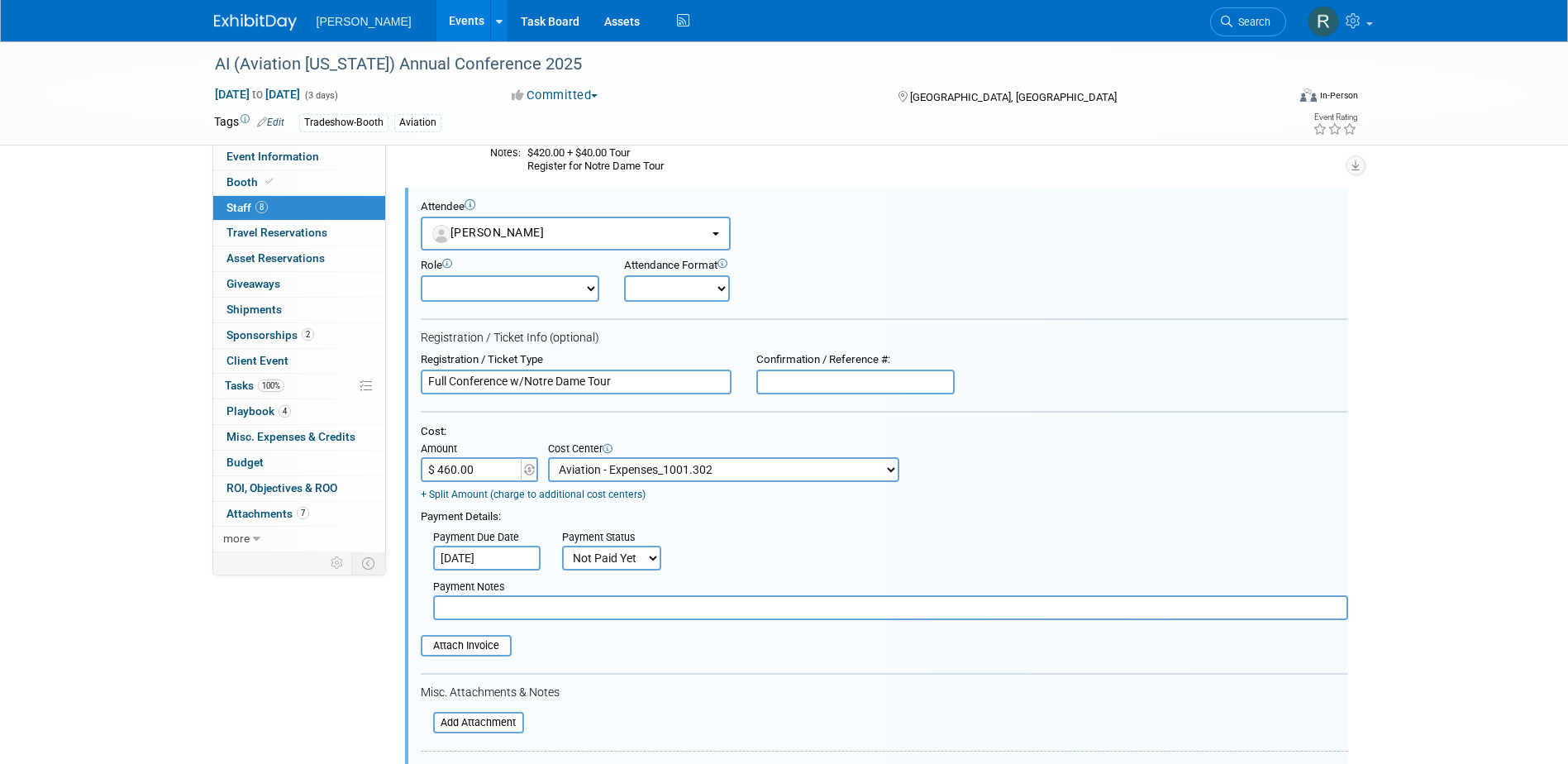
click at [623, 559] on select "Not Paid Yet Partially Paid Paid in Full" at bounding box center [612, 558] width 99 height 25
select select "2"
click at [563, 547] on select "Not Paid Yet Partially Paid Paid in Full" at bounding box center [612, 558] width 99 height 25
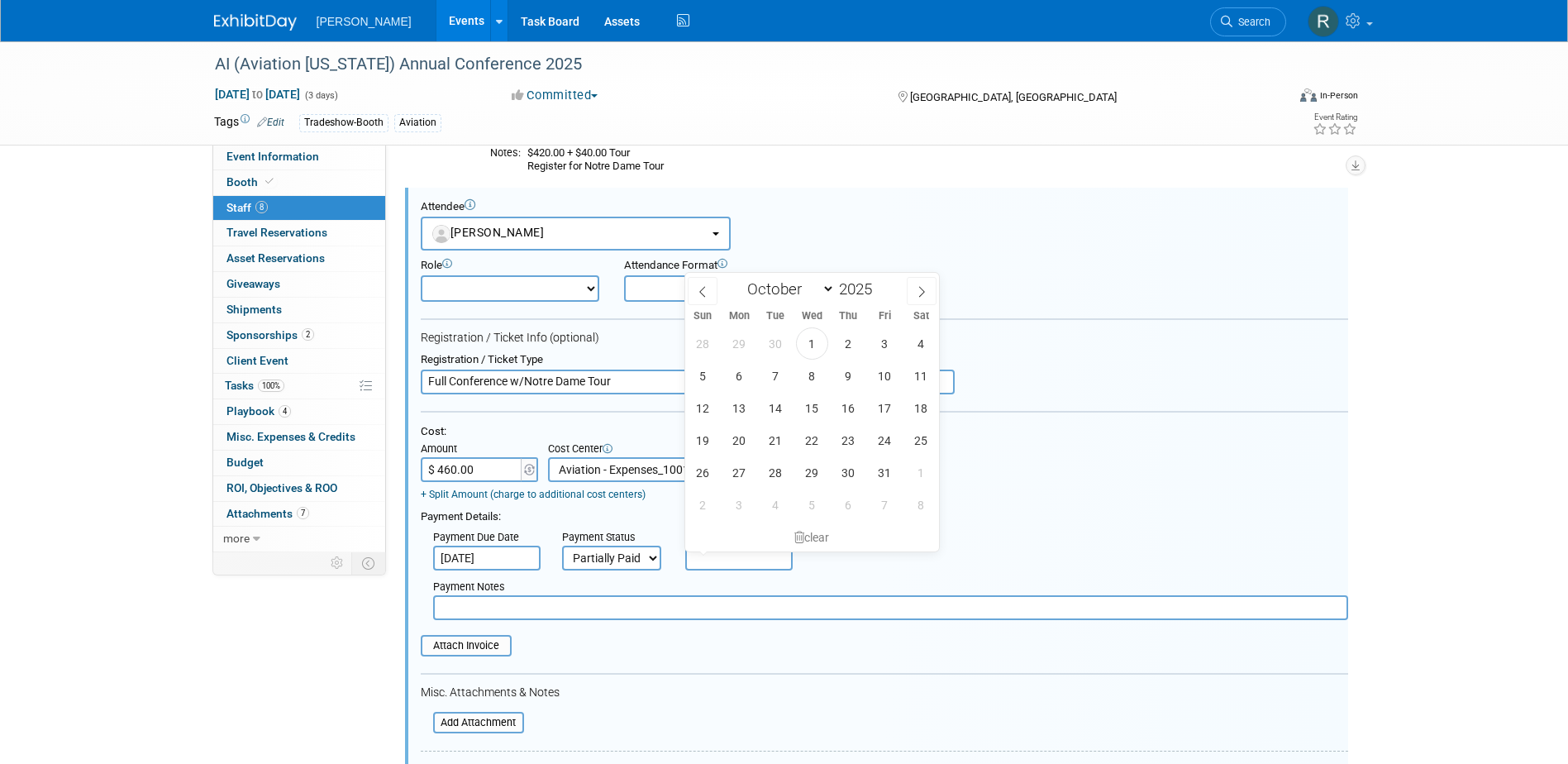
drag, startPoint x: 717, startPoint y: 562, endPoint x: 740, endPoint y: 568, distance: 23.8
click at [718, 562] on input "text" at bounding box center [739, 558] width 107 height 25
click at [887, 408] on span "17" at bounding box center [885, 408] width 33 height 33
type input "[DATE]"
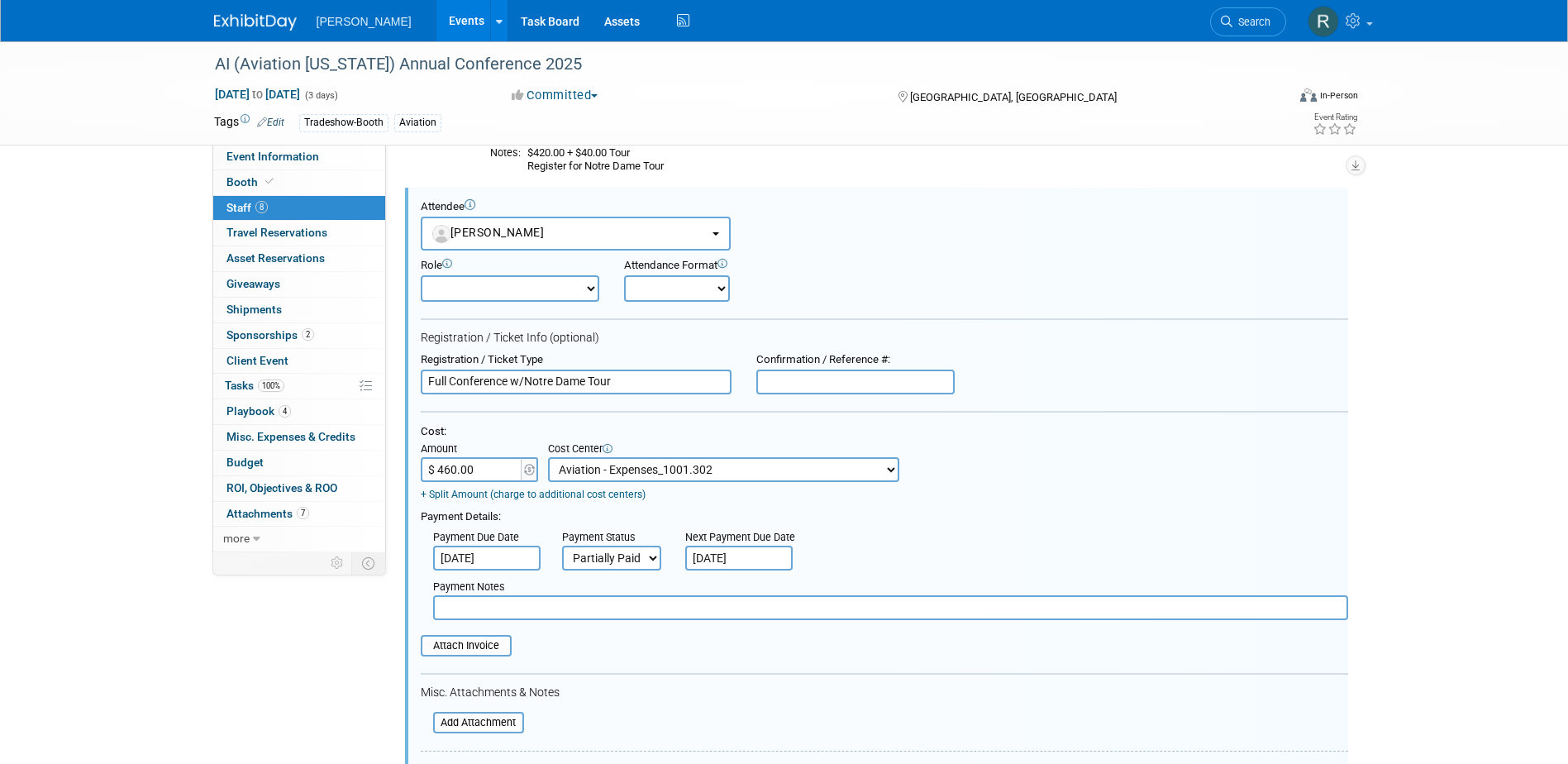
click at [563, 604] on input "text" at bounding box center [891, 607] width 916 height 25
paste input "Registration Check Requested - RRD - Tour will be billed after"
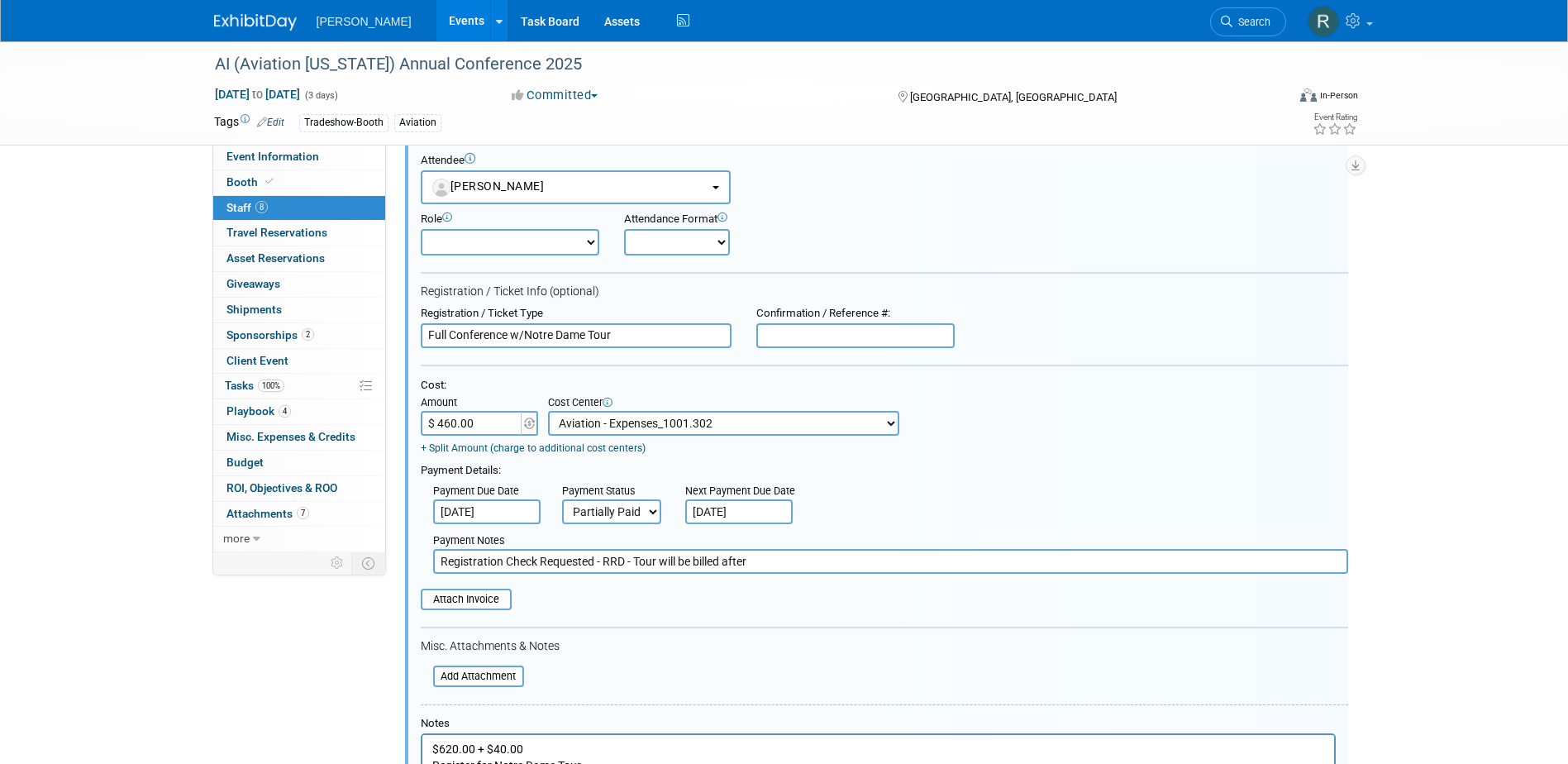
scroll to position [1113, 0]
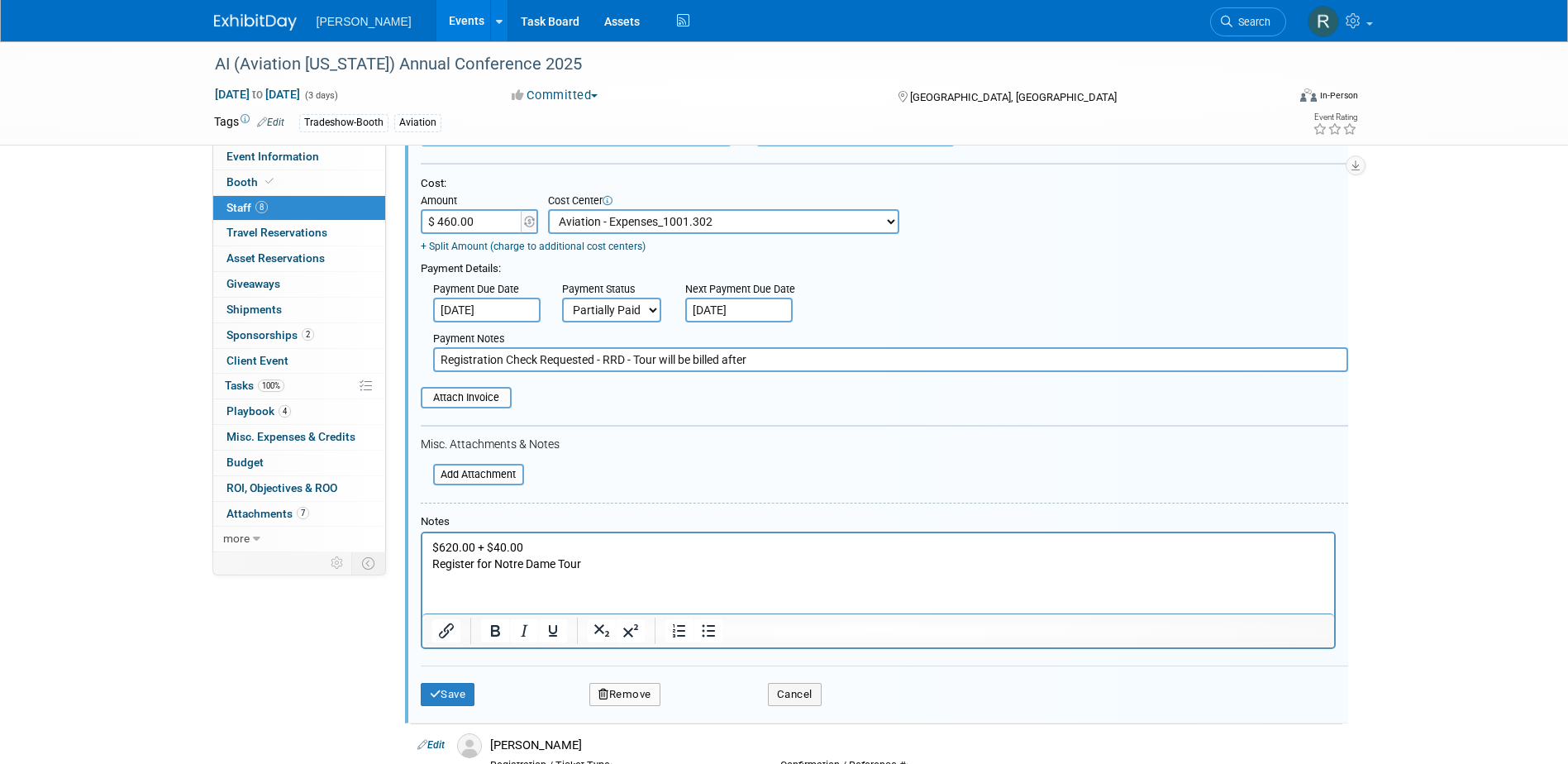
type input "Registration Check Requested - RRD - Tour will be billed after"
click at [444, 549] on p "$620.00 + $40.00 Register for Notre Dame Tour" at bounding box center [878, 555] width 893 height 33
click at [455, 693] on button "Save" at bounding box center [448, 694] width 55 height 23
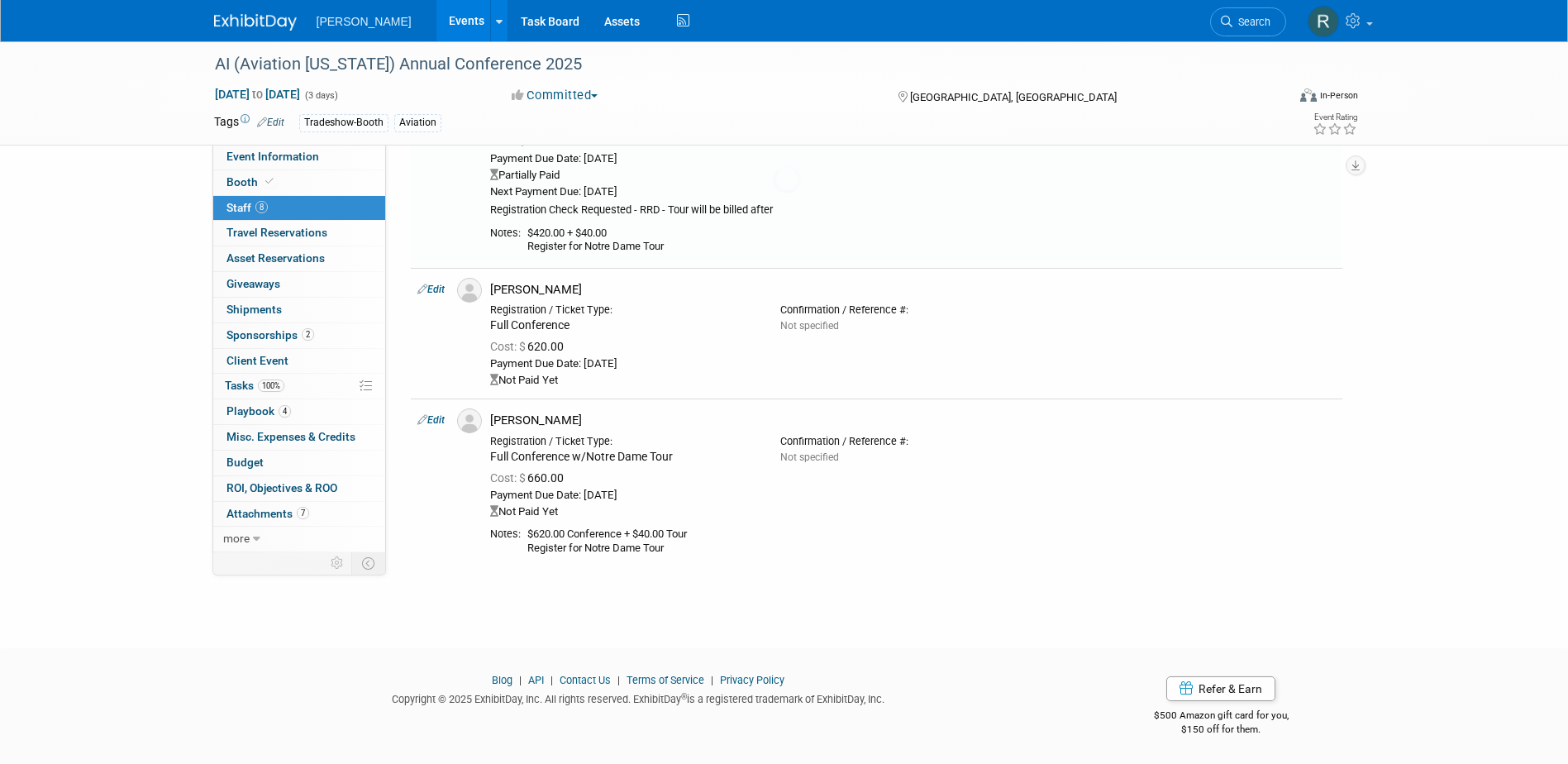
scroll to position [989, 0]
click at [438, 289] on link "Edit" at bounding box center [431, 289] width 27 height 11
select select "f82a5872-66e1-460d-b6ed-56b3bb75dd3f"
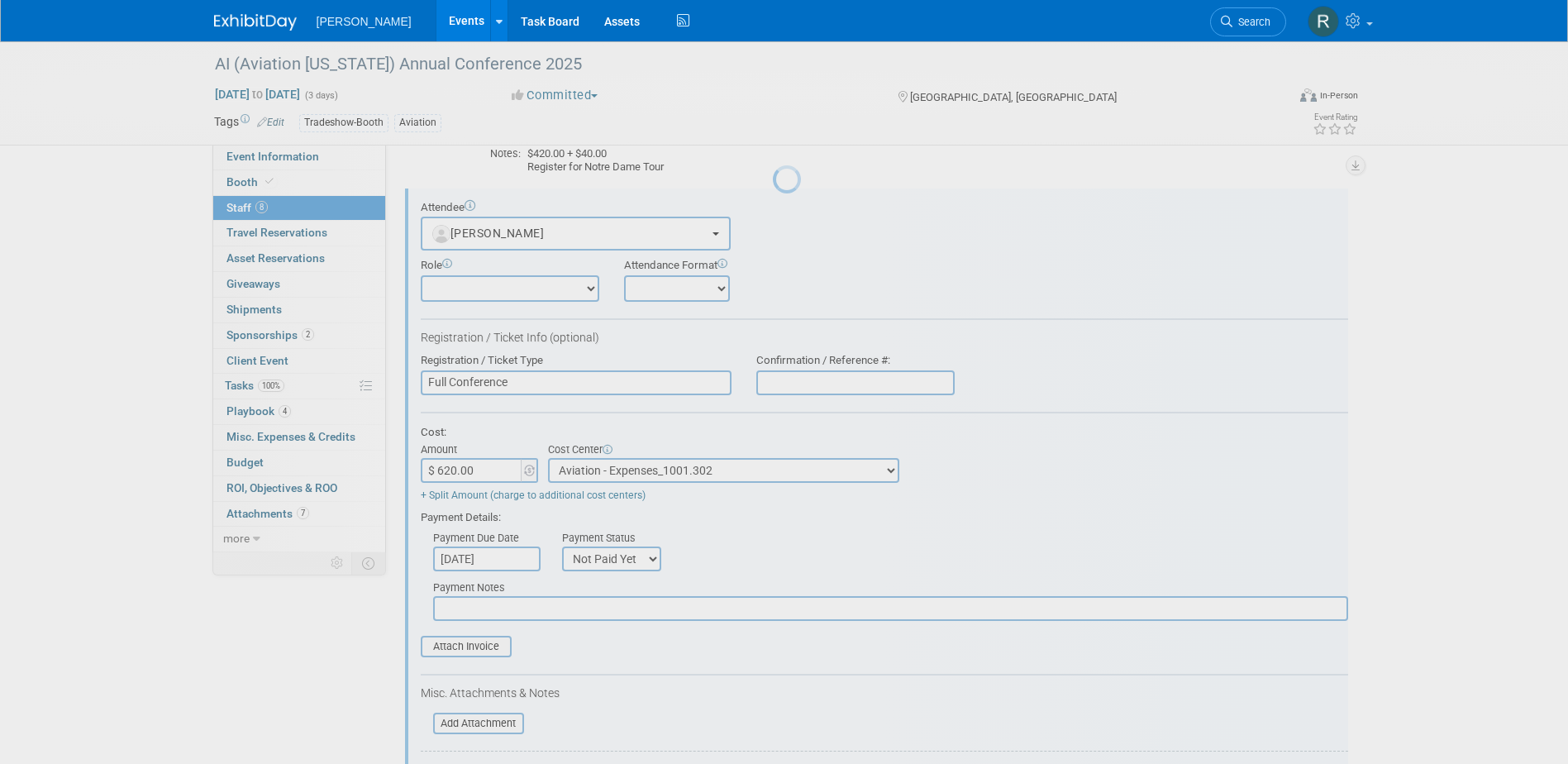
scroll to position [0, 0]
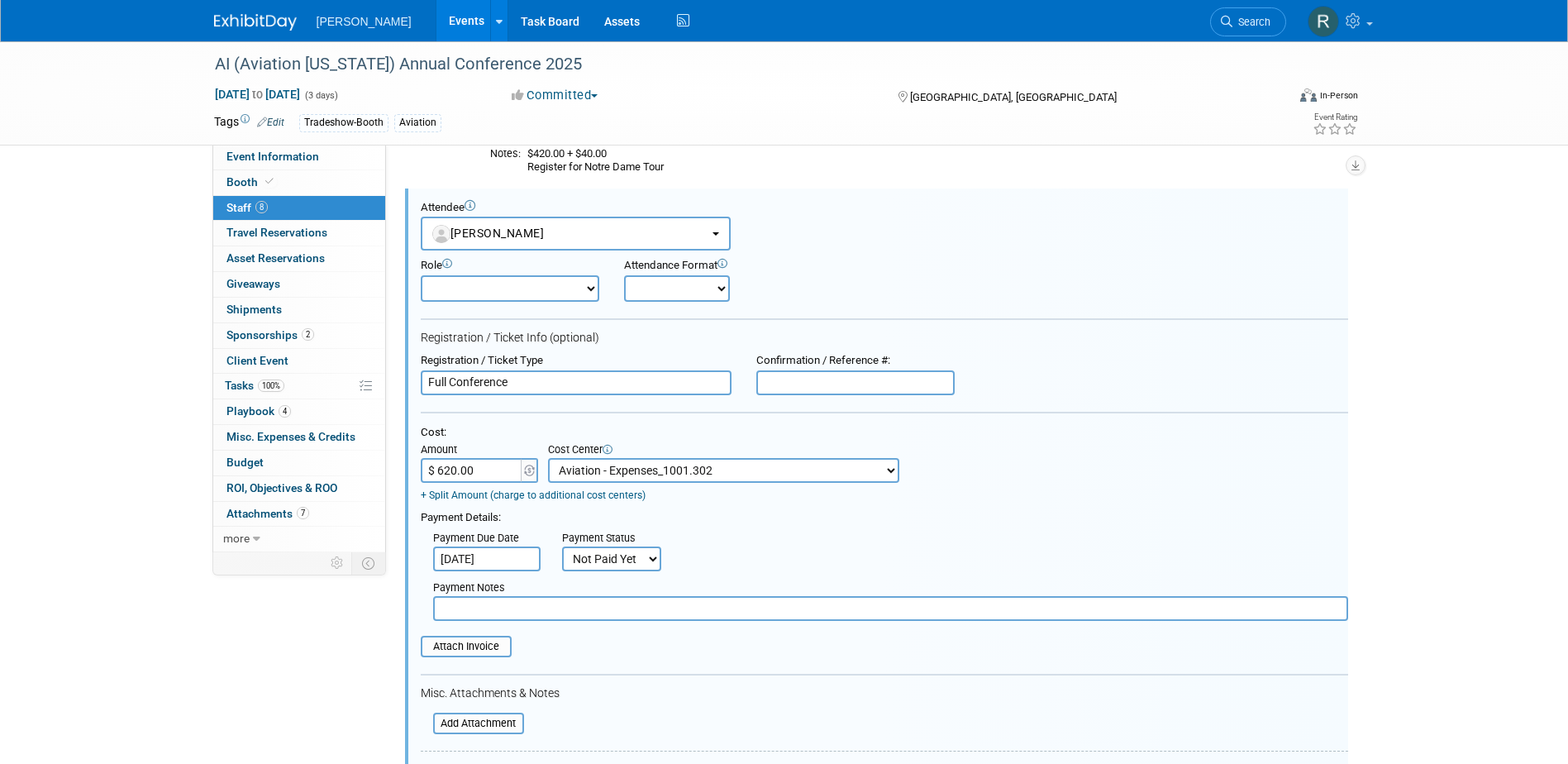
click at [482, 474] on input "$ 620.00" at bounding box center [472, 470] width 103 height 25
type input "$ 420.00"
click at [503, 562] on input "[DATE]" at bounding box center [487, 559] width 107 height 25
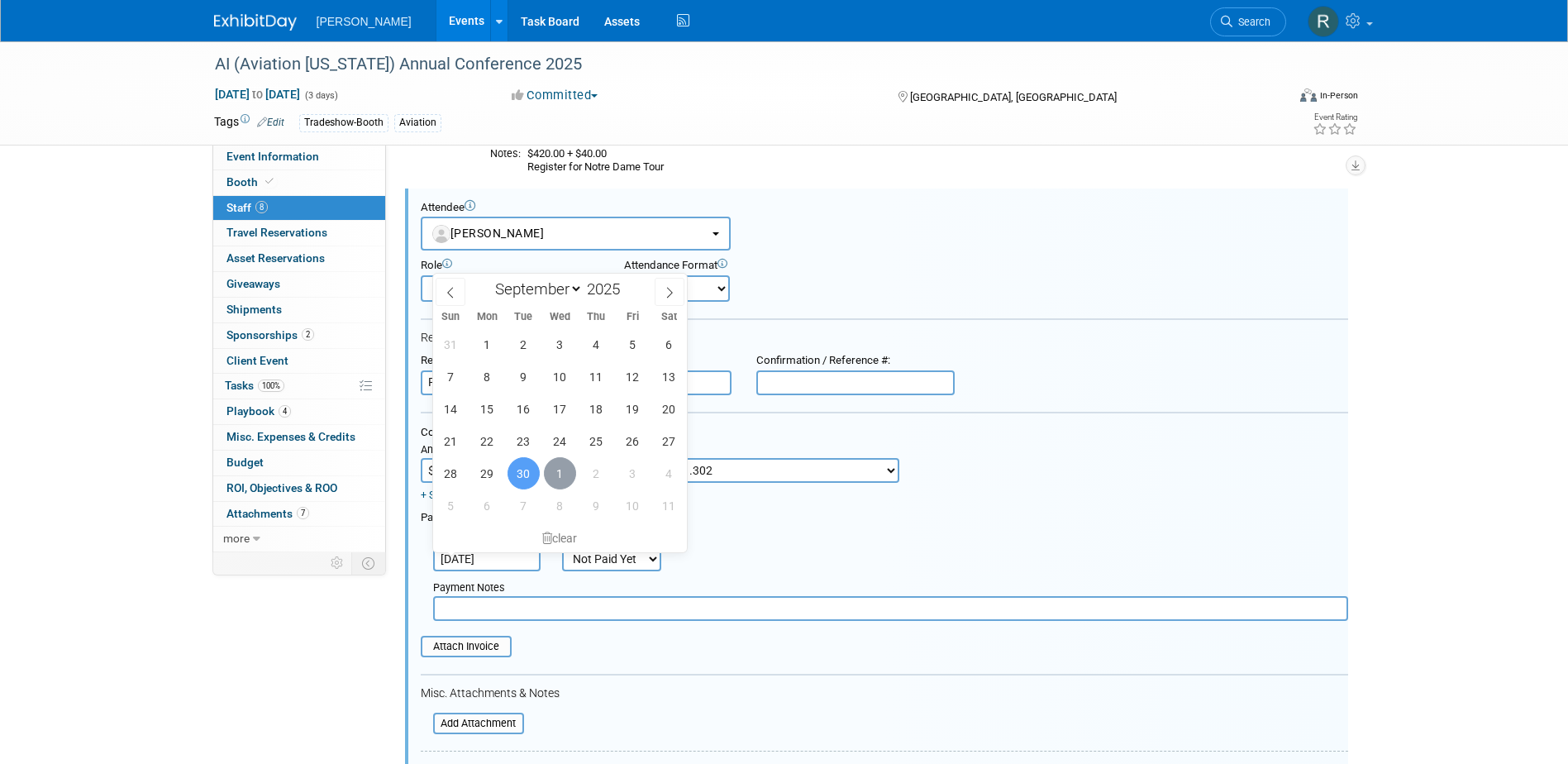
click at [557, 460] on span "1" at bounding box center [560, 473] width 33 height 33
type input "[DATE]"
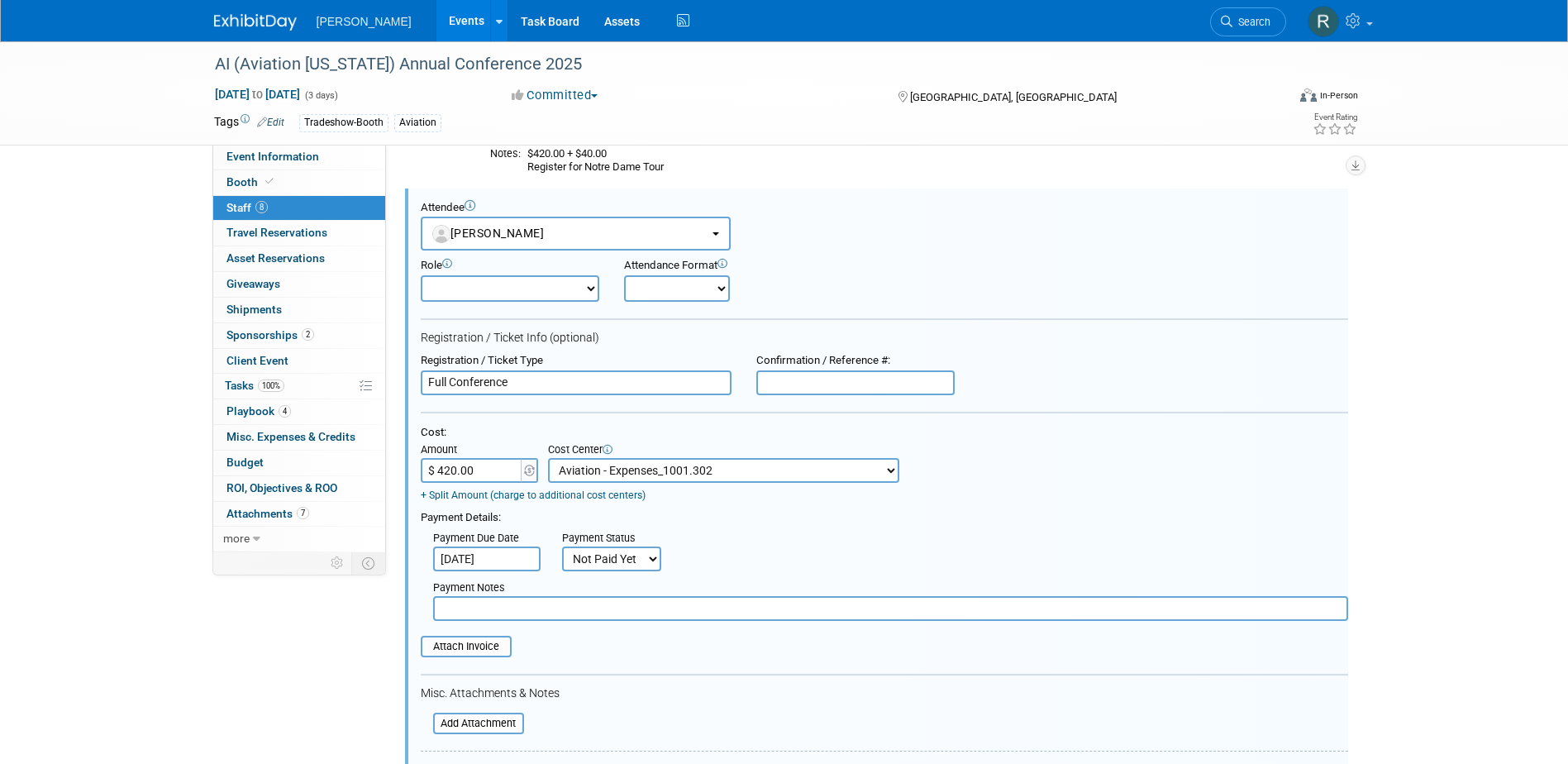
click at [599, 568] on select "Not Paid Yet Partially Paid Paid in Full" at bounding box center [612, 559] width 99 height 25
select select "1"
click at [563, 547] on select "Not Paid Yet Partially Paid Paid in Full" at bounding box center [612, 559] width 99 height 25
click at [593, 612] on input "text" at bounding box center [891, 608] width 916 height 25
type input "Check Requested - RRD"
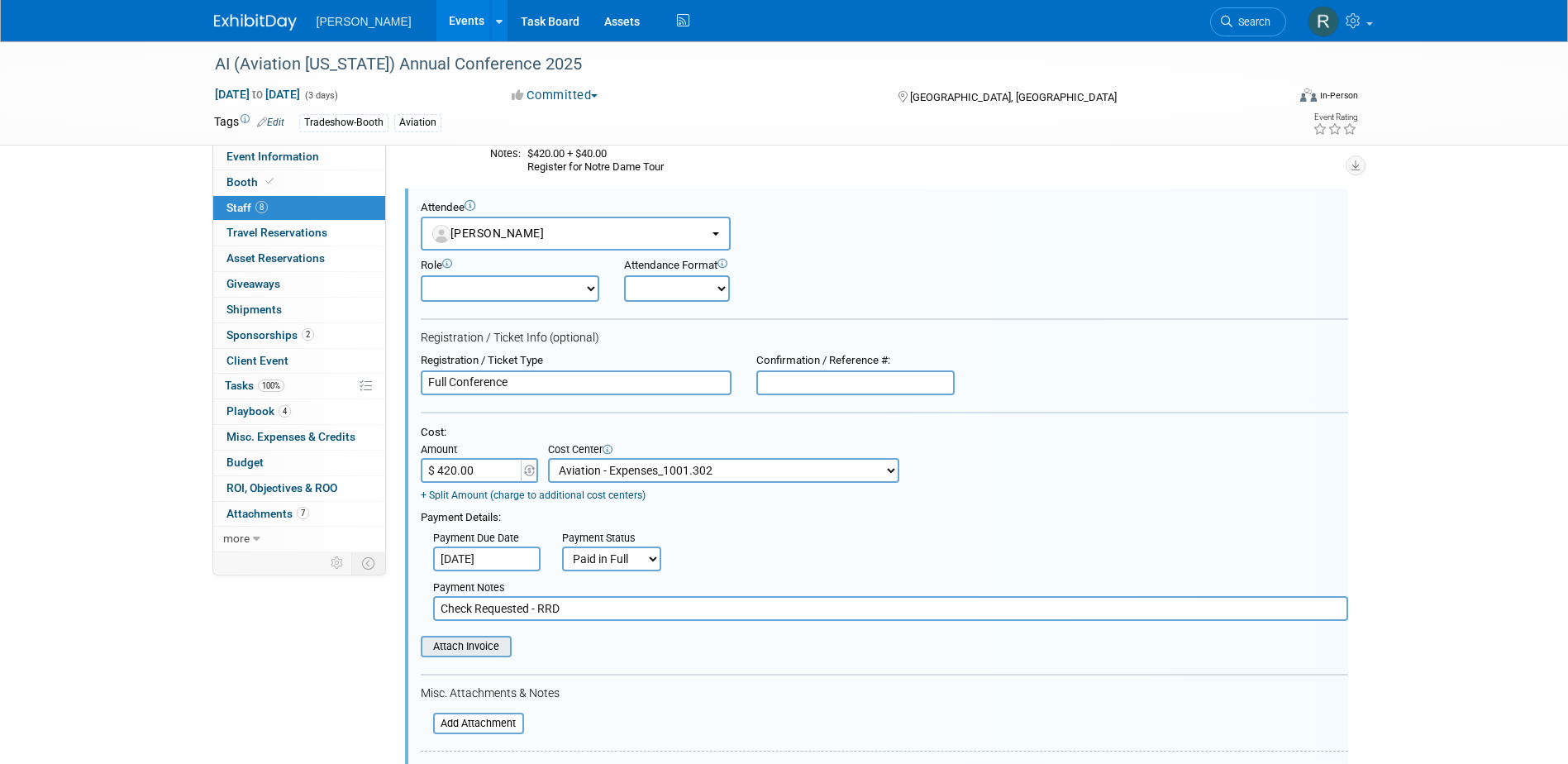
click at [486, 644] on input "file" at bounding box center [411, 646] width 196 height 18
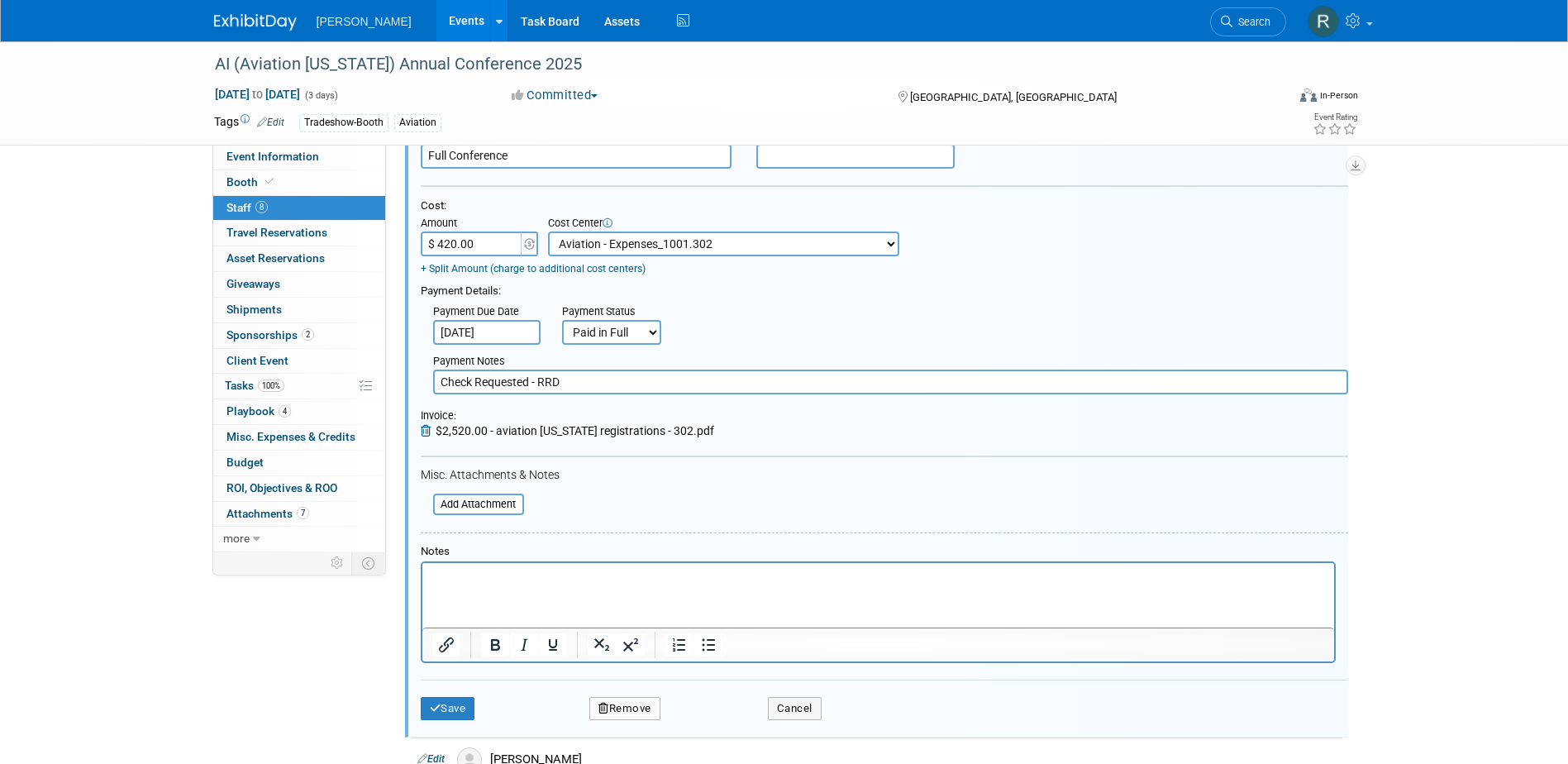
scroll to position [1317, 0]
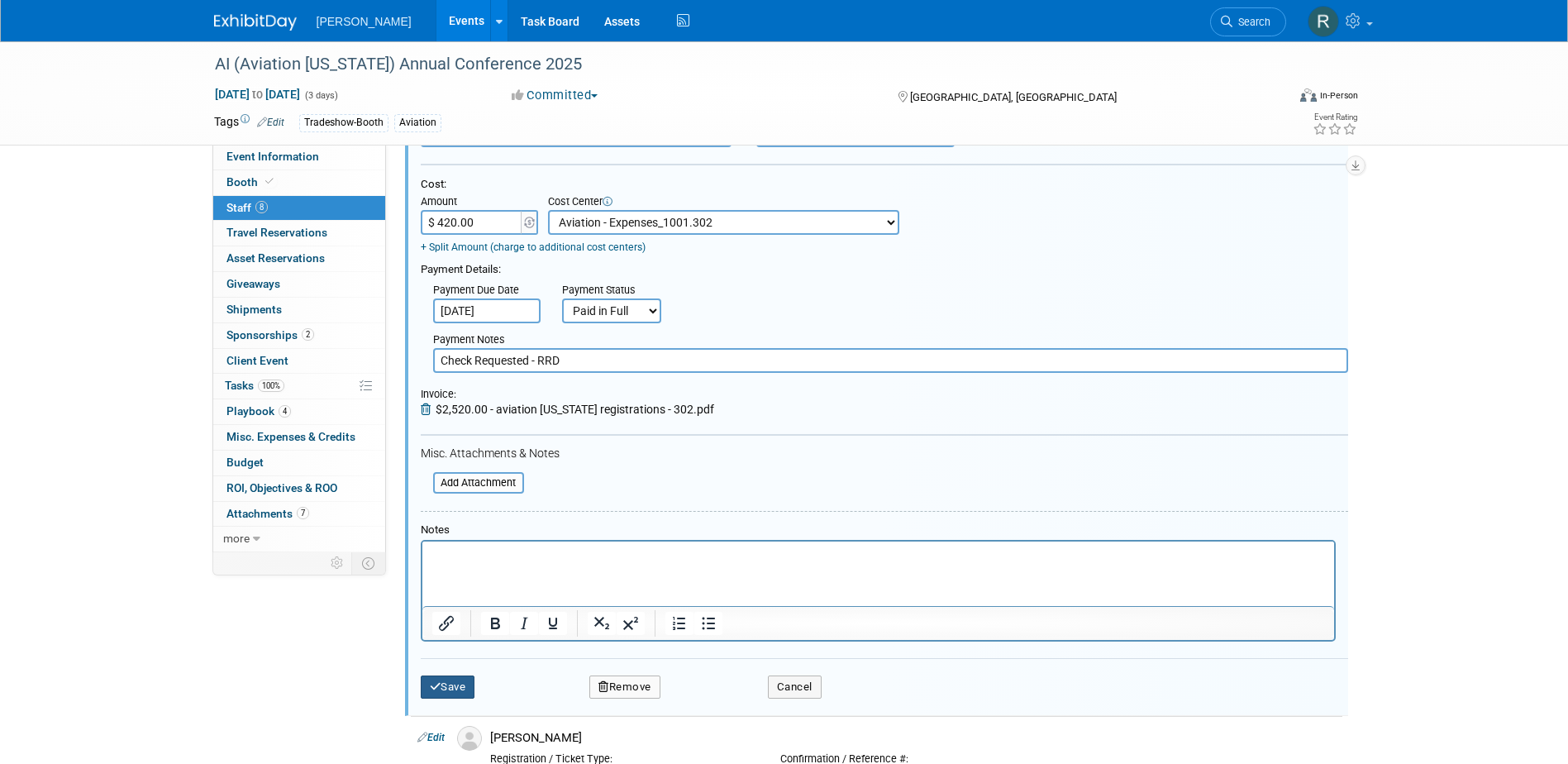
click at [457, 685] on button "Save" at bounding box center [448, 687] width 55 height 23
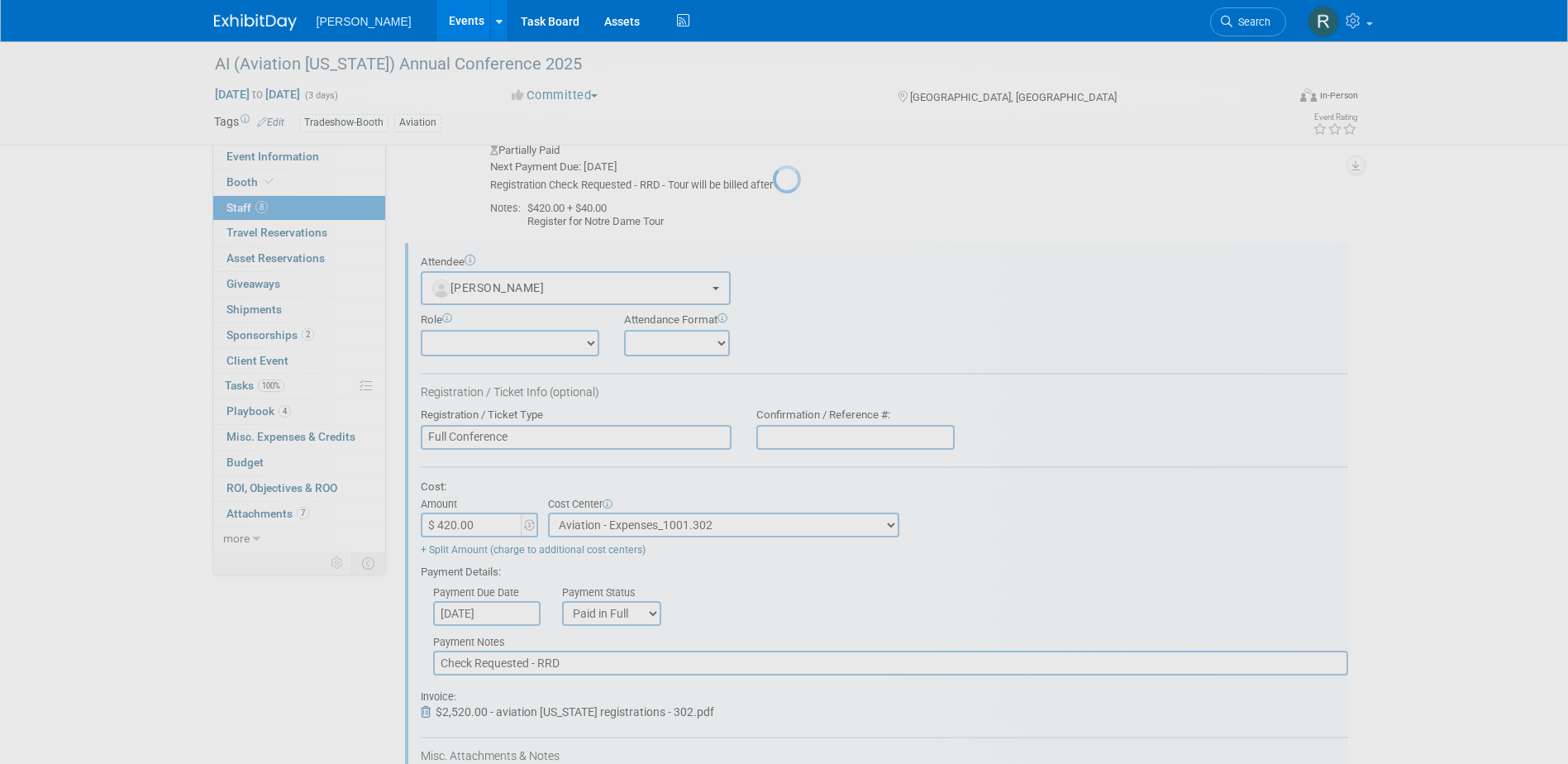
scroll to position [1008, 0]
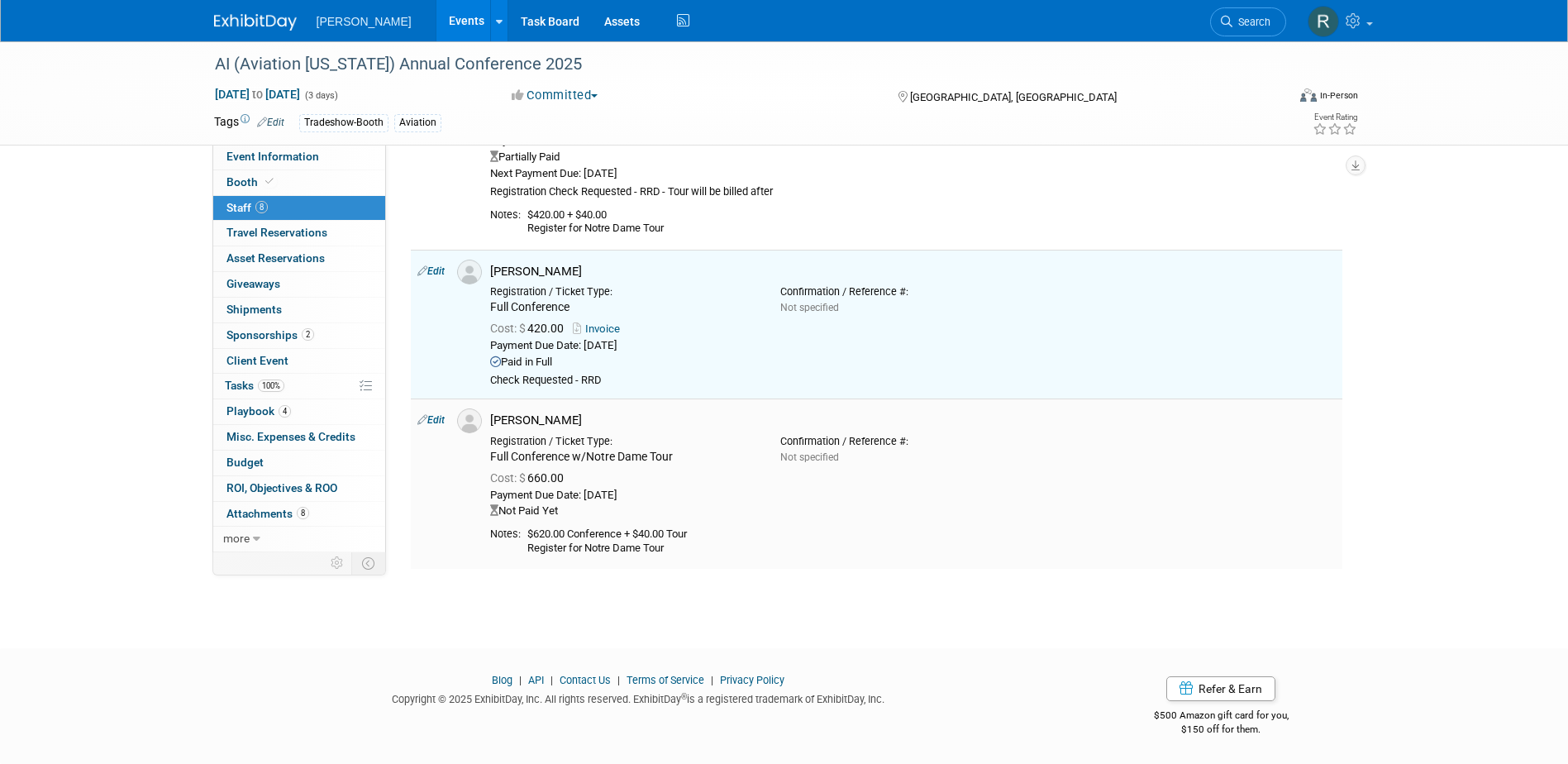
click at [443, 420] on link "Edit" at bounding box center [431, 419] width 27 height 11
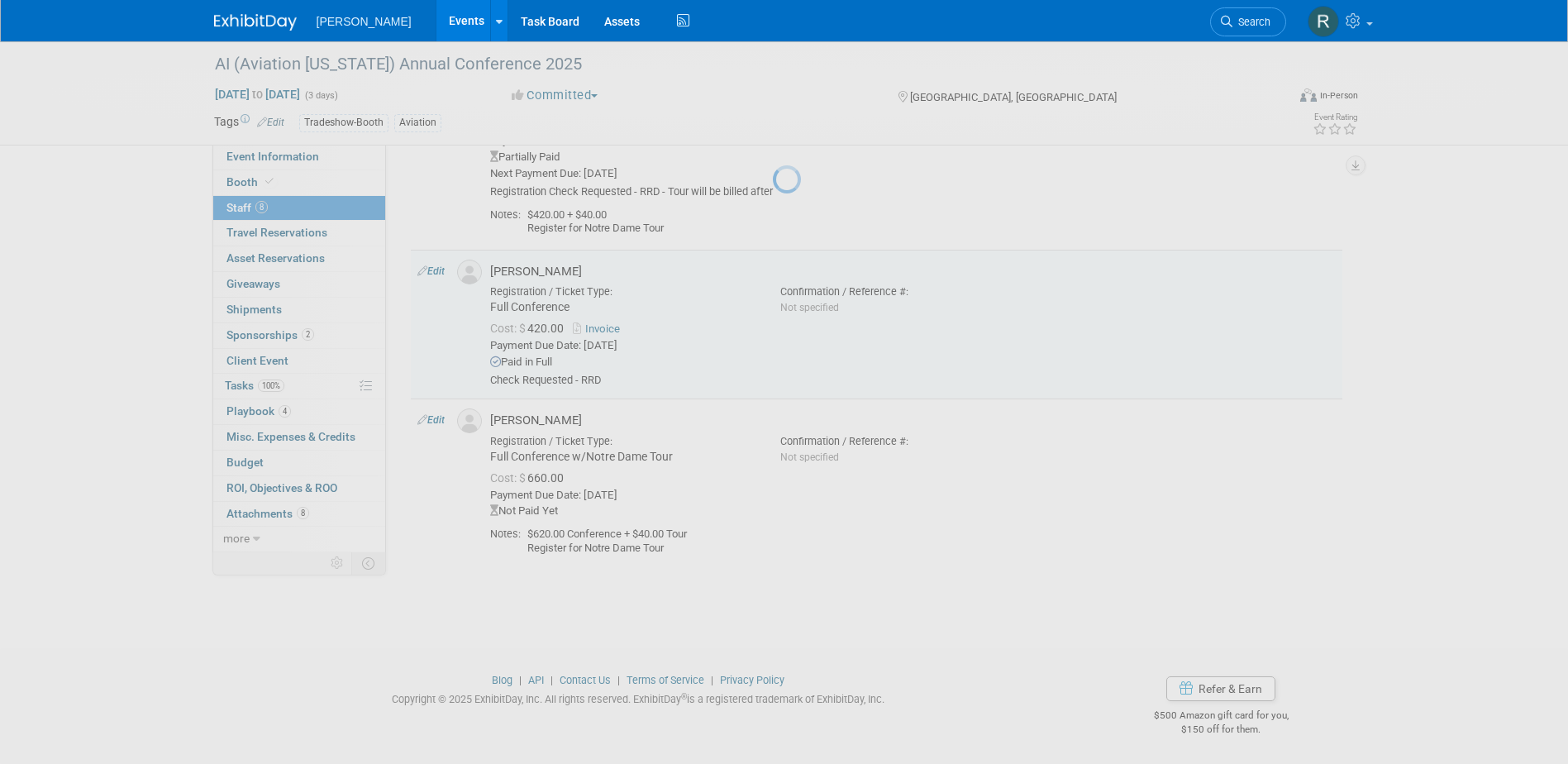
select select "b5abac9b-1530-4055-aa07-15fb01f02366"
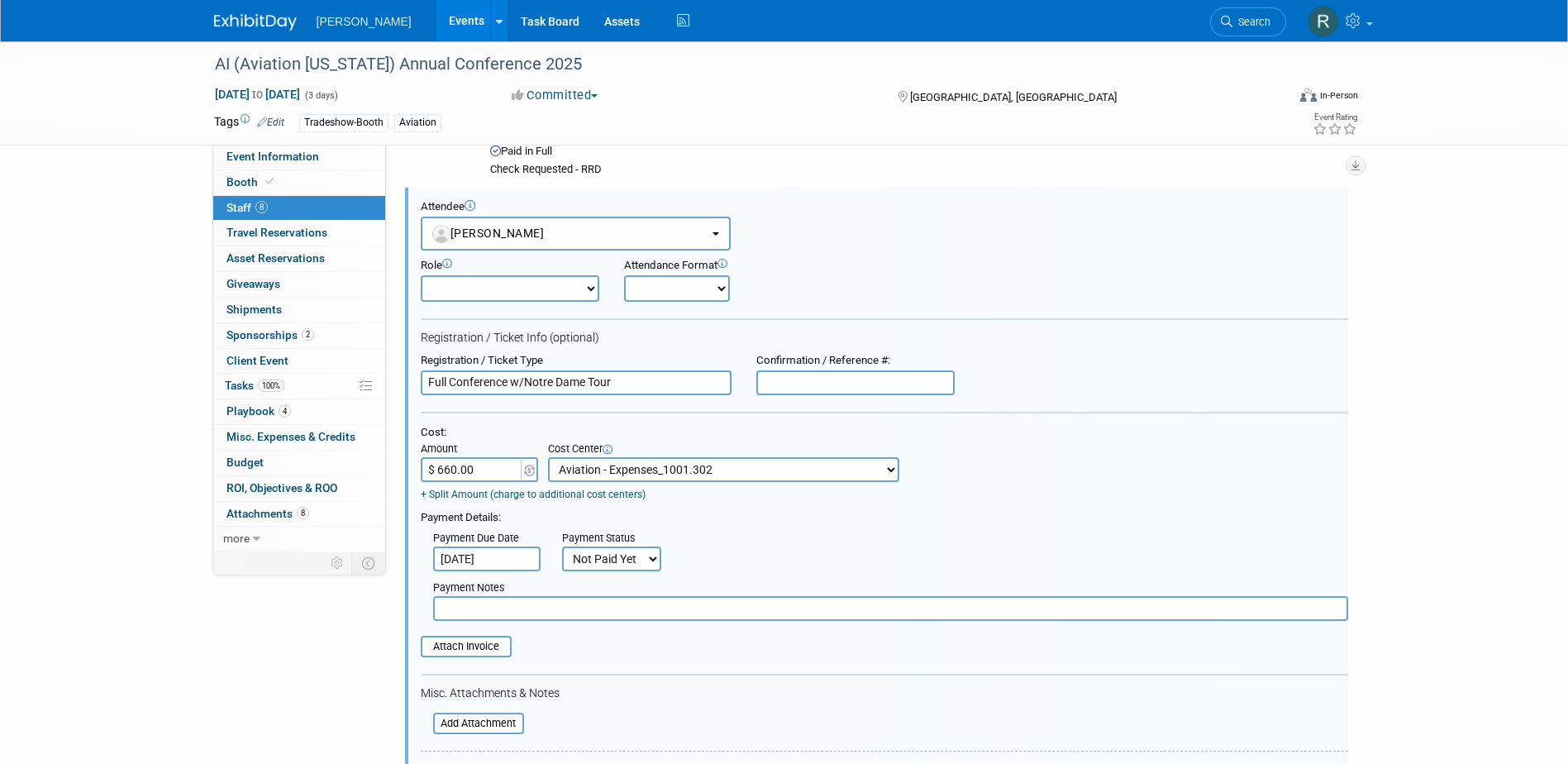
scroll to position [0, 0]
click at [460, 472] on input "$ 660.00" at bounding box center [472, 469] width 103 height 25
type input "$ 460.00"
click at [497, 555] on input "[DATE]" at bounding box center [487, 559] width 107 height 25
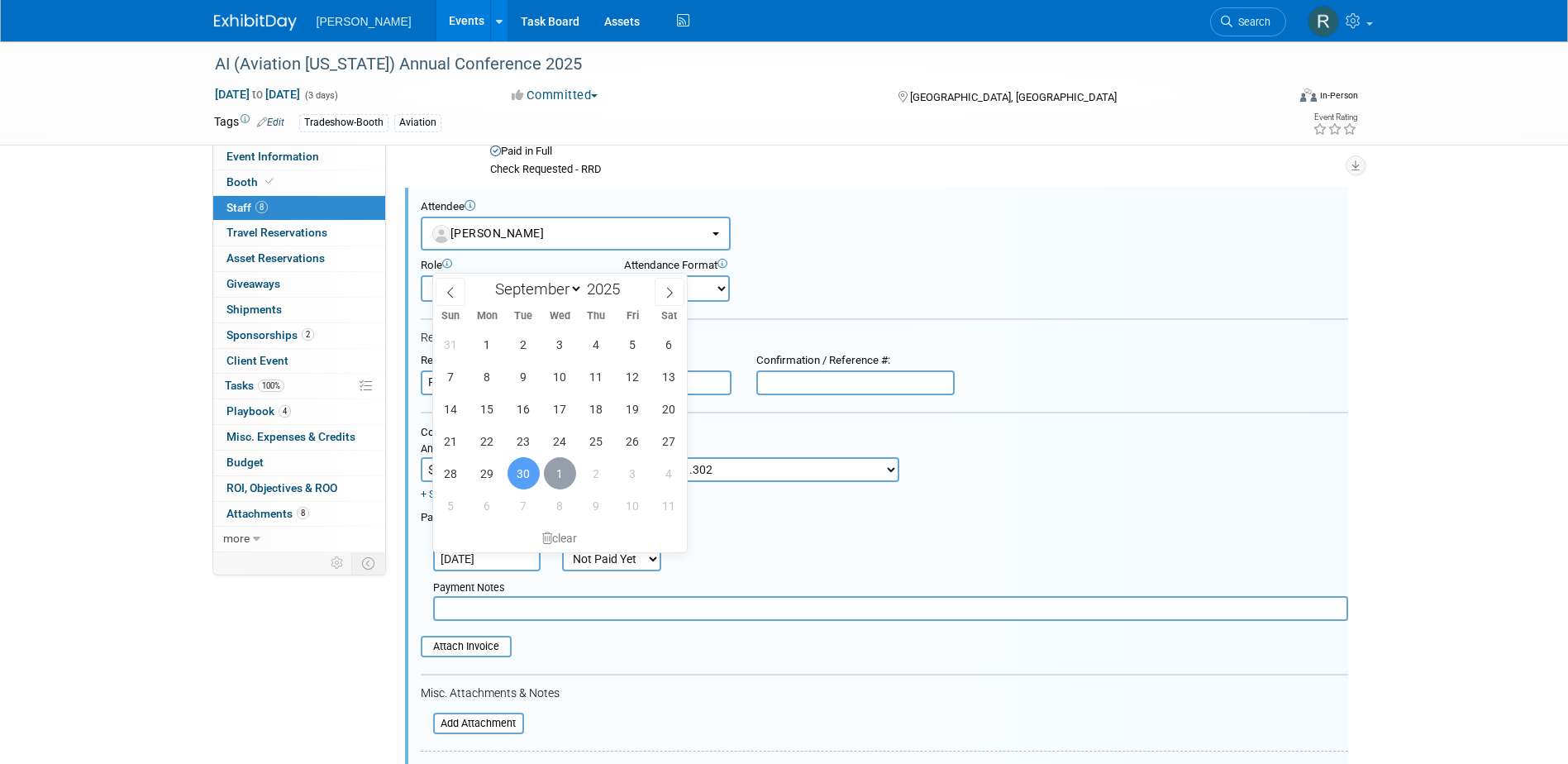
click at [558, 481] on span "1" at bounding box center [560, 473] width 33 height 33
type input "[DATE]"
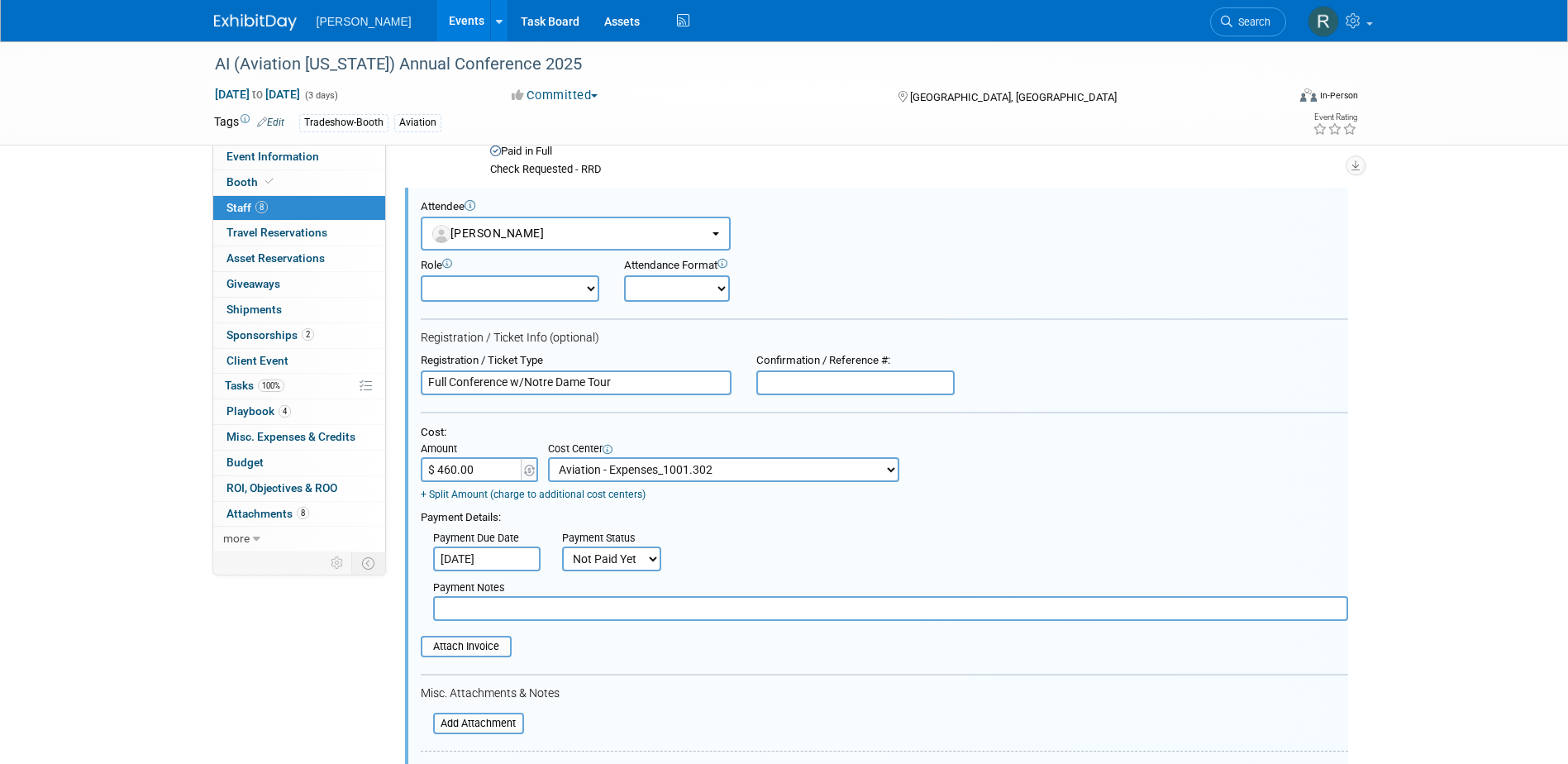
drag, startPoint x: 606, startPoint y: 562, endPoint x: 606, endPoint y: 575, distance: 13.0
click at [606, 562] on select "Not Paid Yet Partially Paid Paid in Full" at bounding box center [612, 559] width 99 height 25
select select "1"
click at [563, 547] on select "Not Paid Yet Partially Paid Paid in Full" at bounding box center [612, 559] width 99 height 25
click at [612, 621] on input "text" at bounding box center [891, 608] width 916 height 25
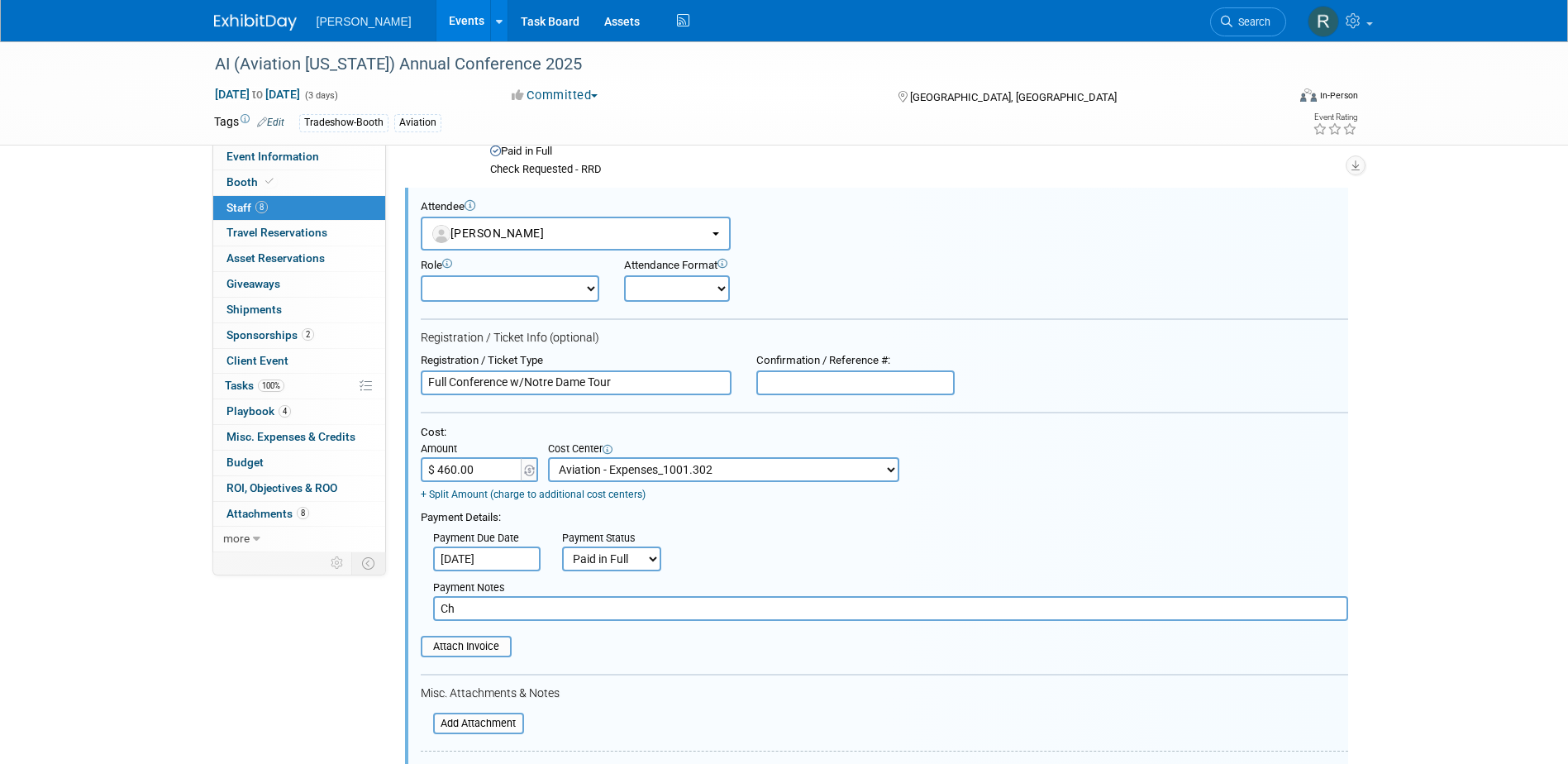
type input "C"
paste input "Registration Check Requested - RRD - Tour will be billed after"
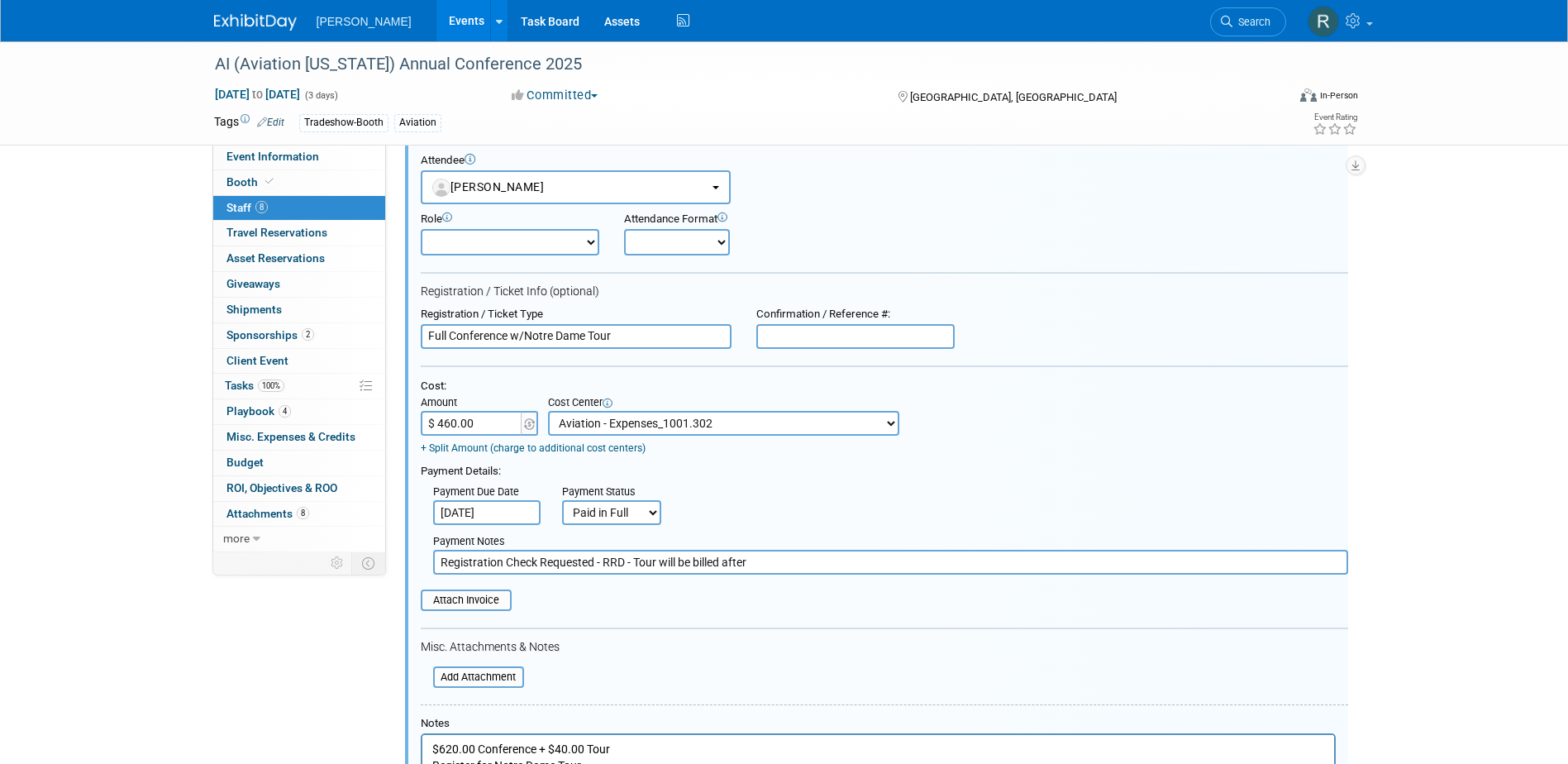
scroll to position [1549, 0]
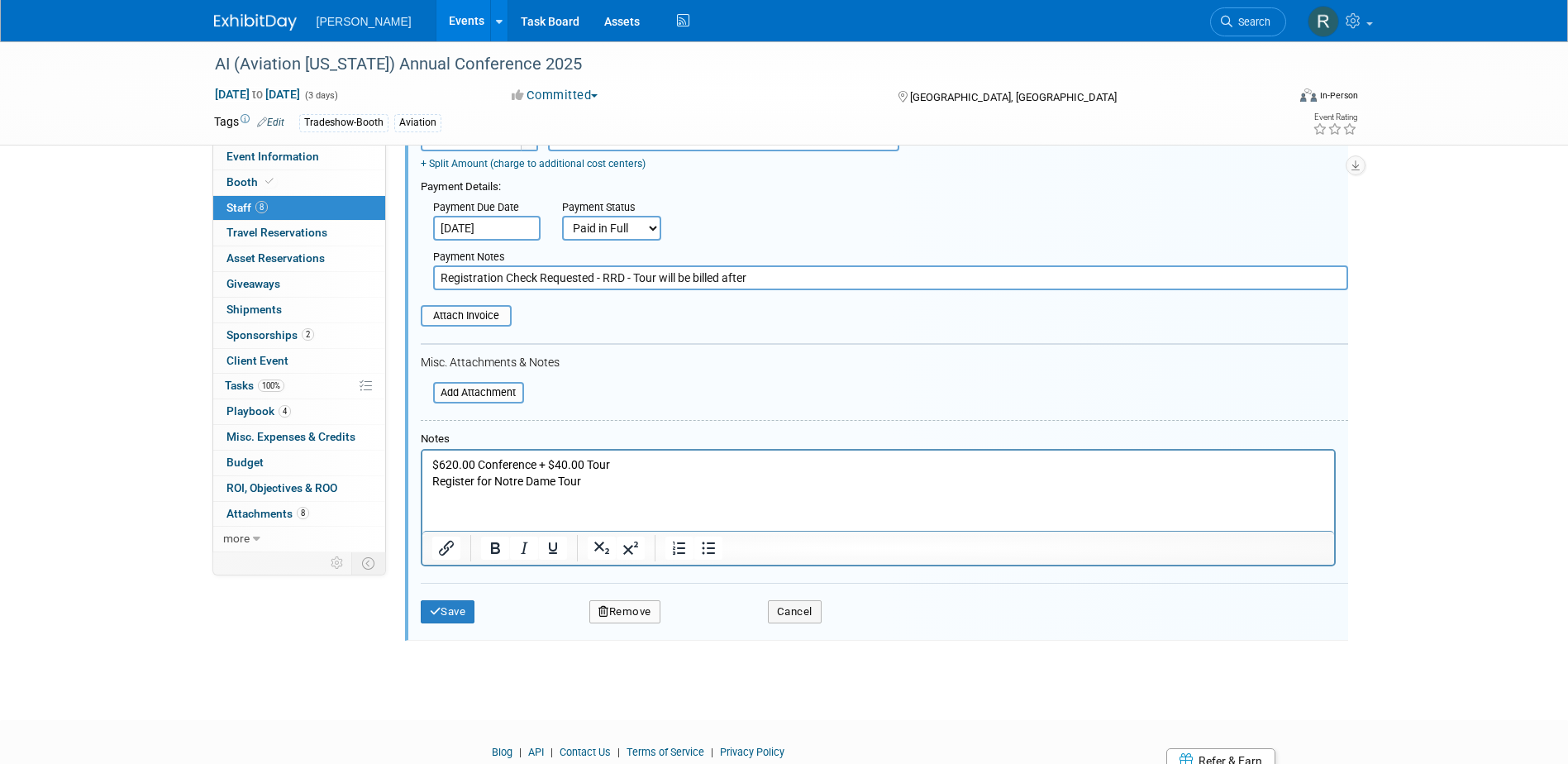
type input "Registration Check Requested - RRD - Tour will be billed after"
click at [445, 461] on p "$620.00 Conference + $40.00 Tour Register for Notre Dame Tour" at bounding box center [878, 473] width 893 height 33
click at [454, 609] on button "Save" at bounding box center [448, 612] width 55 height 23
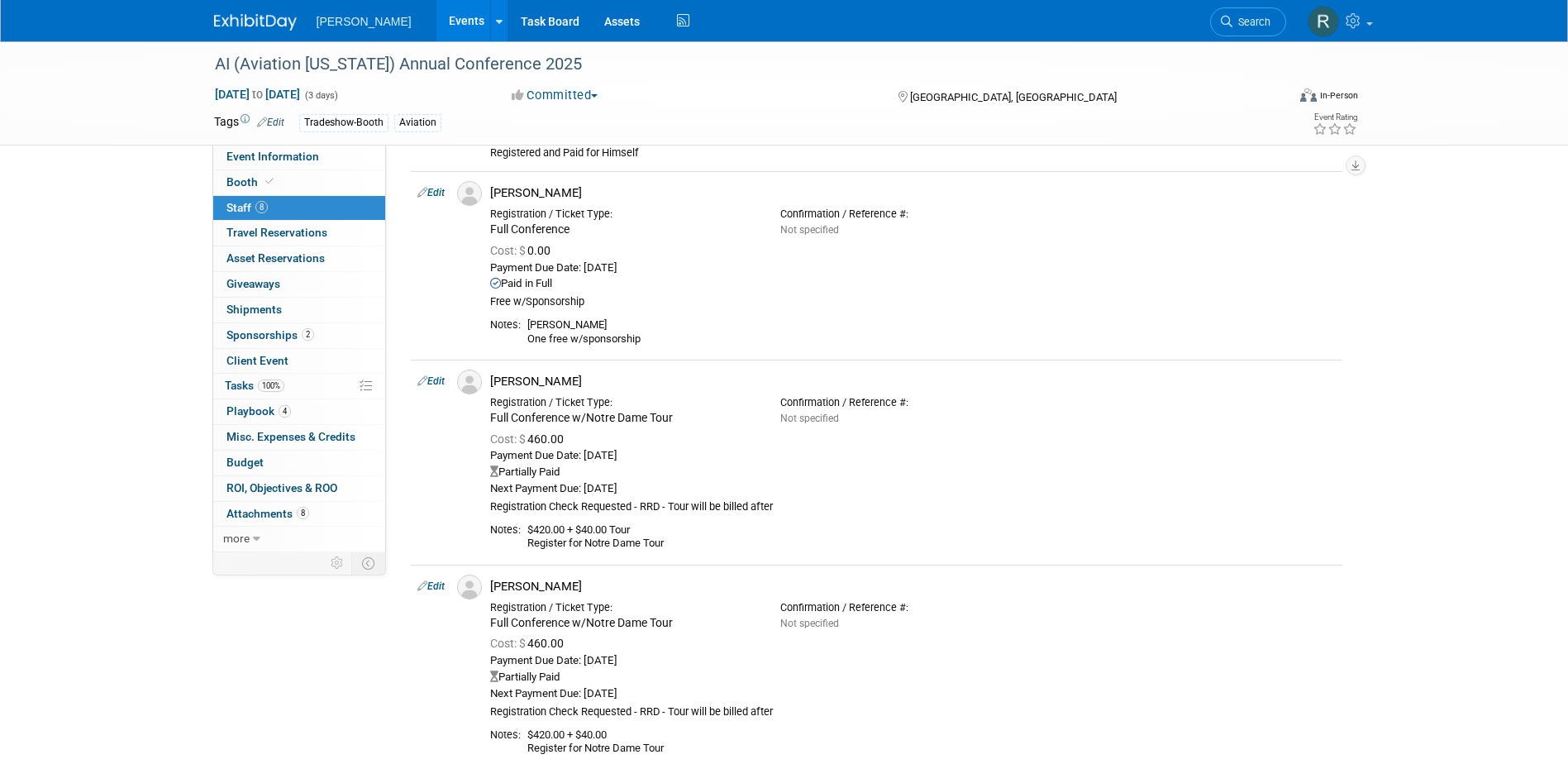
scroll to position [447, 0]
